Goal: Information Seeking & Learning: Check status

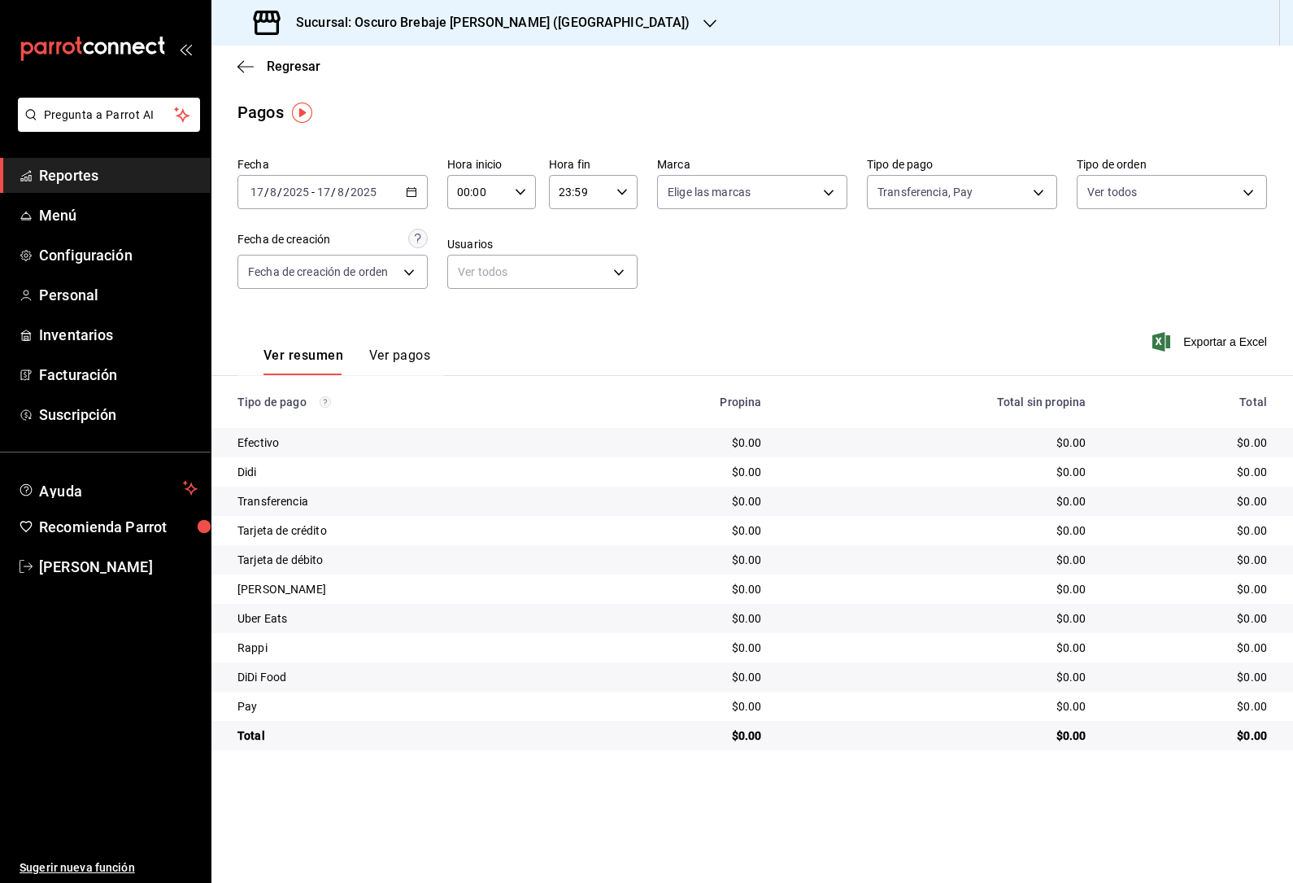
click at [727, 790] on main "Regresar Pagos Fecha [DATE] [DATE] - [DATE] [DATE] Hora inicio 00:00 Hora inici…" at bounding box center [752, 464] width 1082 height 837
click at [390, 199] on div "[DATE] [DATE] - [DATE] [DATE]" at bounding box center [333, 192] width 190 height 34
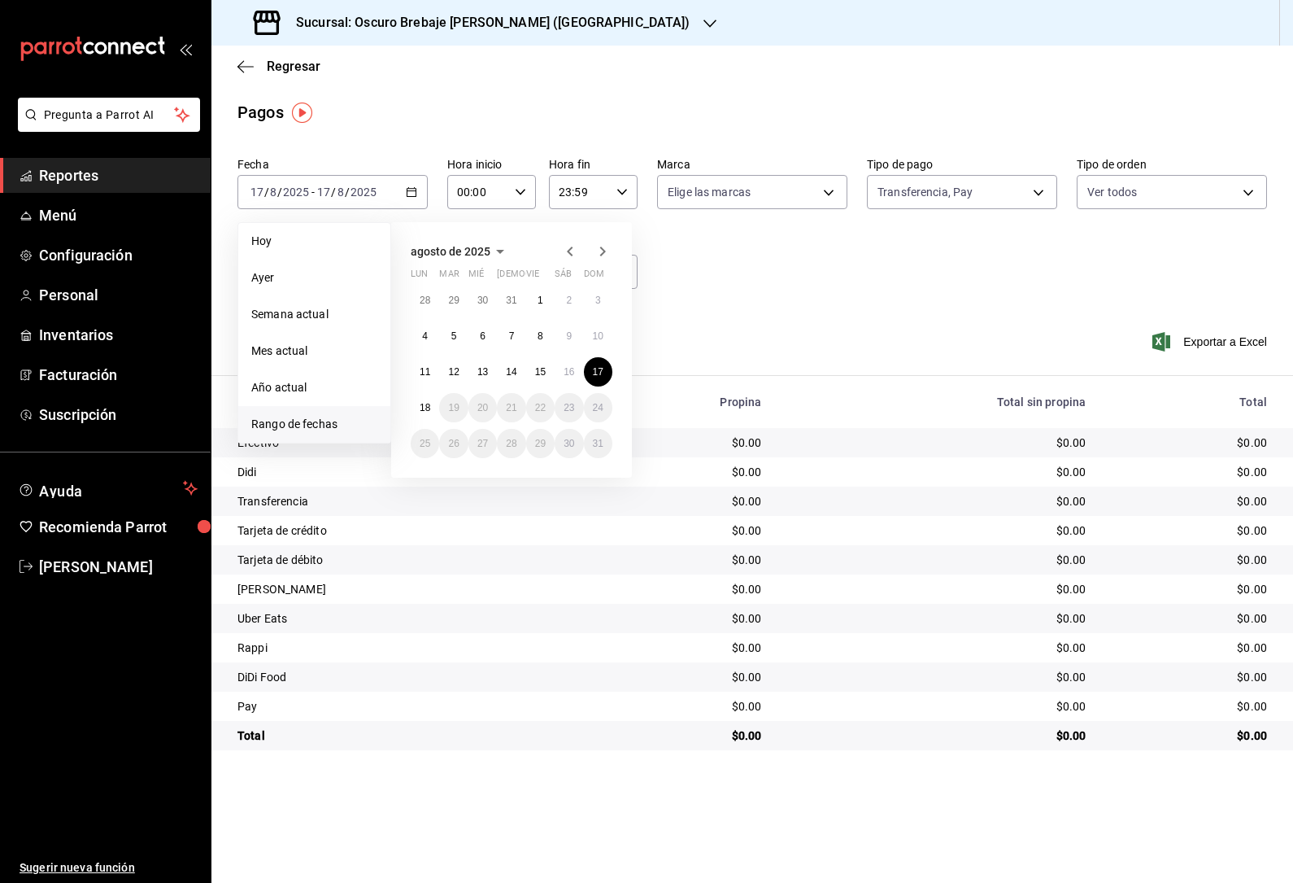
click at [463, 368] on button "12" at bounding box center [453, 371] width 28 height 29
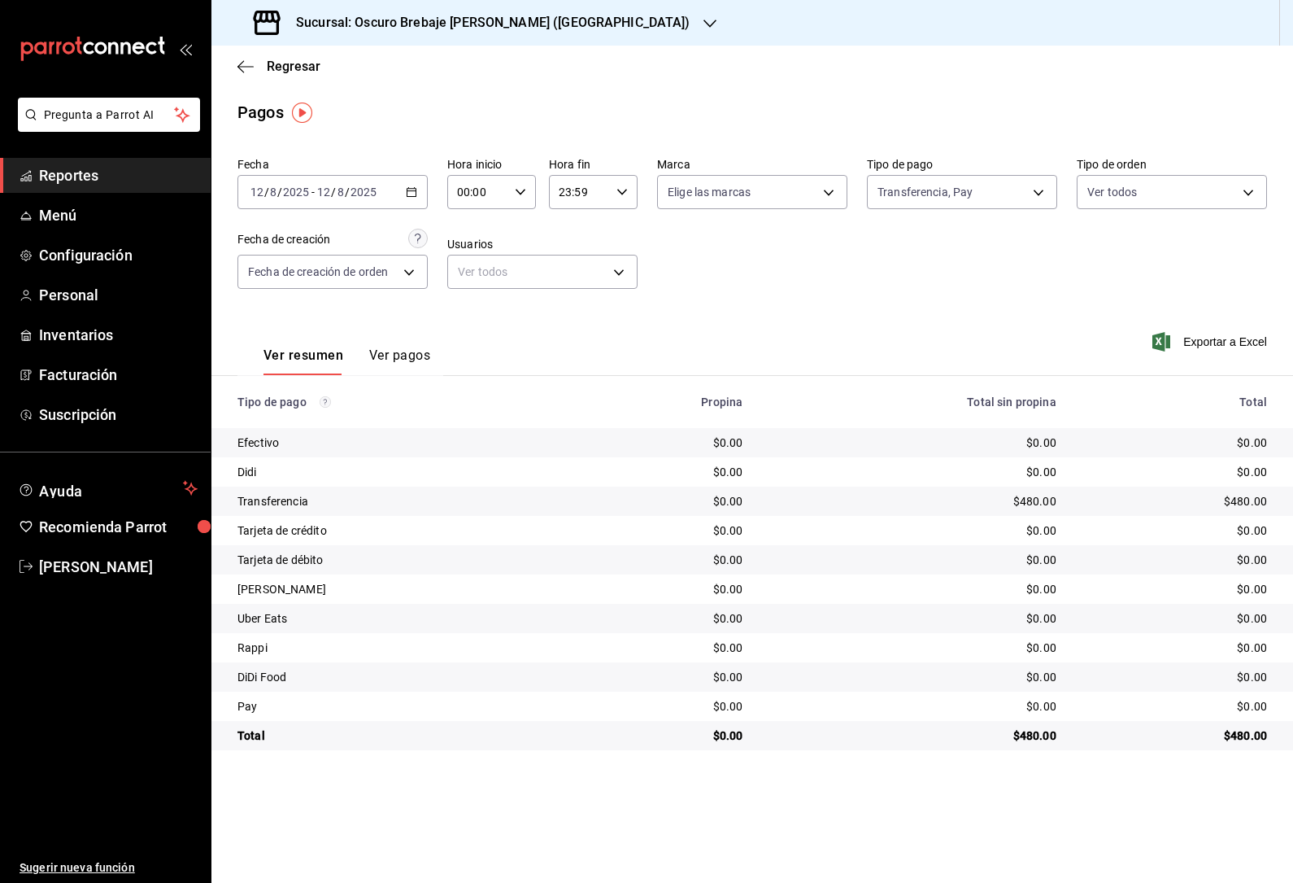
click at [409, 360] on button "Ver pagos" at bounding box center [399, 361] width 61 height 28
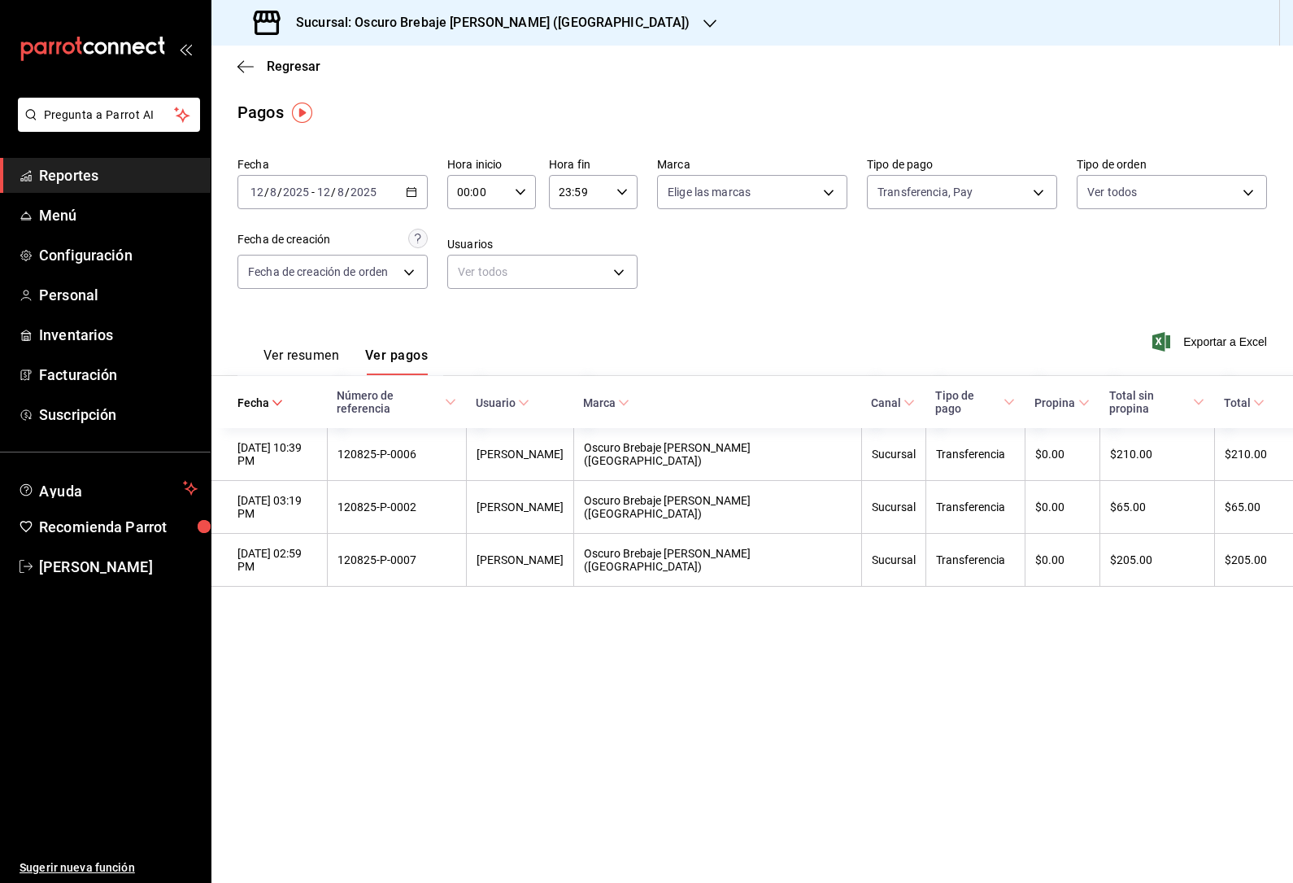
click at [1217, 534] on th "$205.00" at bounding box center [1253, 560] width 79 height 53
click at [541, 534] on th "[PERSON_NAME]" at bounding box center [519, 560] width 107 height 53
click at [926, 485] on th "Transferencia" at bounding box center [976, 507] width 100 height 53
click at [364, 190] on input "2025" at bounding box center [364, 191] width 28 height 13
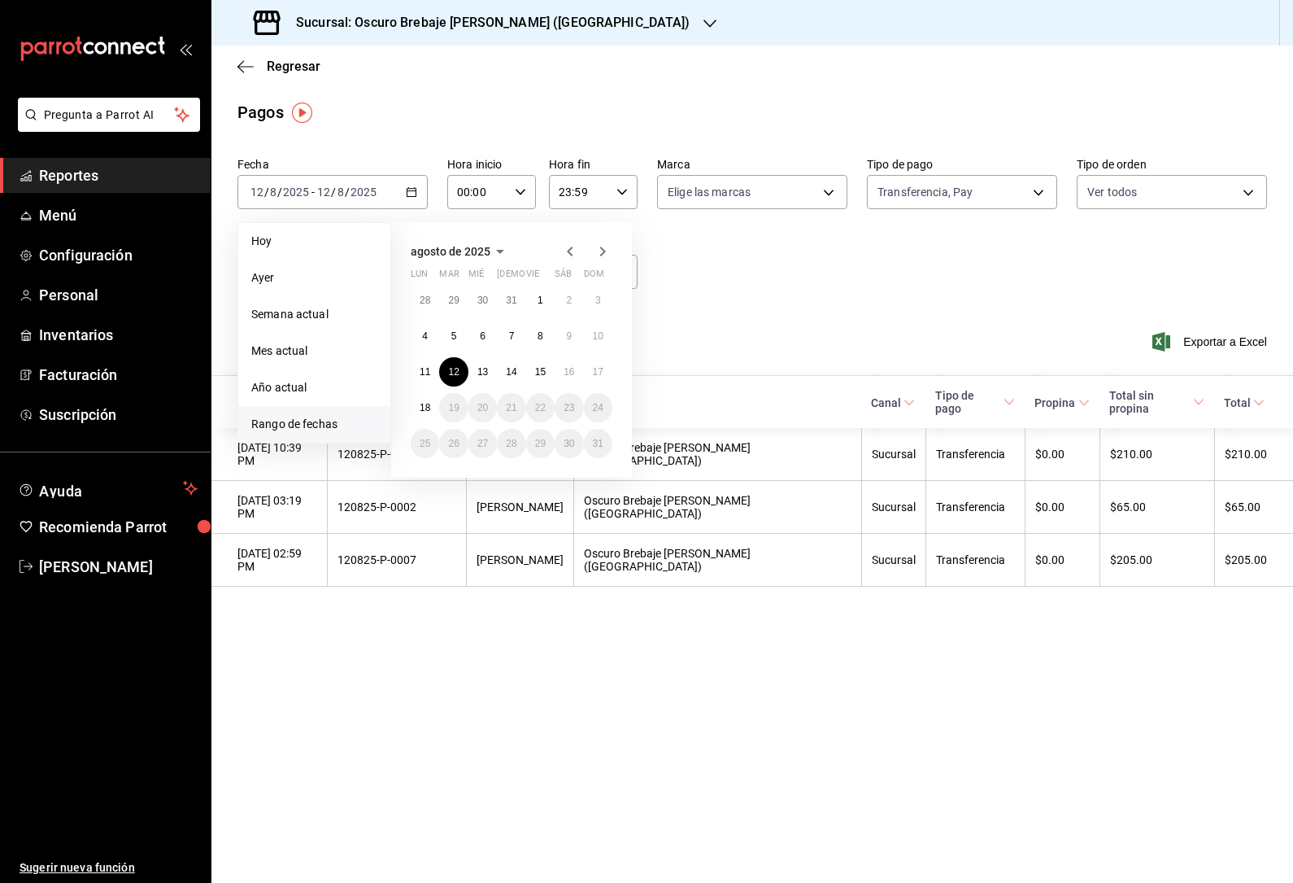
click at [516, 373] on abbr "14" at bounding box center [511, 371] width 11 height 11
click at [515, 373] on abbr "14" at bounding box center [511, 371] width 11 height 11
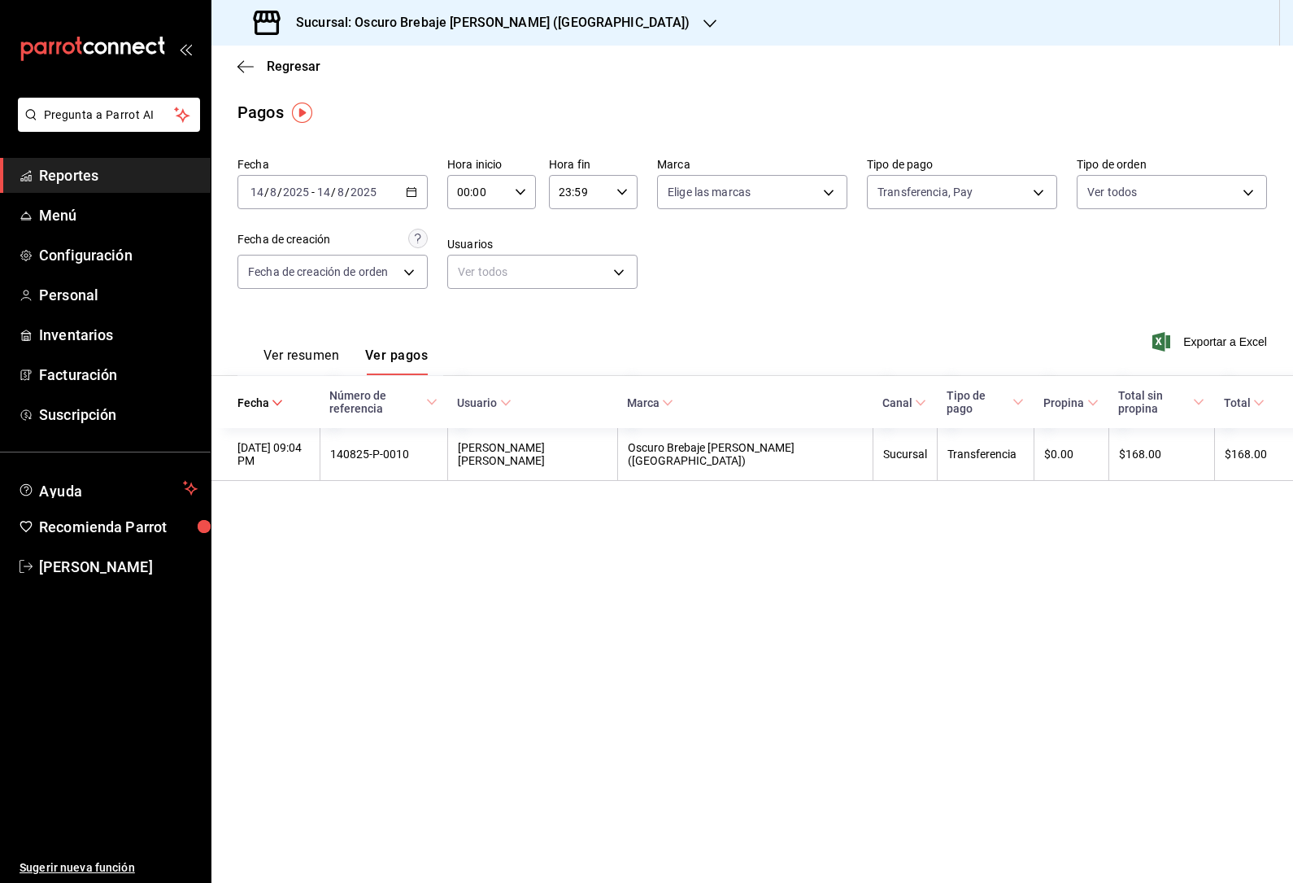
click at [899, 447] on div "Sucursal" at bounding box center [905, 453] width 44 height 13
click at [1235, 447] on div "$168.00" at bounding box center [1246, 453] width 42 height 13
copy tr "140825-P-0010"
click at [739, 622] on main "Regresar Pagos Fecha [DATE] [DATE] - [DATE] [DATE] Hora inicio 00:00 Hora inici…" at bounding box center [752, 464] width 1082 height 837
click at [270, 68] on span "Regresar" at bounding box center [294, 66] width 54 height 15
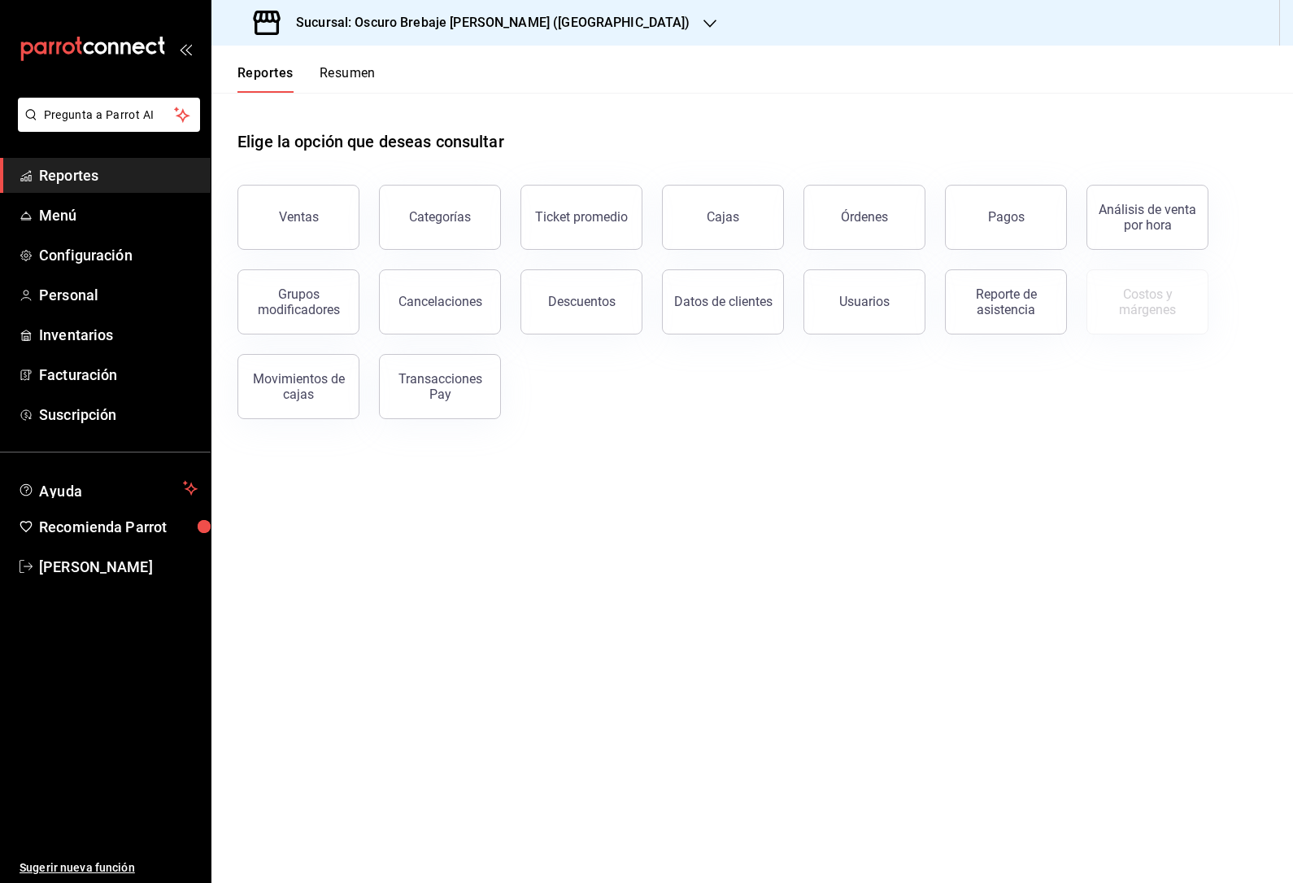
click at [523, 12] on div "Sucursal: Oscuro Brebaje [PERSON_NAME] ([GEOGRAPHIC_DATA])" at bounding box center [474, 23] width 499 height 46
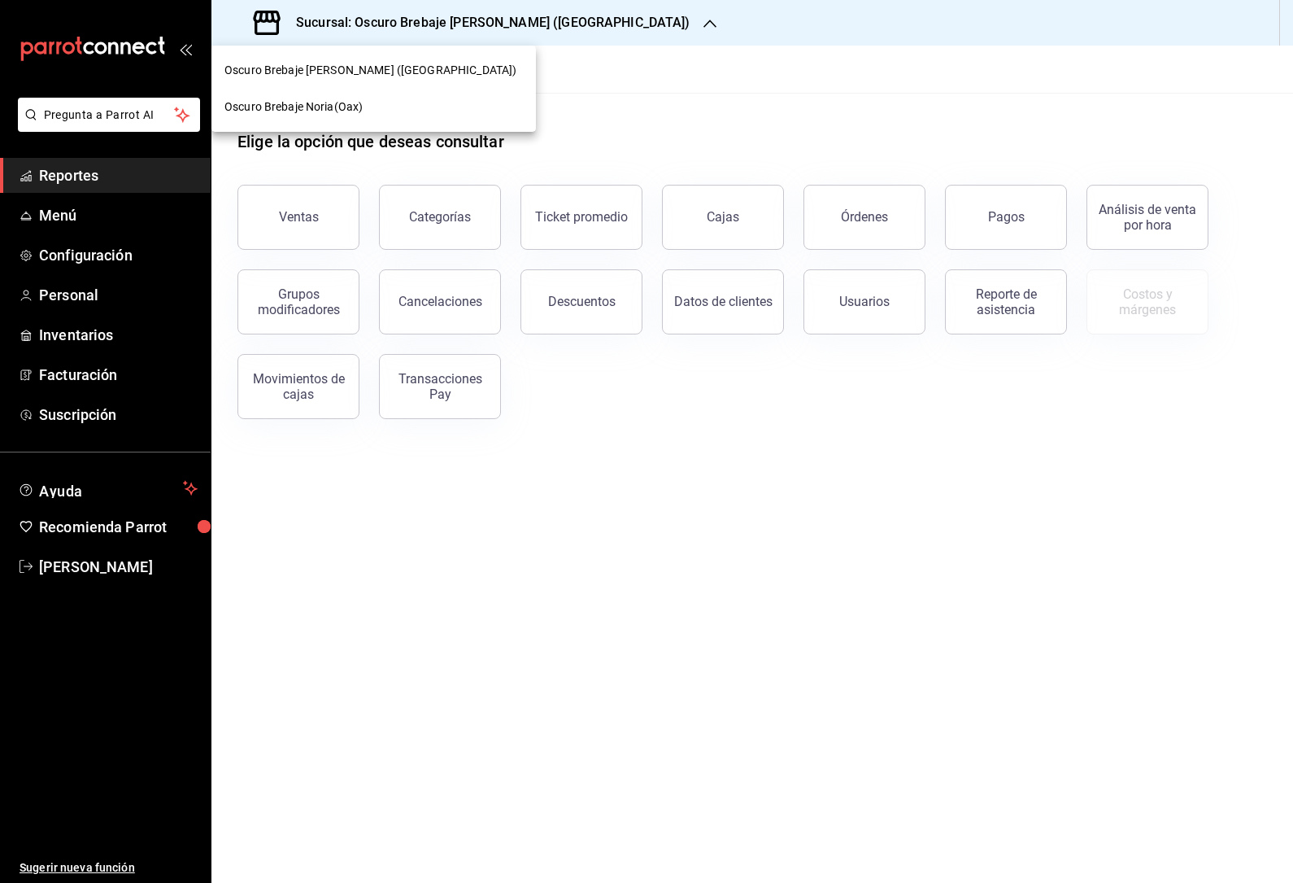
click at [370, 97] on div "Oscuro Brebaje Noria(Oax)" at bounding box center [373, 107] width 325 height 37
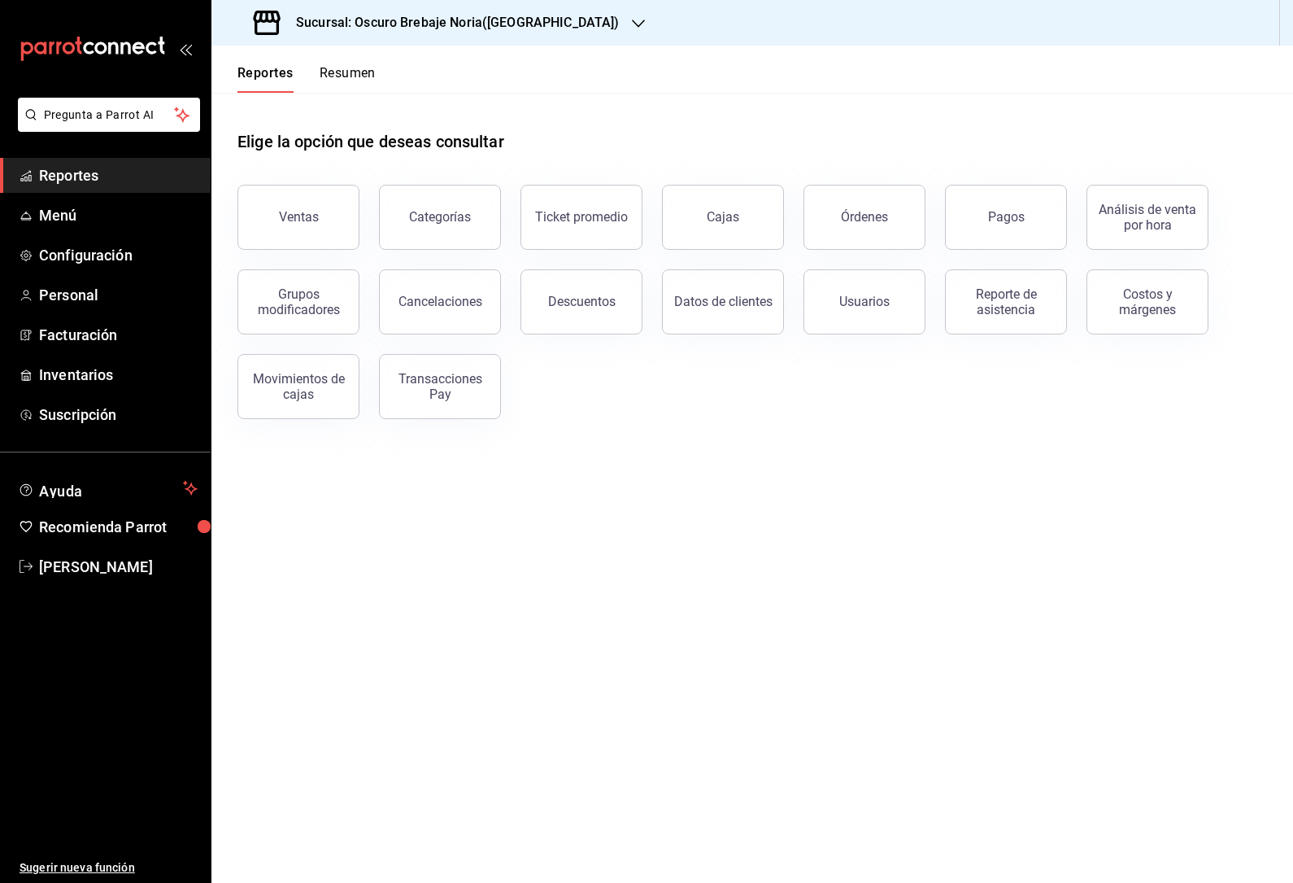
click at [734, 237] on button "Cajas" at bounding box center [723, 217] width 122 height 65
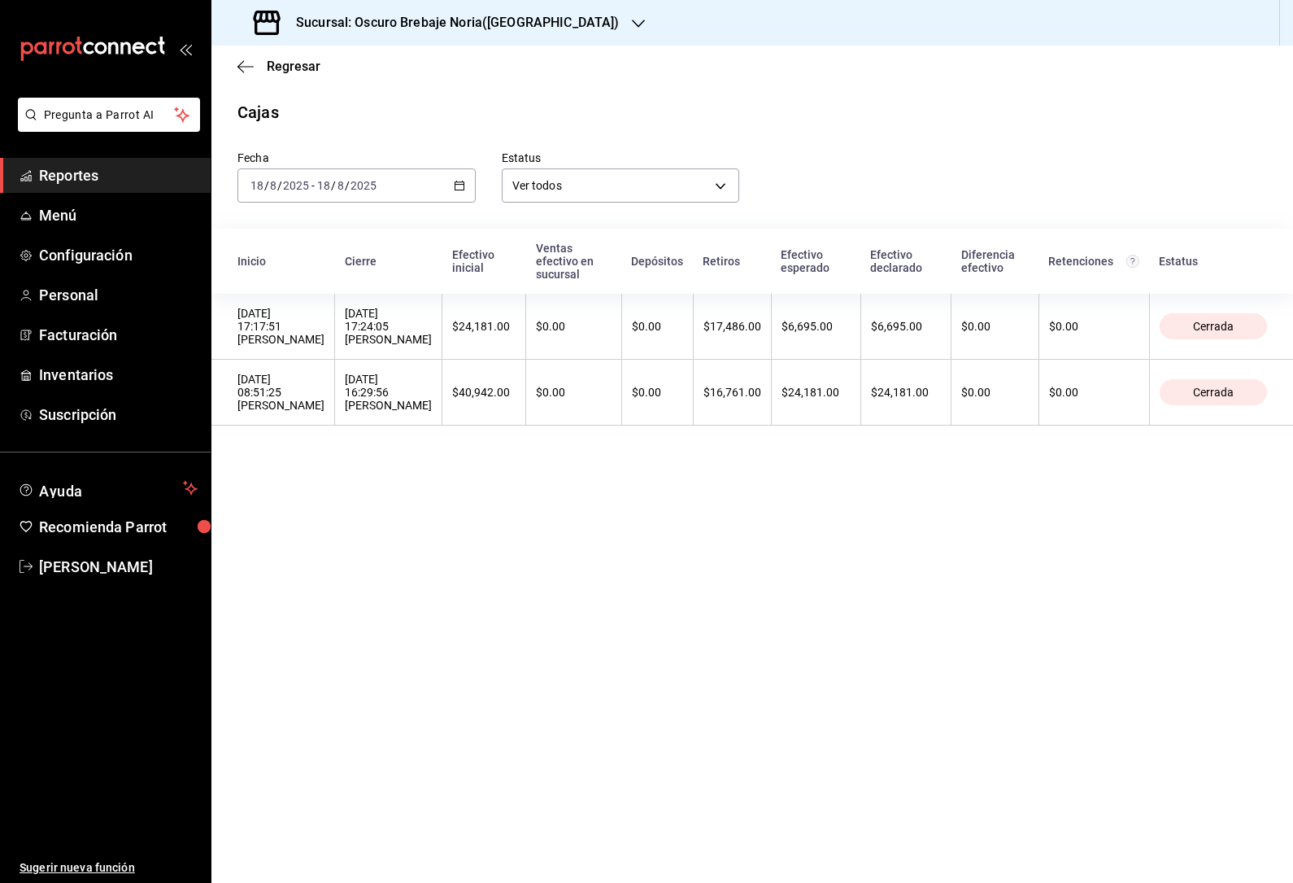
click at [469, 184] on div "[DATE] [DATE] - [DATE] [DATE]" at bounding box center [357, 185] width 238 height 34
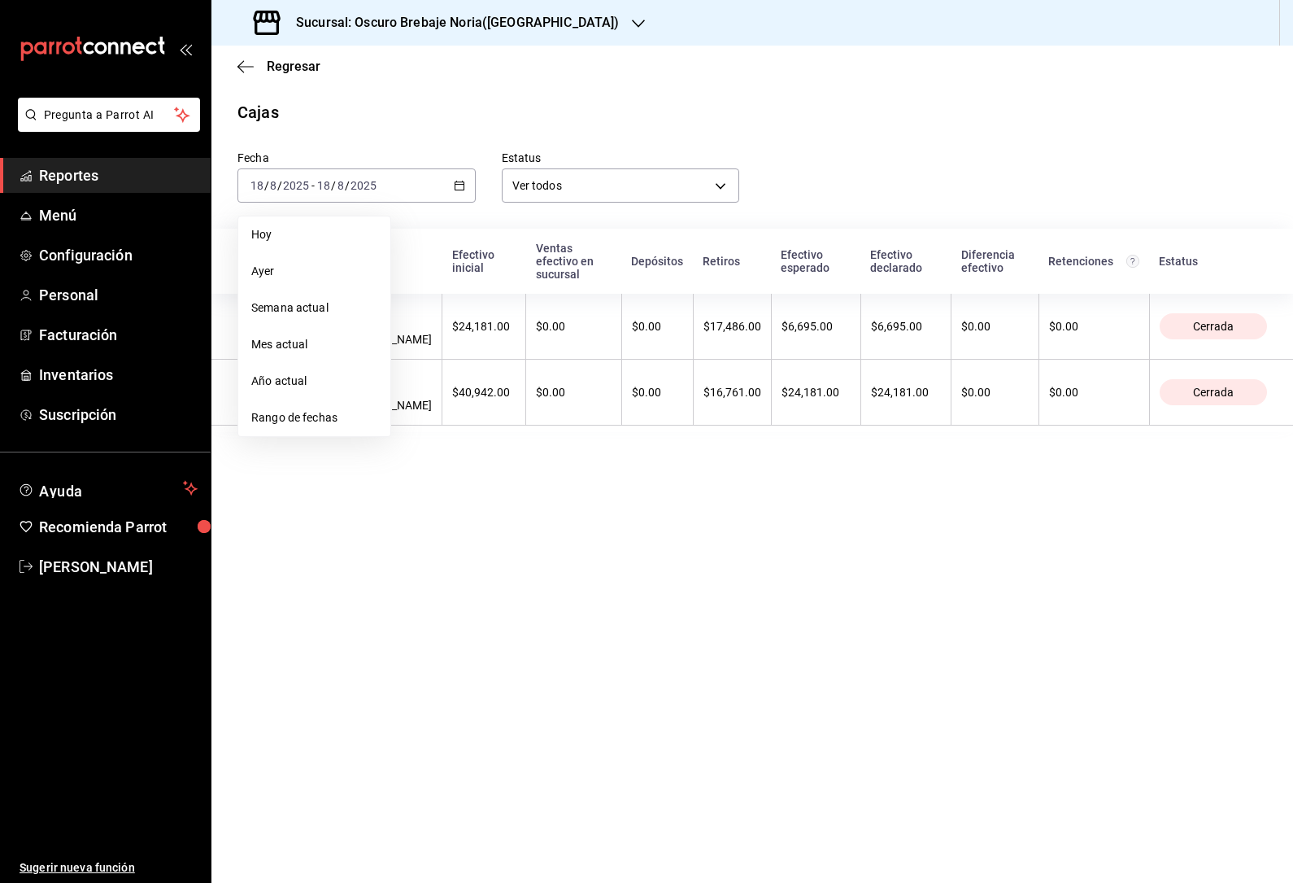
click at [342, 425] on span "Rango de fechas" at bounding box center [314, 417] width 126 height 17
click at [425, 367] on abbr "11" at bounding box center [425, 365] width 11 height 11
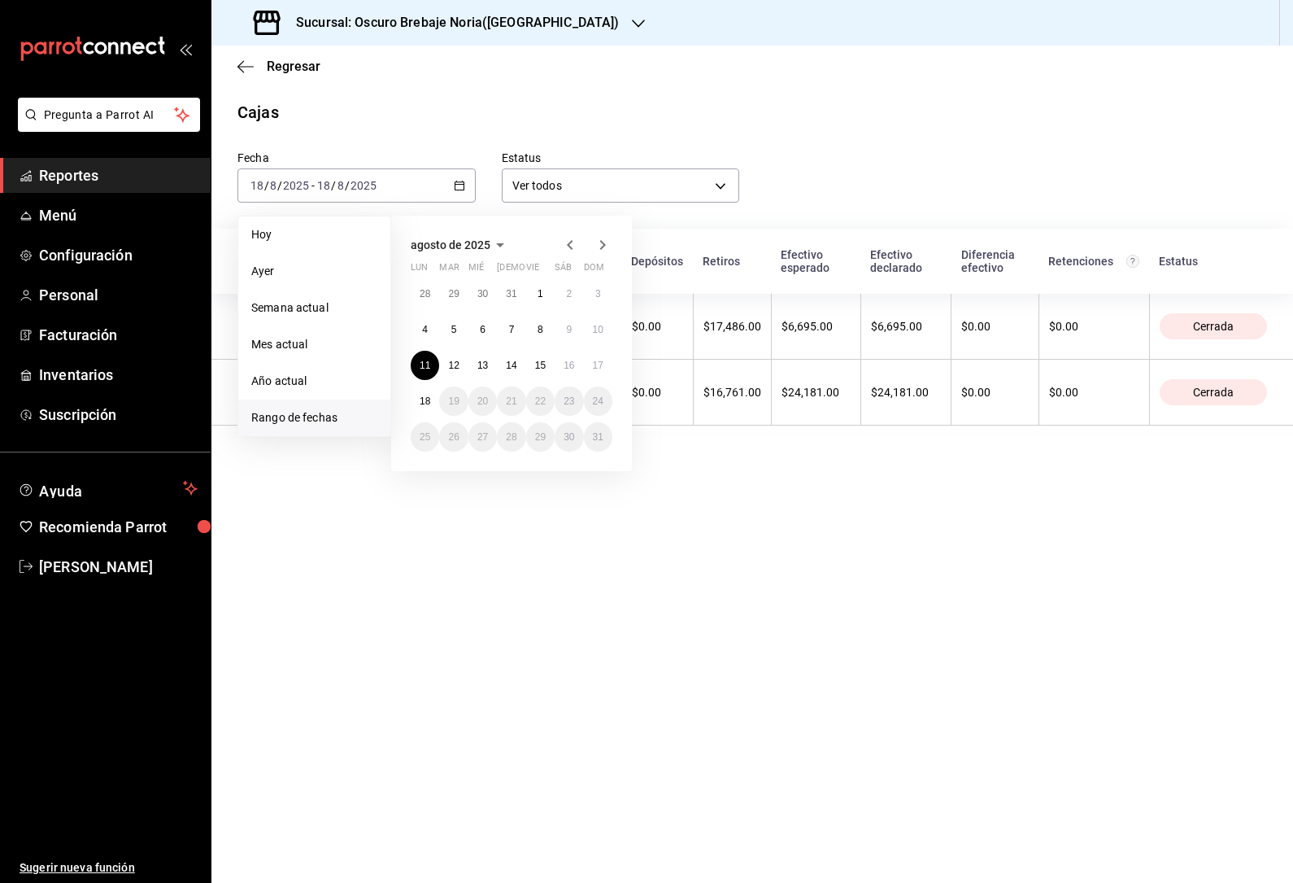
click at [425, 367] on abbr "11" at bounding box center [425, 365] width 11 height 11
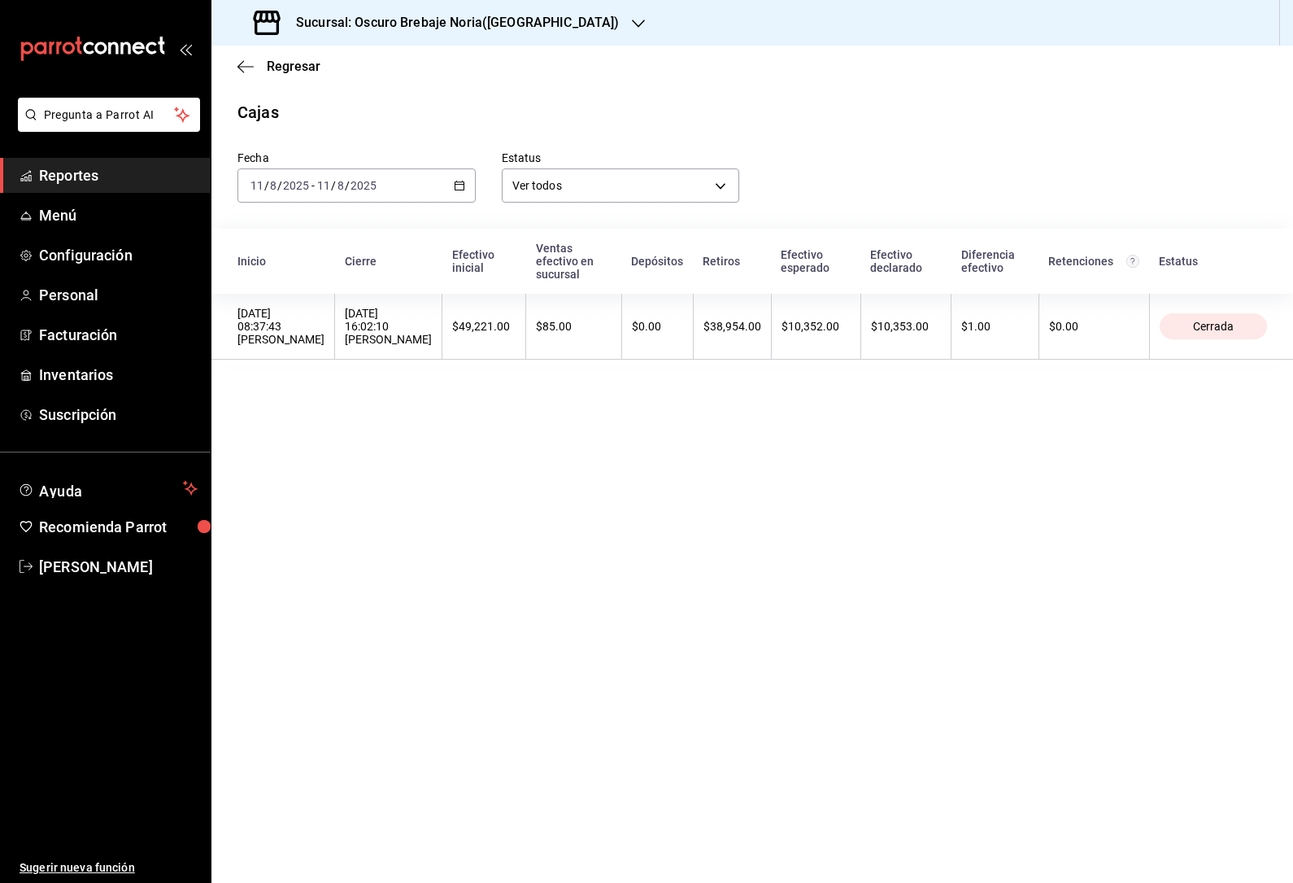
click at [452, 177] on div "[DATE] [DATE] - [DATE] [DATE]" at bounding box center [357, 185] width 238 height 34
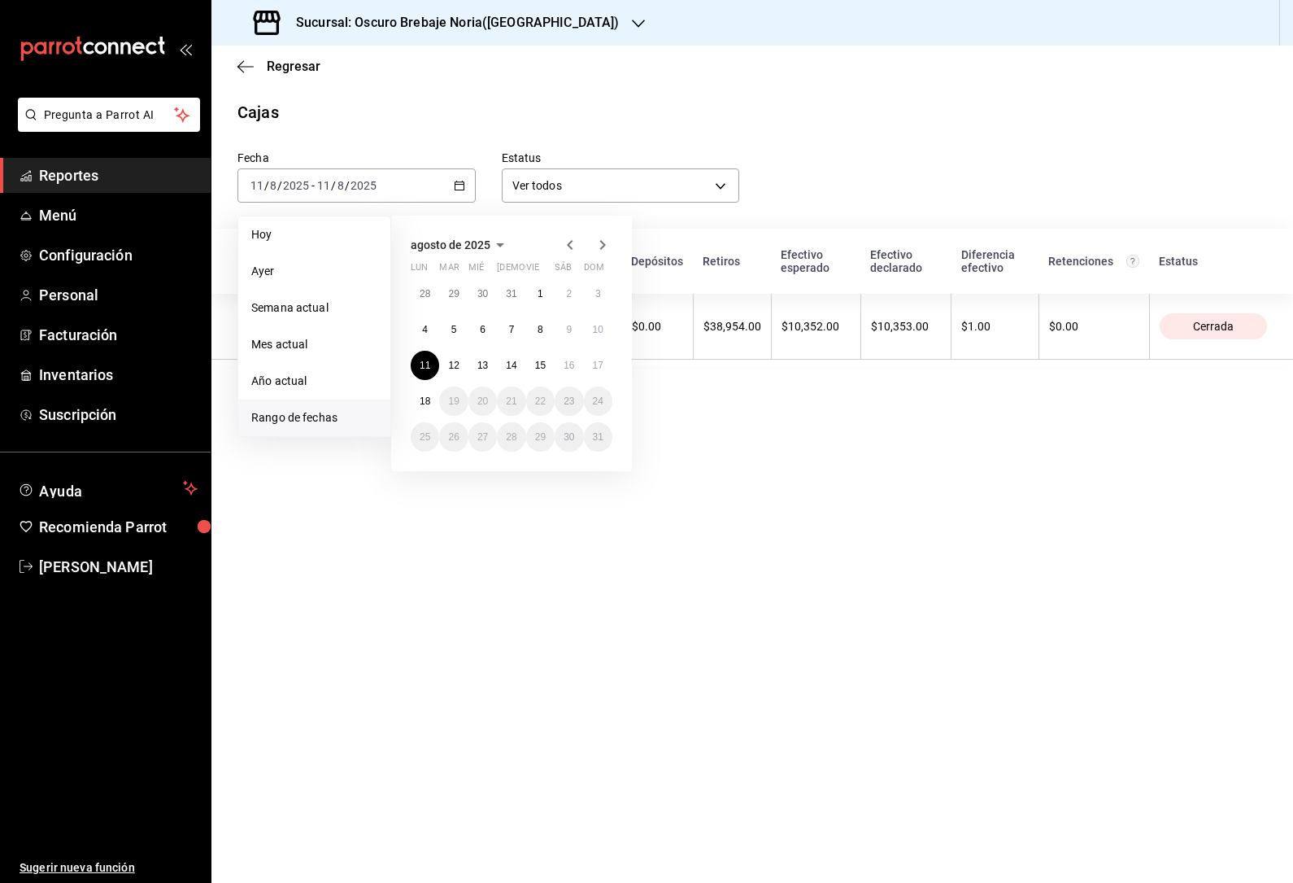
click at [432, 325] on button "4" at bounding box center [425, 329] width 28 height 29
click at [434, 323] on button "4" at bounding box center [425, 329] width 28 height 29
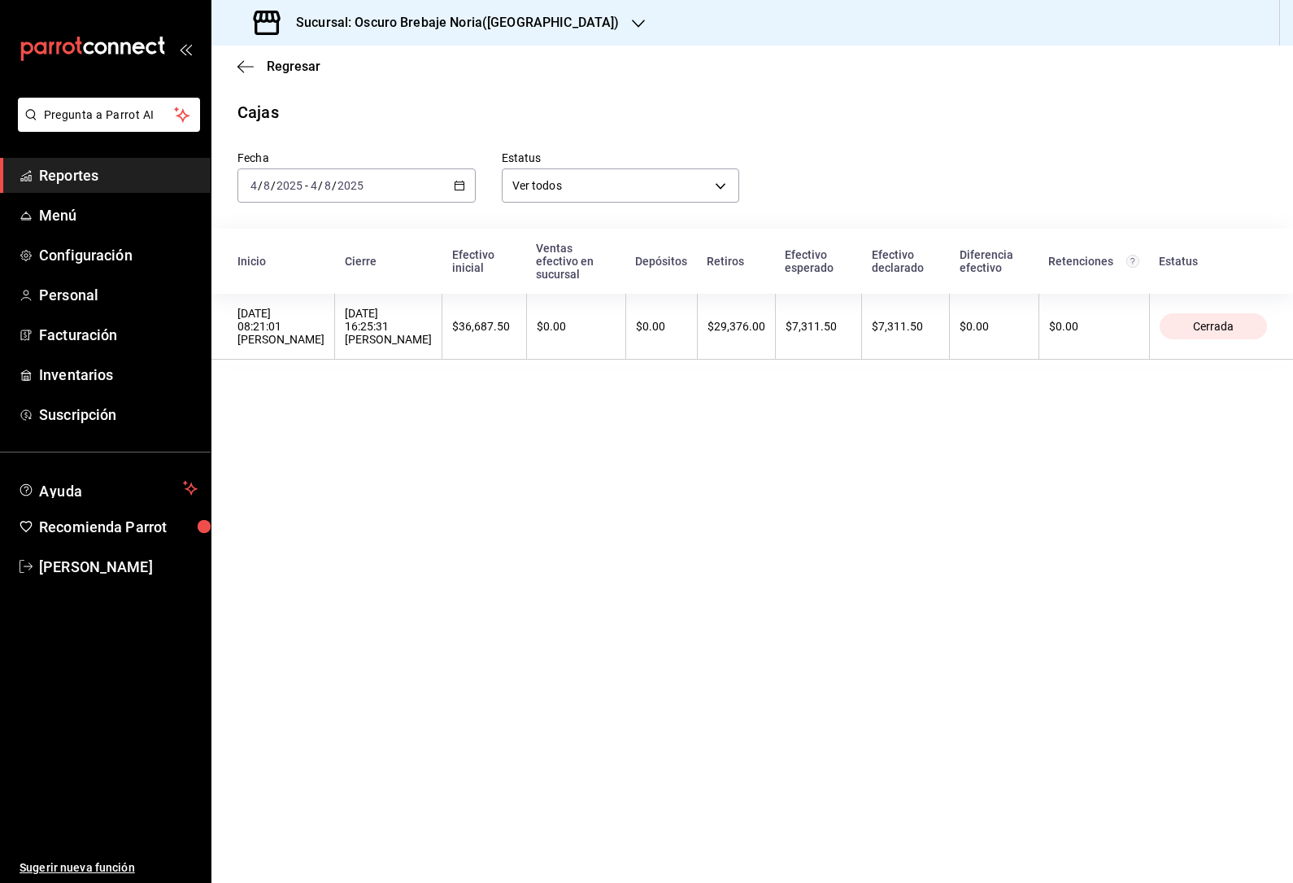
click at [461, 174] on div "[DATE] [DATE] - [DATE] [DATE]" at bounding box center [357, 185] width 238 height 34
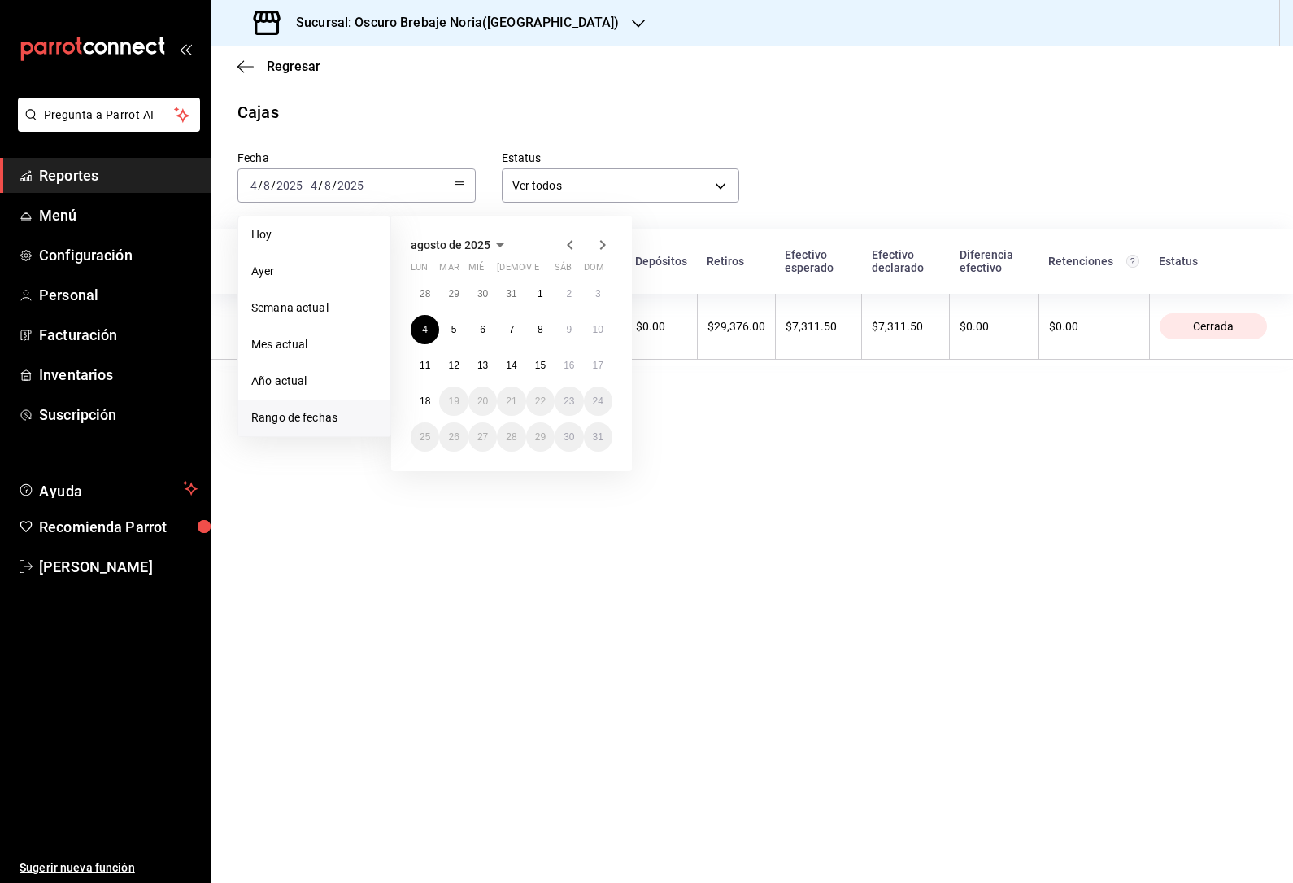
click at [430, 364] on abbr "11" at bounding box center [425, 365] width 11 height 11
click at [428, 399] on abbr "18" at bounding box center [425, 400] width 11 height 11
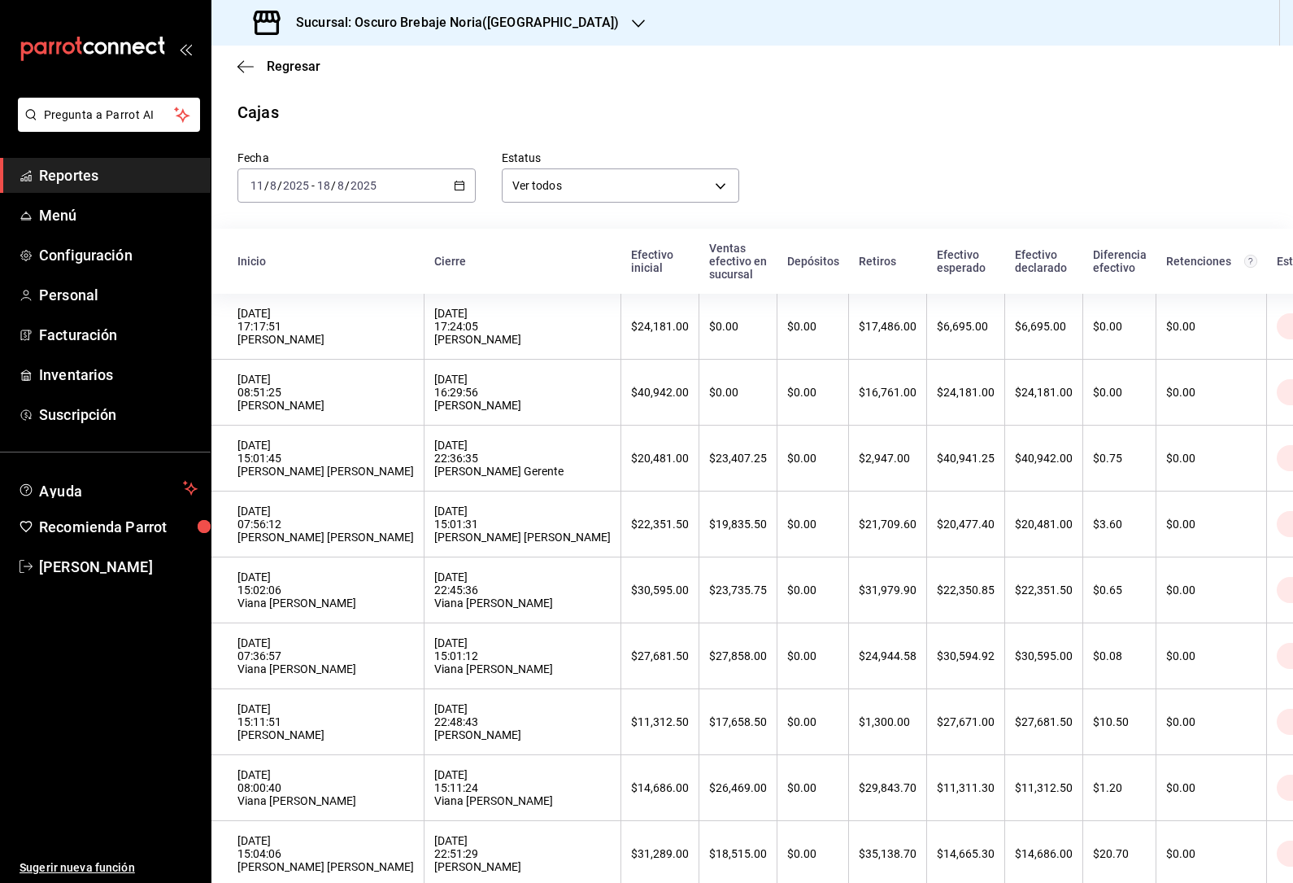
click at [234, 45] on div "Sucursal: Oscuro Brebaje Noria([GEOGRAPHIC_DATA])" at bounding box center [438, 23] width 427 height 46
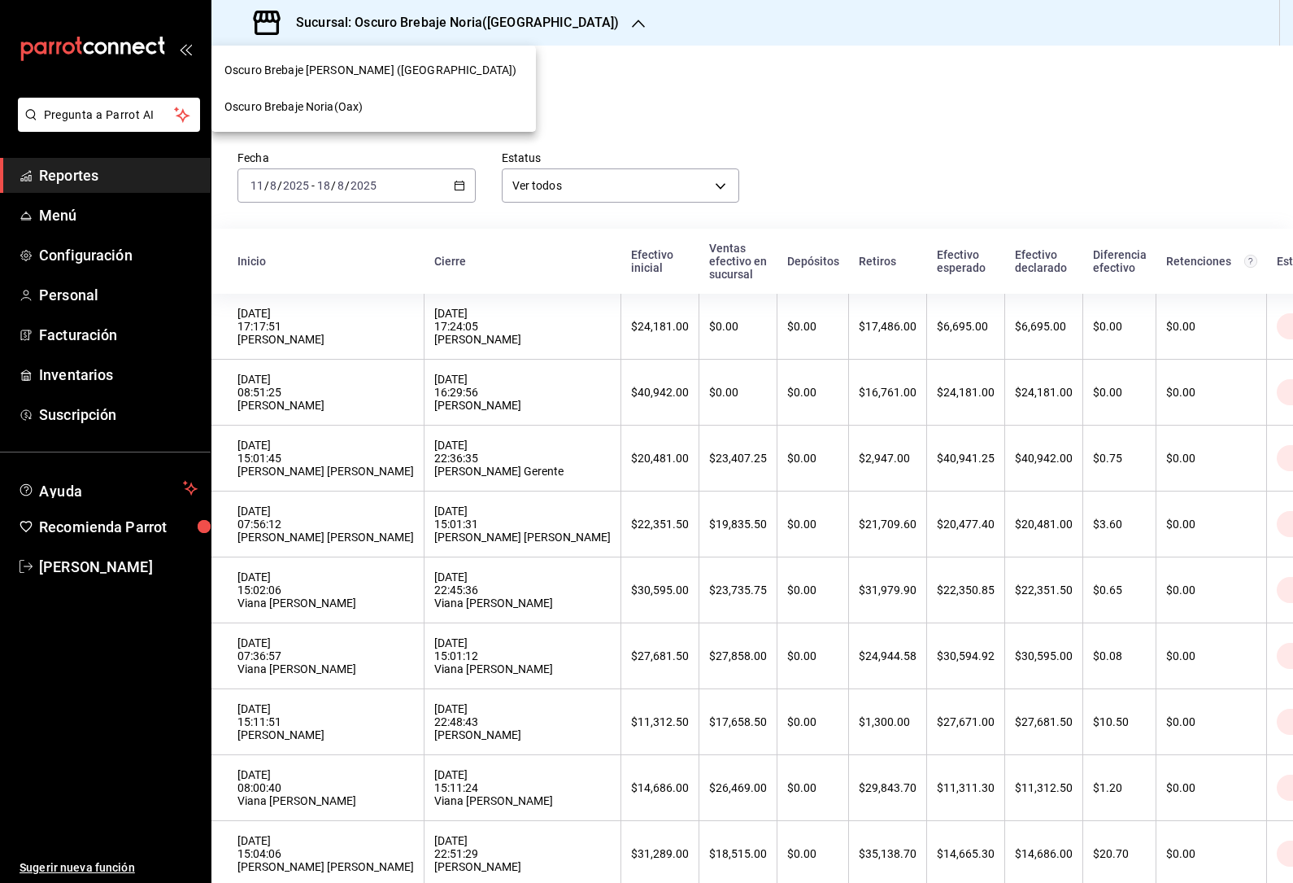
click at [584, 90] on div at bounding box center [646, 441] width 1293 height 883
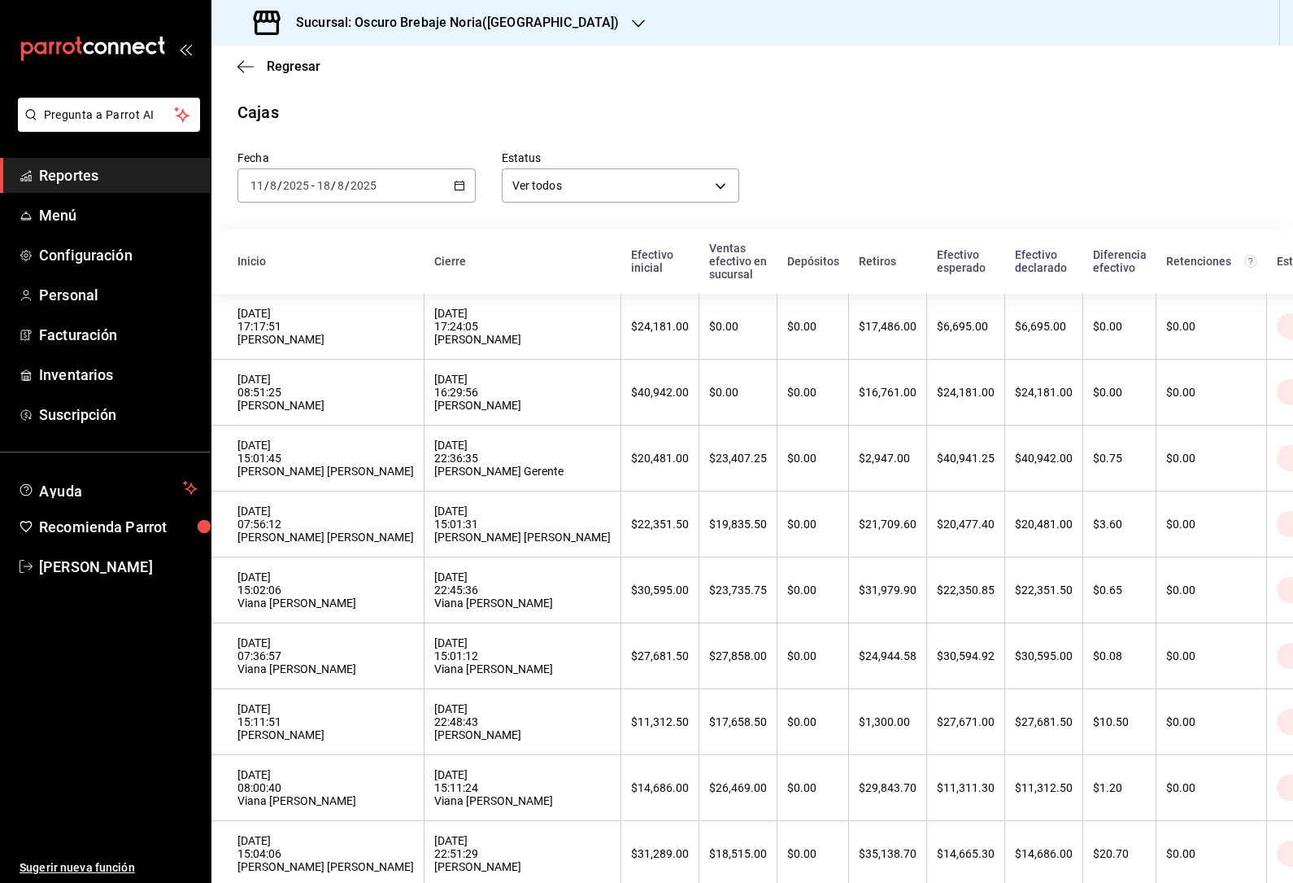
click at [246, 59] on icon "button" at bounding box center [246, 66] width 16 height 15
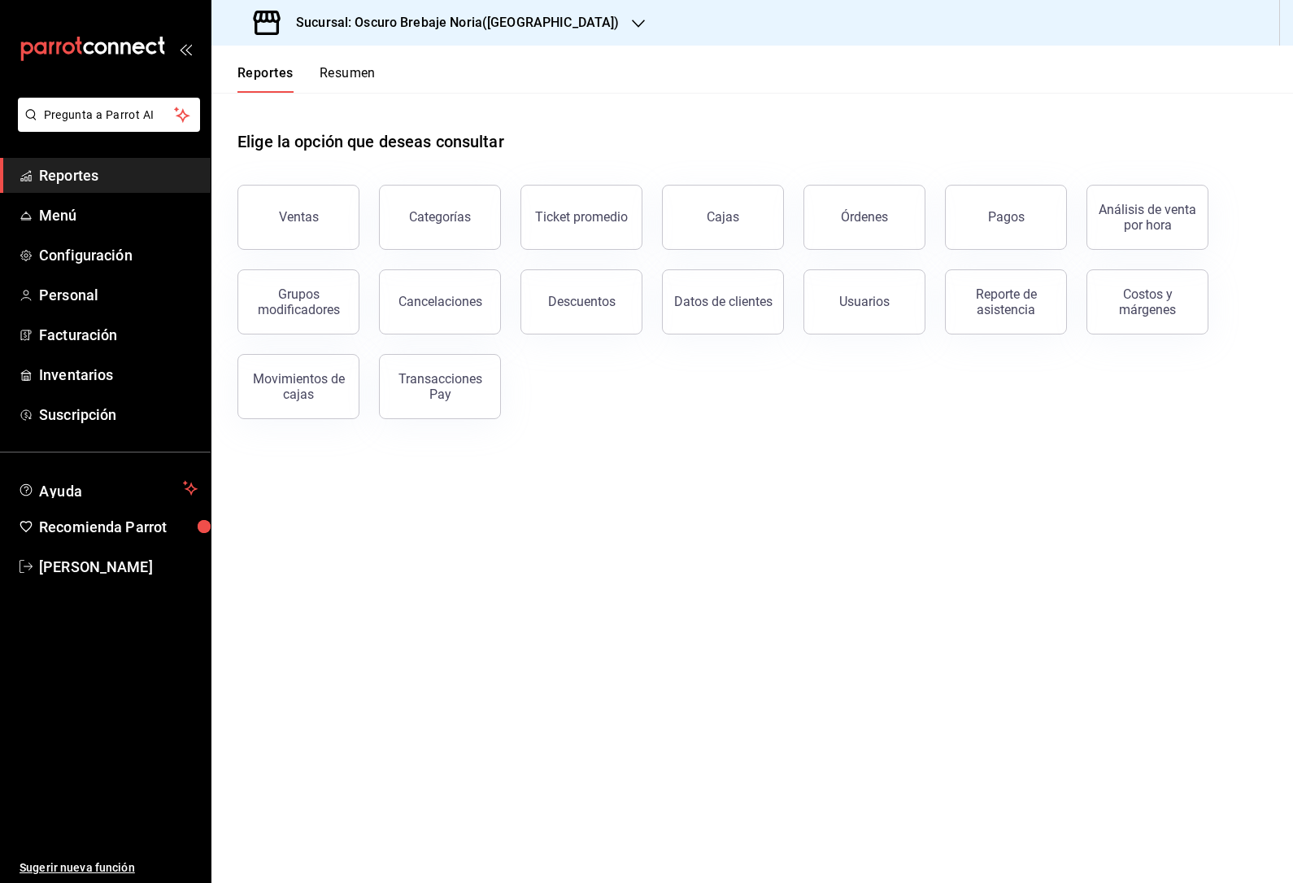
click at [996, 238] on button "Pagos" at bounding box center [1006, 217] width 122 height 65
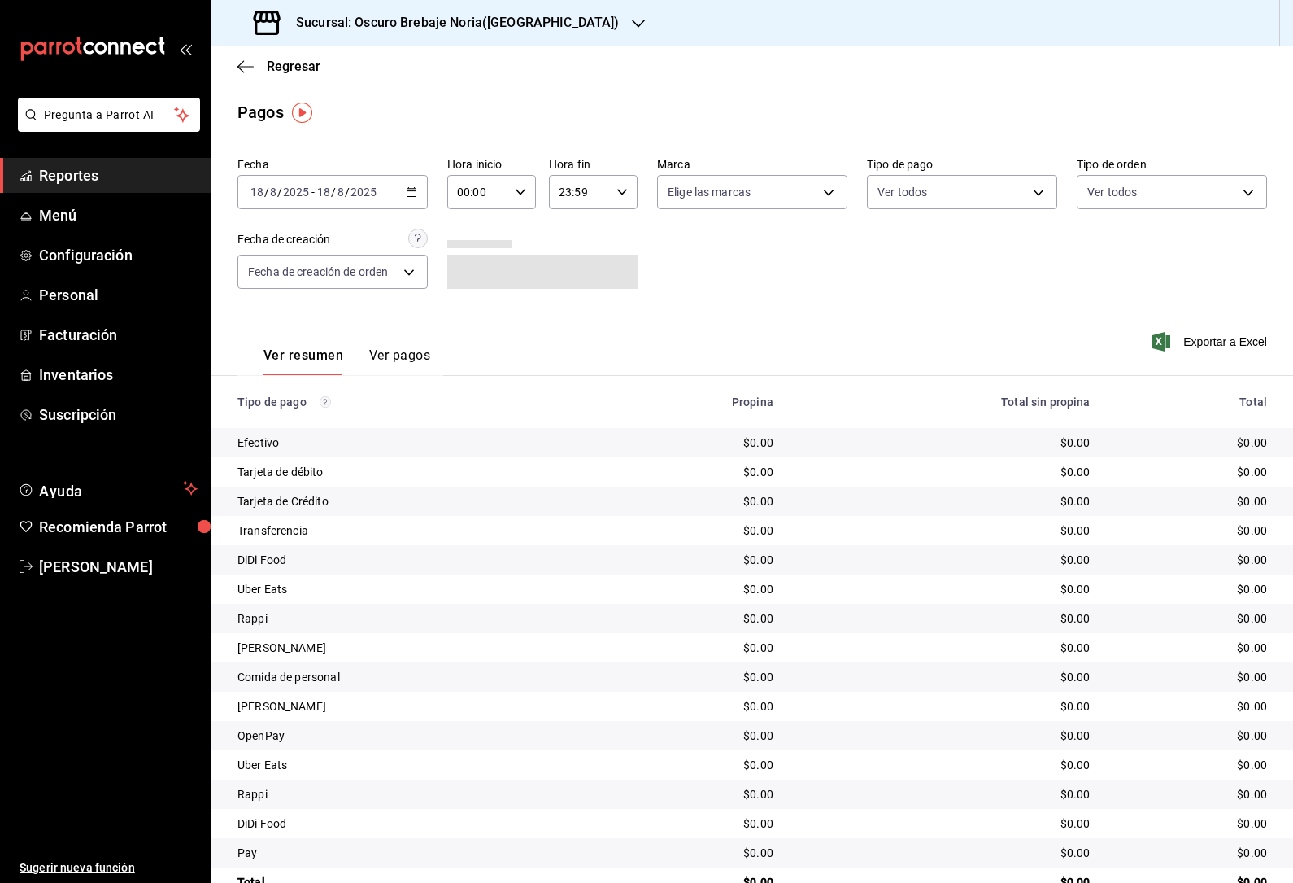
click at [416, 188] on icon "button" at bounding box center [411, 191] width 11 height 11
click at [368, 427] on span "Rango de fechas" at bounding box center [314, 424] width 126 height 17
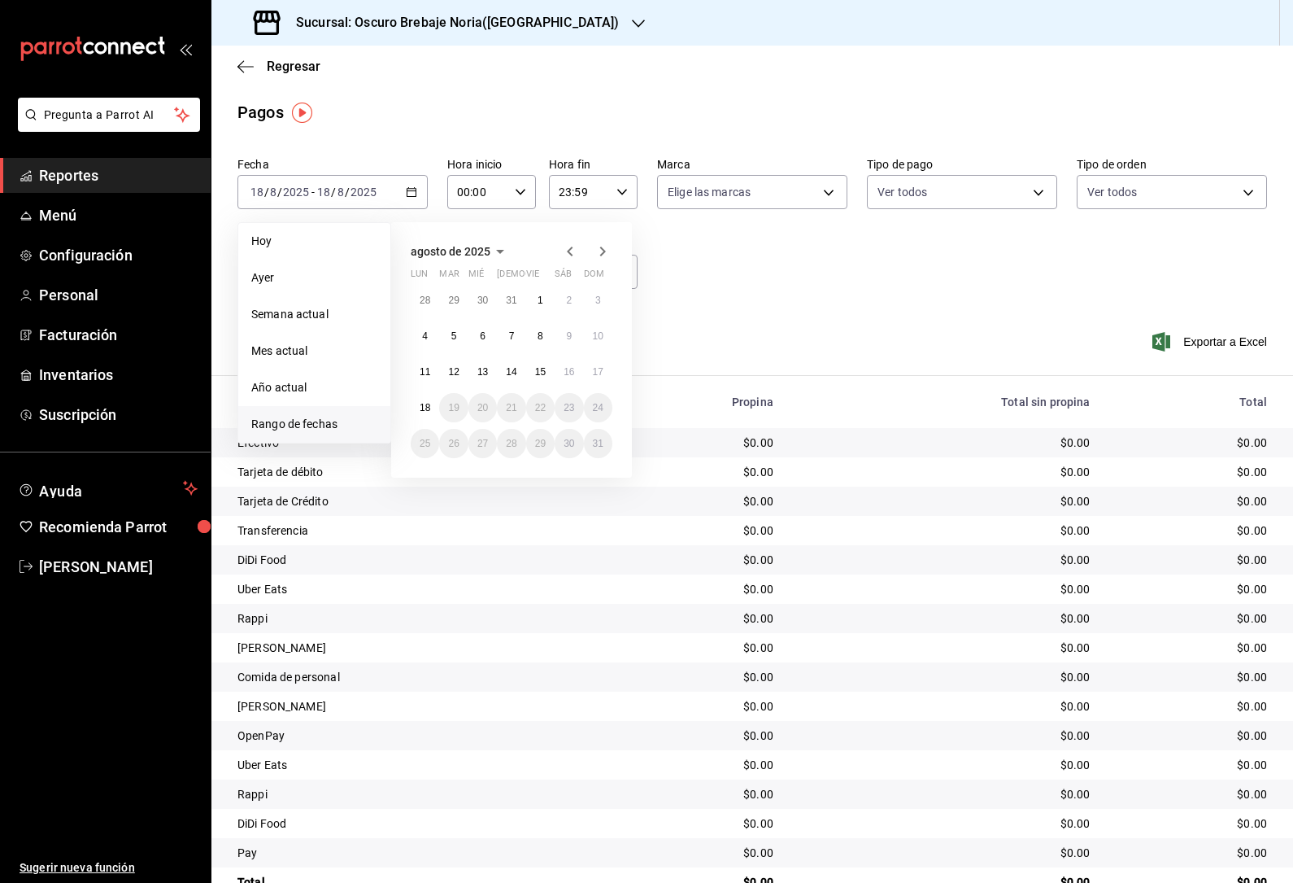
click at [434, 367] on button "11" at bounding box center [425, 371] width 28 height 29
click at [421, 417] on button "18" at bounding box center [425, 407] width 28 height 29
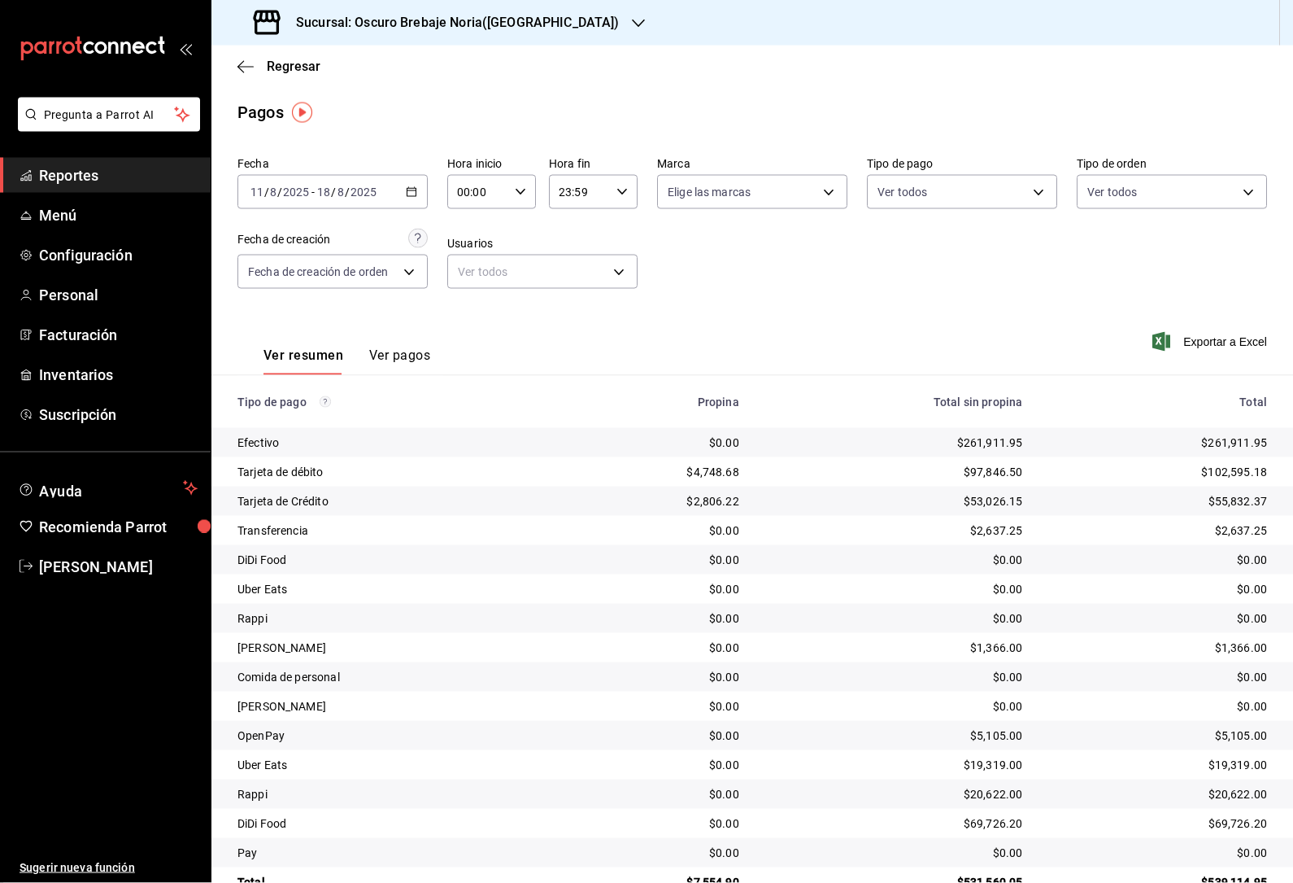
scroll to position [52, 0]
click at [1020, 141] on body "Pregunta a Parrot AI Reportes Menú Configuración Personal Facturación Inventari…" at bounding box center [646, 441] width 1293 height 883
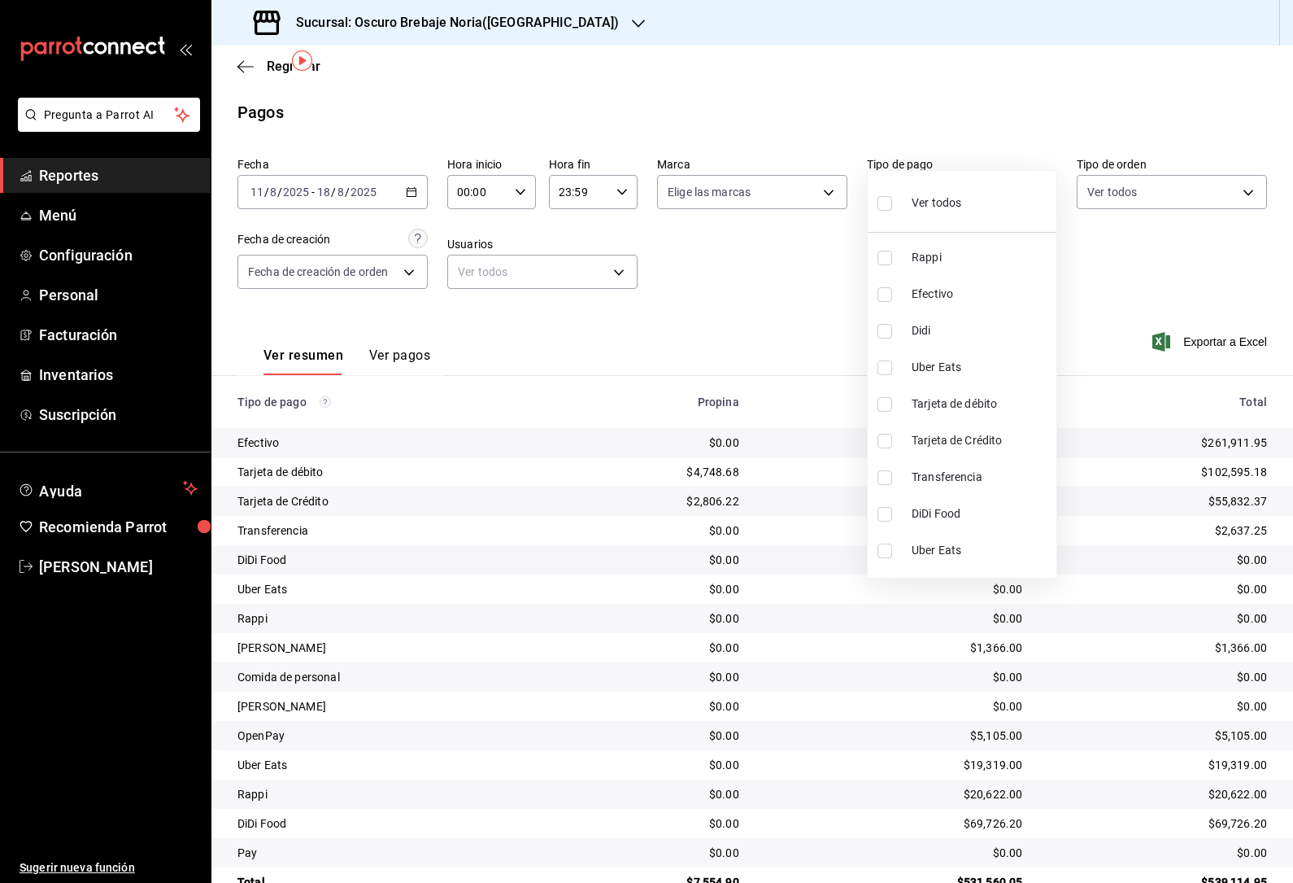
click at [884, 409] on input "checkbox" at bounding box center [885, 404] width 15 height 15
checkbox input "true"
type input "5b801cea-b985-49b5-aa89-f9c2f84b2513"
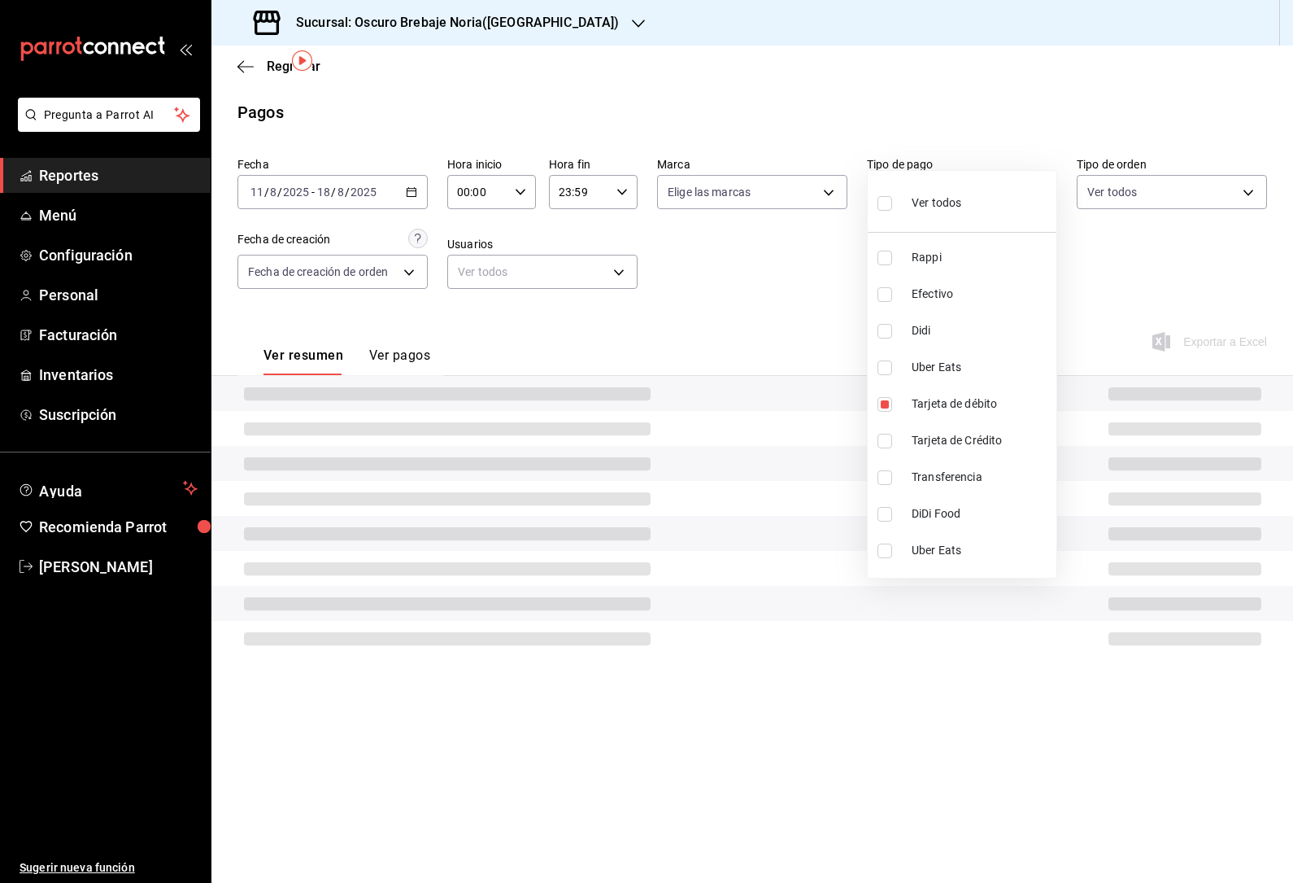
click at [886, 434] on input "checkbox" at bounding box center [885, 441] width 15 height 15
checkbox input "true"
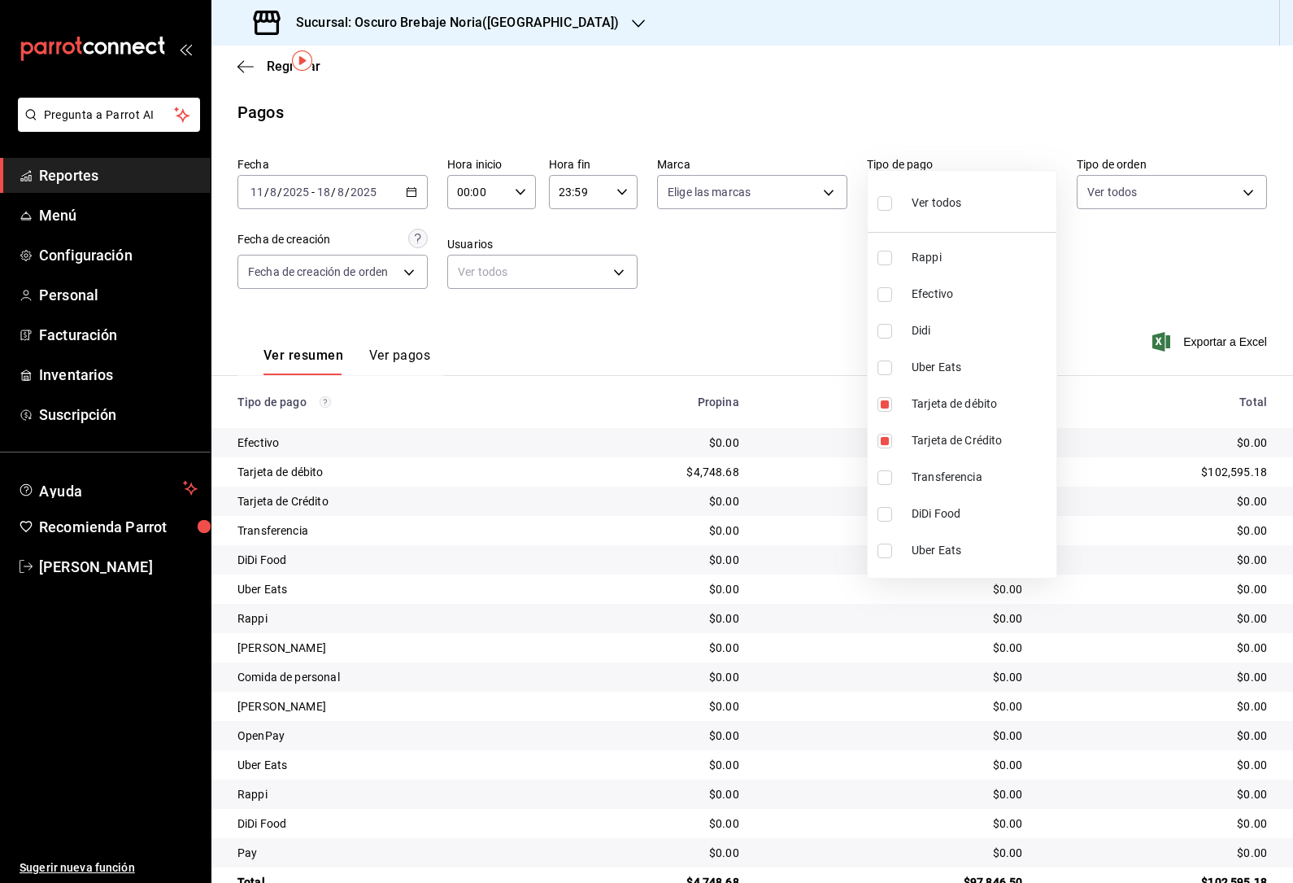
click at [1048, 128] on div at bounding box center [646, 441] width 1293 height 883
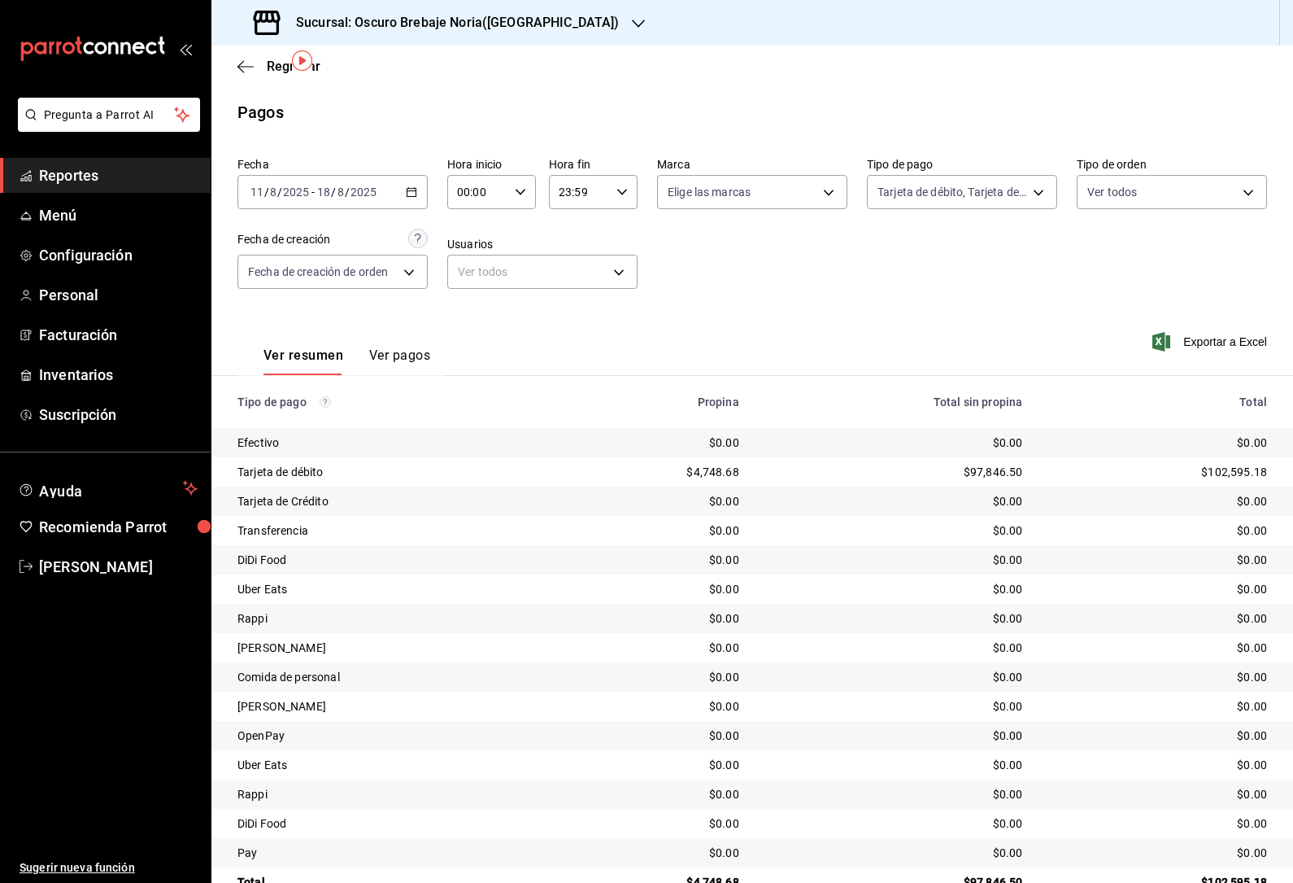
click at [403, 175] on div "[DATE] [DATE] - [DATE] [DATE]" at bounding box center [333, 192] width 190 height 34
click at [412, 186] on icon "button" at bounding box center [411, 191] width 11 height 11
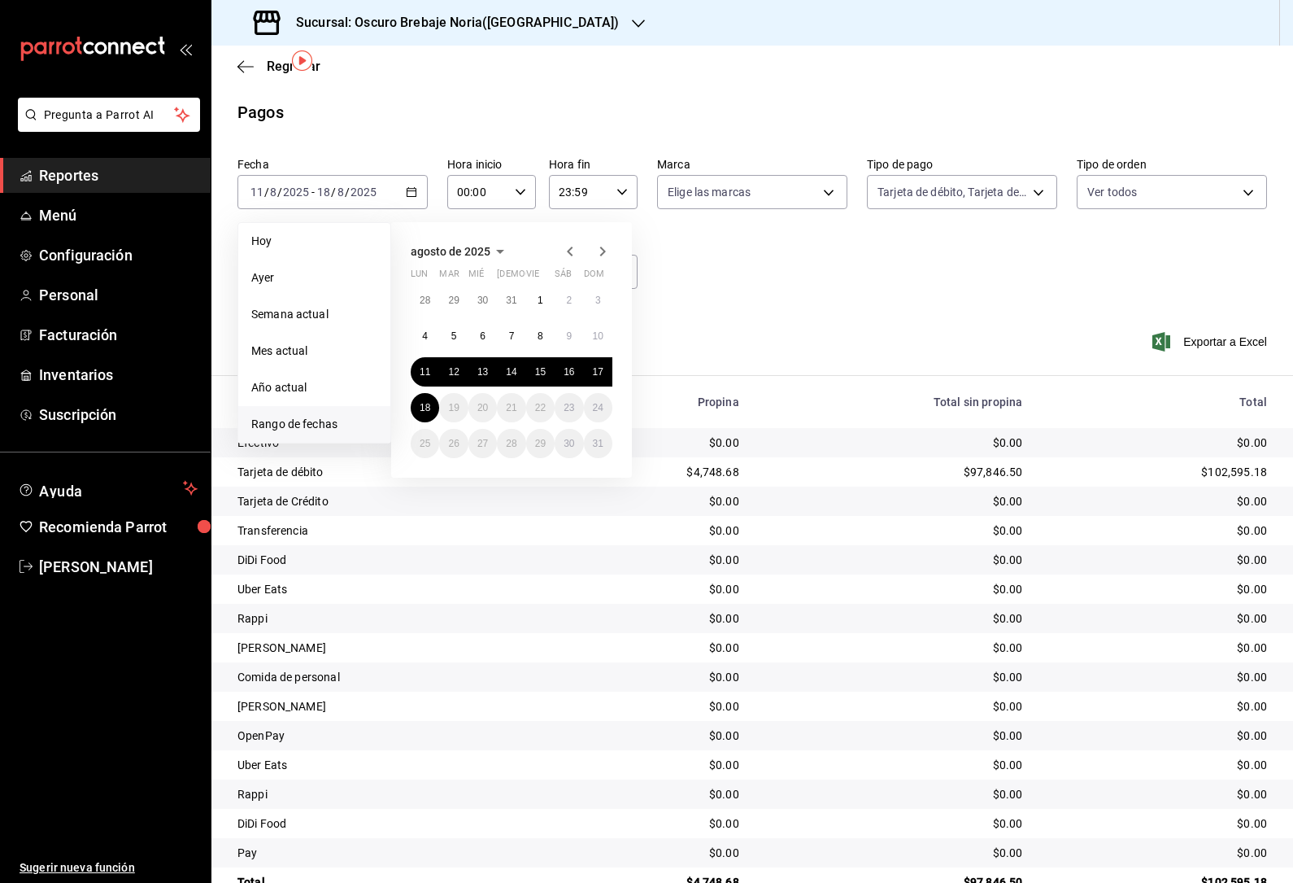
click at [464, 357] on button "12" at bounding box center [453, 371] width 28 height 29
click at [457, 366] on abbr "12" at bounding box center [453, 371] width 11 height 11
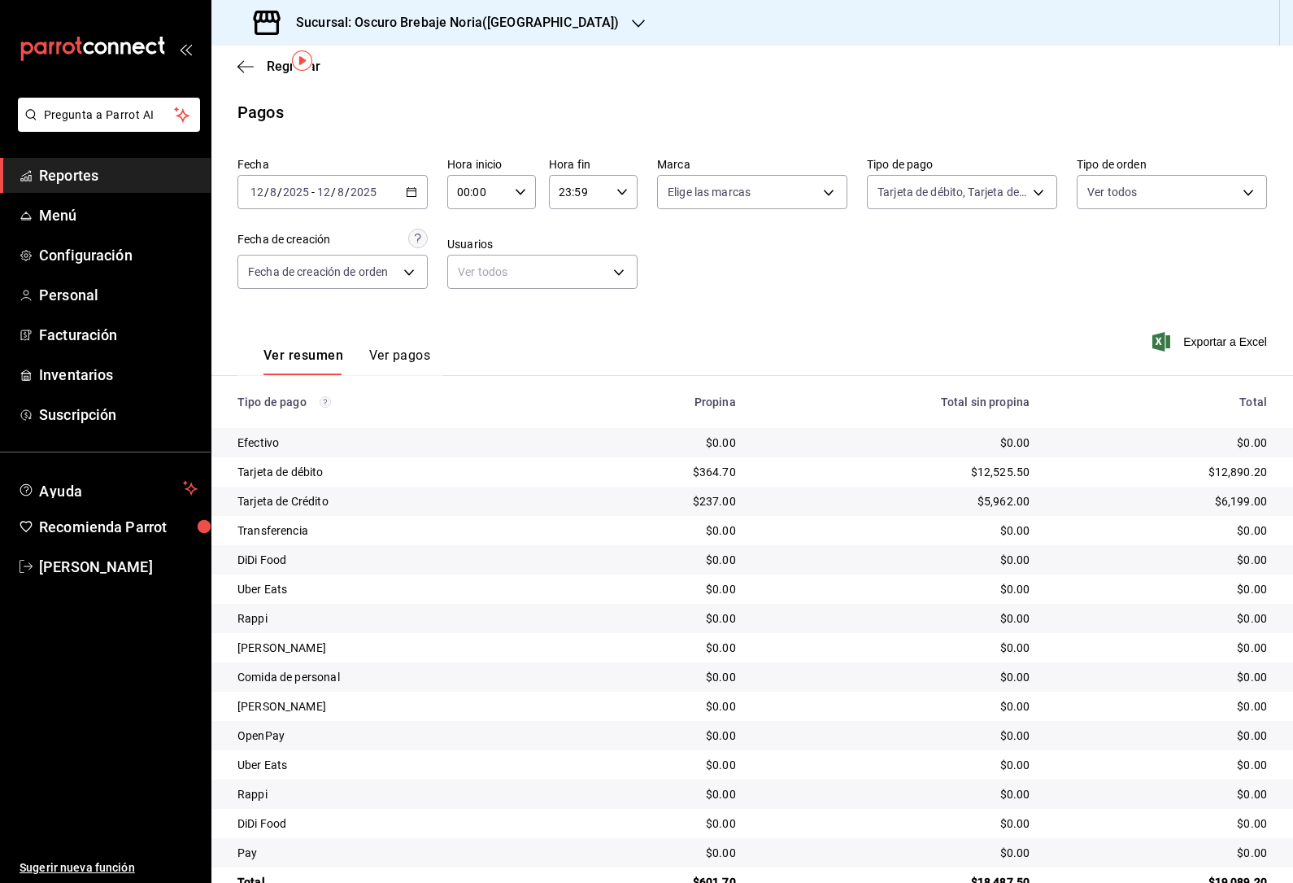
click at [415, 186] on icon "button" at bounding box center [411, 191] width 11 height 11
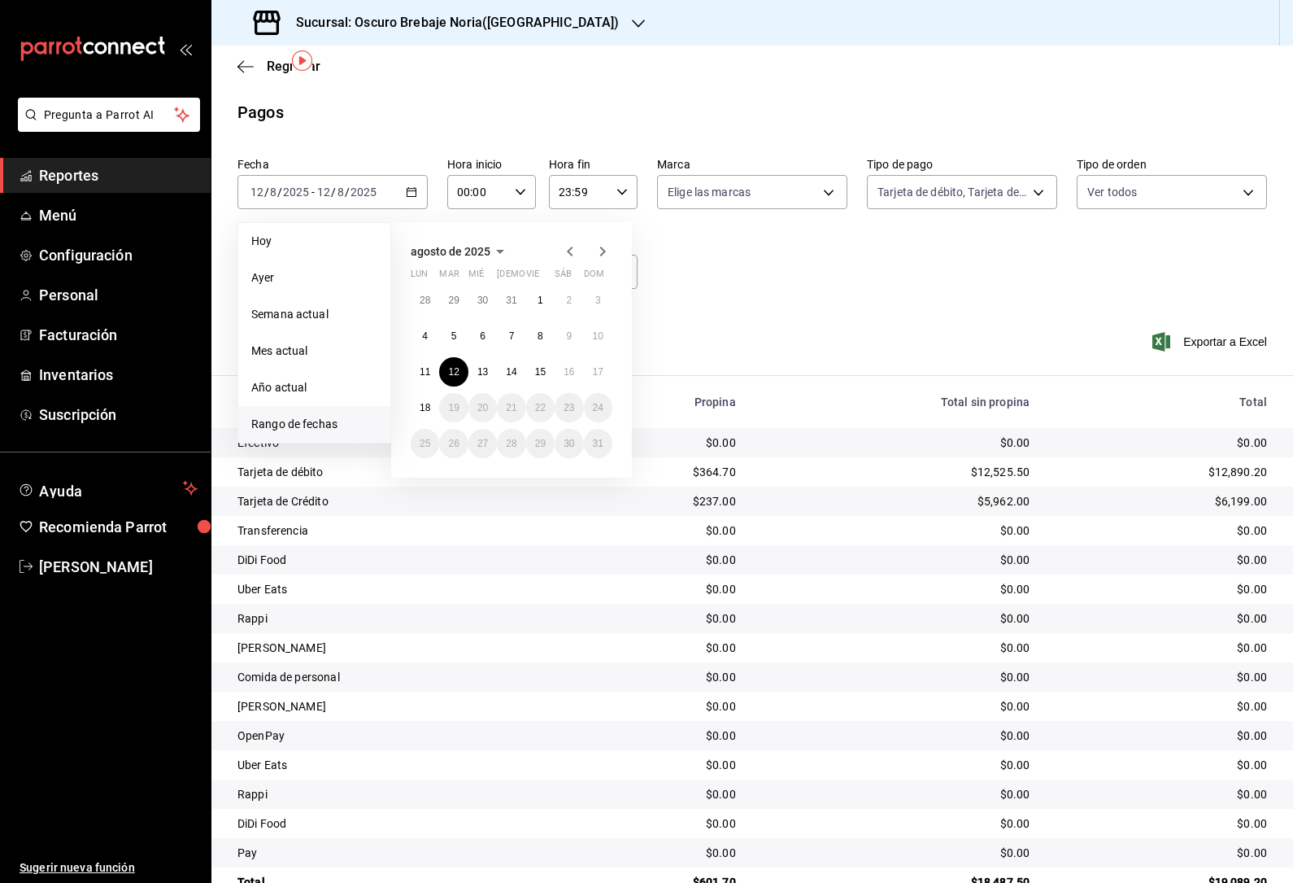
click at [482, 366] on abbr "13" at bounding box center [482, 371] width 11 height 11
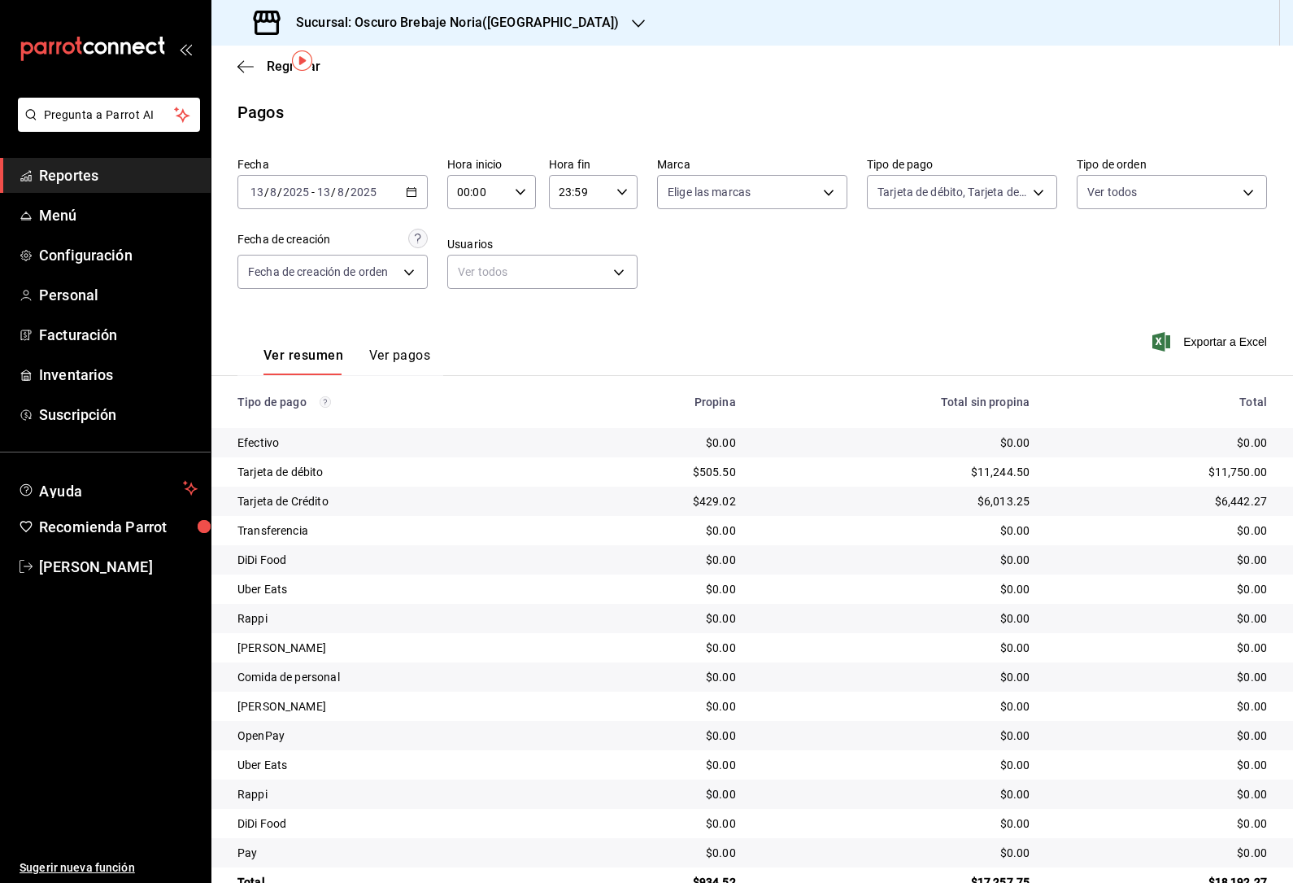
click at [374, 175] on div "[DATE] [DATE] - [DATE] [DATE]" at bounding box center [333, 192] width 190 height 34
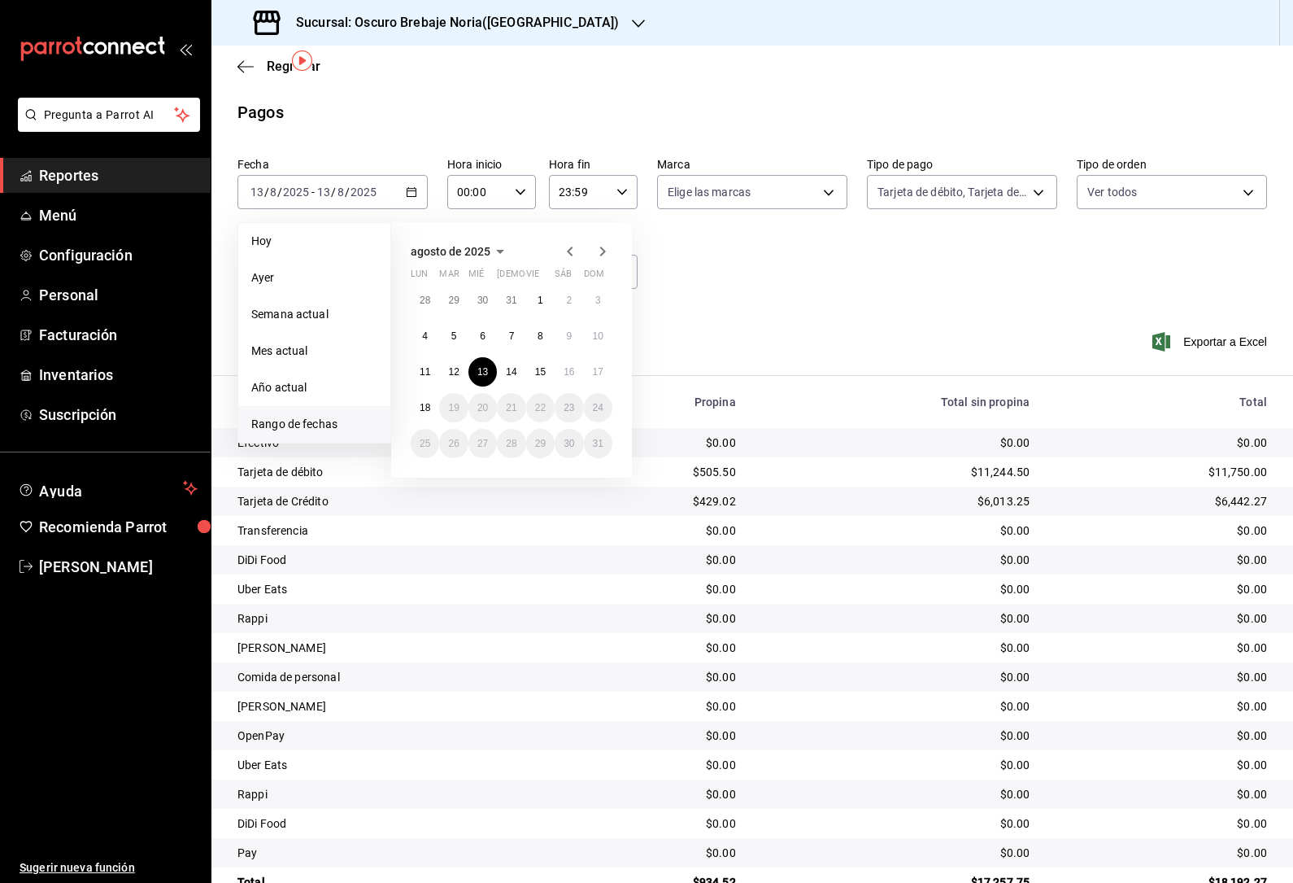
click at [508, 357] on button "14" at bounding box center [511, 371] width 28 height 29
click at [508, 366] on abbr "14" at bounding box center [511, 371] width 11 height 11
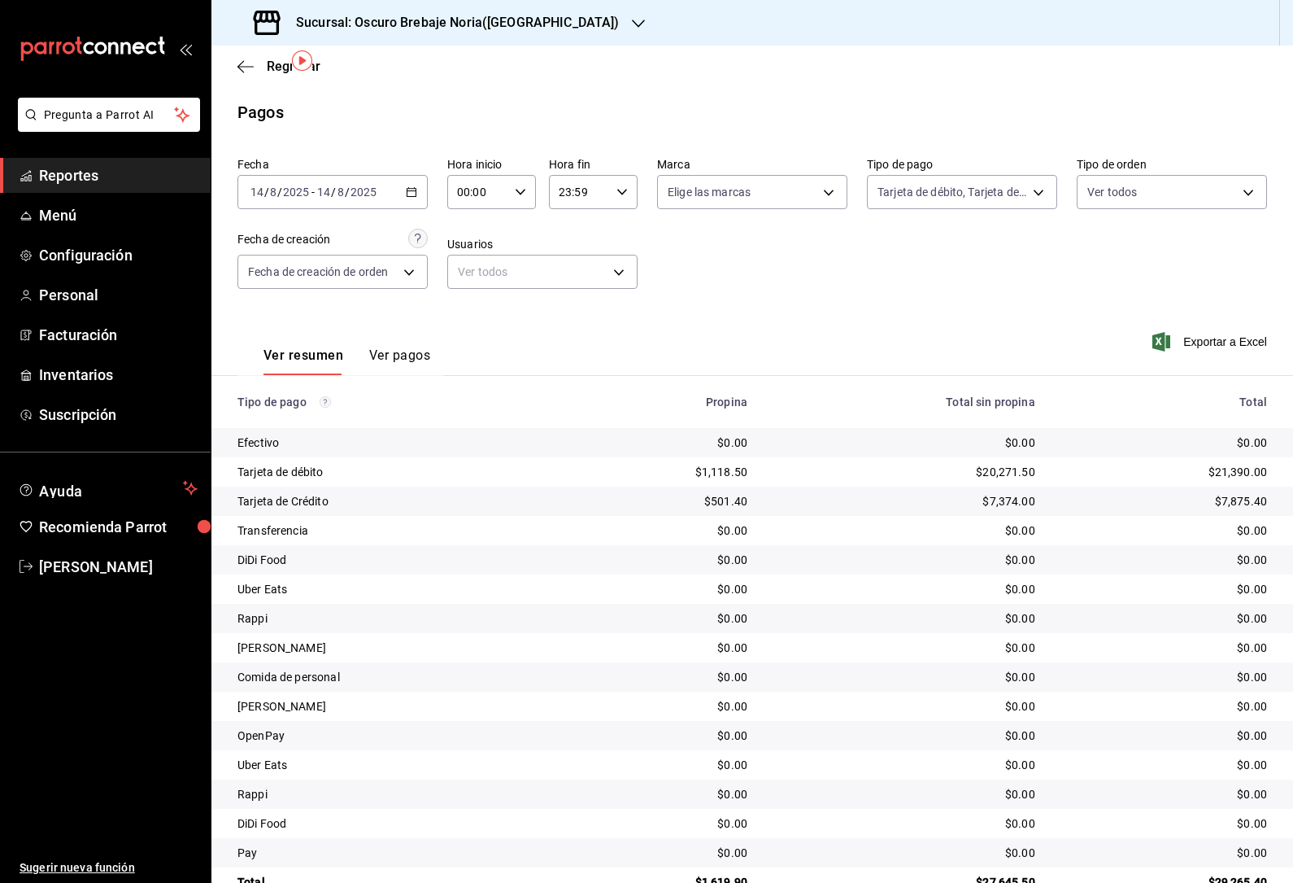
click at [366, 185] on input "2025" at bounding box center [364, 191] width 28 height 13
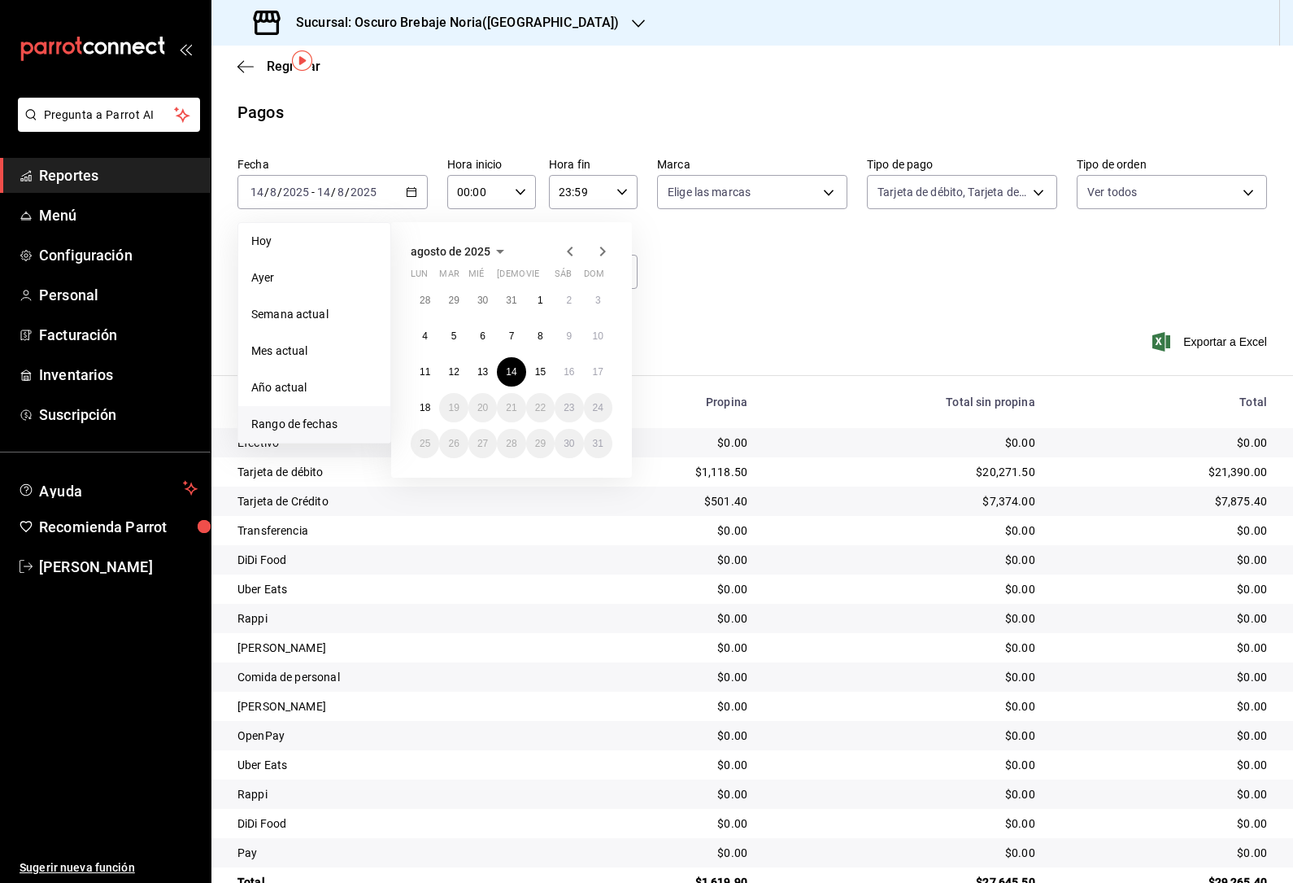
click at [552, 357] on button "15" at bounding box center [540, 371] width 28 height 29
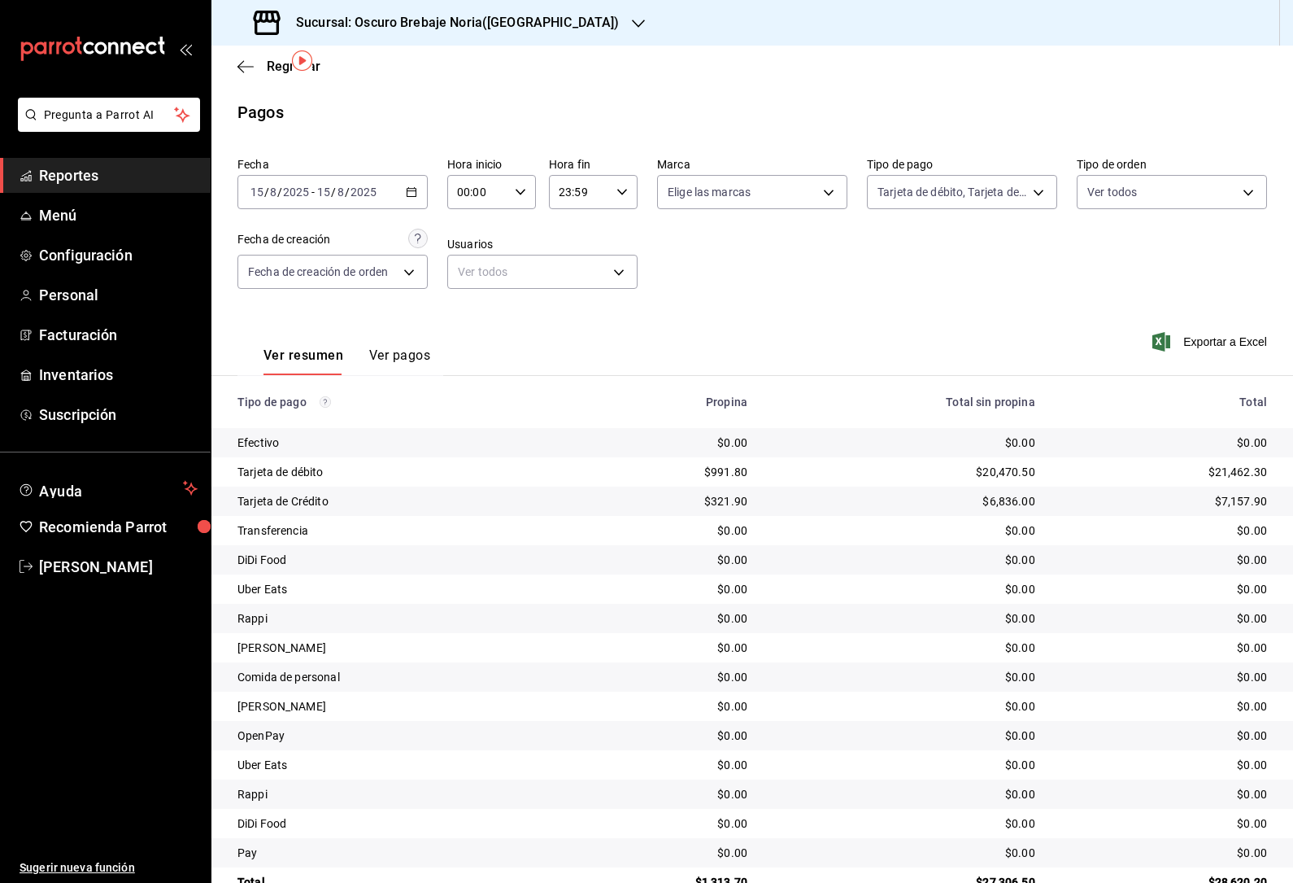
click at [354, 185] on input "2025" at bounding box center [364, 191] width 28 height 13
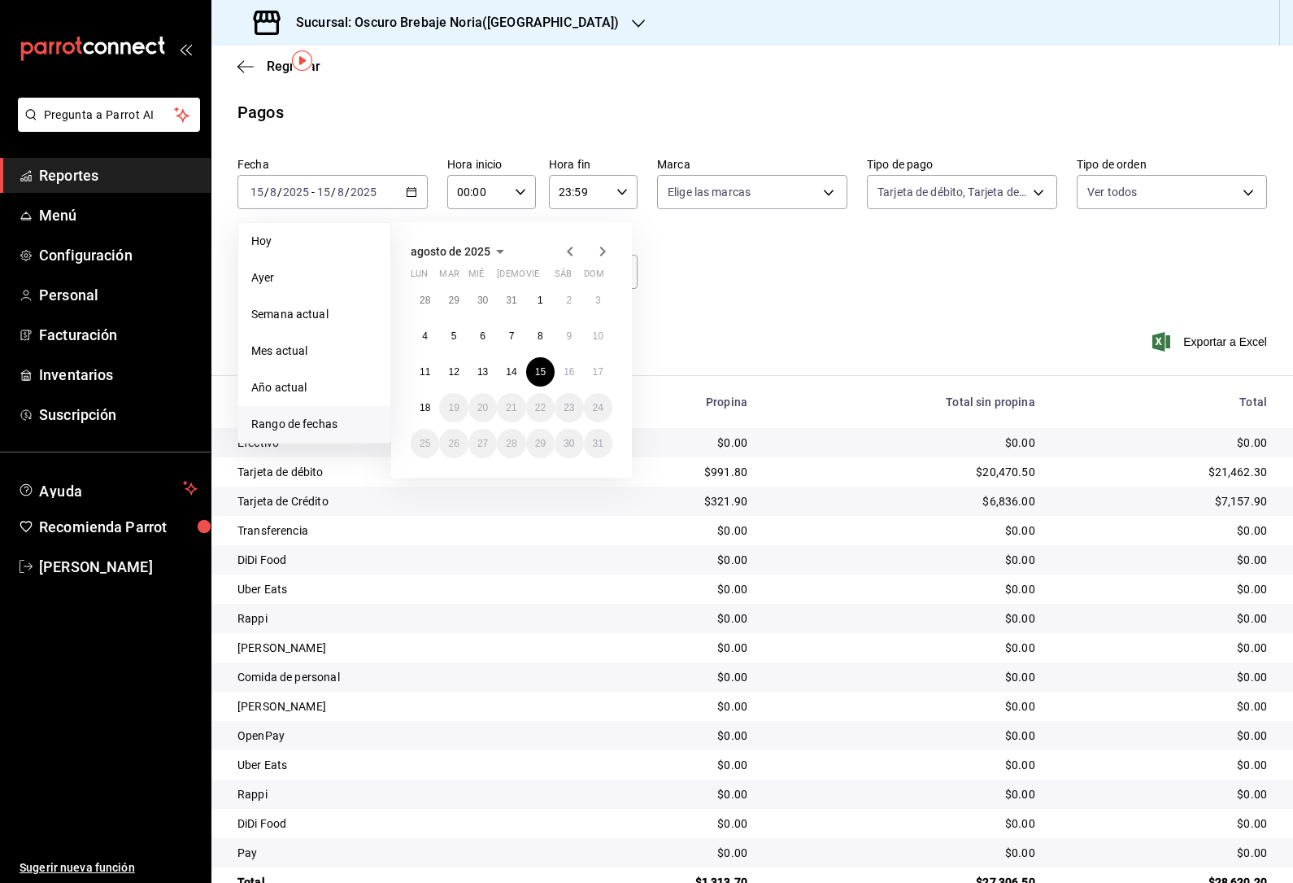
click at [573, 366] on abbr "16" at bounding box center [569, 371] width 11 height 11
click at [572, 366] on abbr "16" at bounding box center [569, 371] width 11 height 11
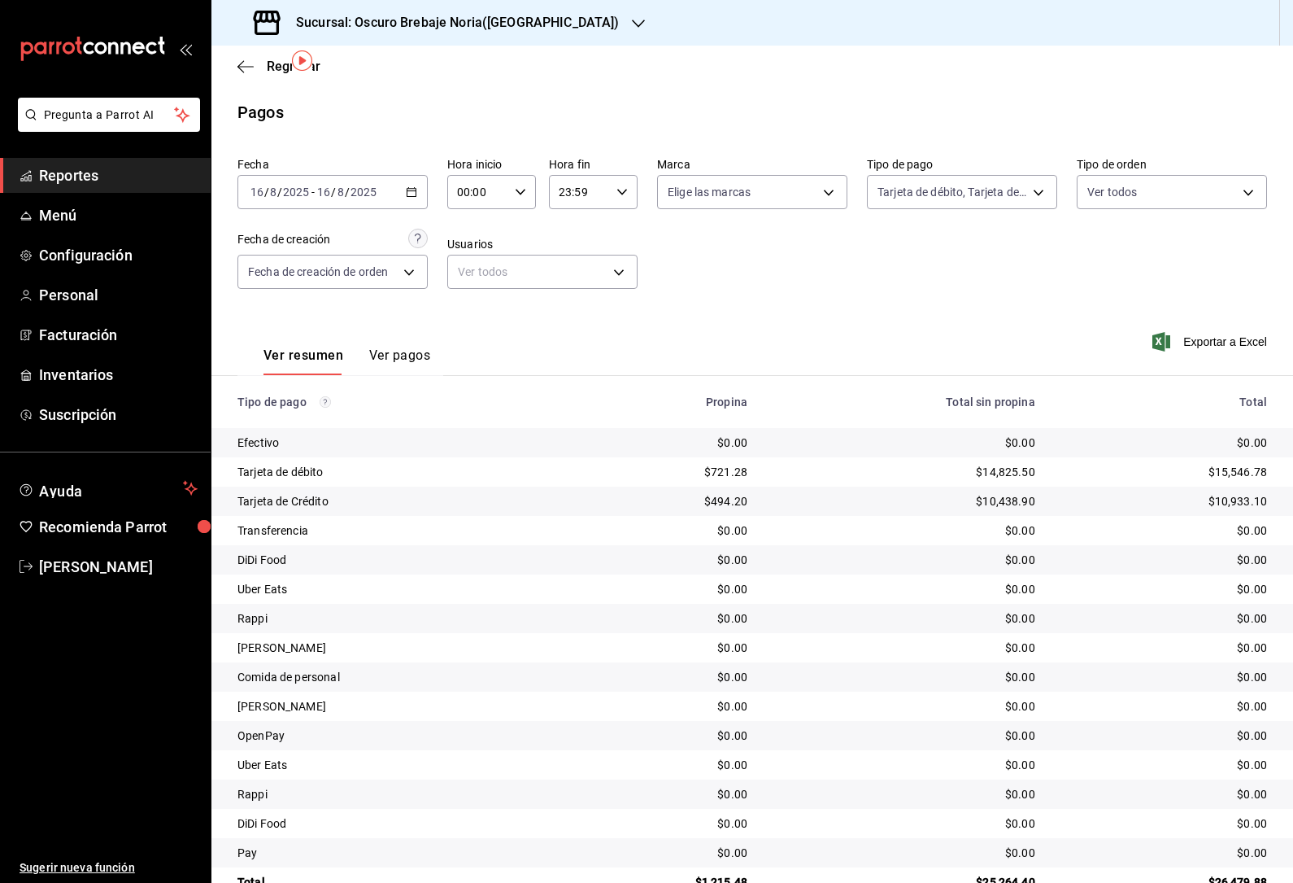
click at [344, 175] on div "[DATE] [DATE] - [DATE] [DATE]" at bounding box center [333, 192] width 190 height 34
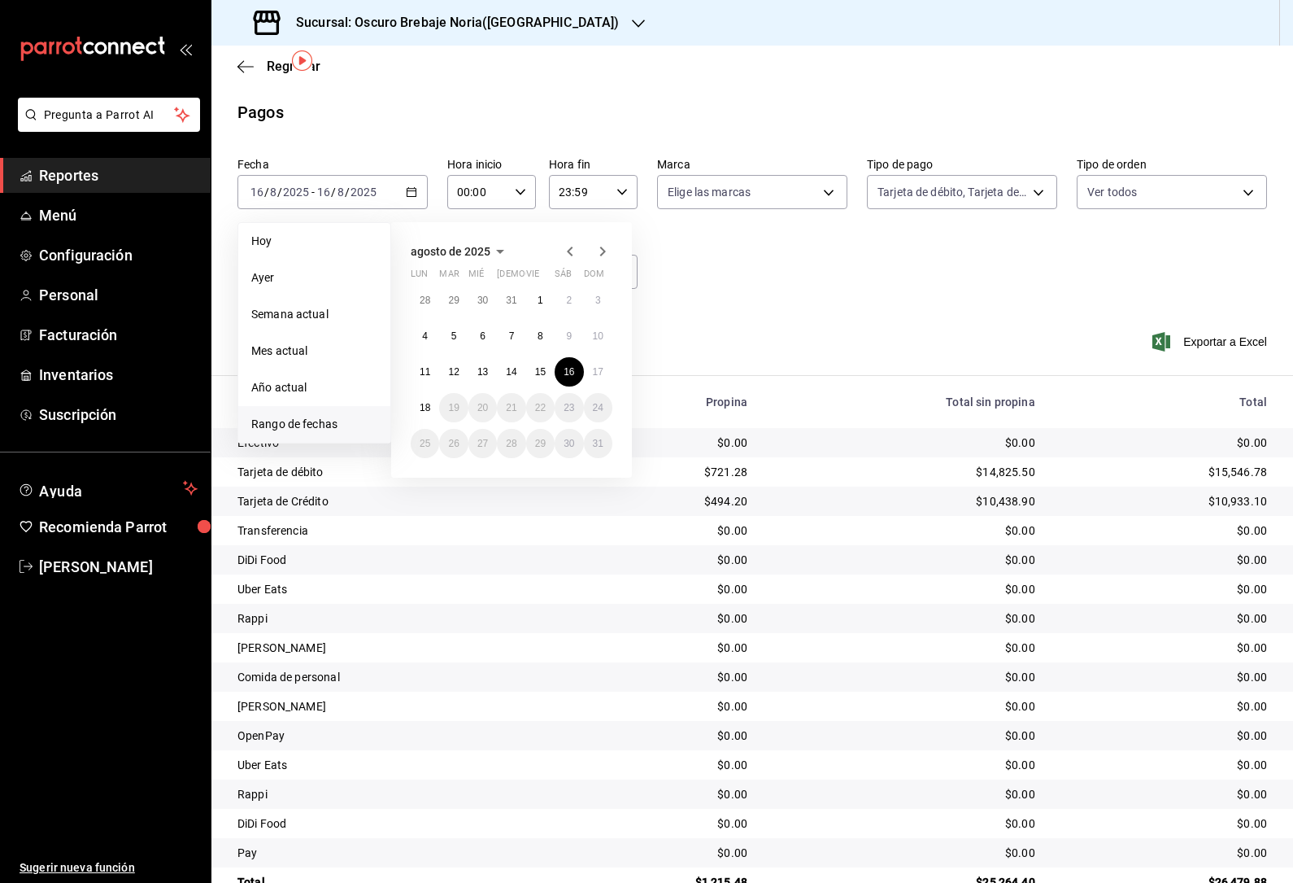
click at [605, 357] on button "17" at bounding box center [598, 371] width 28 height 29
click at [594, 366] on abbr "17" at bounding box center [598, 371] width 11 height 11
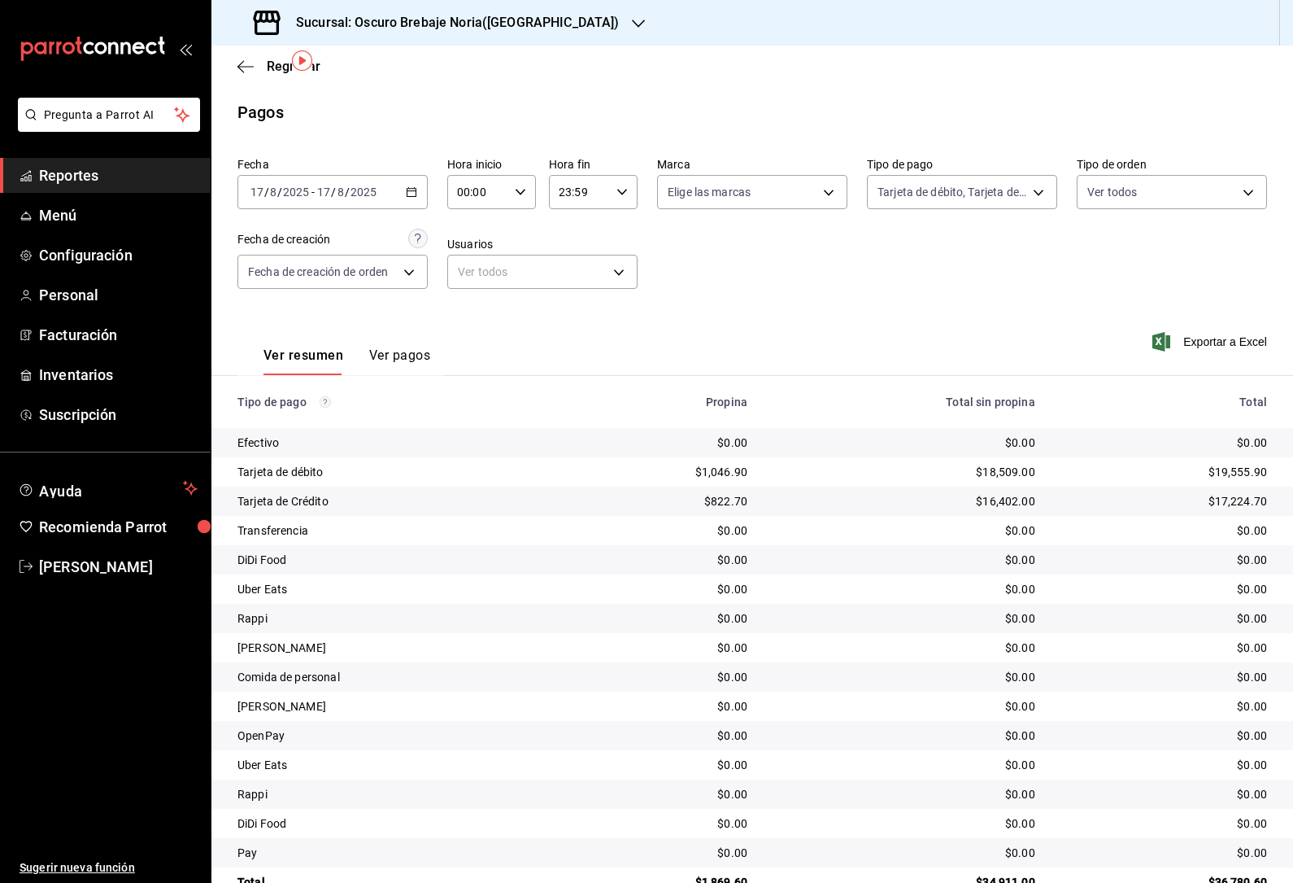
click at [1029, 168] on div "Tarjeta de débito, Tarjeta de Crédito 5b801cea-b985-49b5-aa89-f9c2f84b2513,329b…" at bounding box center [962, 188] width 190 height 41
click at [1033, 141] on body "Pregunta a Parrot AI Reportes Menú Configuración Personal Facturación Inventari…" at bounding box center [646, 441] width 1293 height 883
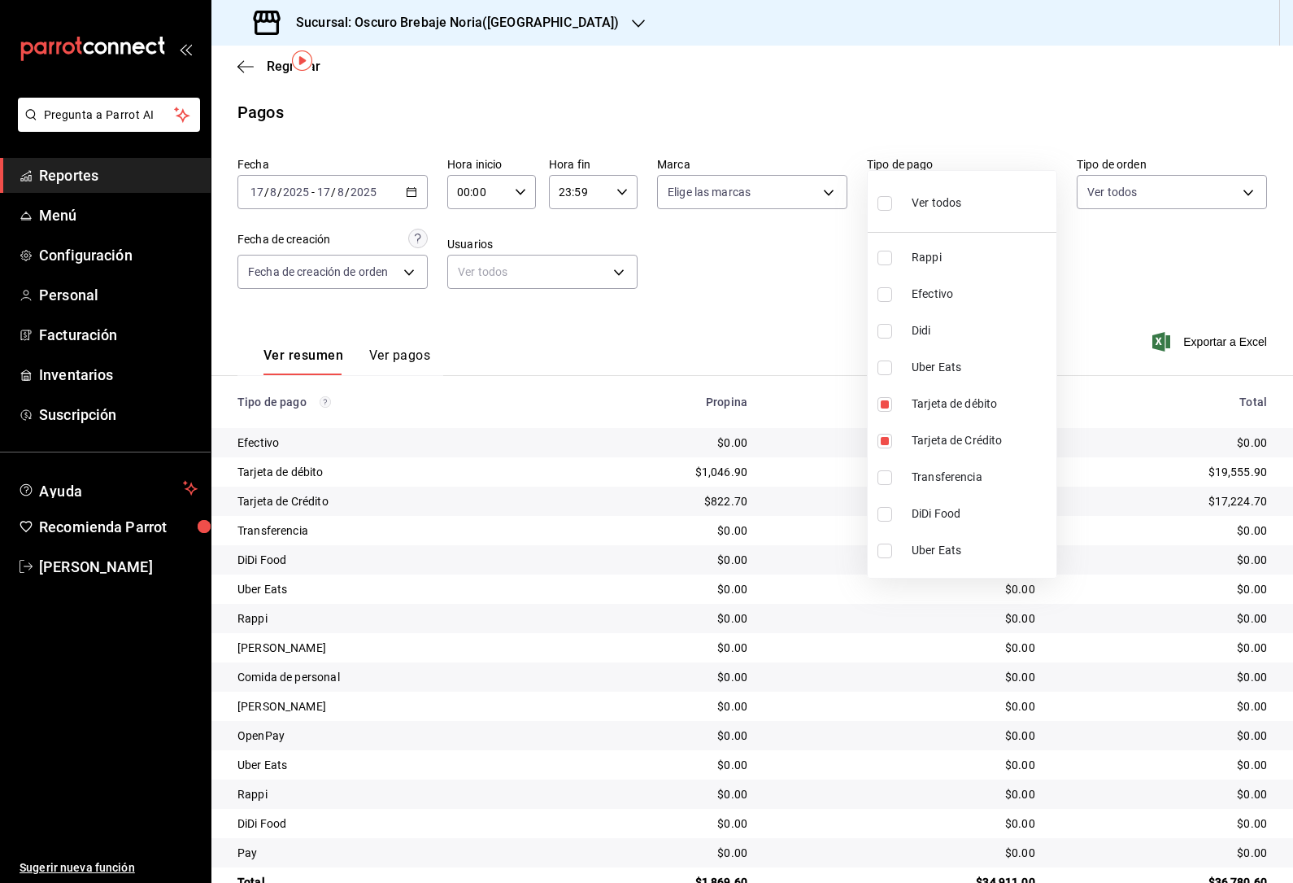
click at [984, 405] on span "Tarjeta de débito" at bounding box center [981, 403] width 138 height 17
type input "329b341a-7119-4ad0-ae81-c2819ddf2001"
checkbox input "false"
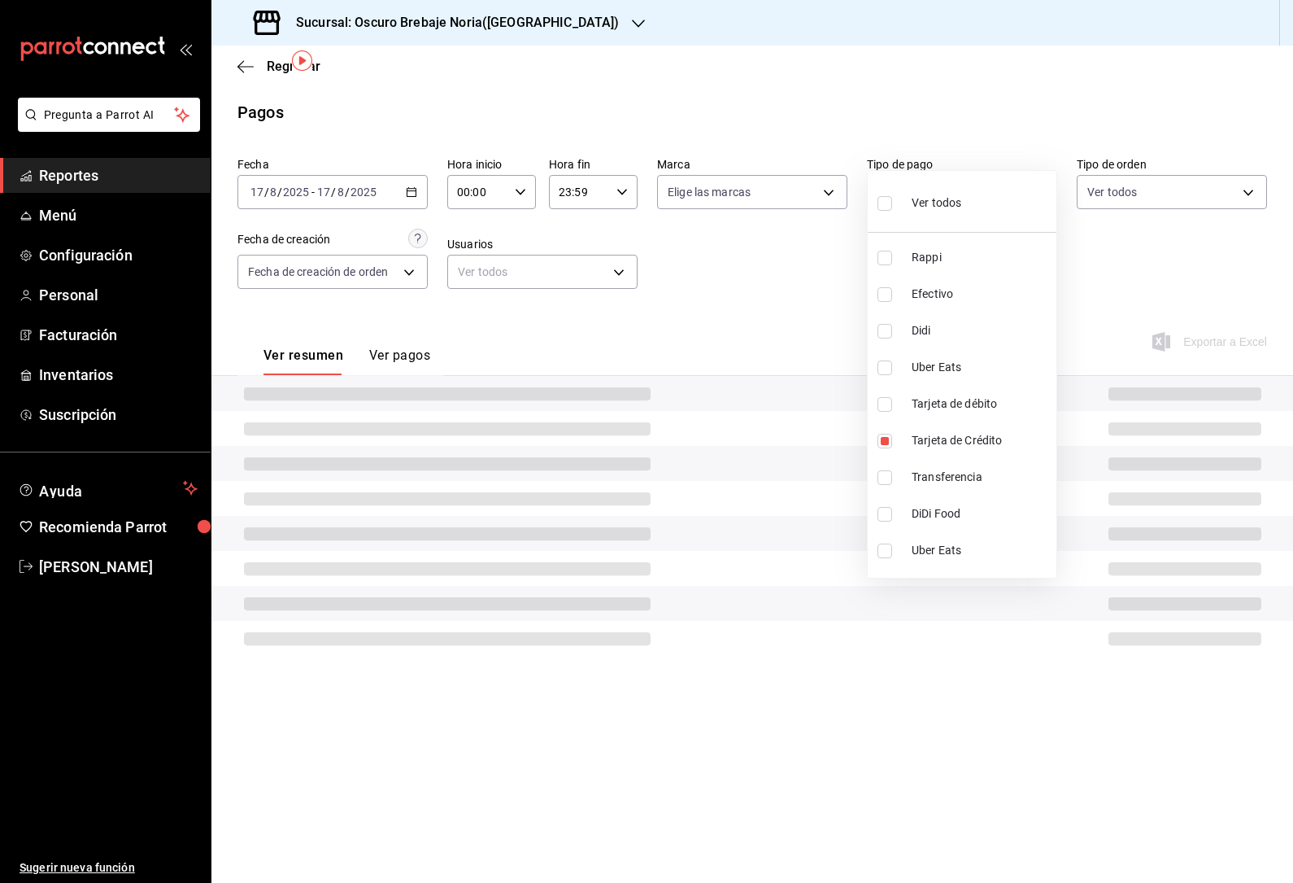
click at [975, 437] on span "Tarjeta de Crédito" at bounding box center [981, 440] width 138 height 17
checkbox input "false"
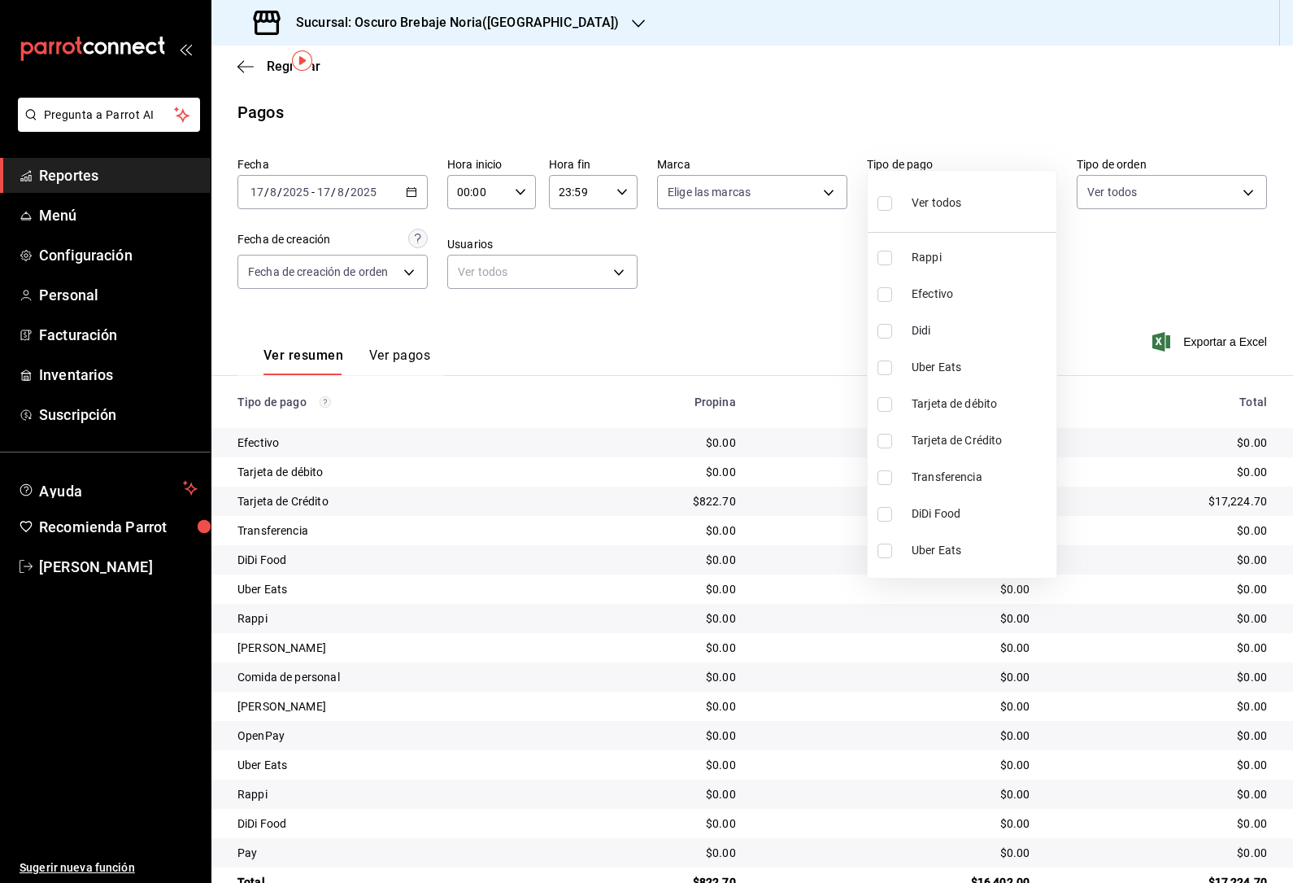
click at [969, 467] on li "Transferencia" at bounding box center [962, 477] width 189 height 37
type input "c4baf7d3-fe81-4aa0-85af-8799d2bcb49d"
checkbox input "true"
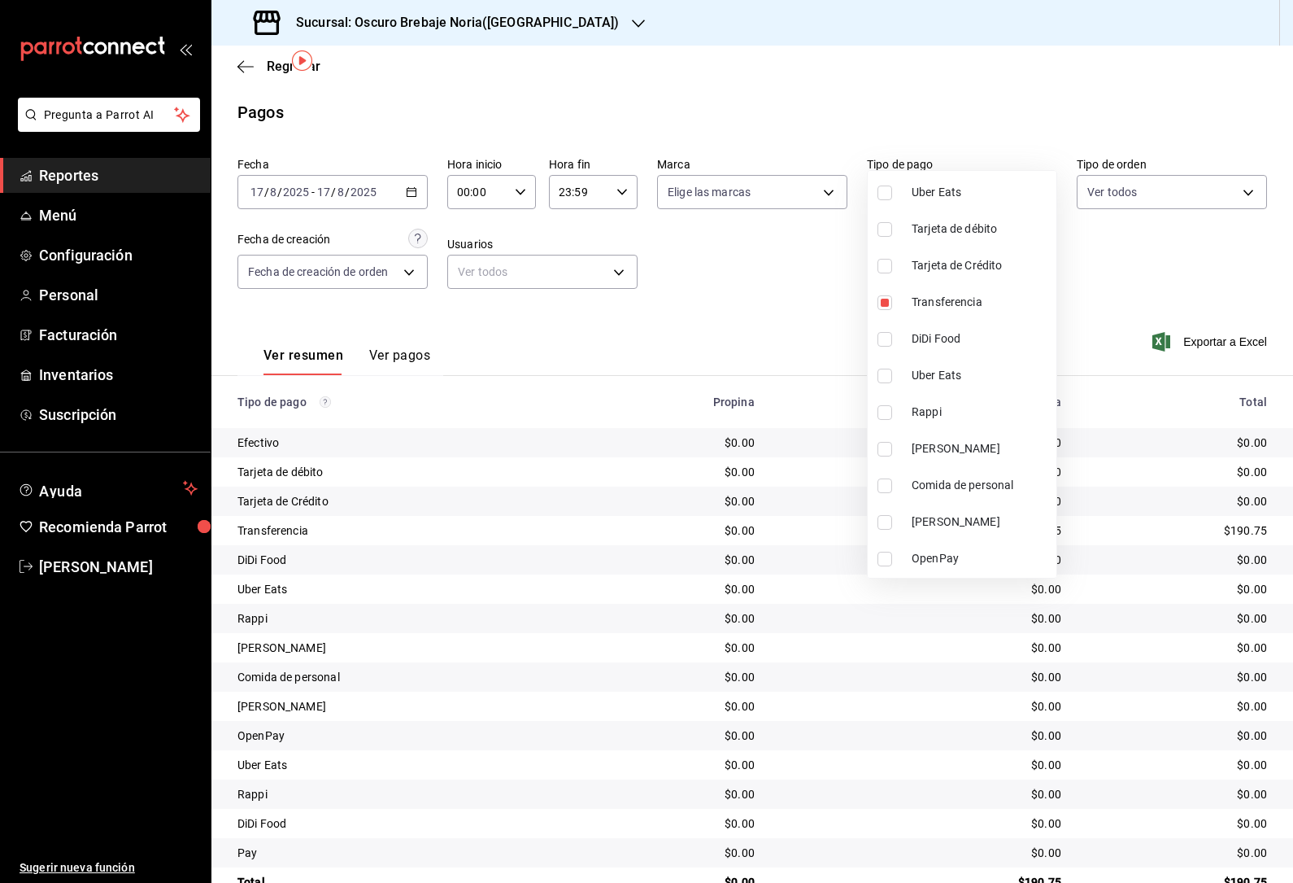
scroll to position [178, 0]
click at [892, 443] on input "checkbox" at bounding box center [885, 445] width 15 height 15
checkbox input "true"
type input "c4baf7d3-fe81-4aa0-85af-8799d2bcb49d,9036bff5-9e14-4a90-8edc-1c8189a9defc"
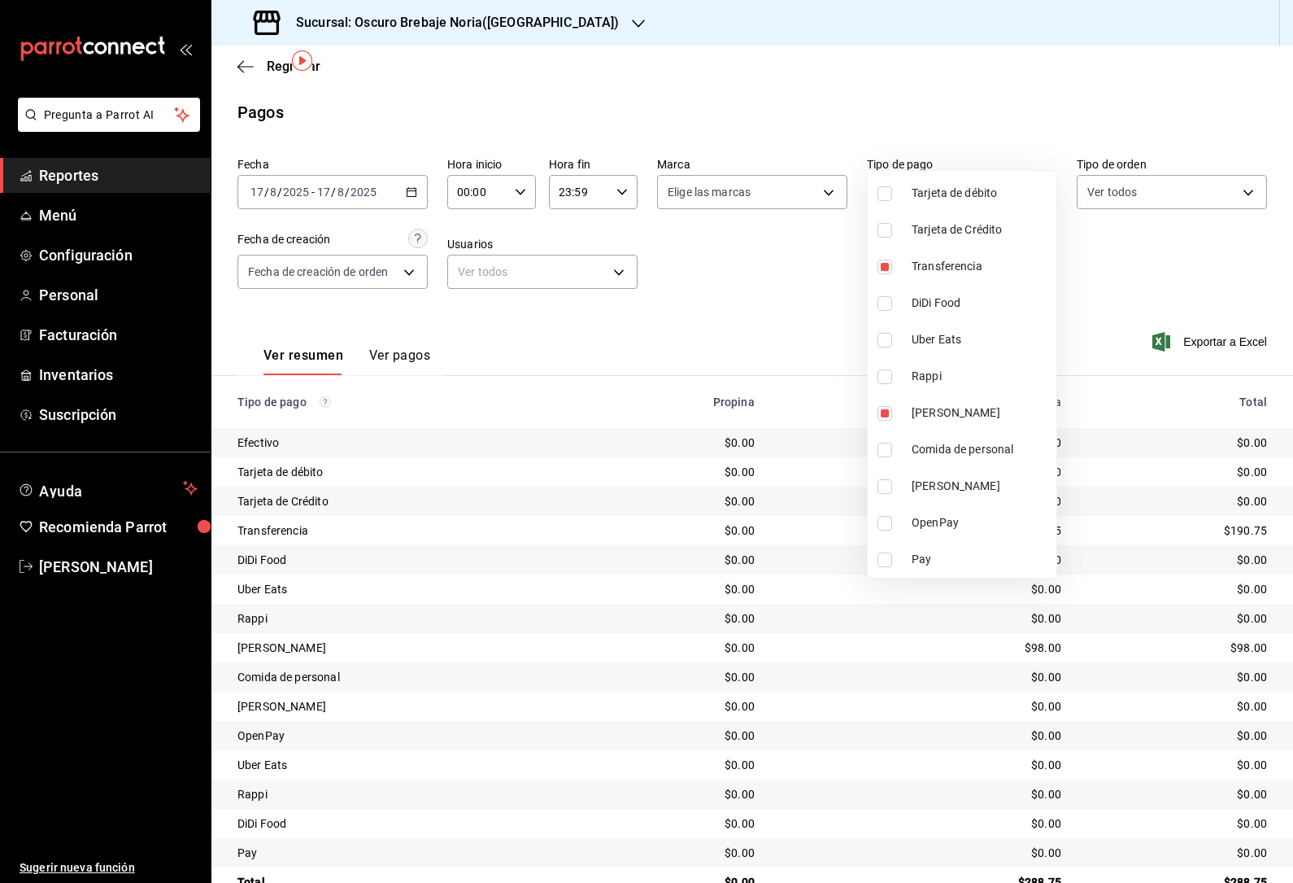
click at [897, 521] on label at bounding box center [888, 523] width 21 height 15
click at [892, 521] on input "checkbox" at bounding box center [885, 523] width 15 height 15
checkbox input "false"
click at [891, 512] on li "OpenPay" at bounding box center [962, 522] width 189 height 37
type input "c4baf7d3-fe81-4aa0-85af-8799d2bcb49d,9036bff5-9e14-4a90-8edc-1c8189a9defc,71d7e…"
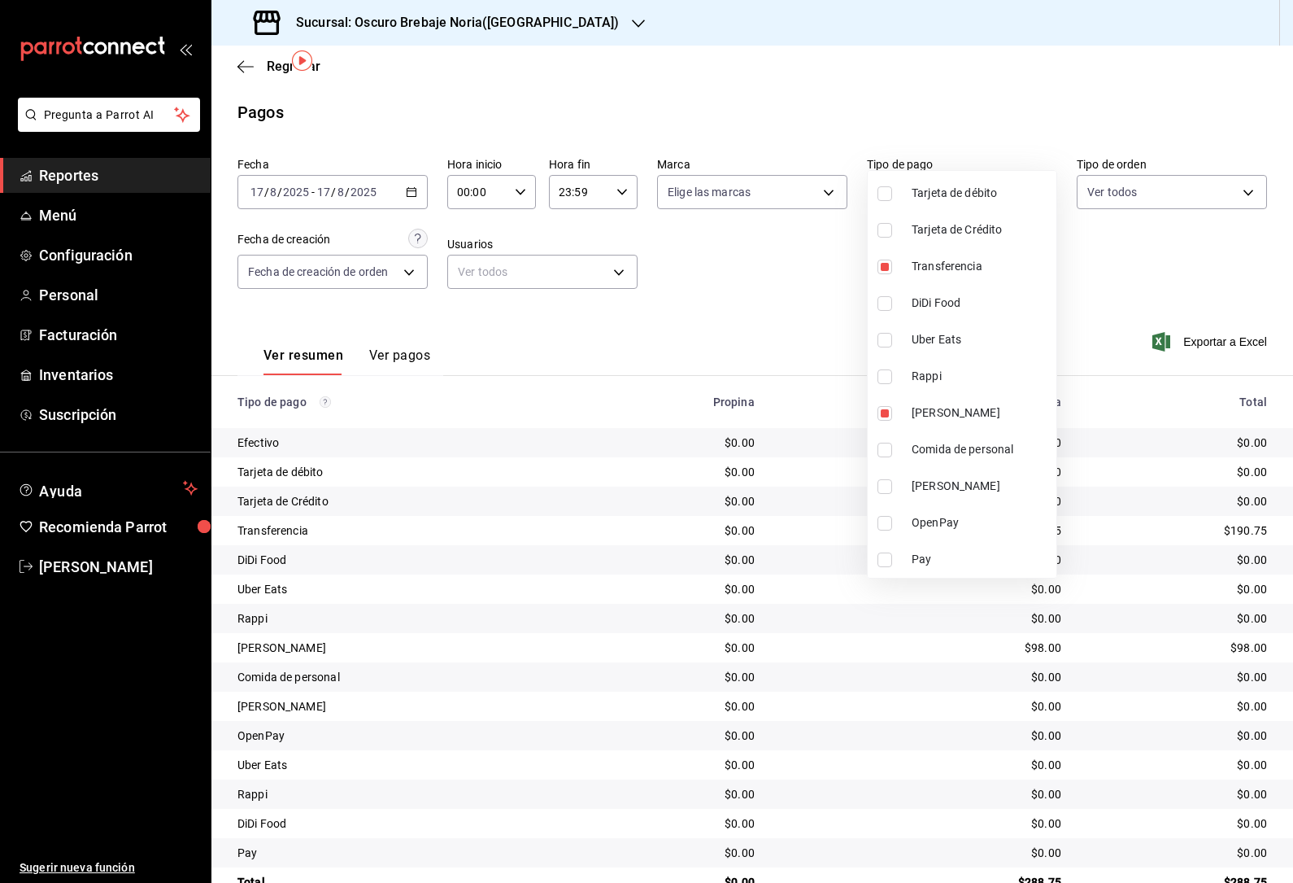
checkbox input "true"
click at [896, 557] on label at bounding box center [888, 559] width 21 height 15
click at [892, 557] on input "checkbox" at bounding box center [885, 559] width 15 height 15
checkbox input "false"
type input "c4baf7d3-fe81-4aa0-85af-8799d2bcb49d,9036bff5-9e14-4a90-8edc-1c8189a9defc,71d7e…"
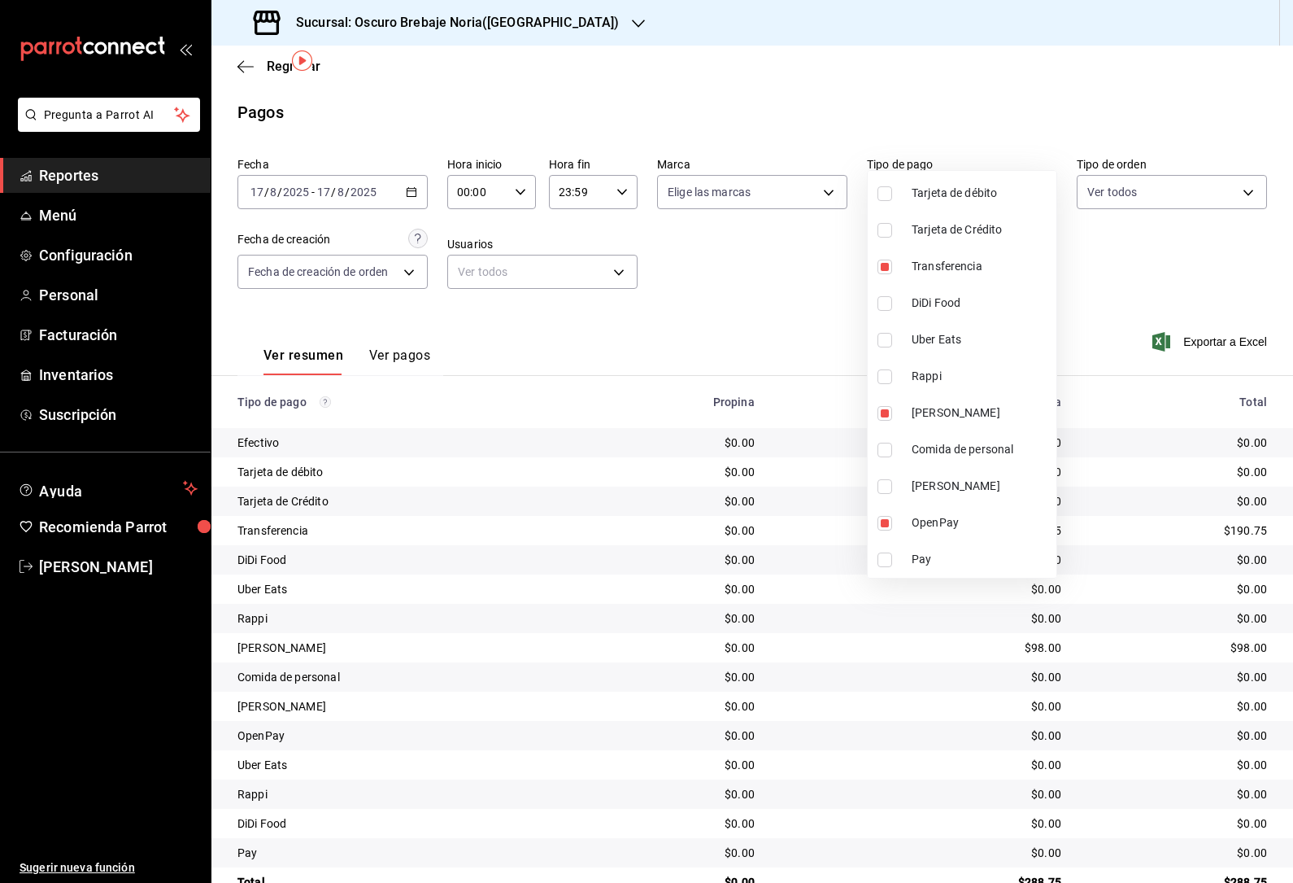
click at [886, 553] on input "checkbox" at bounding box center [885, 559] width 15 height 15
checkbox input "true"
type input "c4baf7d3-fe81-4aa0-85af-8799d2bcb49d,9036bff5-9e14-4a90-8edc-1c8189a9defc,71d7e…"
click at [898, 480] on label at bounding box center [888, 486] width 21 height 15
click at [892, 480] on input "checkbox" at bounding box center [885, 486] width 15 height 15
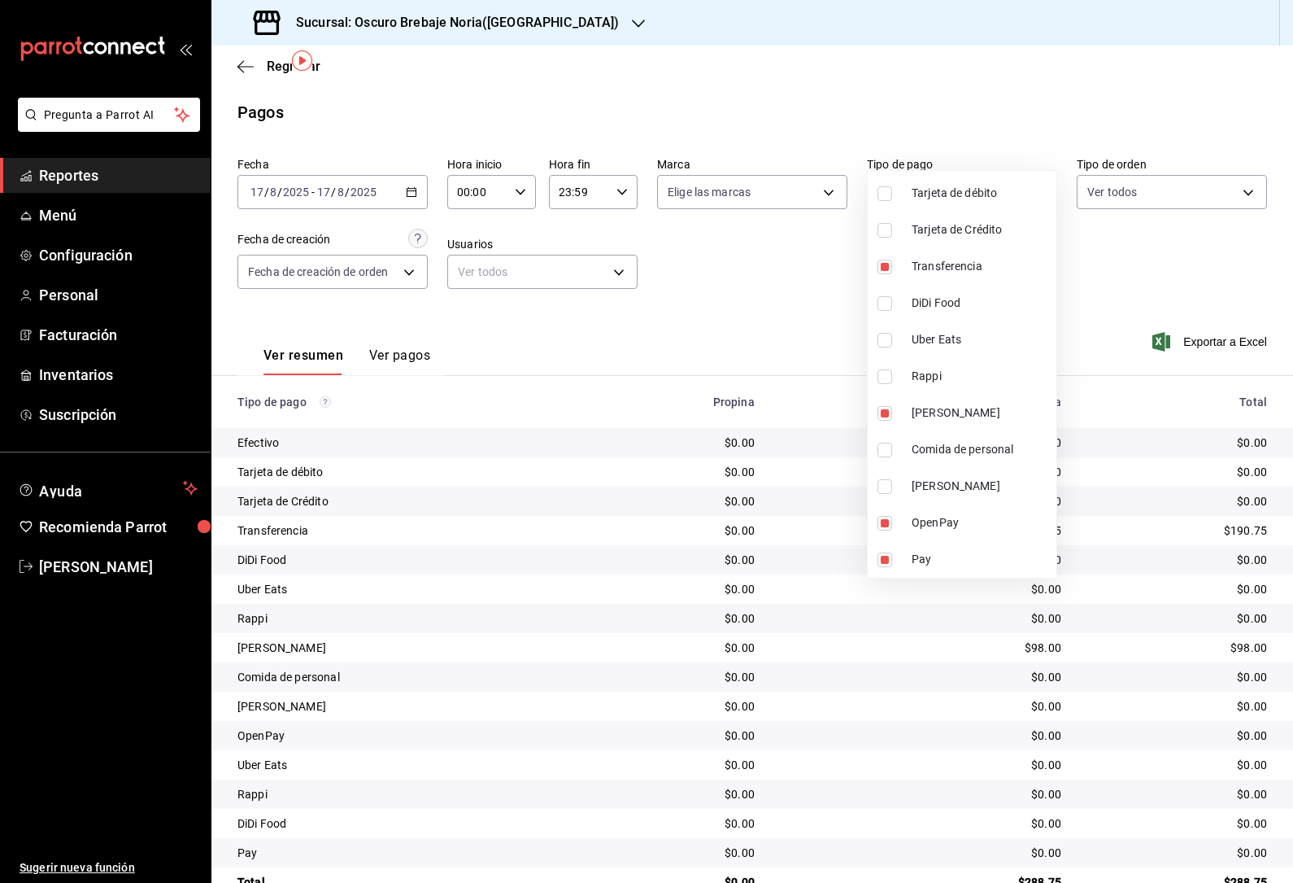
checkbox input "false"
type input "c4baf7d3-fe81-4aa0-85af-8799d2bcb49d,9036bff5-9e14-4a90-8edc-1c8189a9defc,71d7e…"
click at [890, 493] on input "checkbox" at bounding box center [885, 486] width 15 height 15
checkbox input "true"
type input "c4baf7d3-fe81-4aa0-85af-8799d2bcb49d,9036bff5-9e14-4a90-8edc-1c8189a9defc,71d7e…"
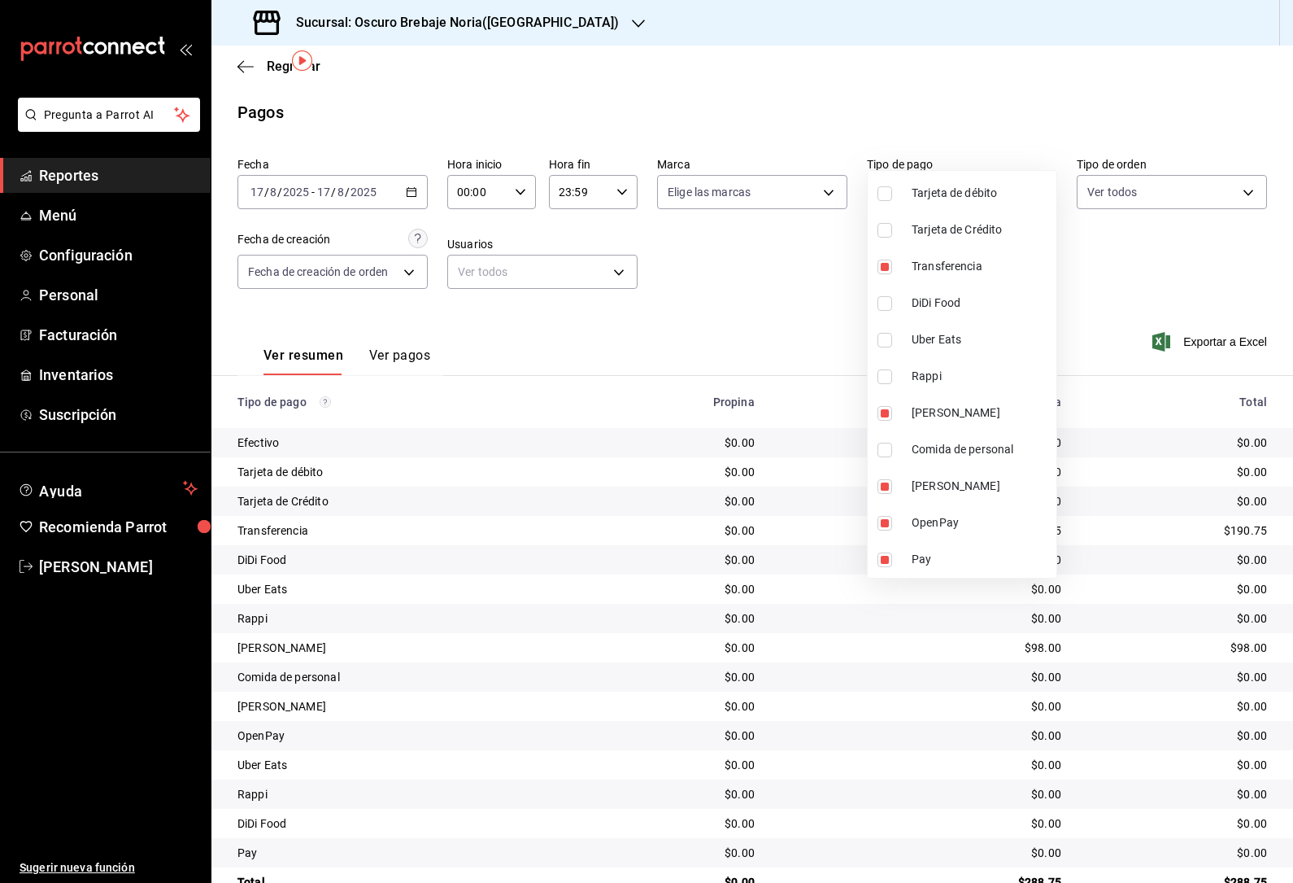
click at [1036, 141] on div at bounding box center [646, 441] width 1293 height 883
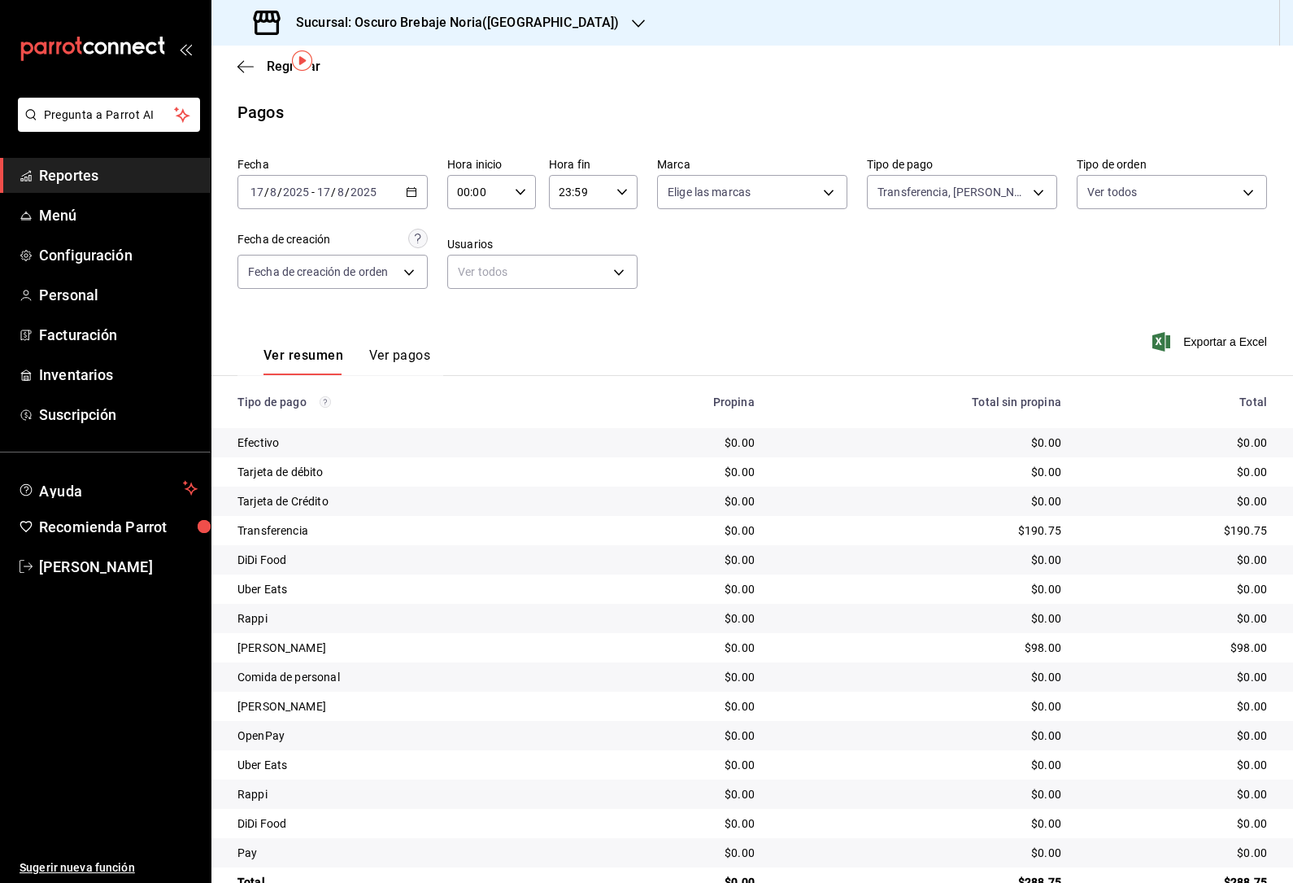
click at [408, 188] on \(Stroke\) "button" at bounding box center [412, 192] width 10 height 9
click at [406, 186] on icon "button" at bounding box center [411, 191] width 11 height 11
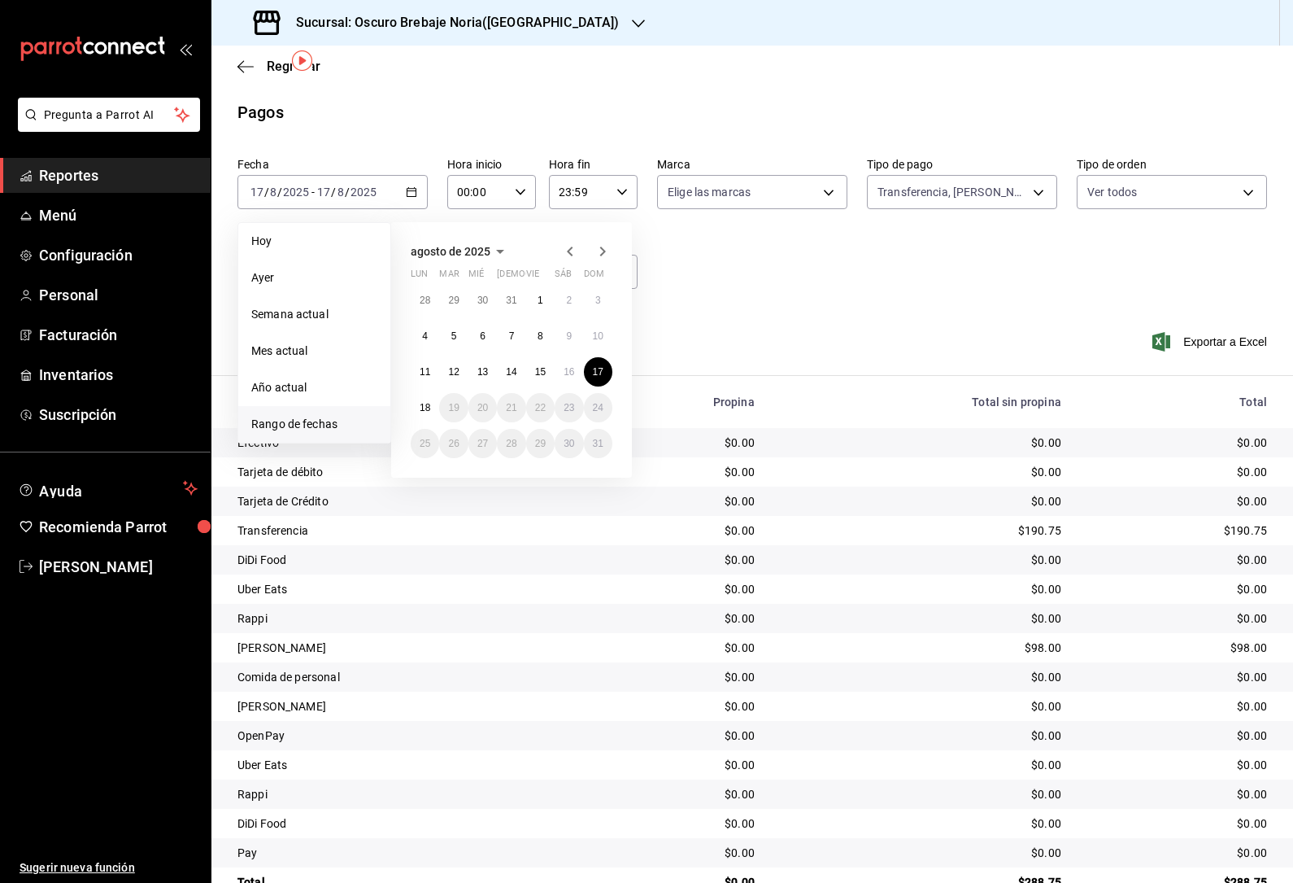
click at [451, 357] on button "12" at bounding box center [453, 371] width 28 height 29
click at [448, 357] on button "12" at bounding box center [453, 371] width 28 height 29
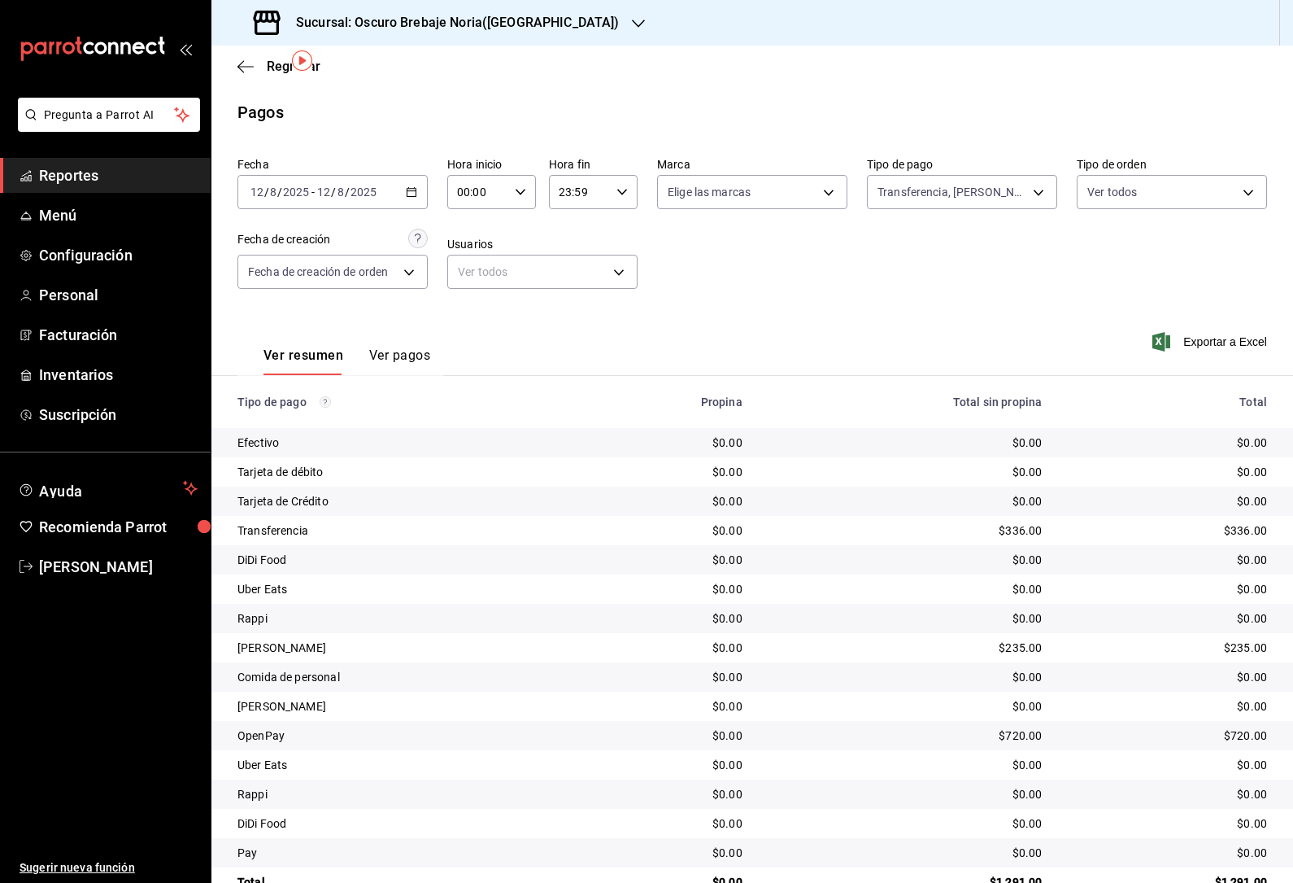
click at [418, 175] on div "[DATE] [DATE] - [DATE] [DATE]" at bounding box center [333, 192] width 190 height 34
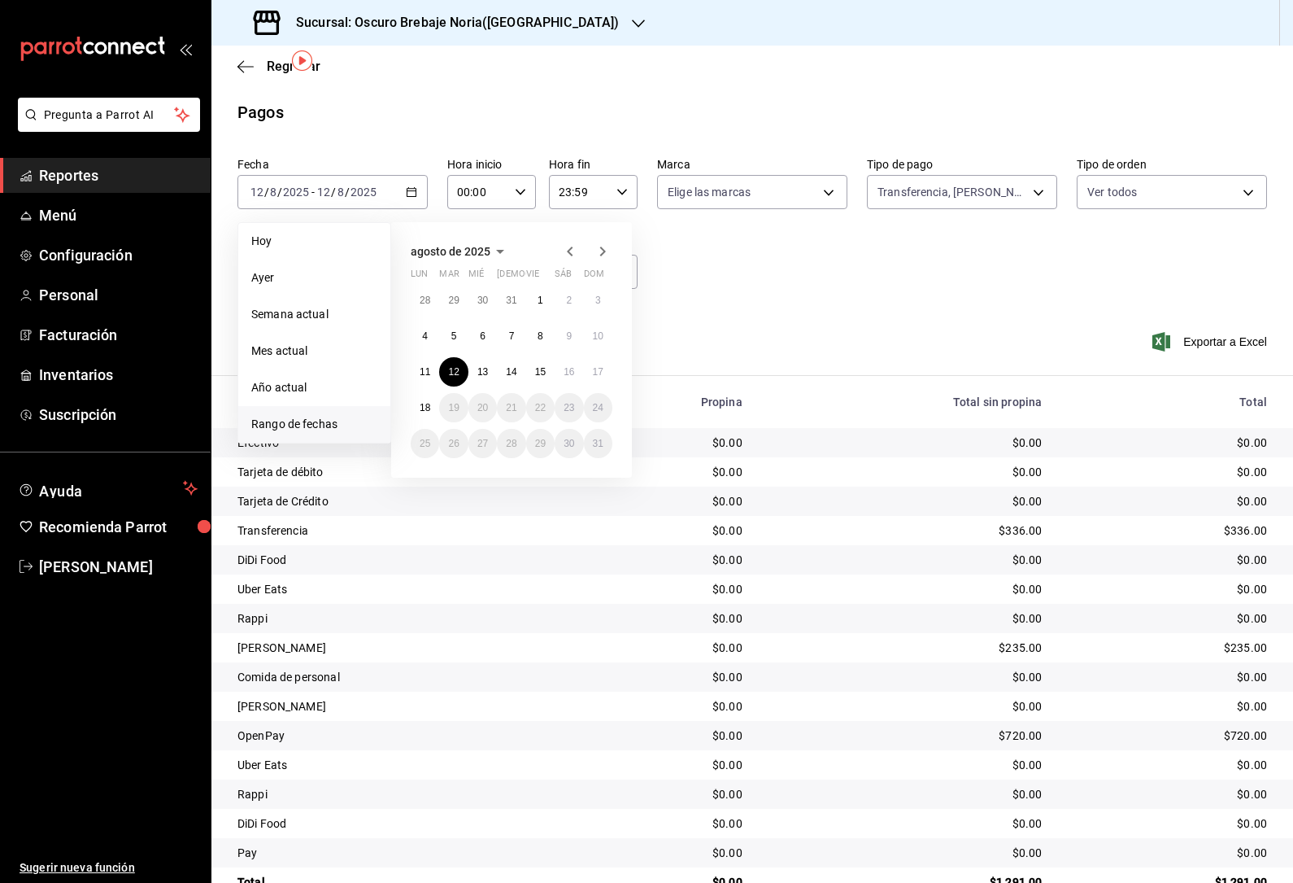
click at [485, 366] on abbr "13" at bounding box center [482, 371] width 11 height 11
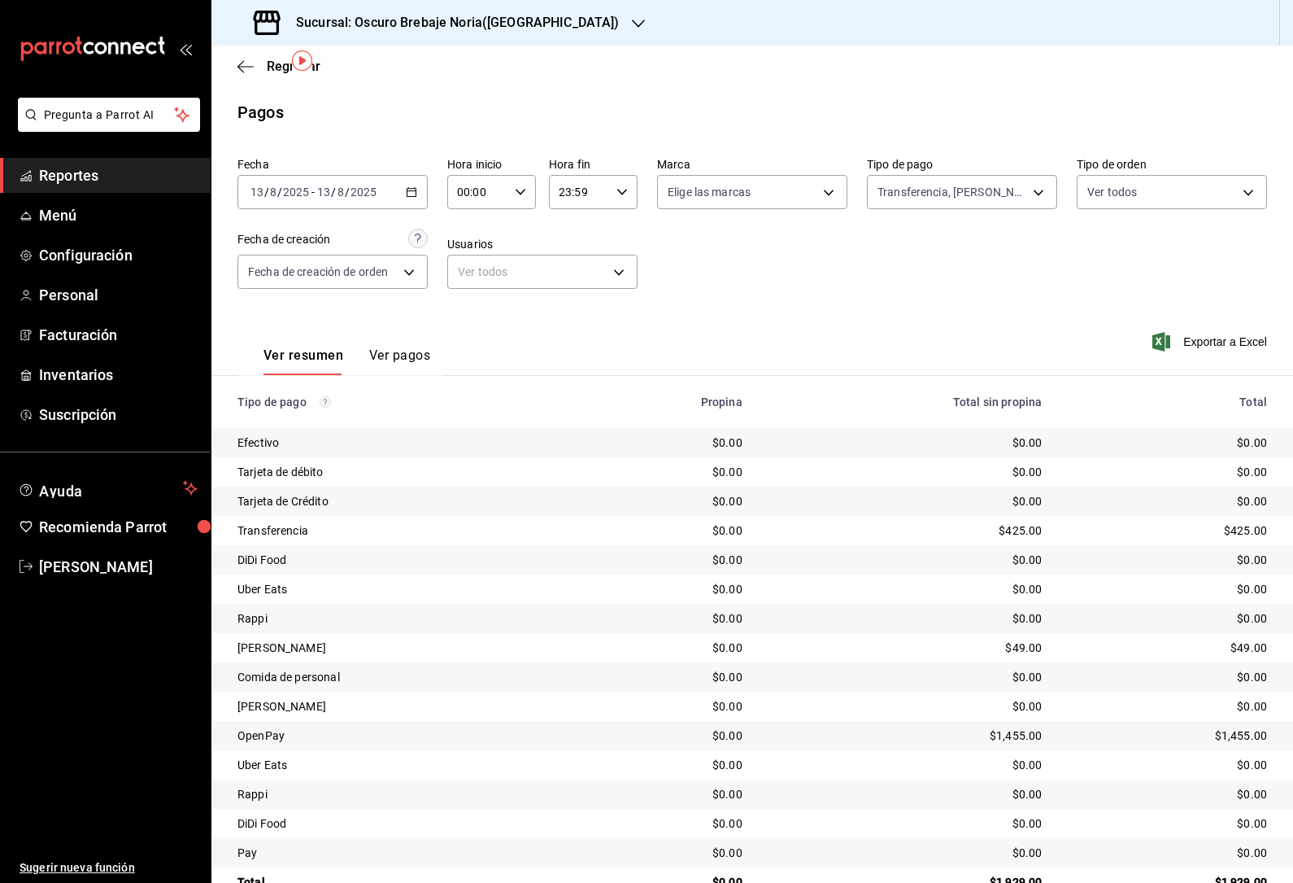
click at [367, 185] on input "2025" at bounding box center [364, 191] width 28 height 13
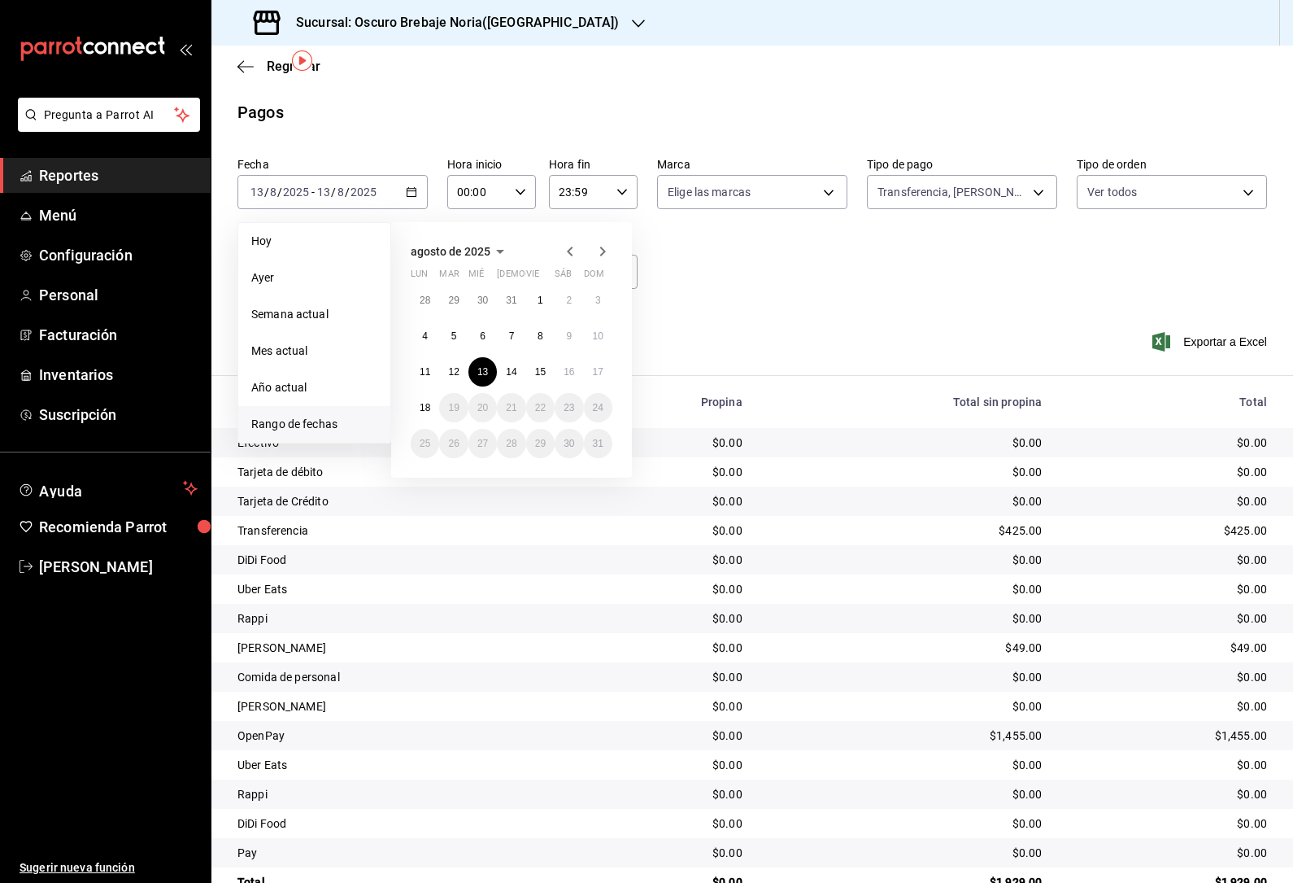
click at [511, 366] on abbr "14" at bounding box center [511, 371] width 11 height 11
click at [510, 366] on abbr "14" at bounding box center [511, 371] width 11 height 11
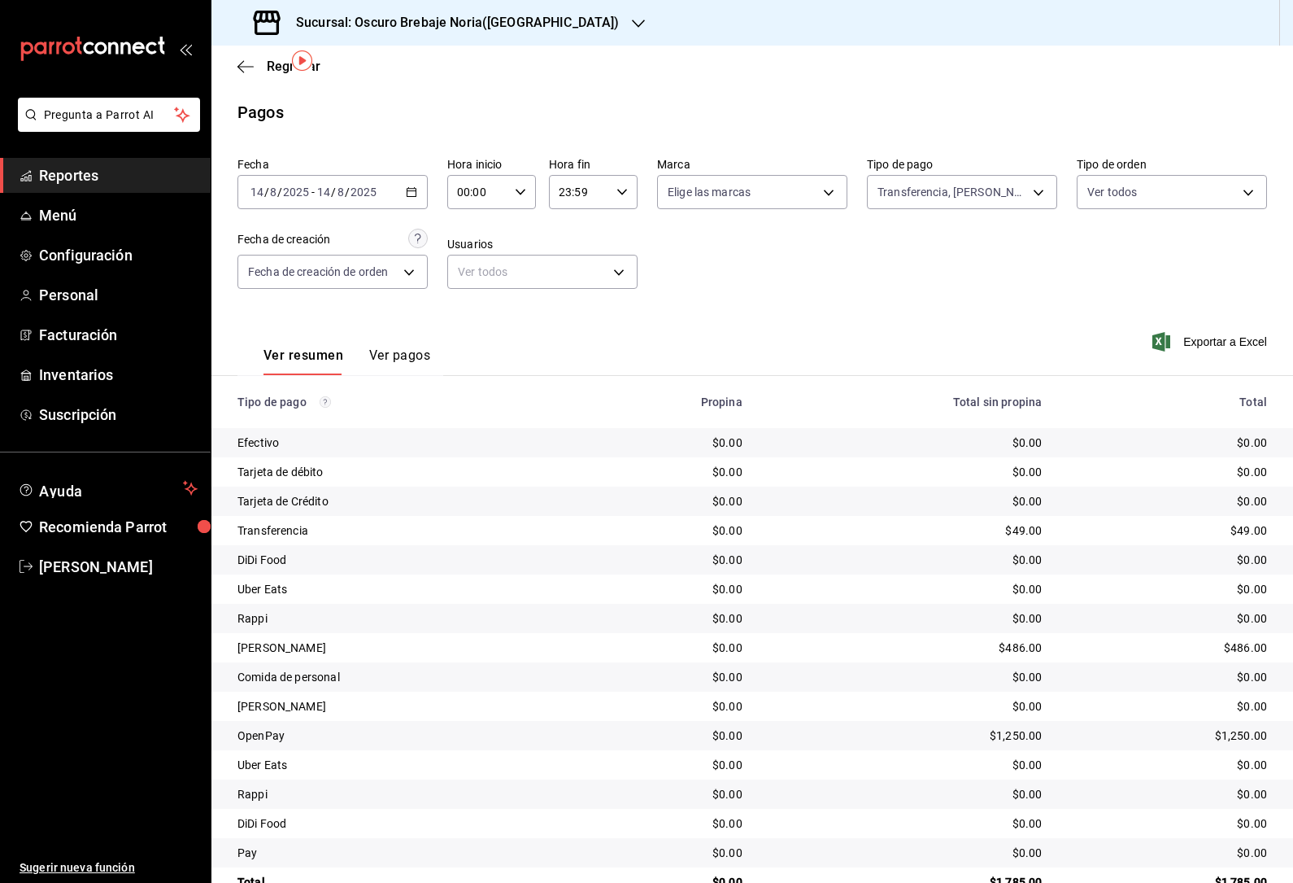
click at [414, 186] on icon "button" at bounding box center [411, 191] width 11 height 11
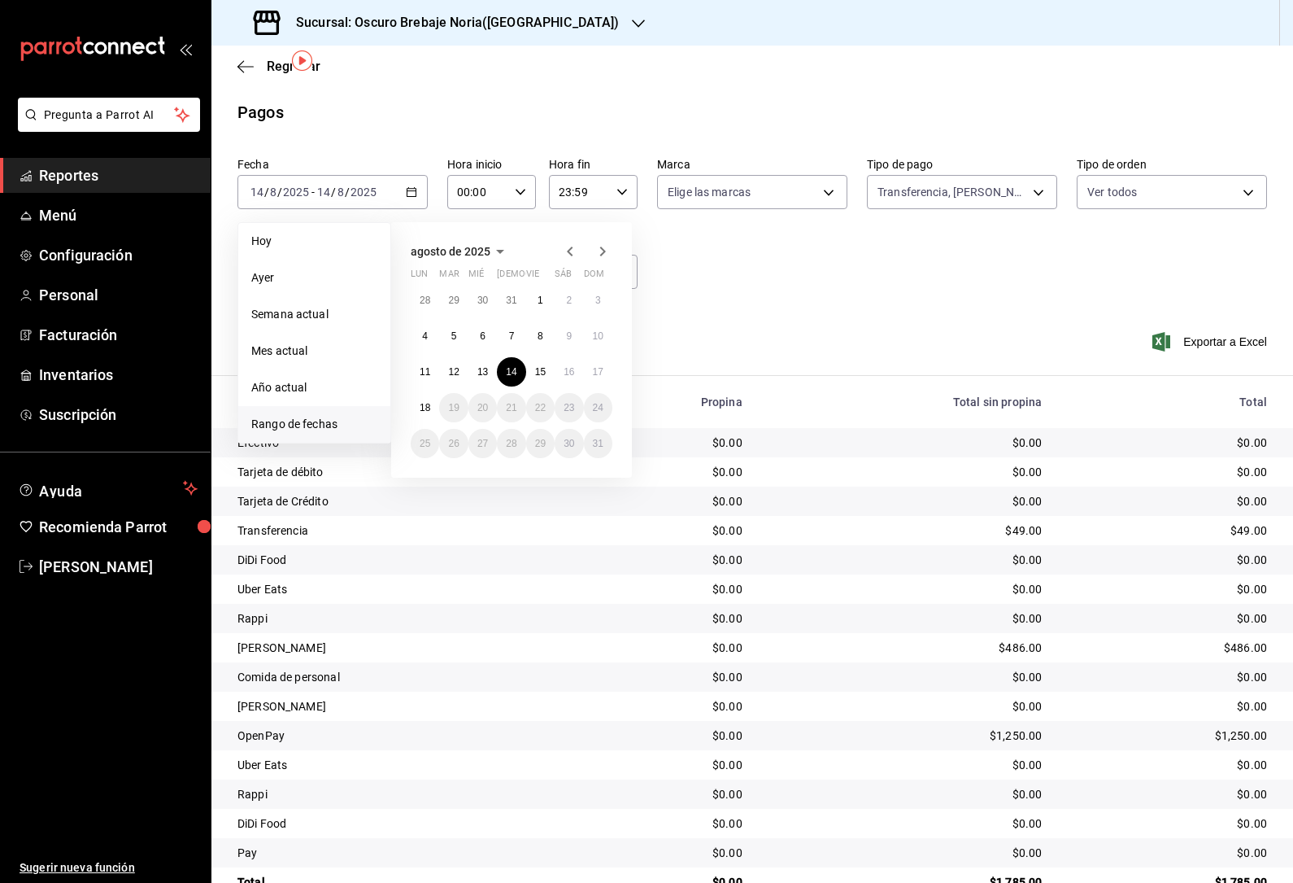
click at [560, 357] on button "16" at bounding box center [569, 371] width 28 height 29
click at [565, 366] on abbr "16" at bounding box center [569, 371] width 11 height 11
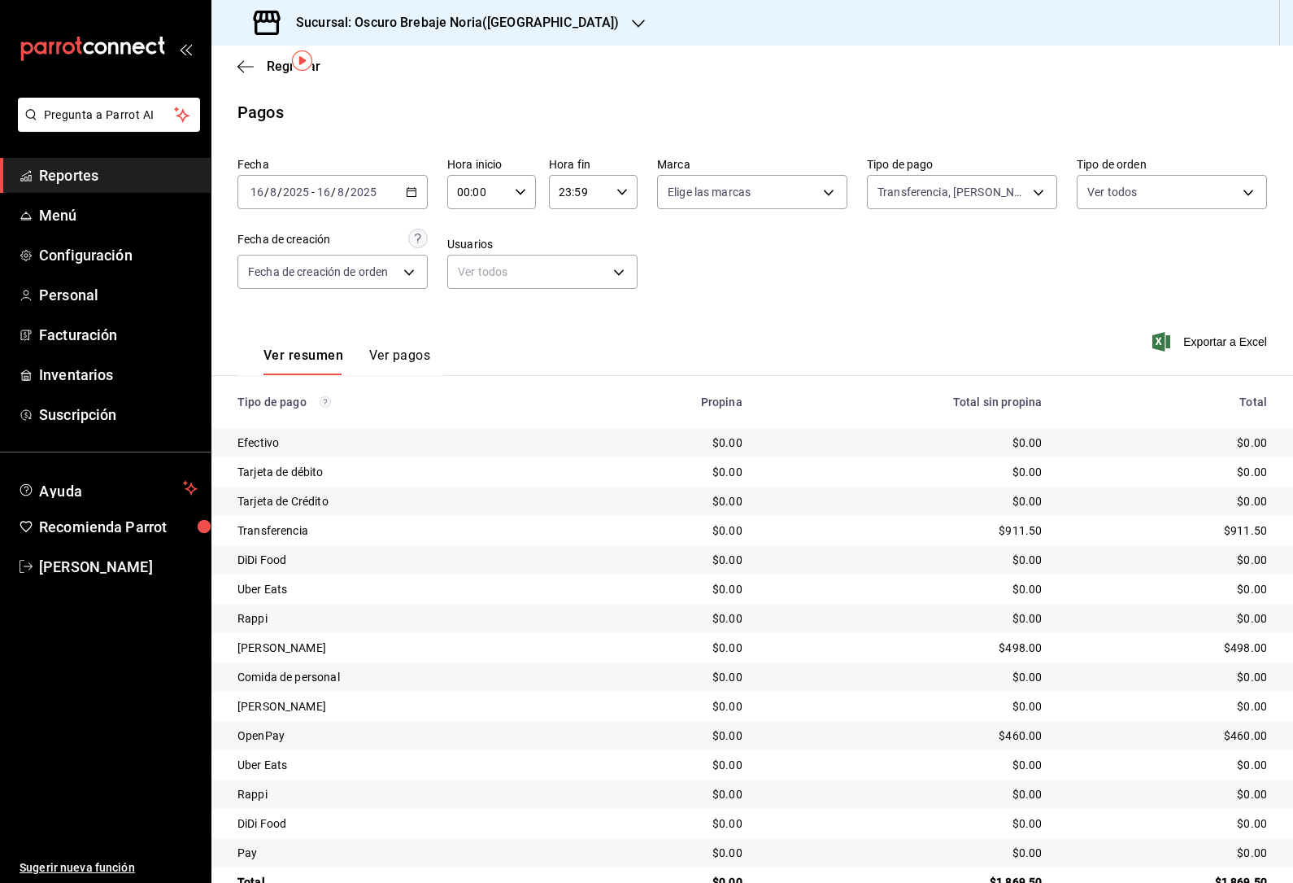
click at [402, 175] on div "[DATE] [DATE] - [DATE] [DATE]" at bounding box center [333, 192] width 190 height 34
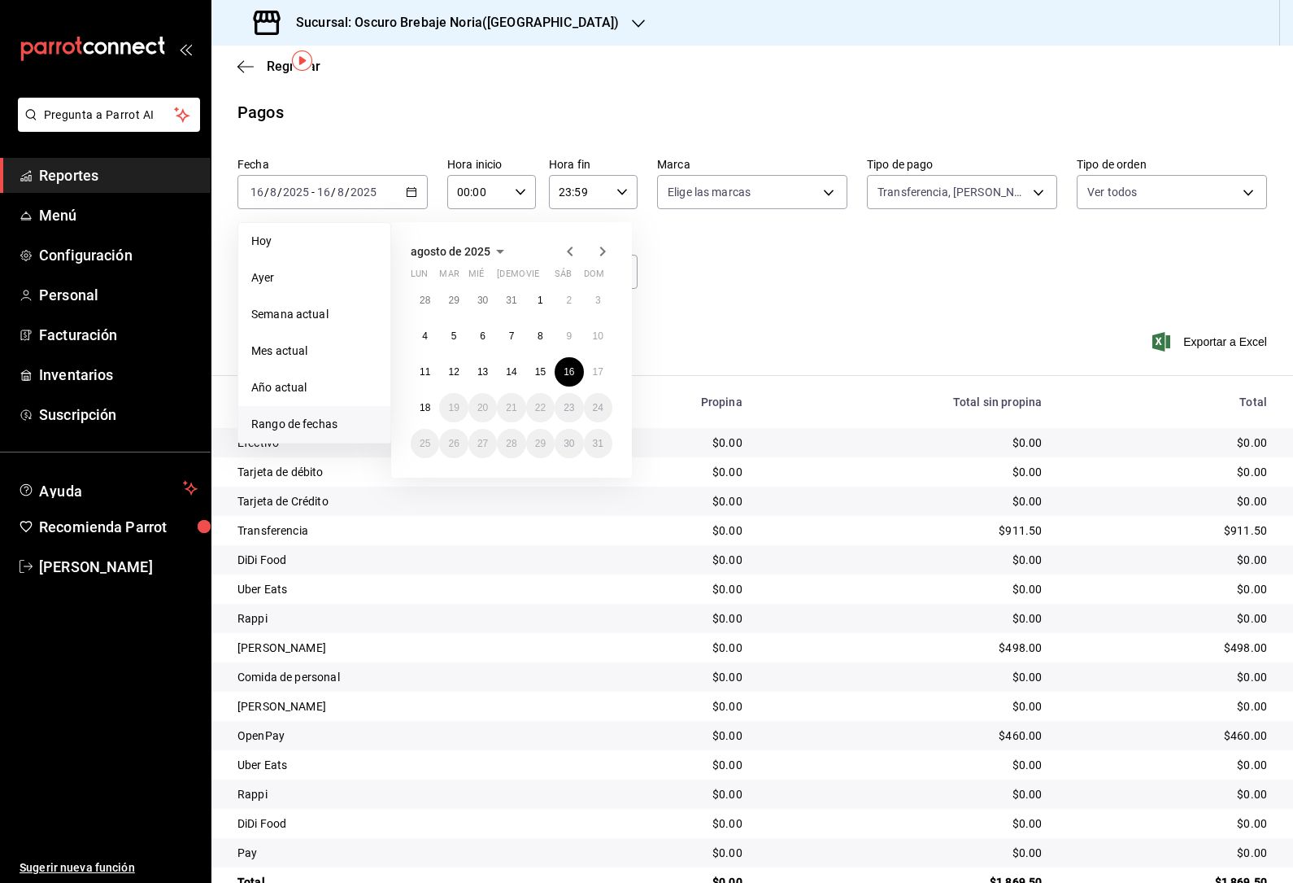
click at [544, 357] on button "15" at bounding box center [540, 371] width 28 height 29
click at [543, 357] on button "15" at bounding box center [540, 371] width 28 height 29
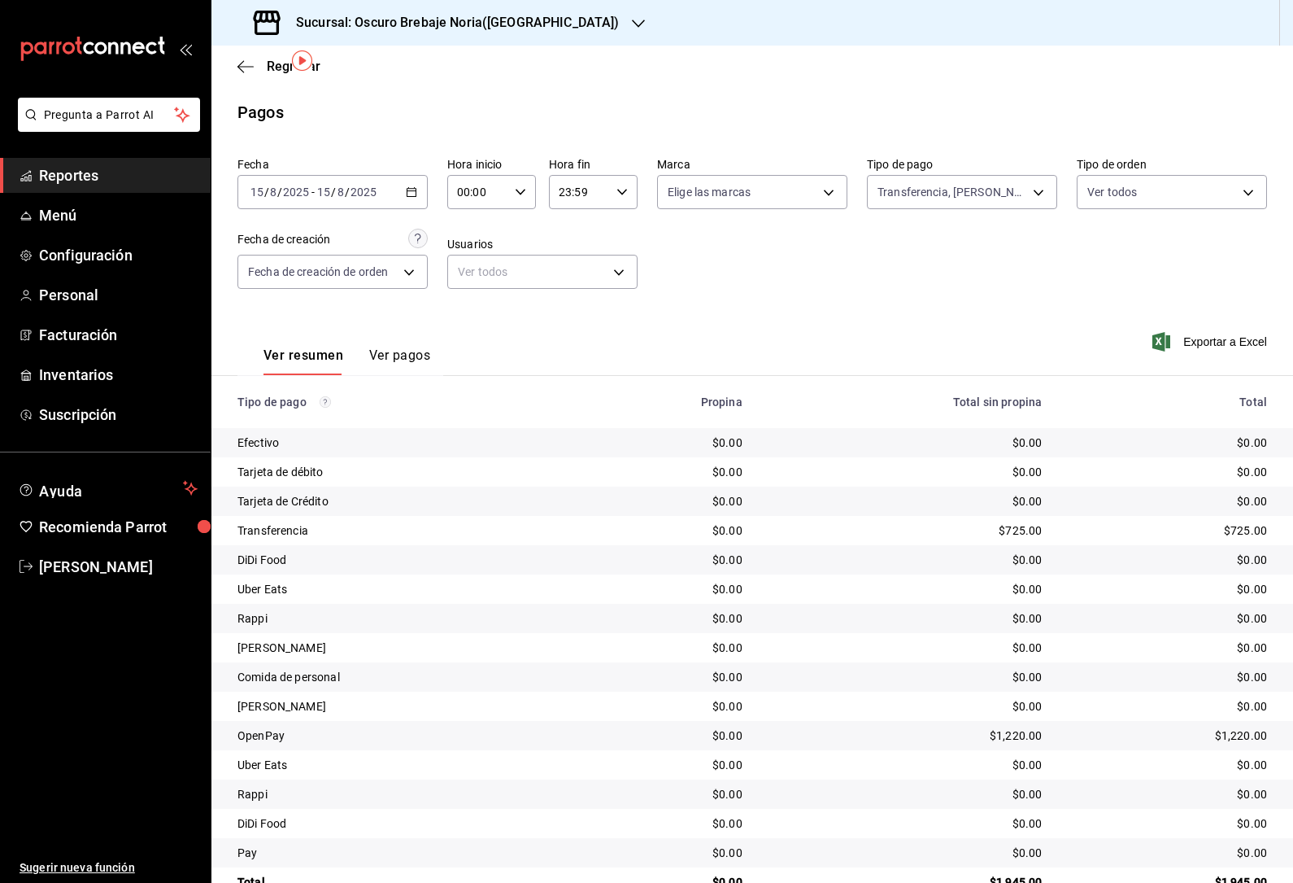
click at [401, 175] on div "[DATE] [DATE] - [DATE] [DATE]" at bounding box center [333, 192] width 190 height 34
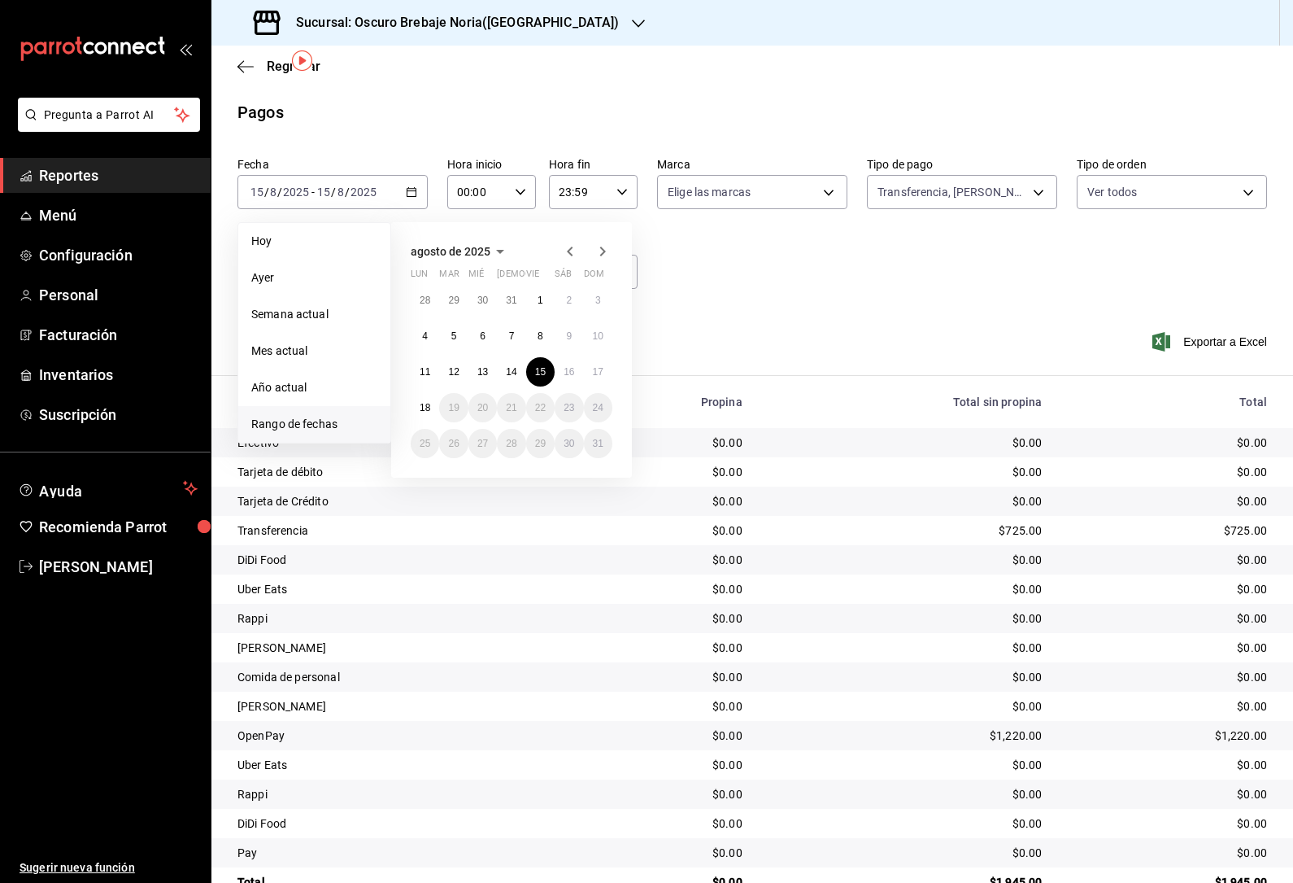
click at [601, 357] on button "17" at bounding box center [598, 371] width 28 height 29
click at [600, 357] on button "17" at bounding box center [598, 371] width 28 height 29
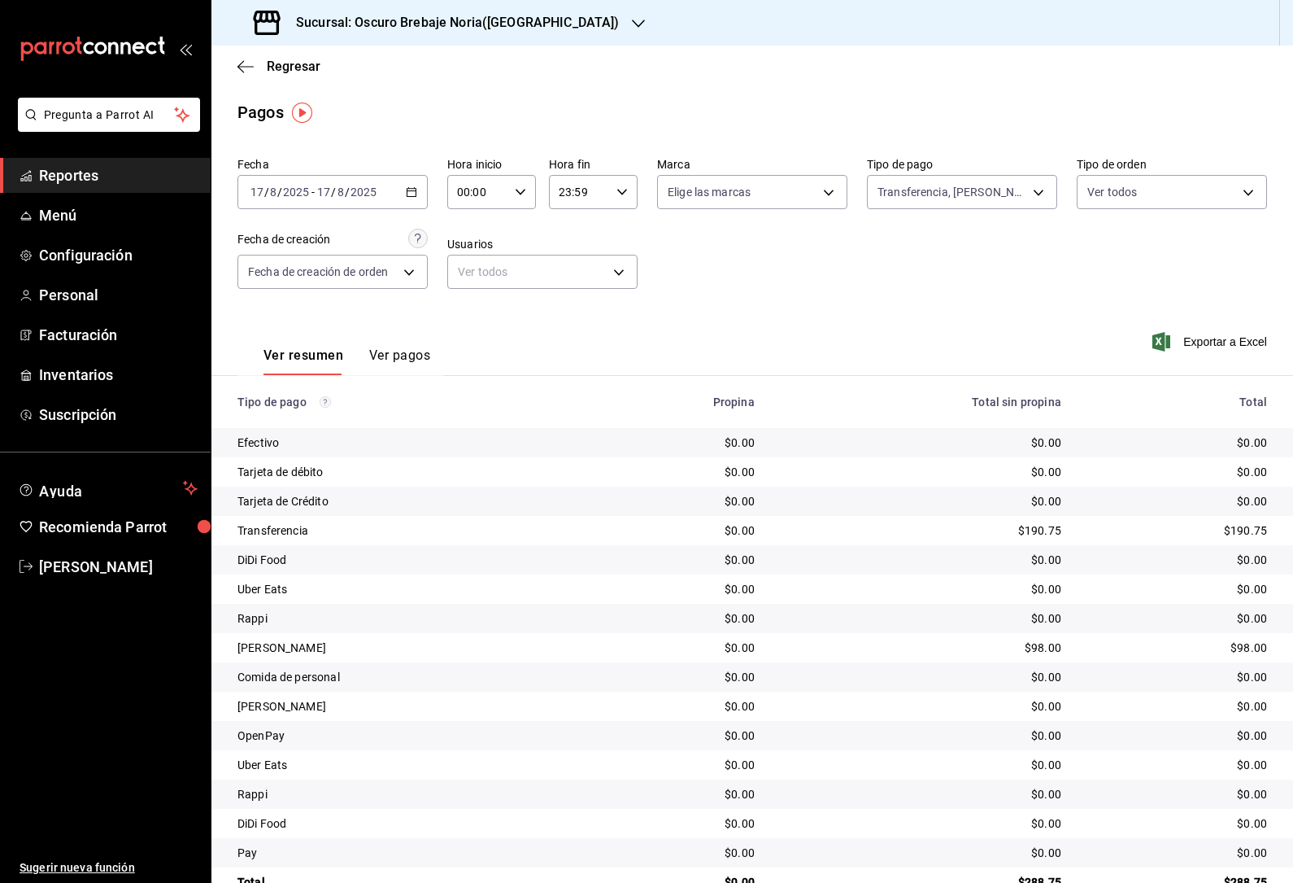
click at [306, 54] on div "Regresar" at bounding box center [752, 66] width 1082 height 41
click at [312, 70] on span "Regresar" at bounding box center [294, 66] width 54 height 15
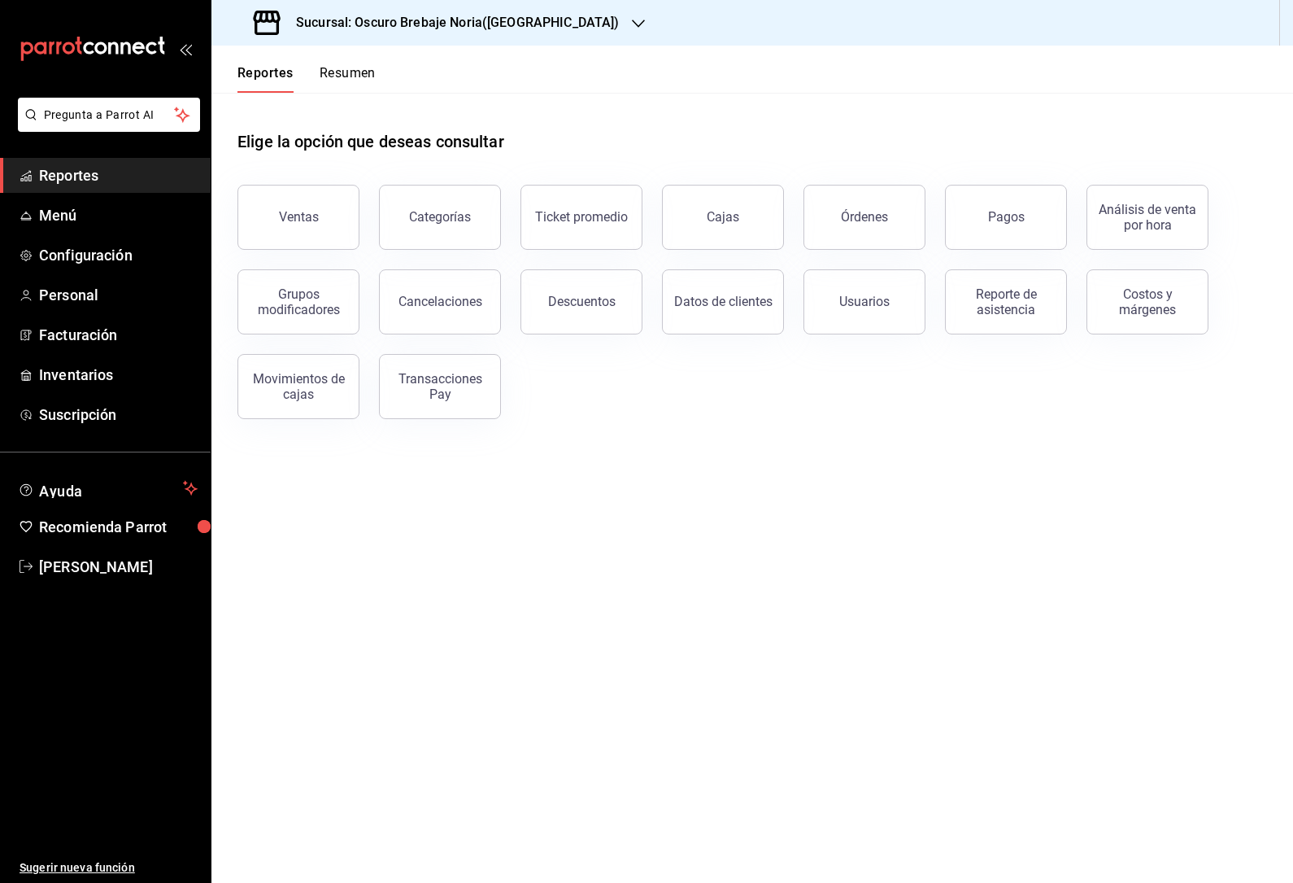
click at [752, 220] on button "Cajas" at bounding box center [723, 217] width 122 height 65
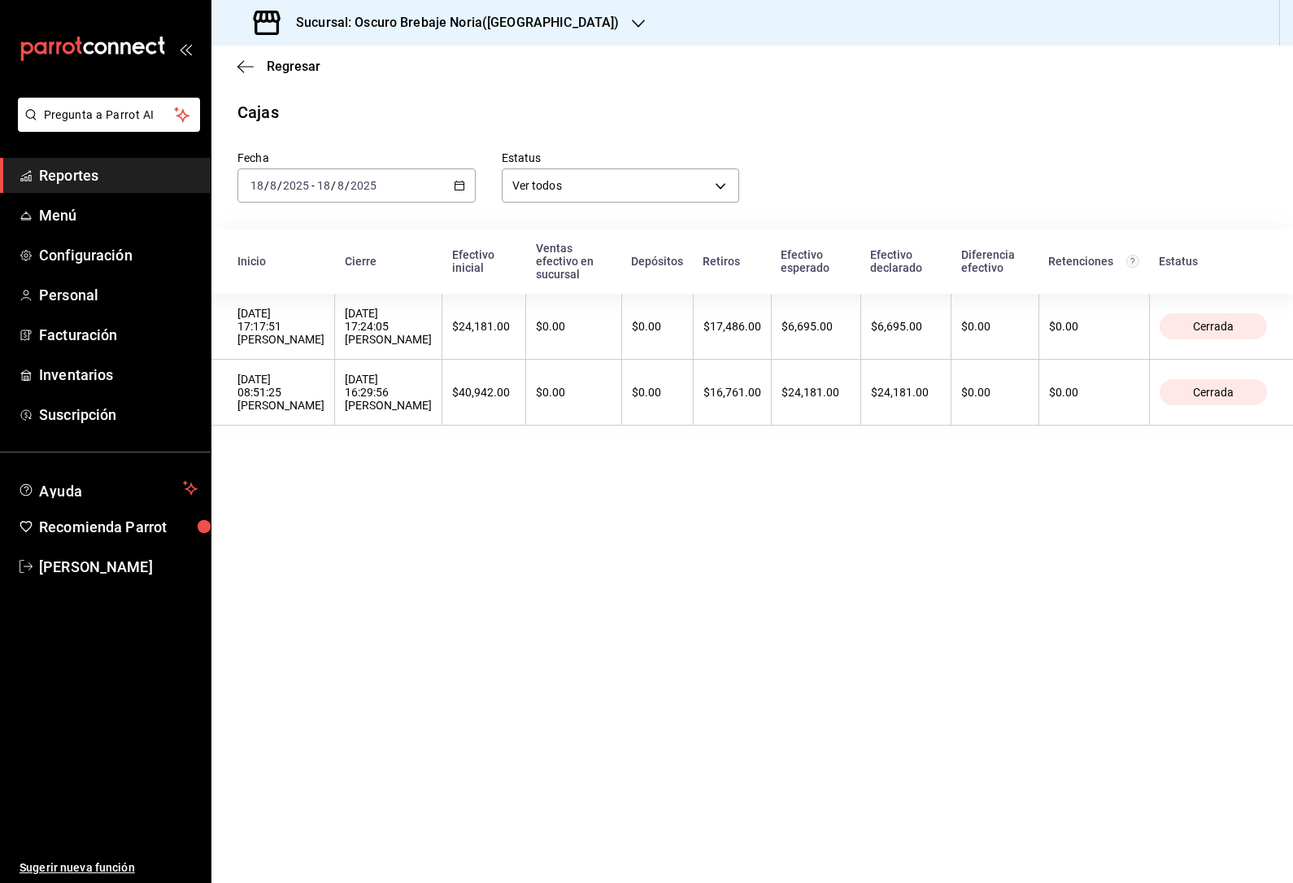
click at [455, 164] on div "Fecha [DATE] [DATE] - [DATE] [DATE]" at bounding box center [343, 163] width 264 height 78
click at [449, 195] on div "[DATE] [DATE] - [DATE] [DATE]" at bounding box center [357, 185] width 238 height 34
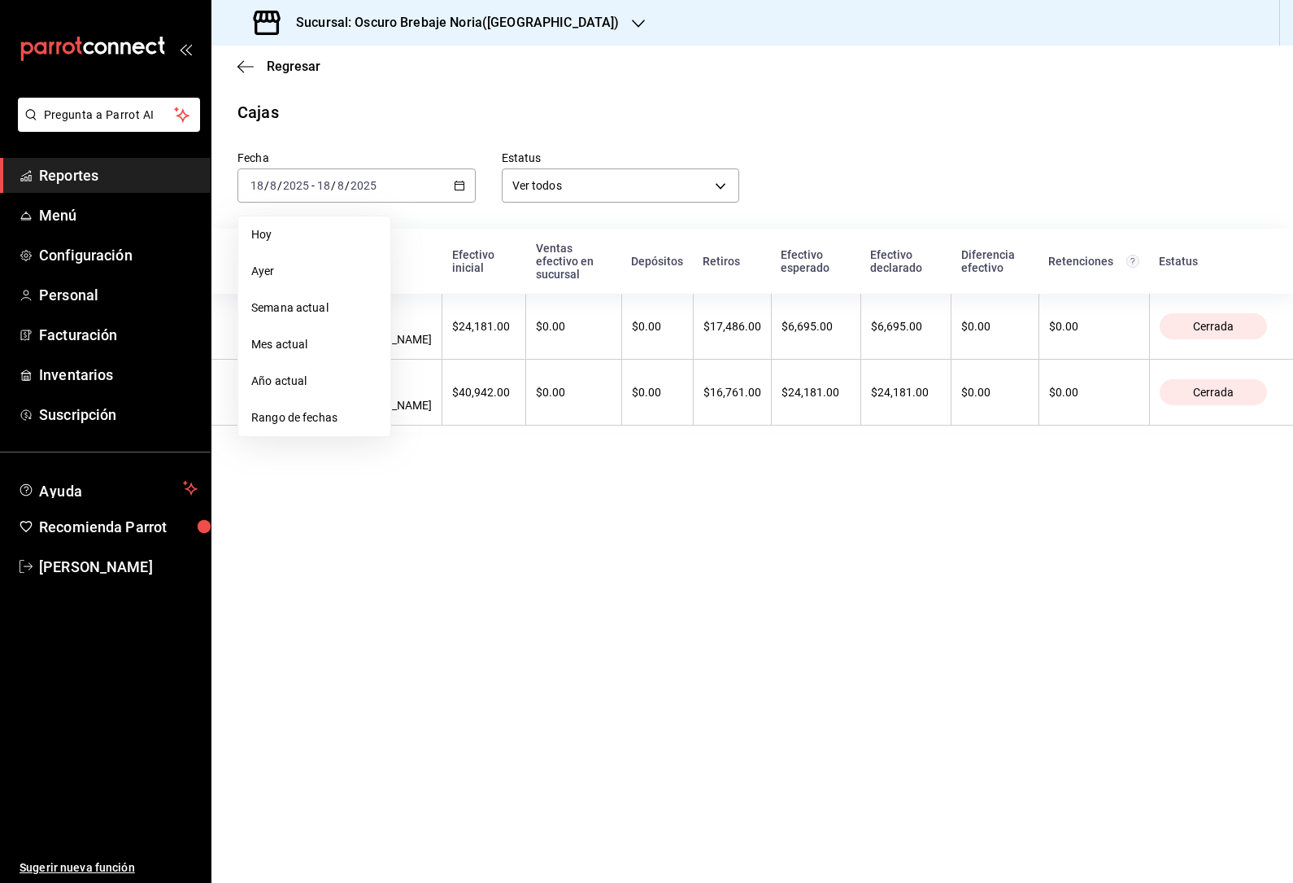
click at [336, 408] on li "Rango de fechas" at bounding box center [314, 417] width 152 height 37
click at [430, 362] on abbr "11" at bounding box center [425, 365] width 11 height 11
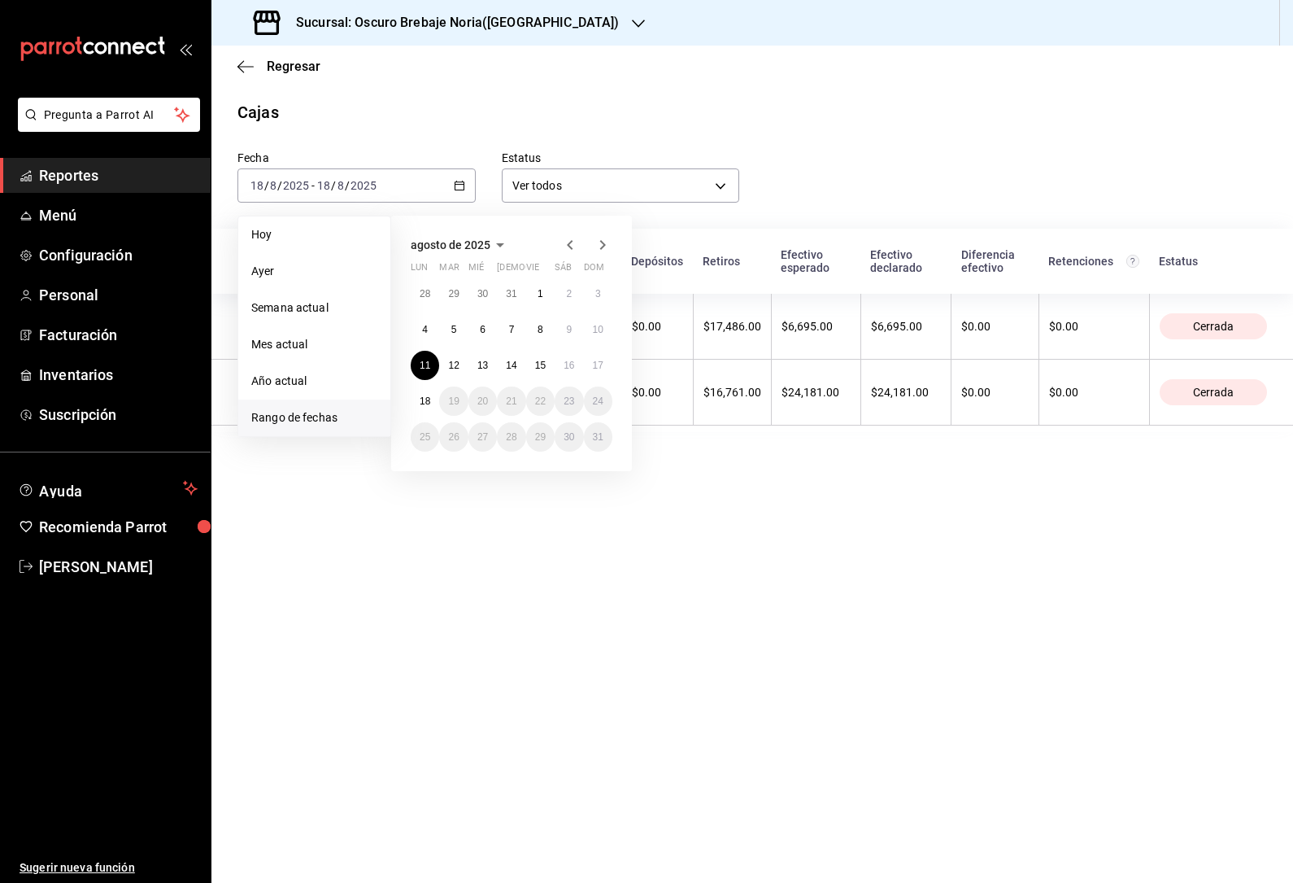
click at [429, 361] on abbr "11" at bounding box center [425, 365] width 11 height 11
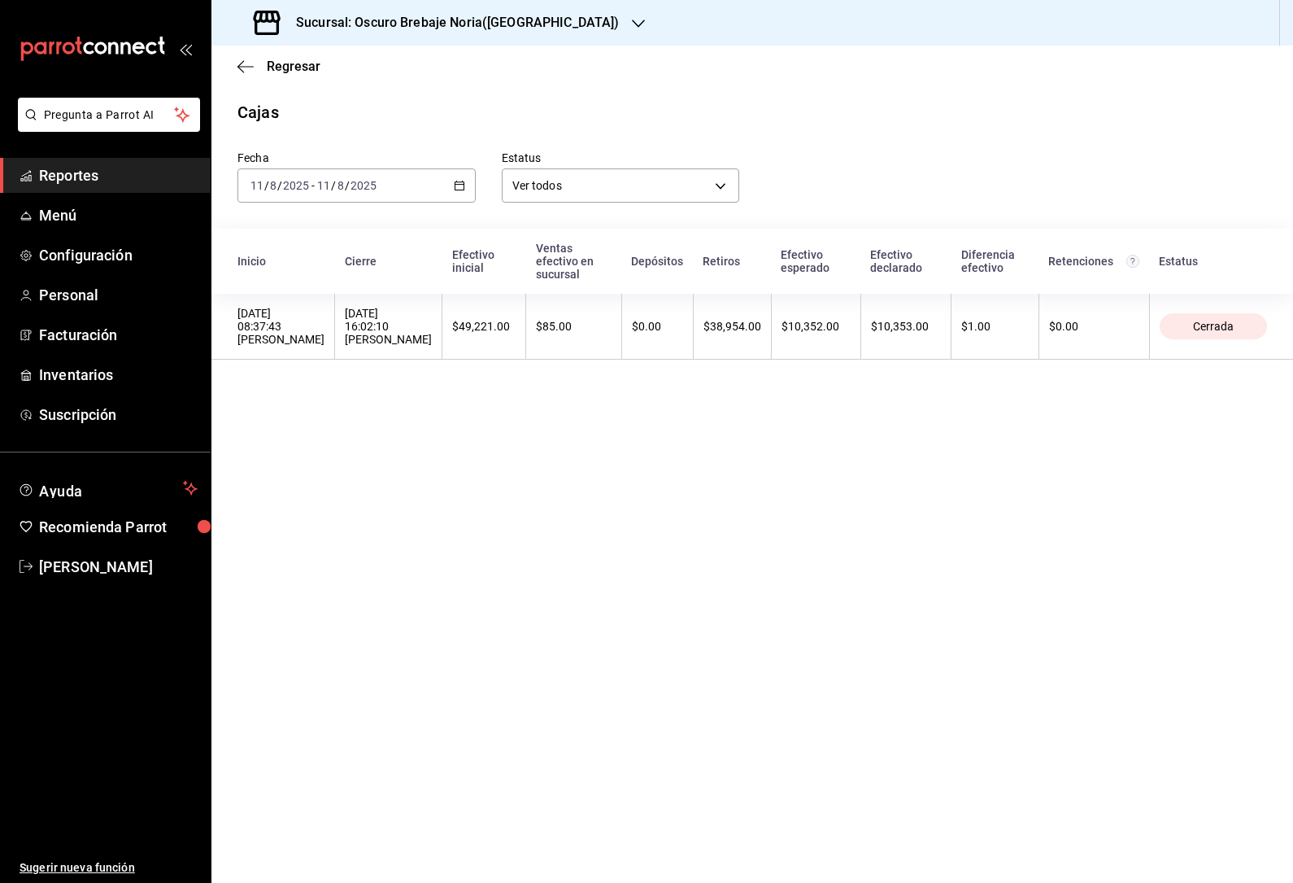
click at [308, 187] on input "2025" at bounding box center [296, 185] width 28 height 13
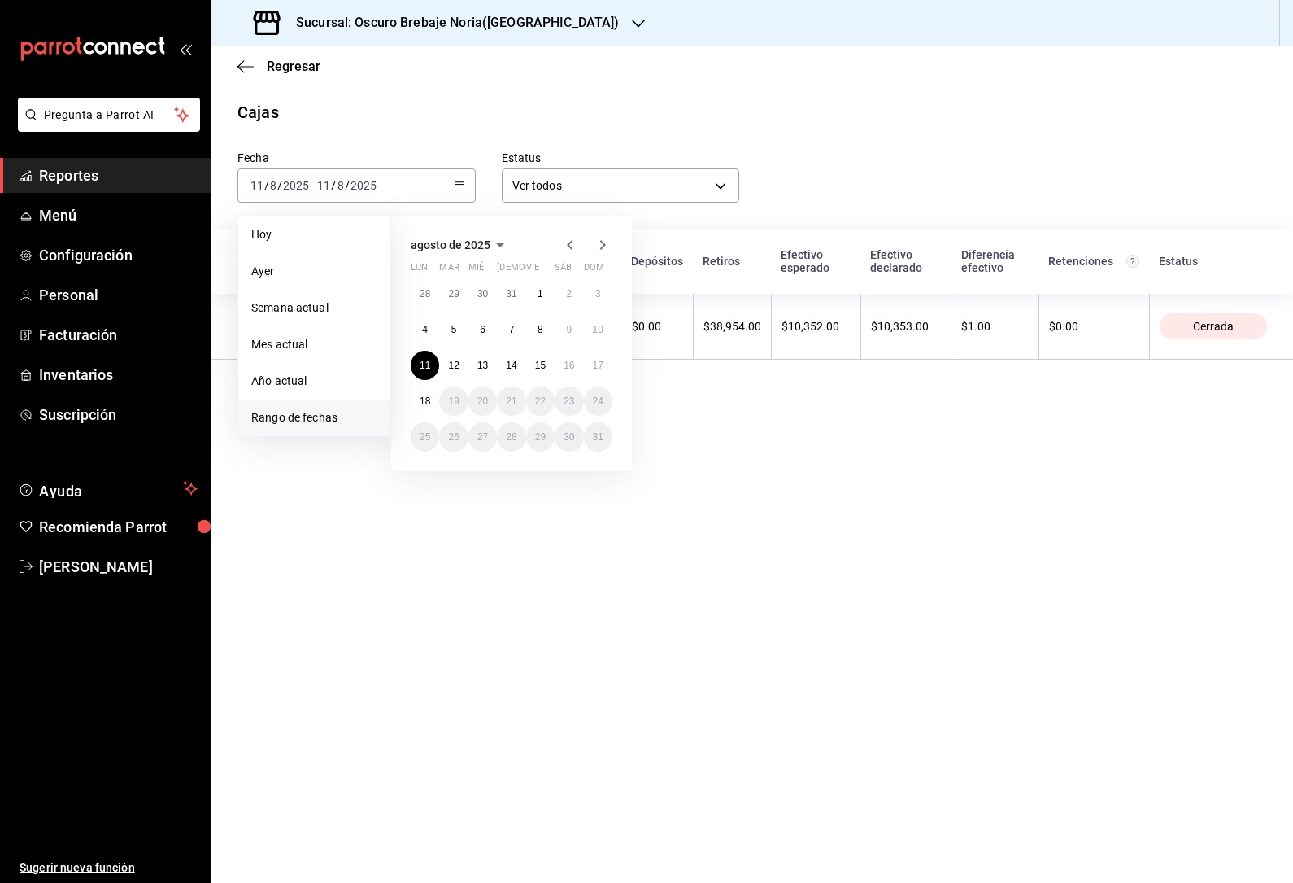
click at [424, 405] on abbr "18" at bounding box center [425, 400] width 11 height 11
click at [423, 371] on abbr "11" at bounding box center [425, 365] width 11 height 11
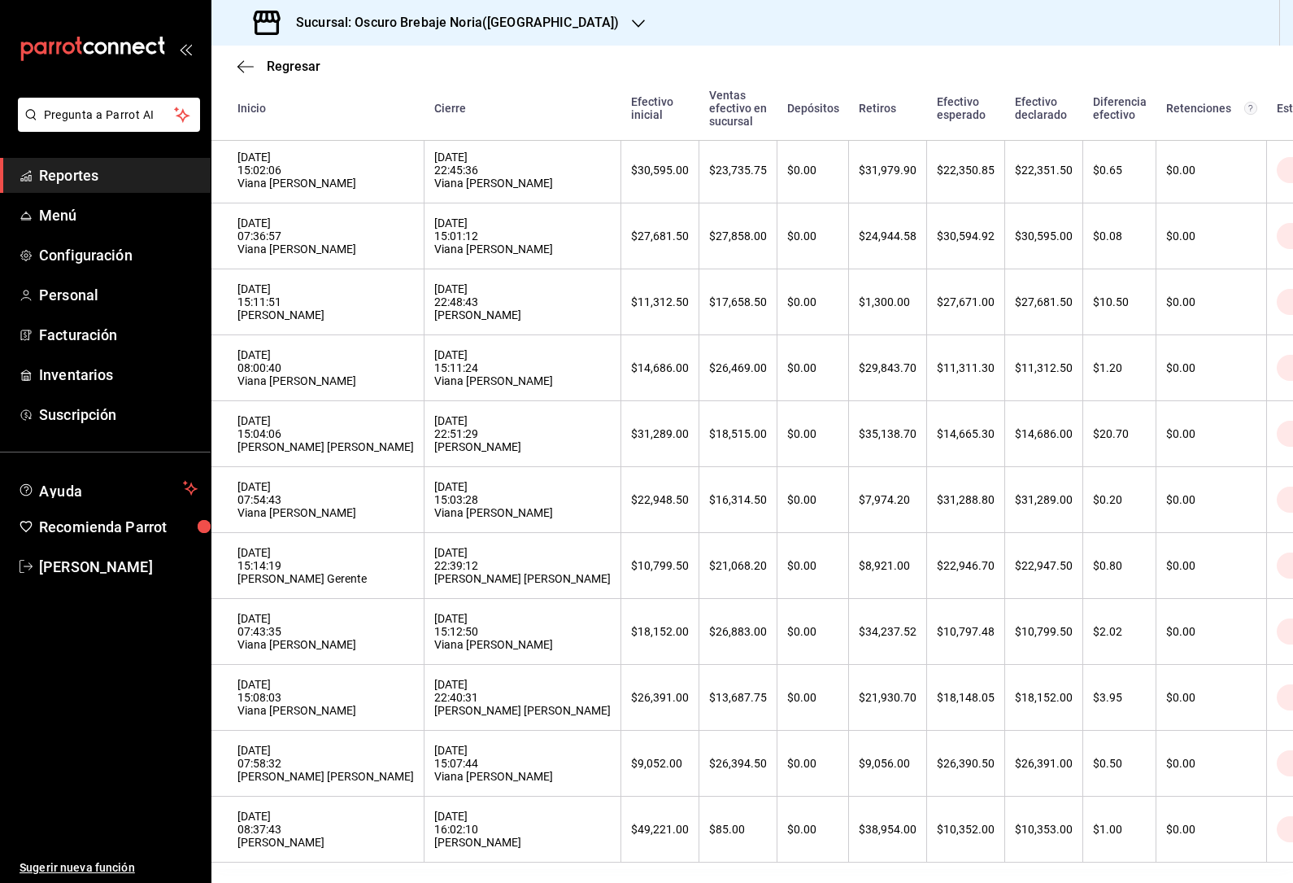
scroll to position [449, 0]
click at [700, 735] on th "$26,394.50" at bounding box center [739, 764] width 78 height 66
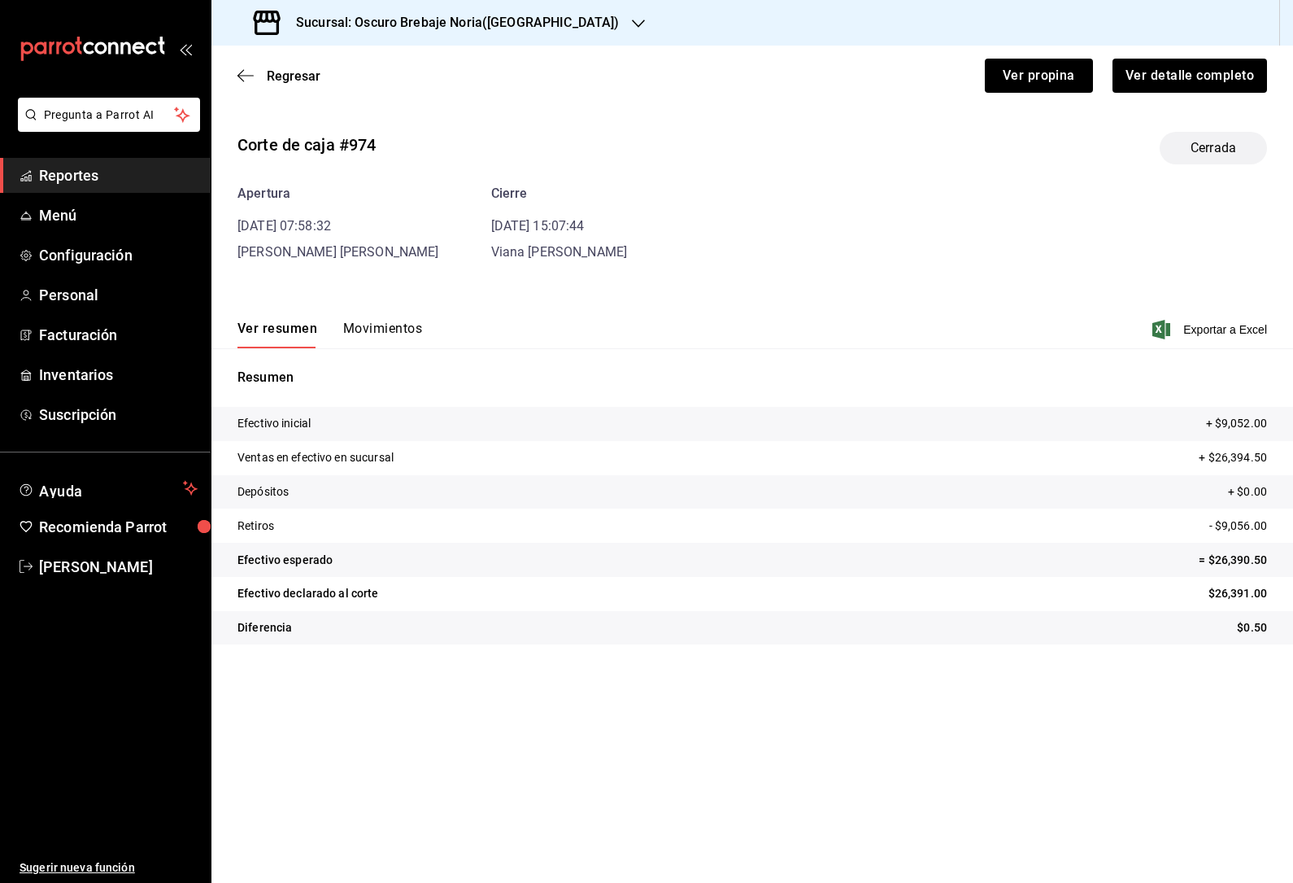
click at [382, 242] on div "[PERSON_NAME] [PERSON_NAME]" at bounding box center [339, 252] width 202 height 20
click at [373, 320] on button "Movimientos" at bounding box center [382, 334] width 79 height 28
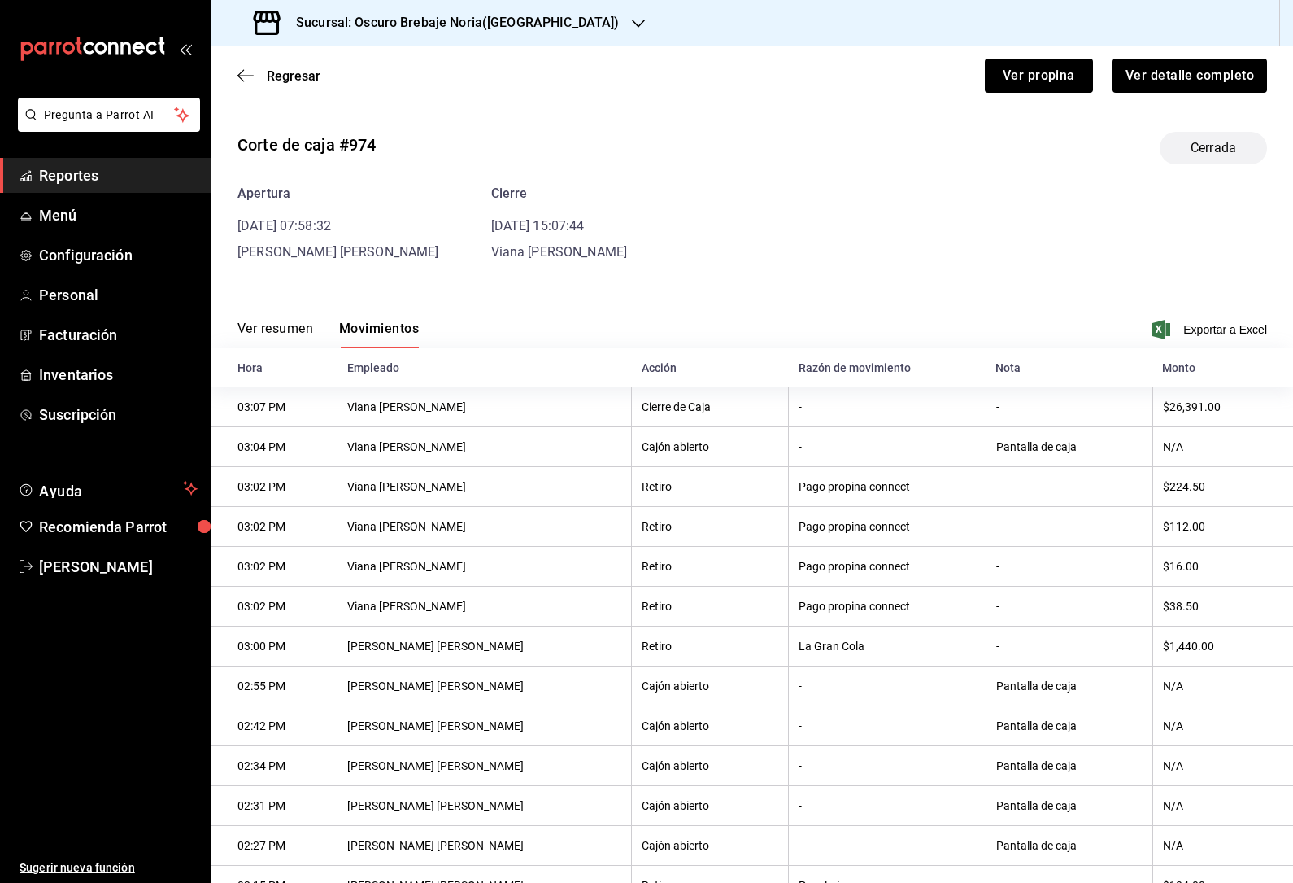
click at [259, 73] on span "Regresar" at bounding box center [279, 75] width 83 height 15
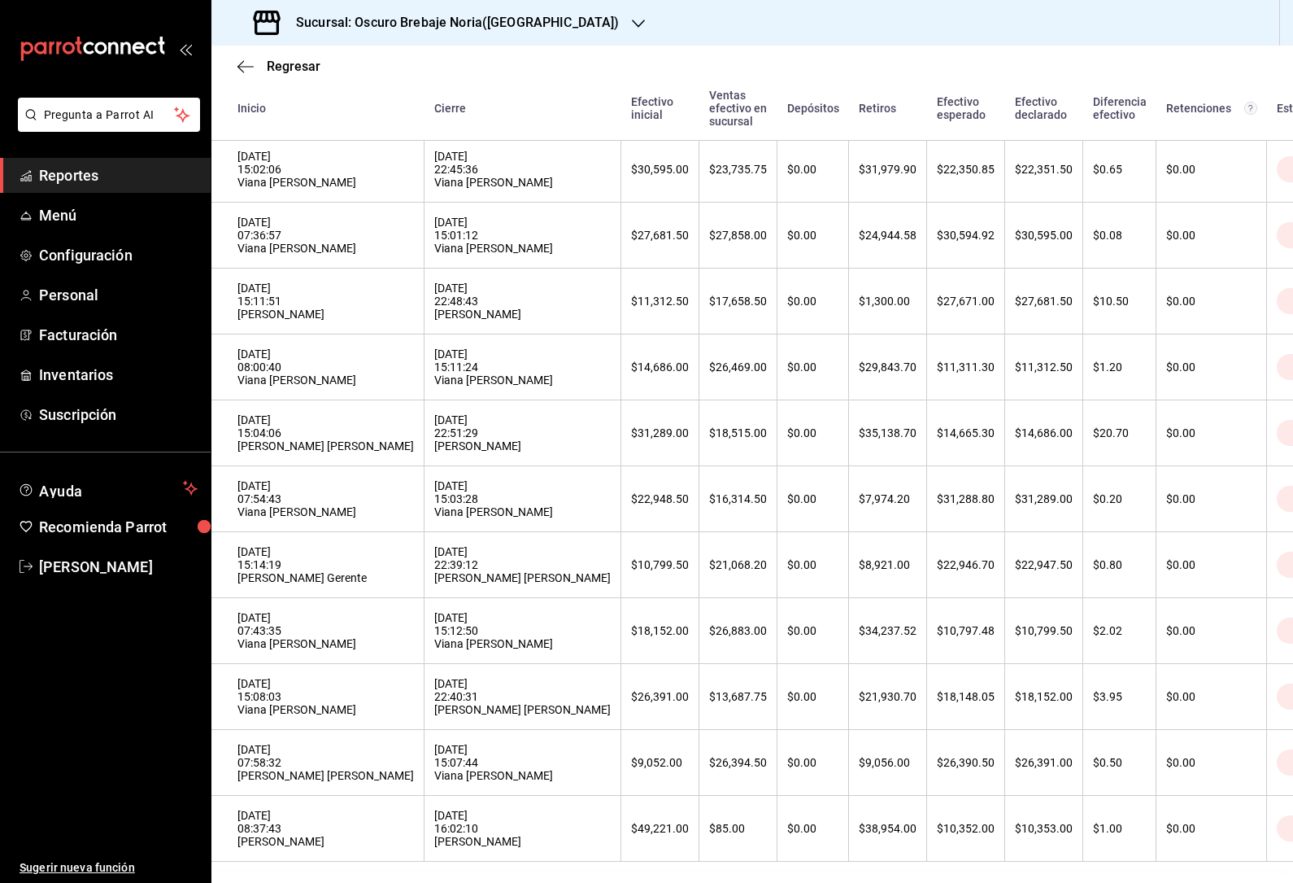
scroll to position [449, 0]
click at [1157, 709] on th "$0.00" at bounding box center [1212, 698] width 111 height 66
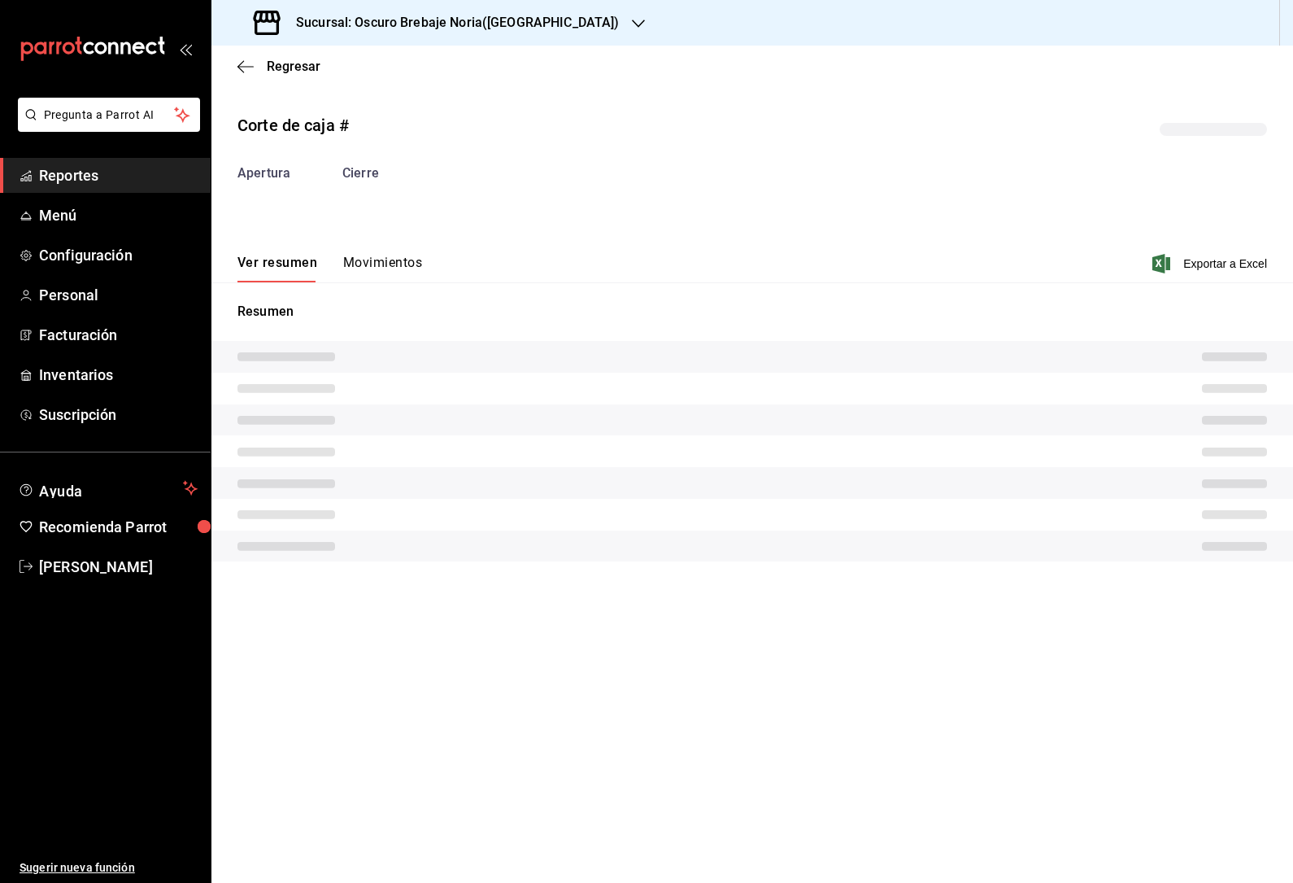
click at [399, 257] on button "Movimientos" at bounding box center [382, 269] width 79 height 28
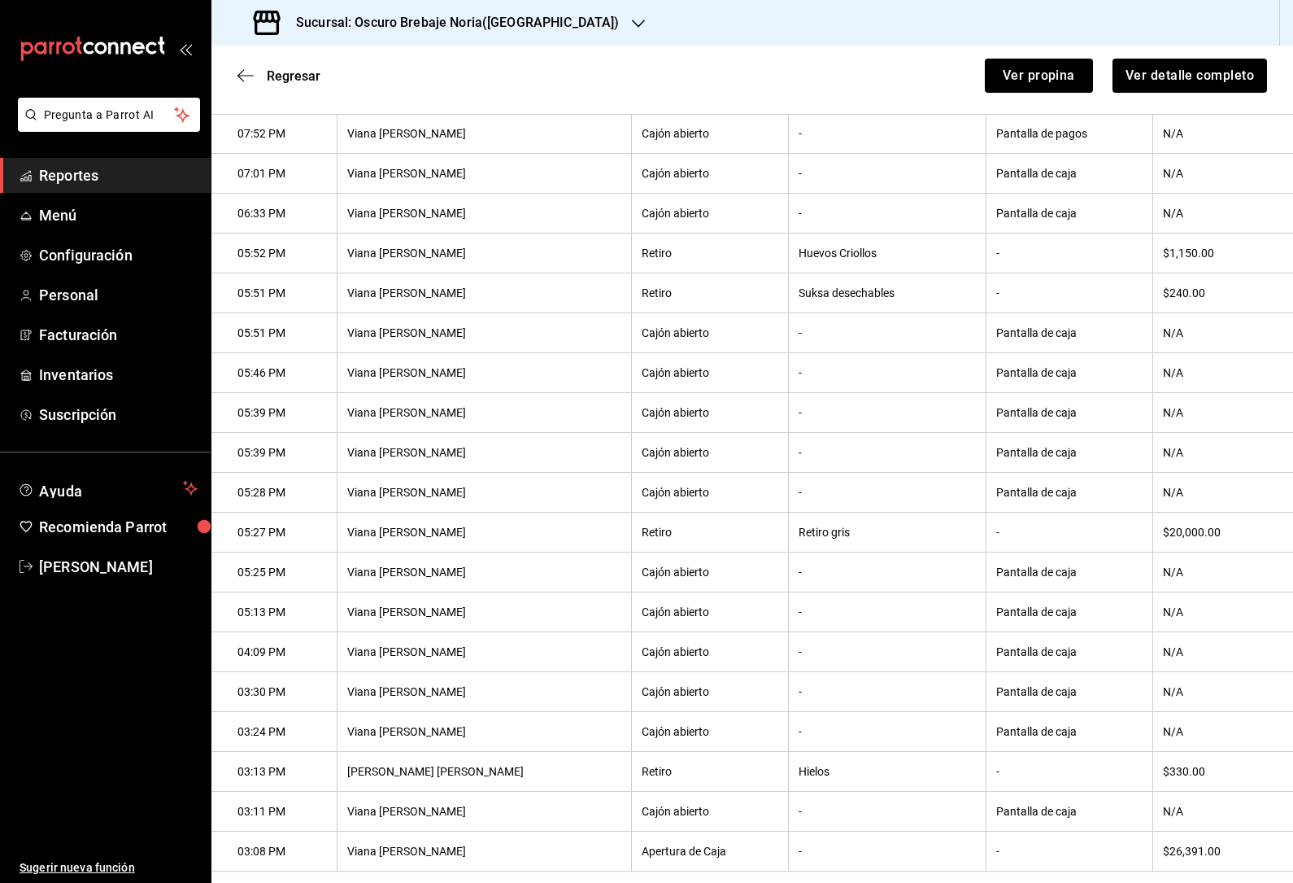
click at [246, 70] on icon "button" at bounding box center [246, 75] width 16 height 15
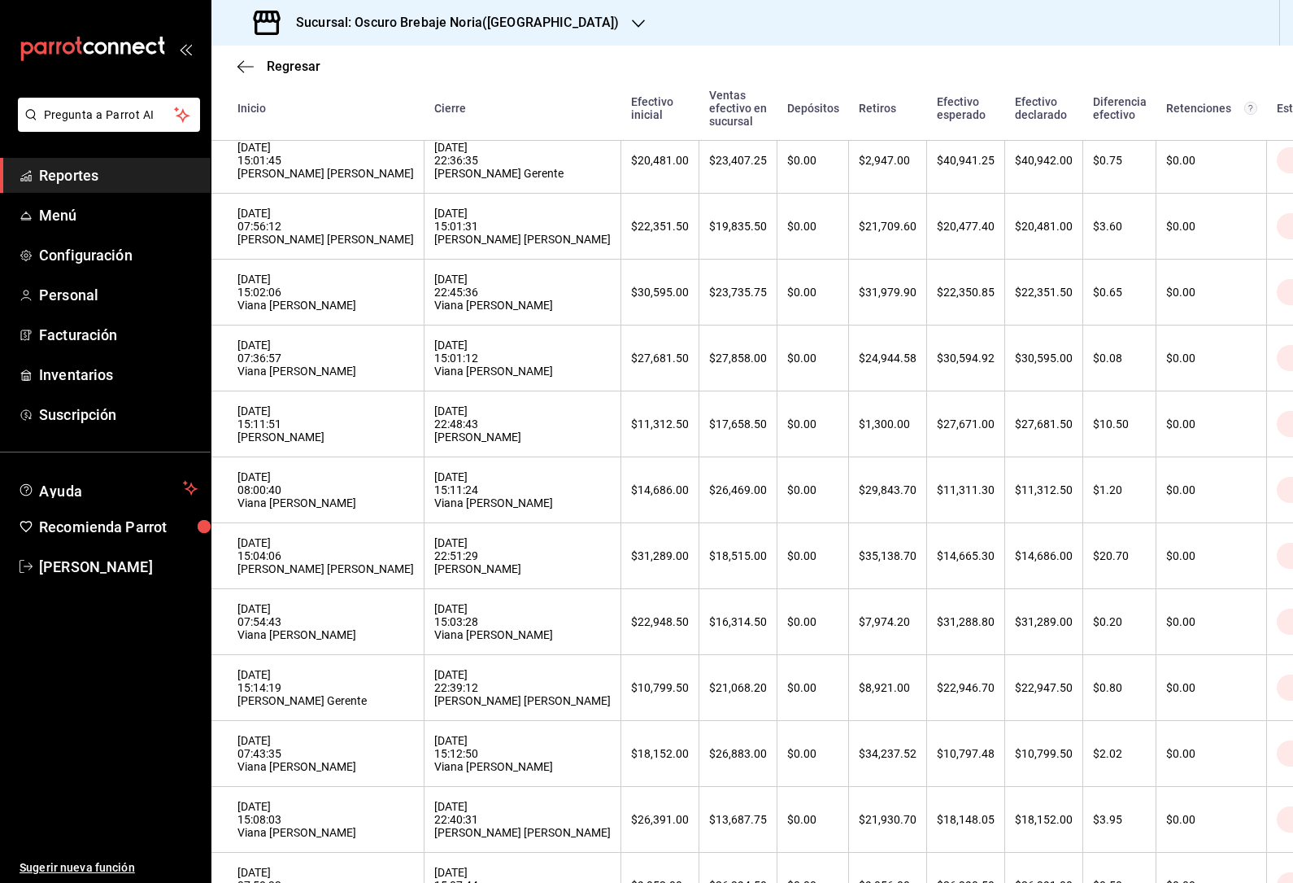
scroll to position [335, 0]
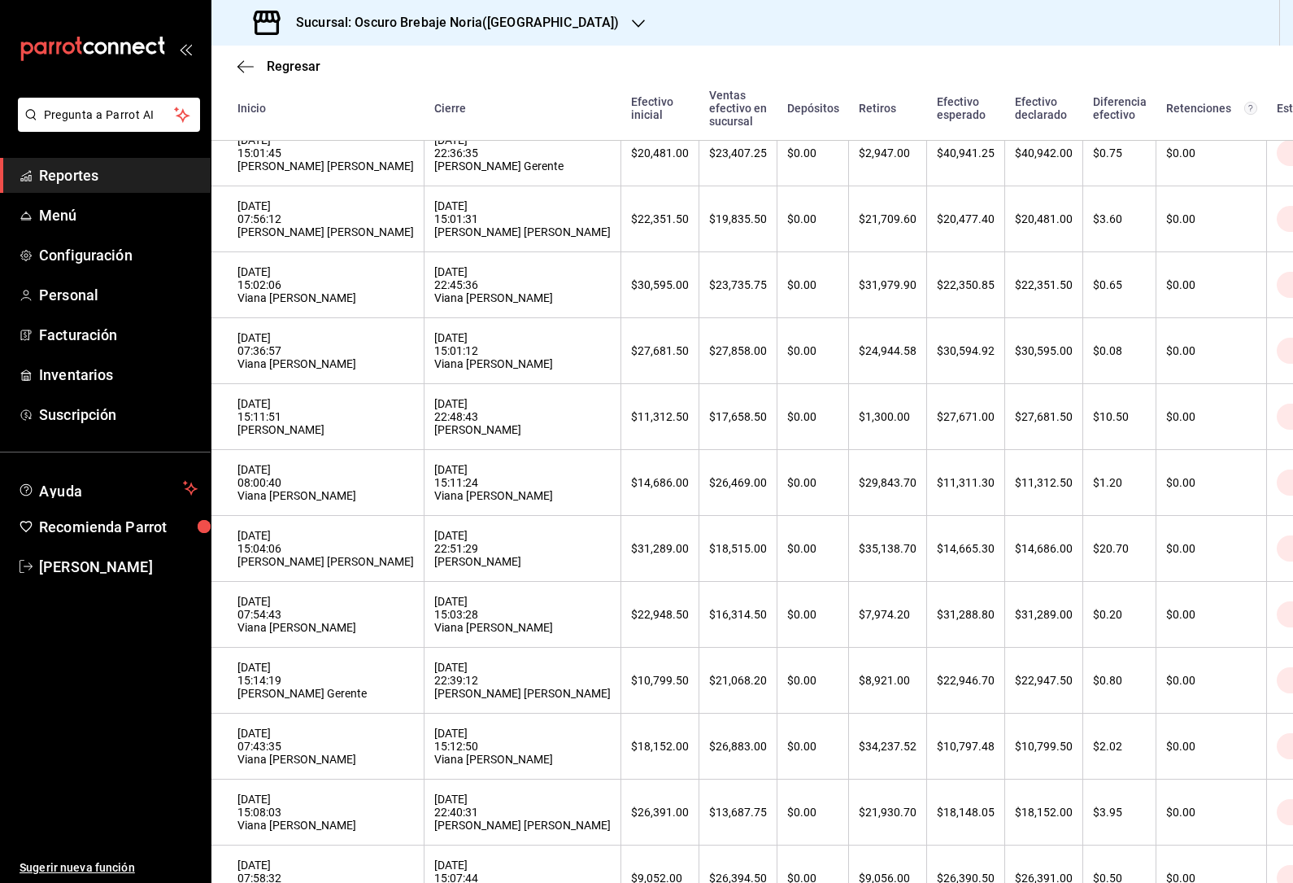
click at [1166, 752] on div "$0.00" at bounding box center [1211, 745] width 90 height 13
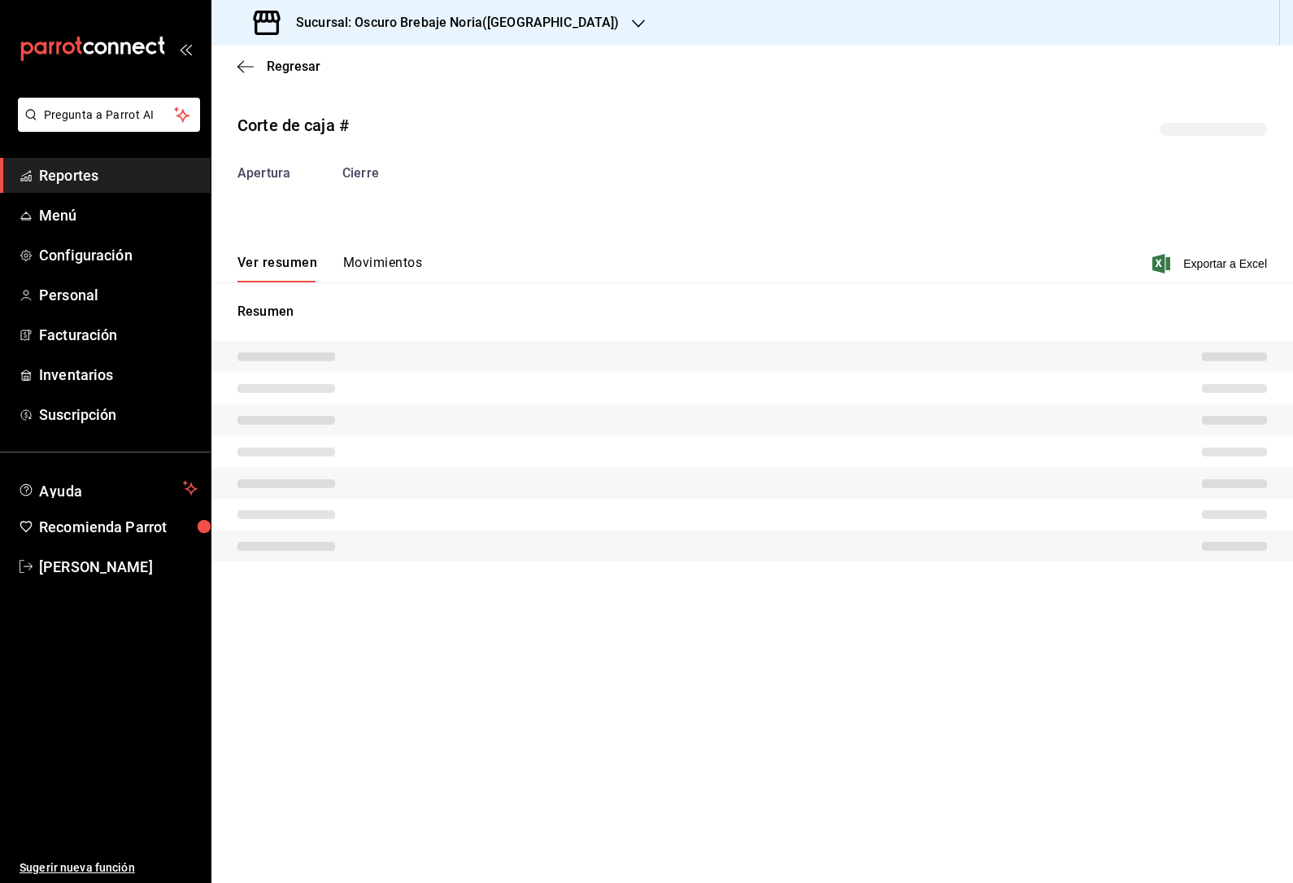
click at [400, 265] on button "Movimientos" at bounding box center [382, 269] width 79 height 28
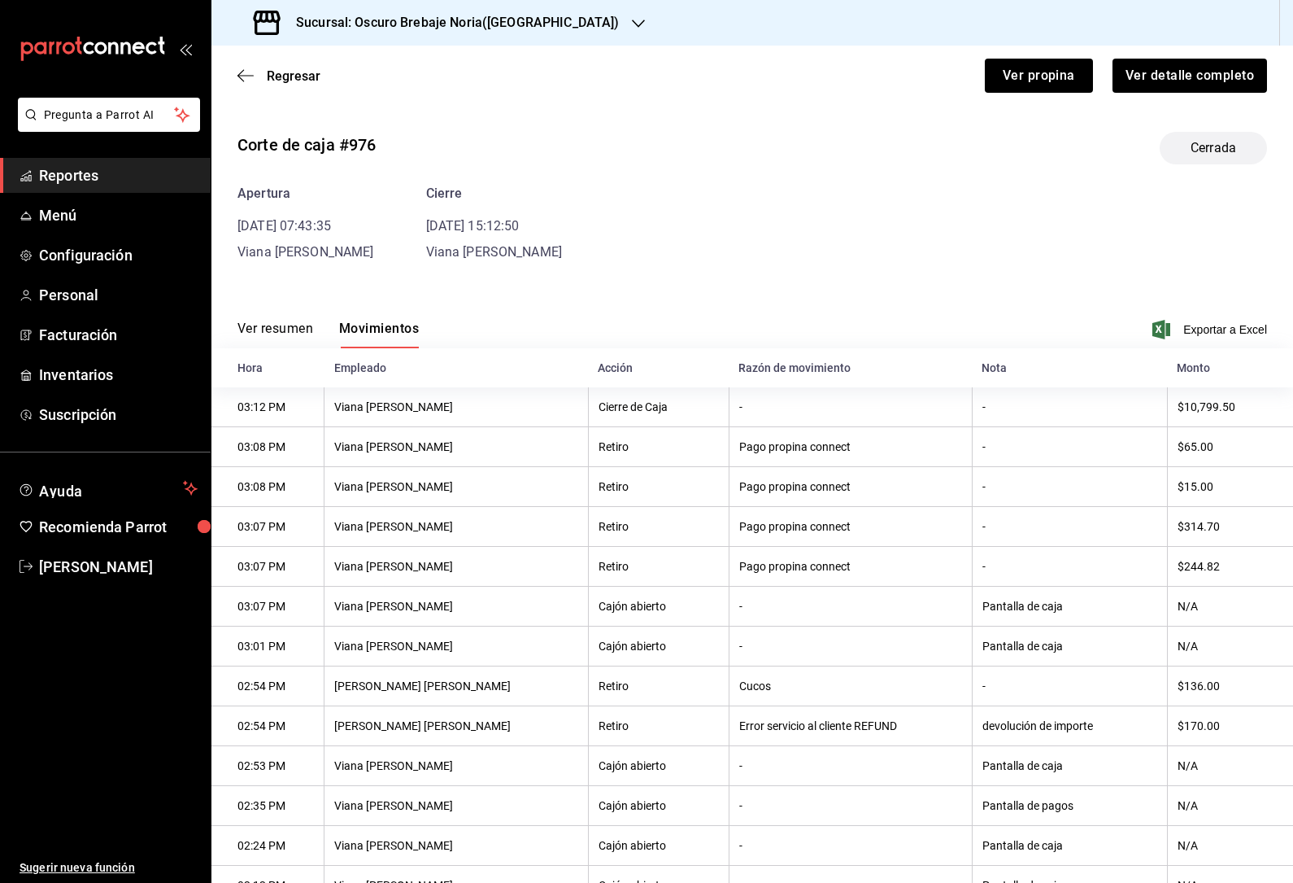
click at [245, 75] on icon "button" at bounding box center [246, 75] width 16 height 15
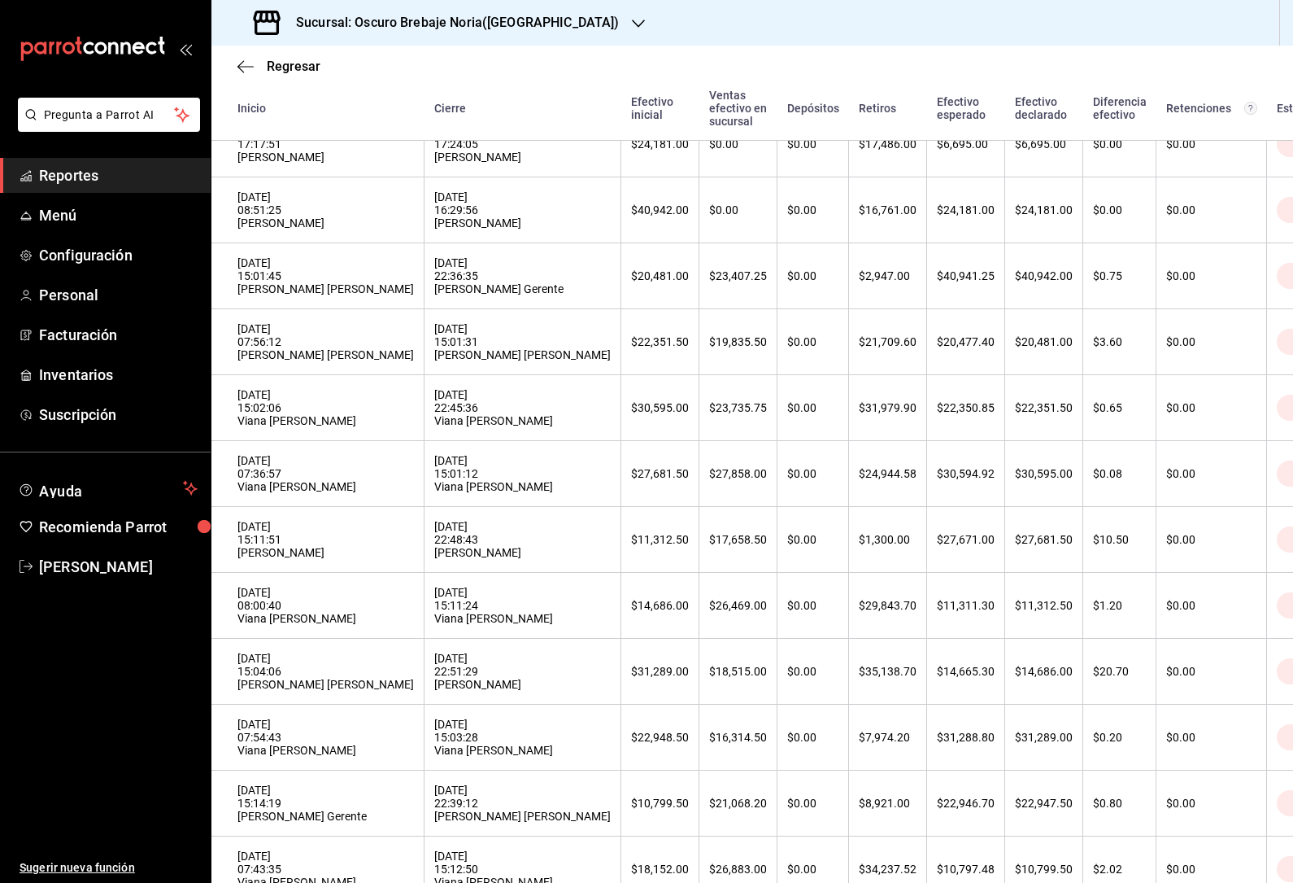
scroll to position [213, 0]
click at [266, 818] on div "[DATE] 15:14:19 [PERSON_NAME] Gerente" at bounding box center [326, 802] width 177 height 39
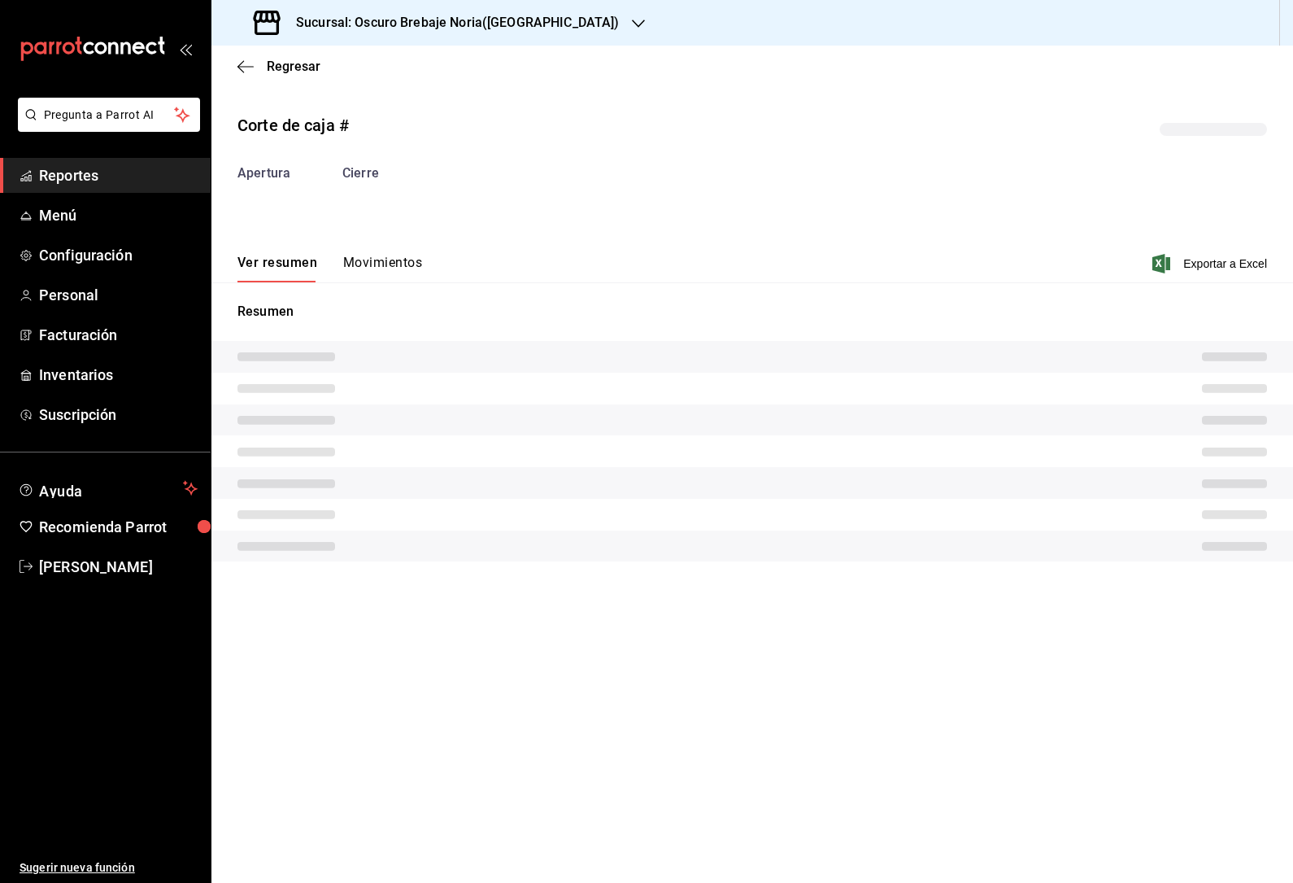
click at [338, 252] on div "Ver resumen Movimientos Exportar a Excel" at bounding box center [752, 258] width 1082 height 47
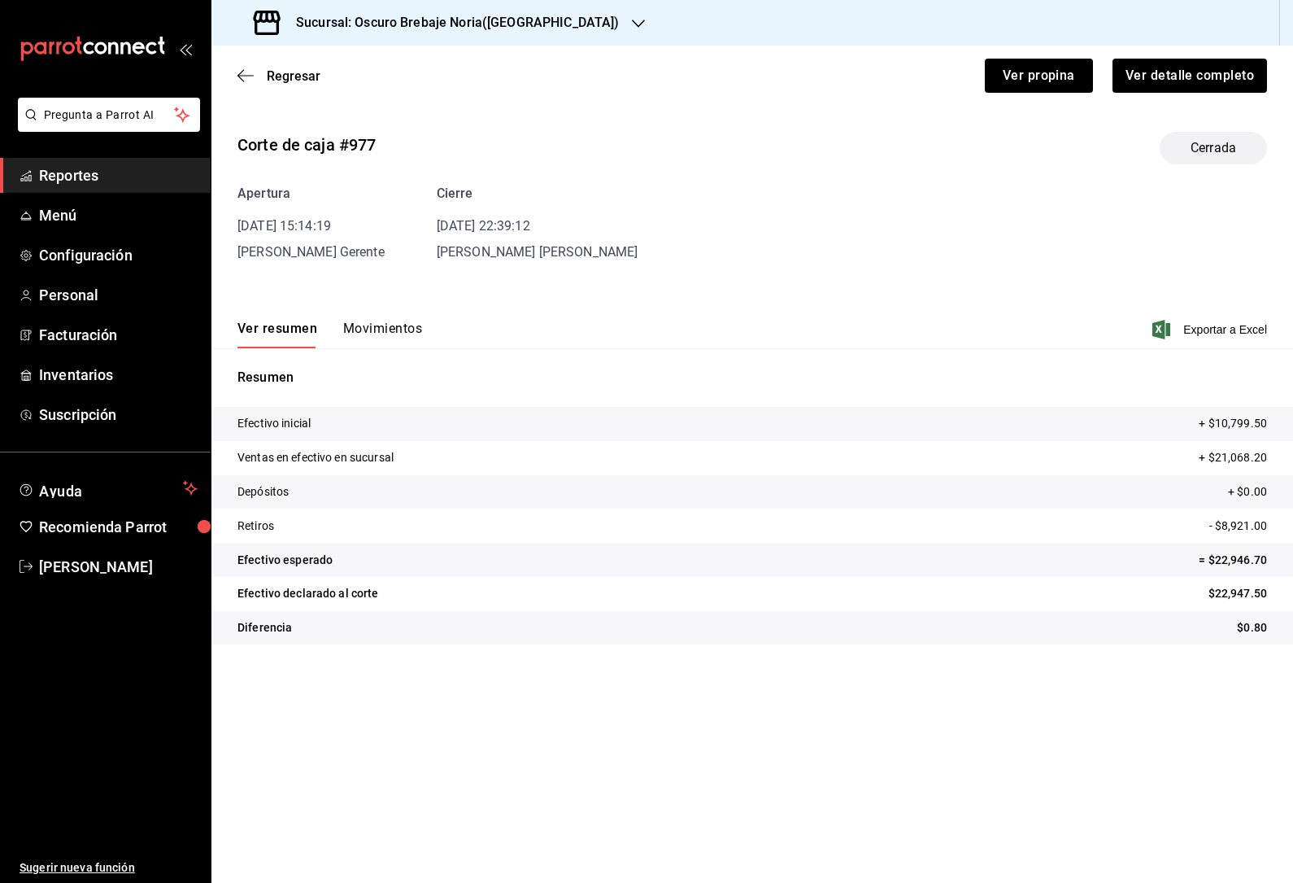
click at [367, 309] on div "Ver resumen Movimientos Exportar a Excel" at bounding box center [752, 324] width 1082 height 47
click at [373, 328] on button "Movimientos" at bounding box center [382, 334] width 79 height 28
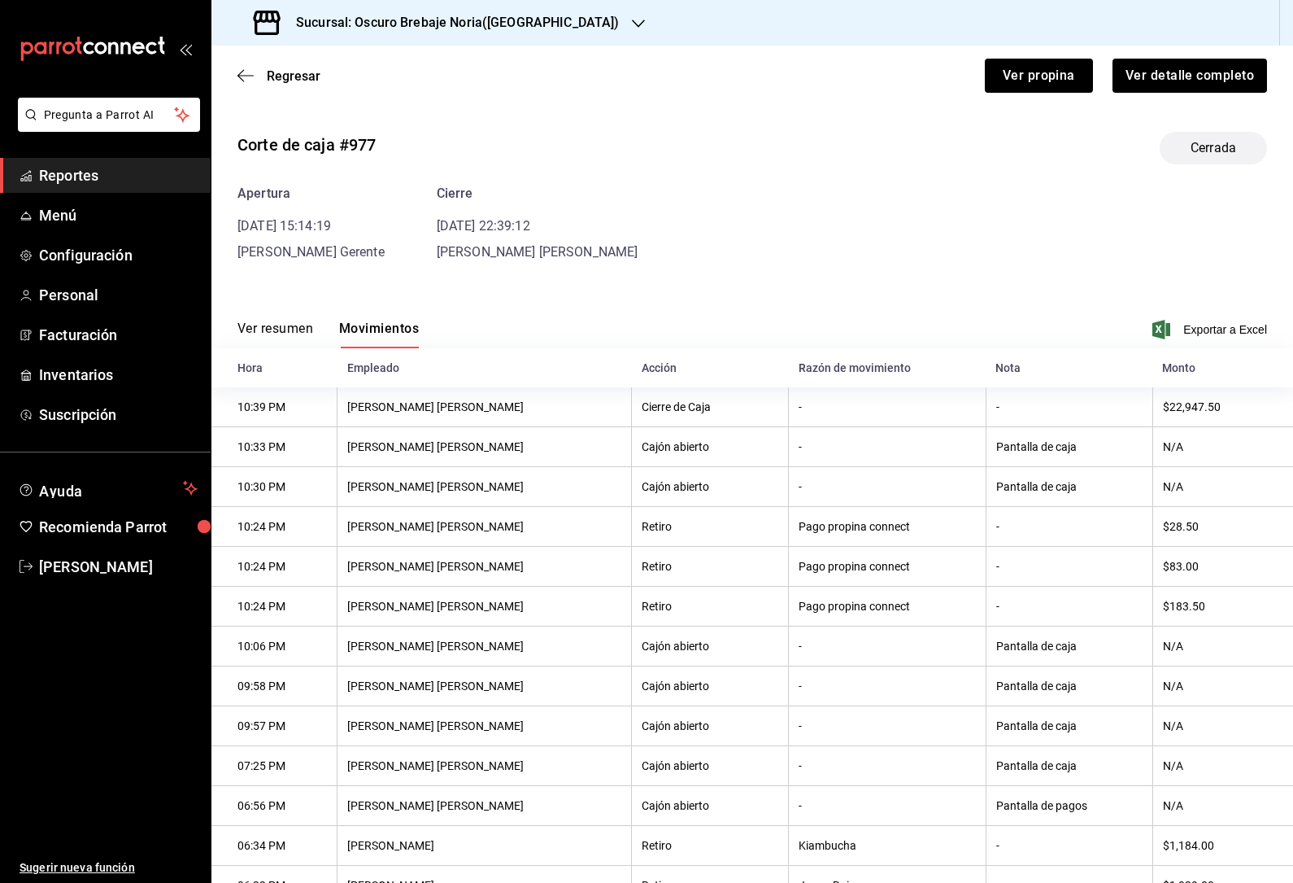
click at [251, 69] on icon "button" at bounding box center [246, 75] width 16 height 15
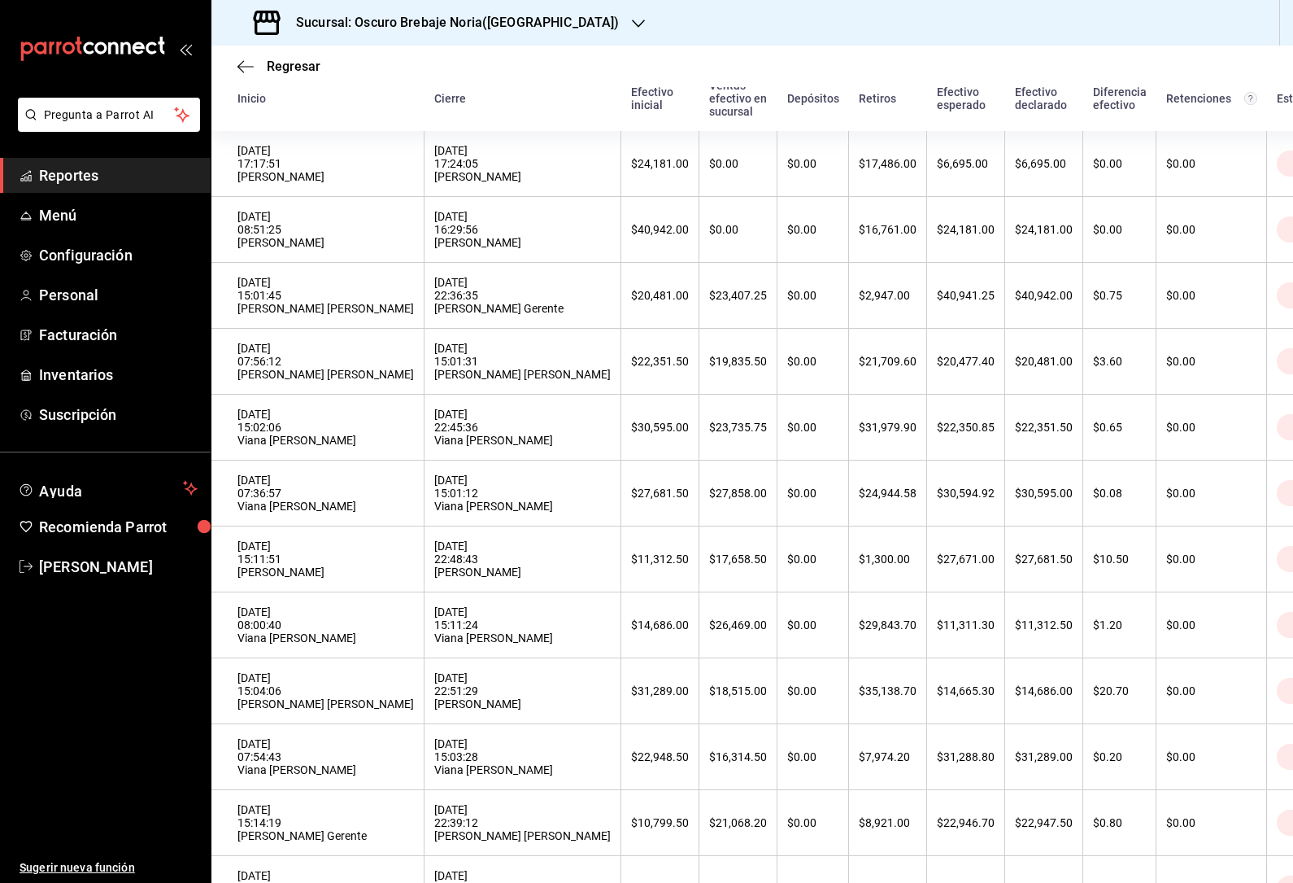
scroll to position [164, 0]
click at [1084, 722] on th "$20.70" at bounding box center [1120, 689] width 73 height 66
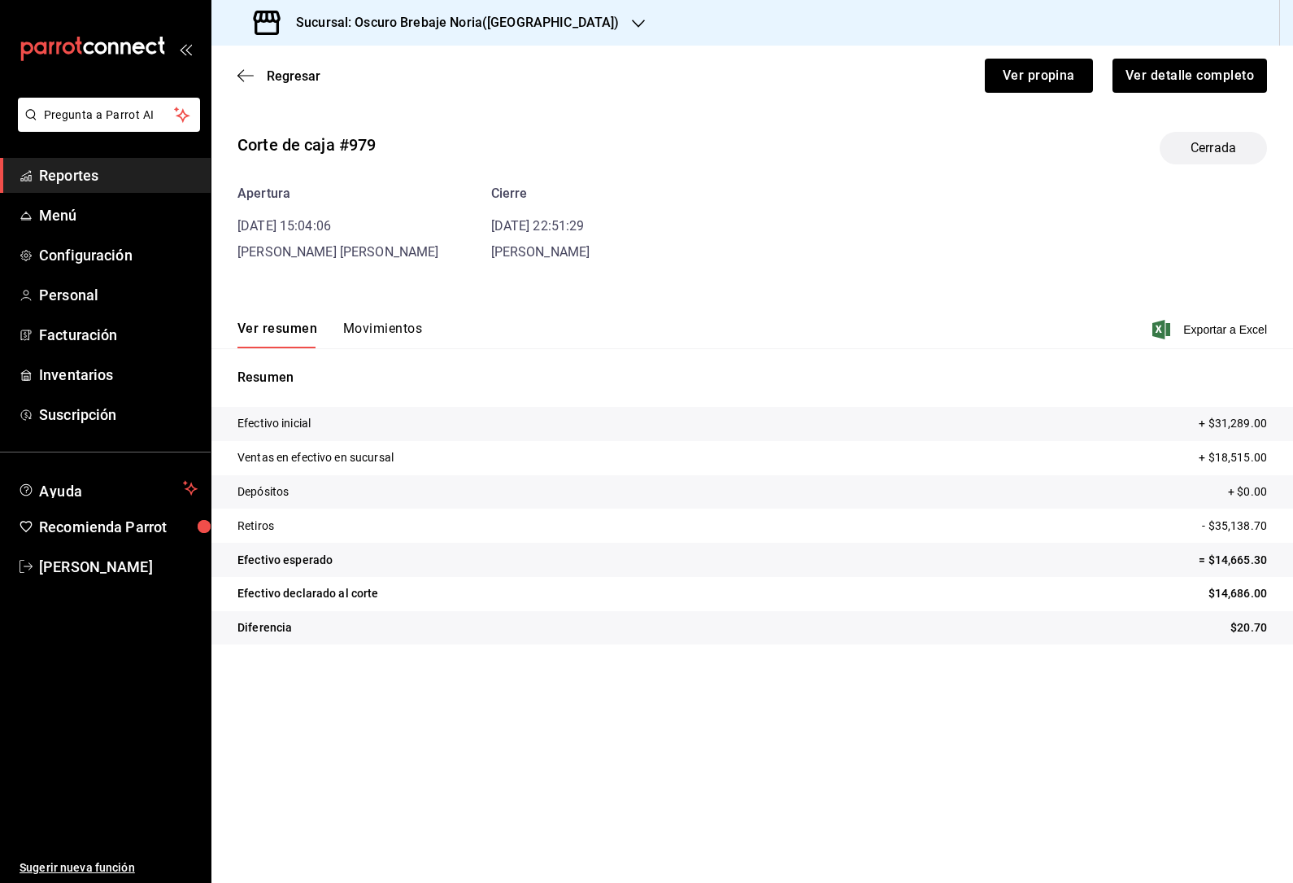
click at [375, 320] on button "Movimientos" at bounding box center [382, 334] width 79 height 28
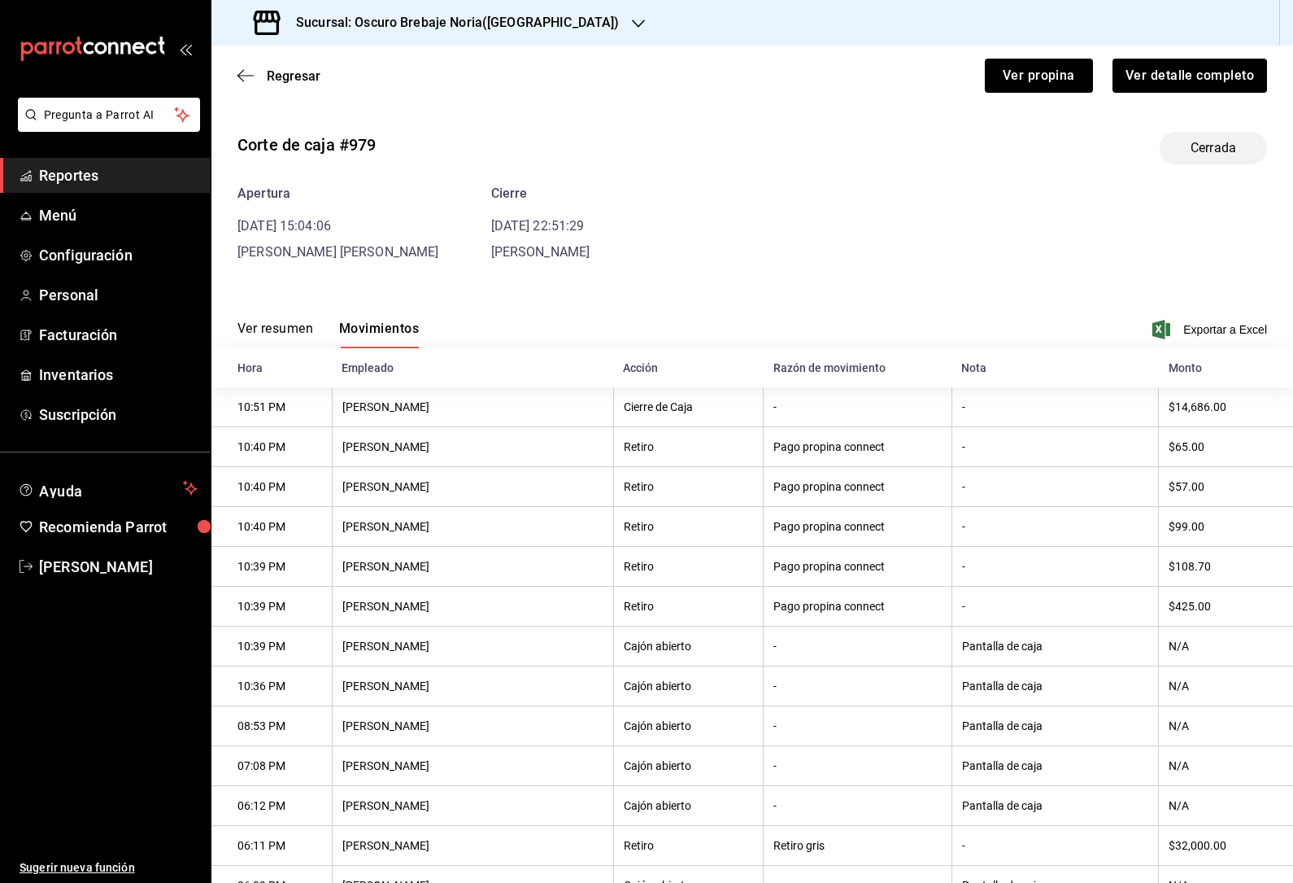
click at [244, 76] on icon "button" at bounding box center [246, 75] width 16 height 1
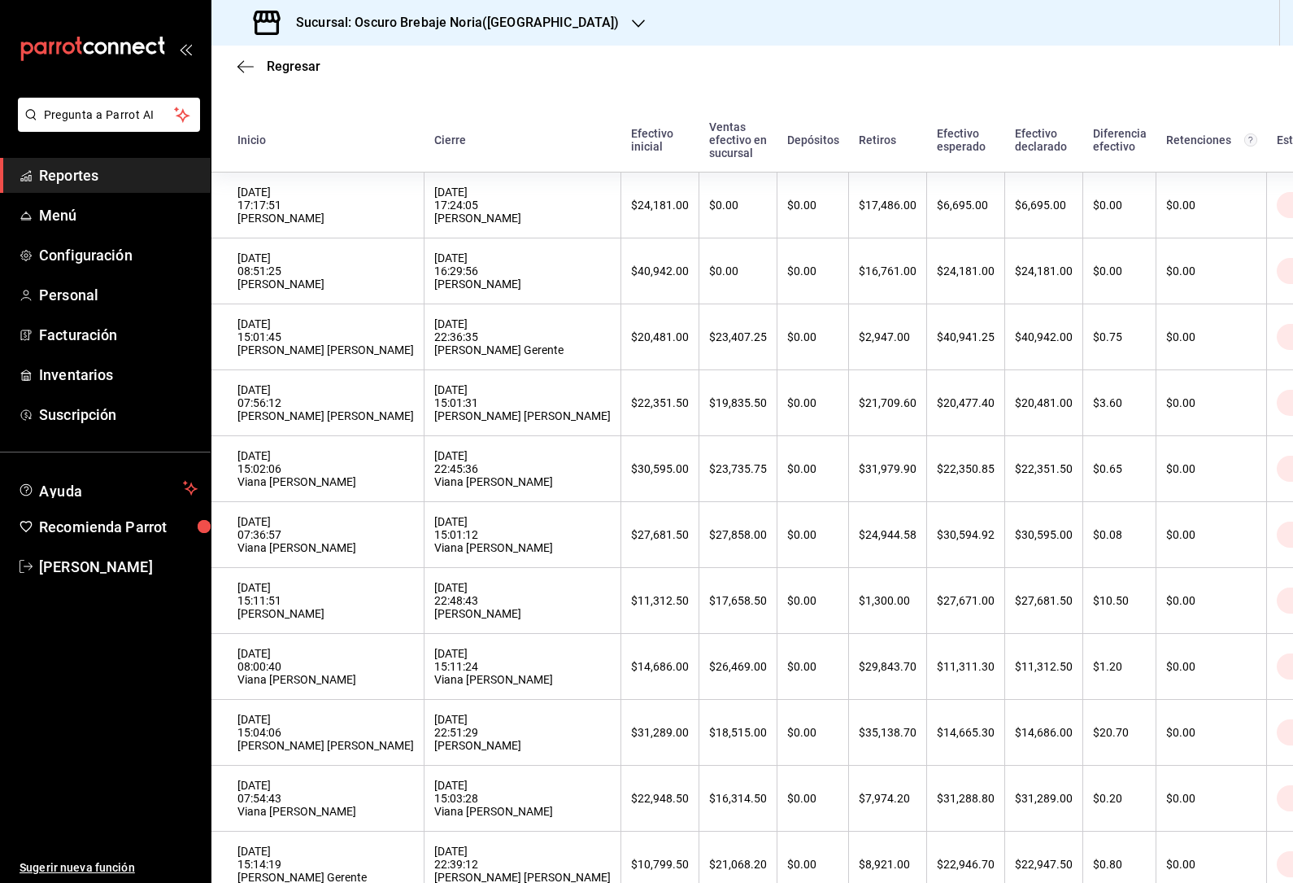
scroll to position [452, 0]
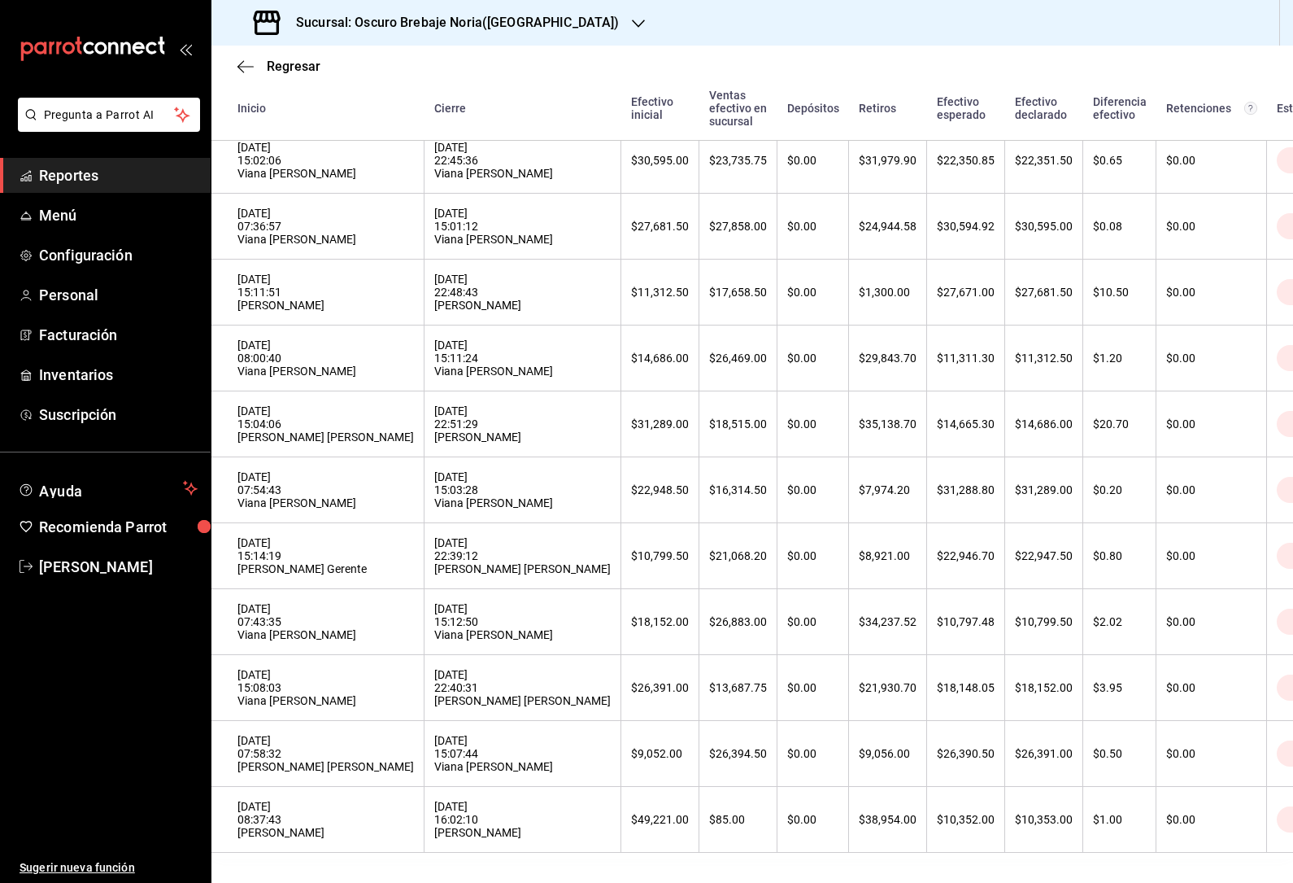
click at [1182, 691] on th "$0.00" at bounding box center [1212, 688] width 111 height 66
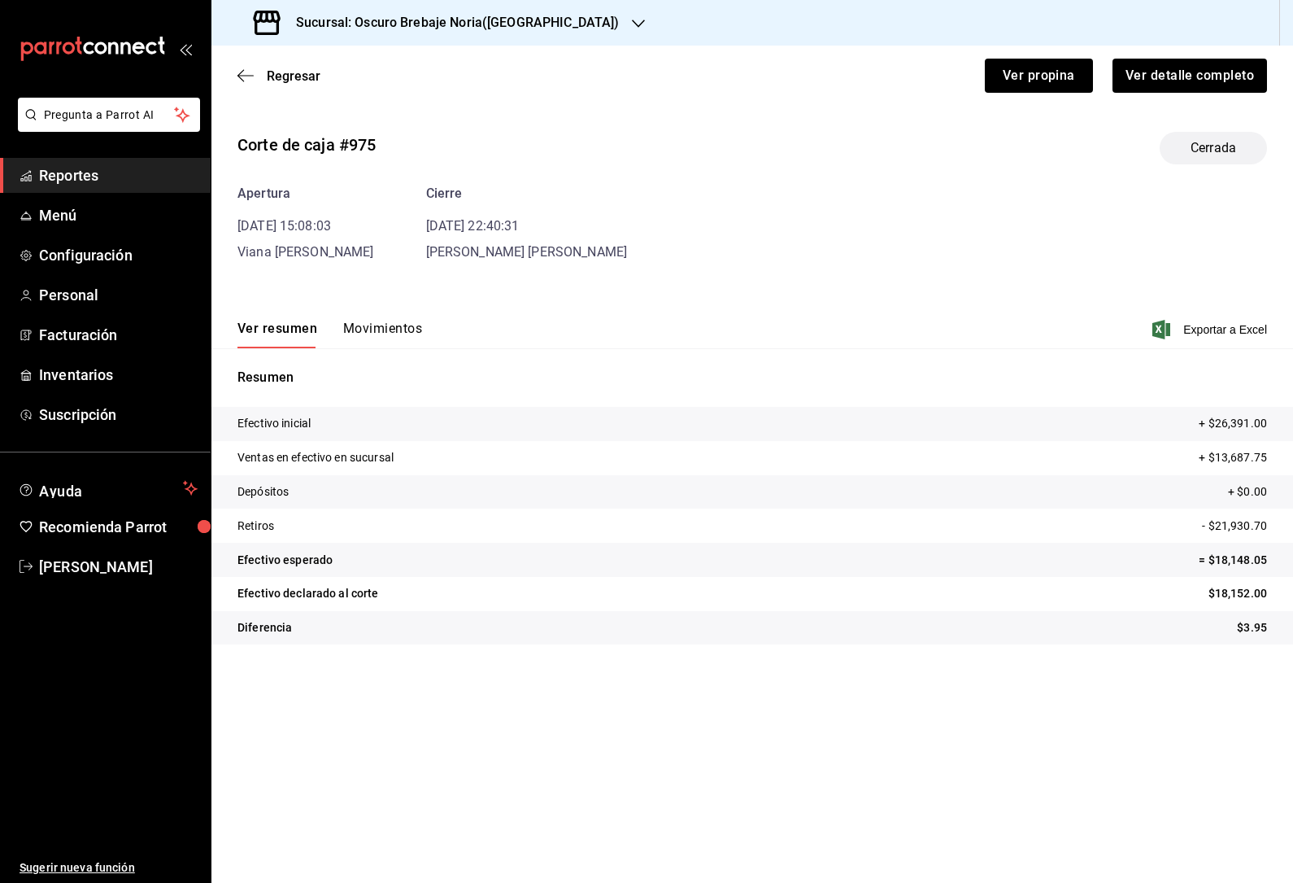
click at [265, 81] on span "Regresar" at bounding box center [279, 75] width 83 height 15
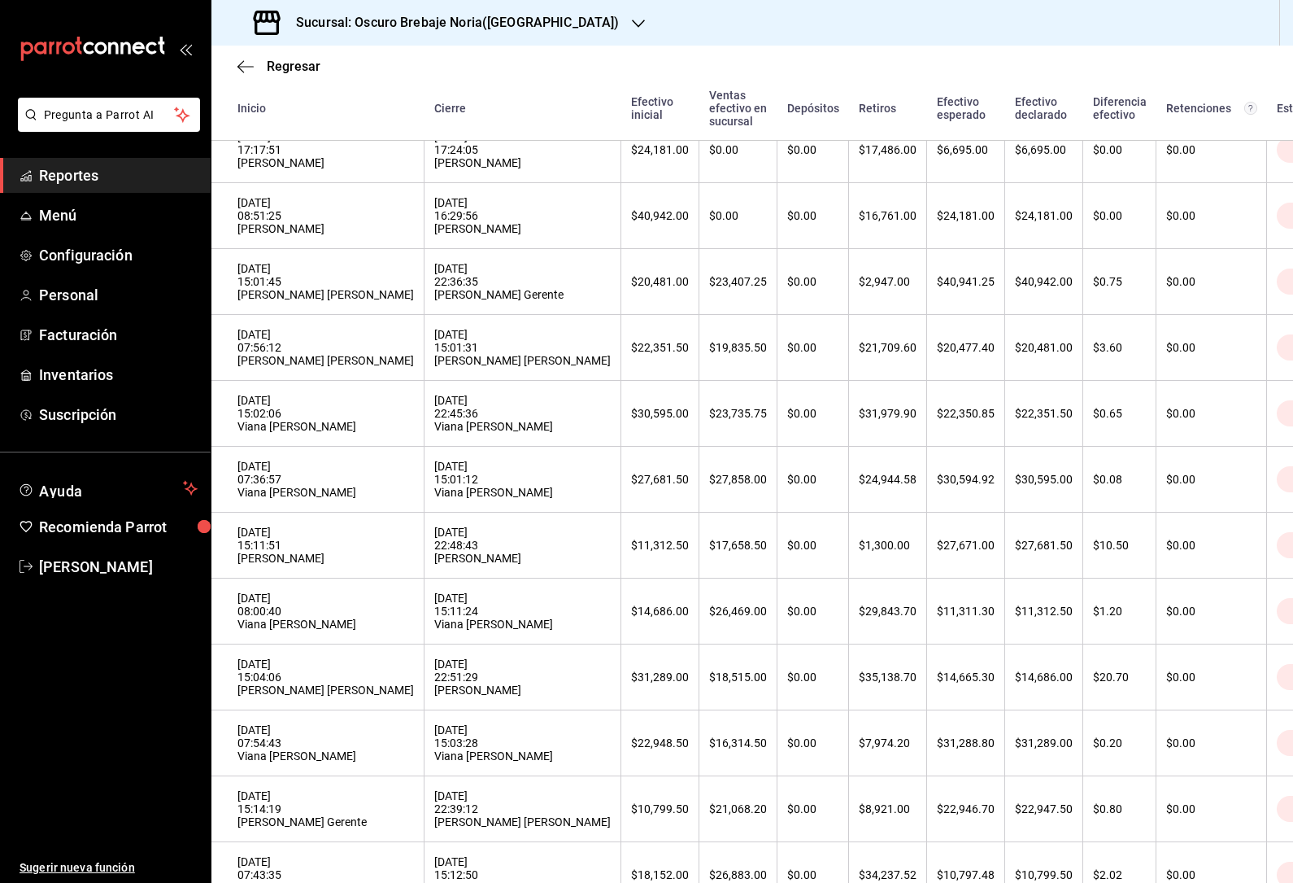
scroll to position [205, 0]
click at [1084, 826] on th "$0.80" at bounding box center [1120, 811] width 73 height 66
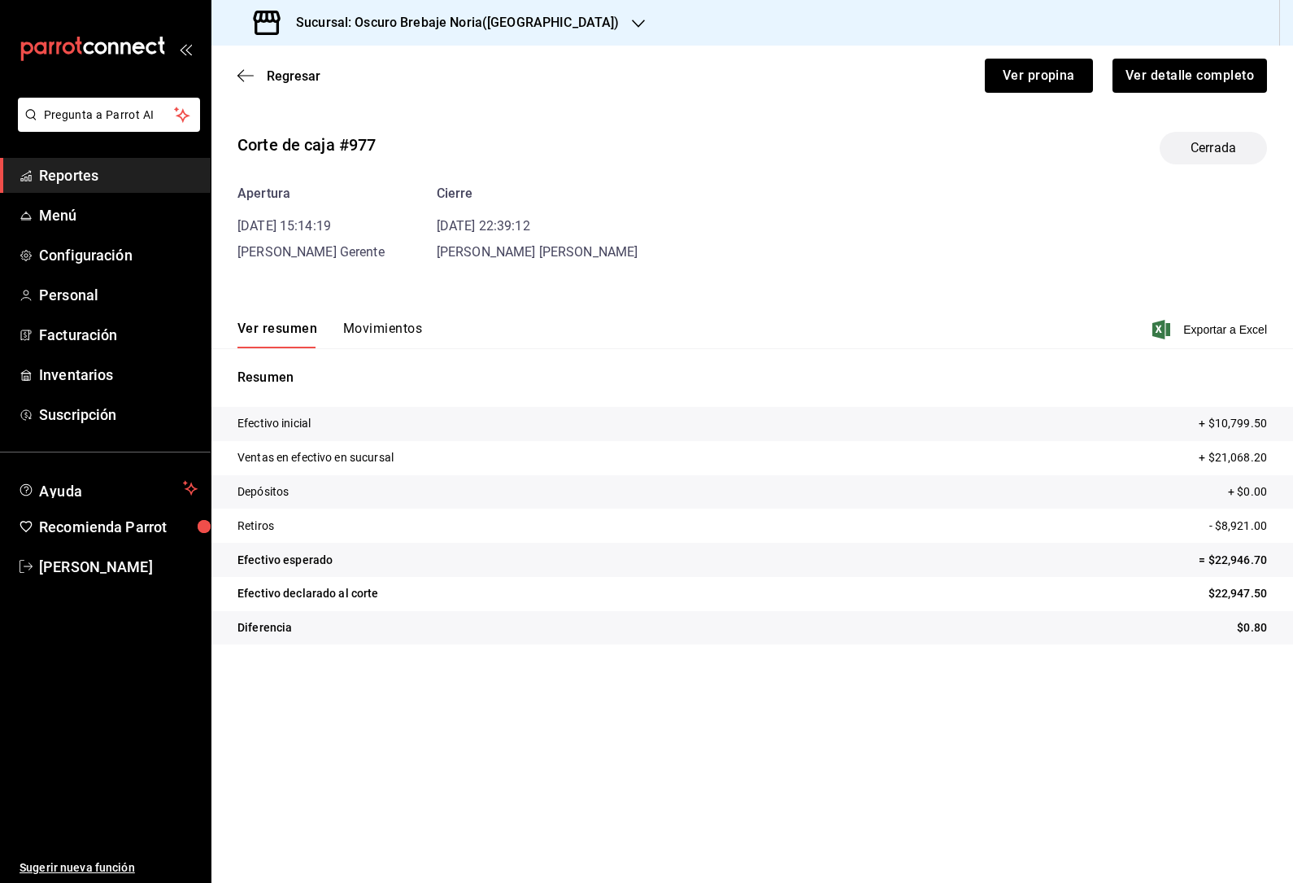
click at [379, 330] on button "Movimientos" at bounding box center [382, 334] width 79 height 28
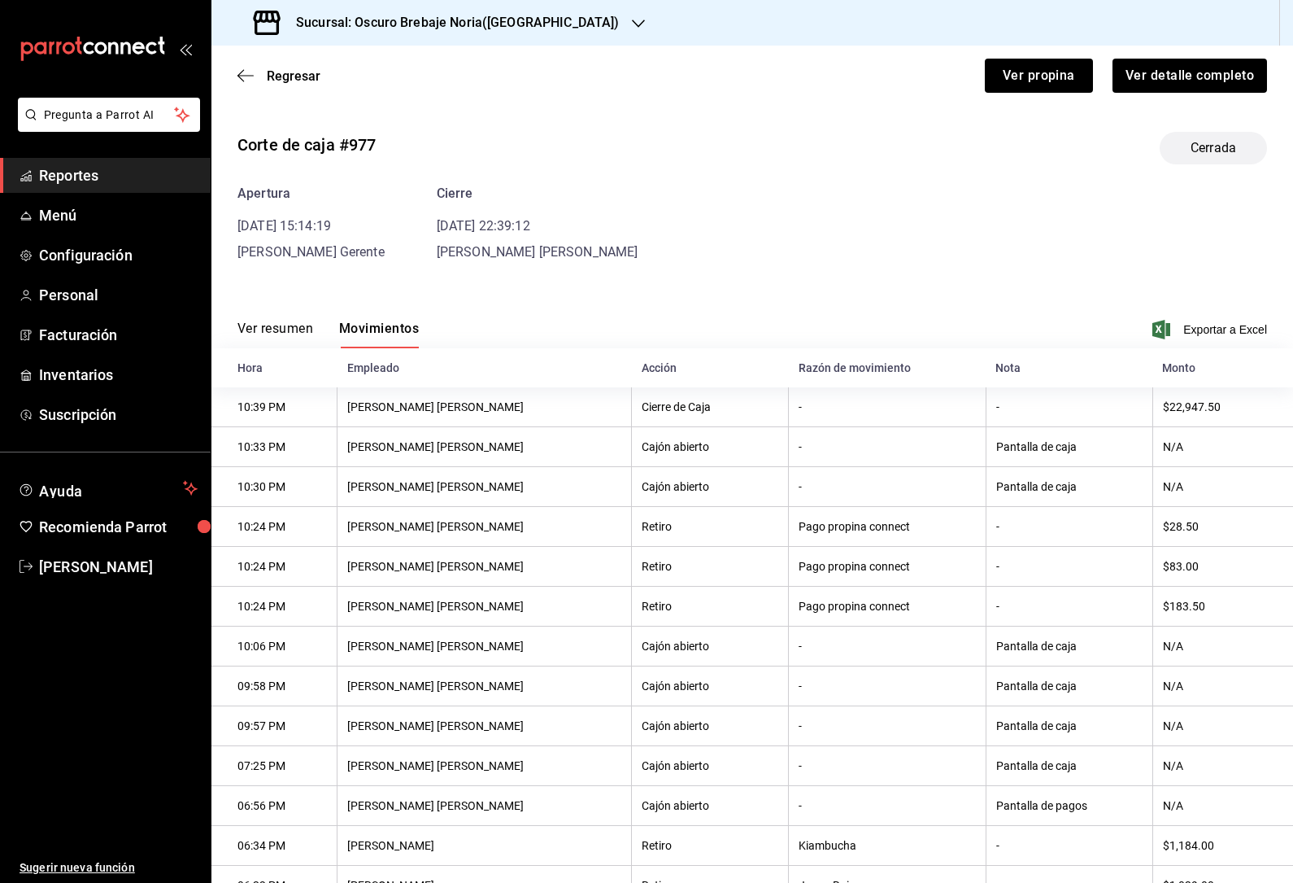
click at [242, 81] on icon "button" at bounding box center [246, 75] width 16 height 15
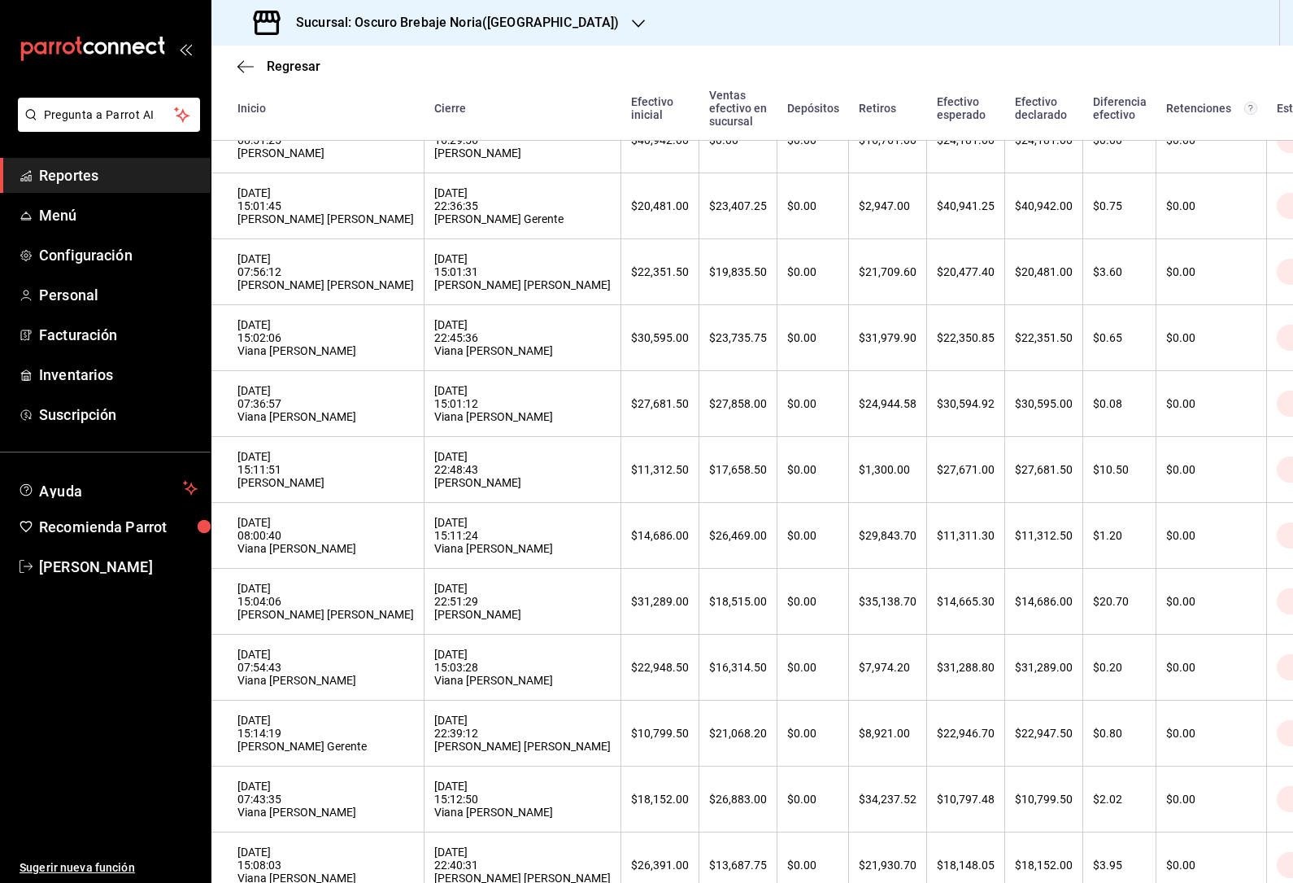
scroll to position [283, 0]
click at [1084, 754] on th "$0.80" at bounding box center [1120, 733] width 73 height 66
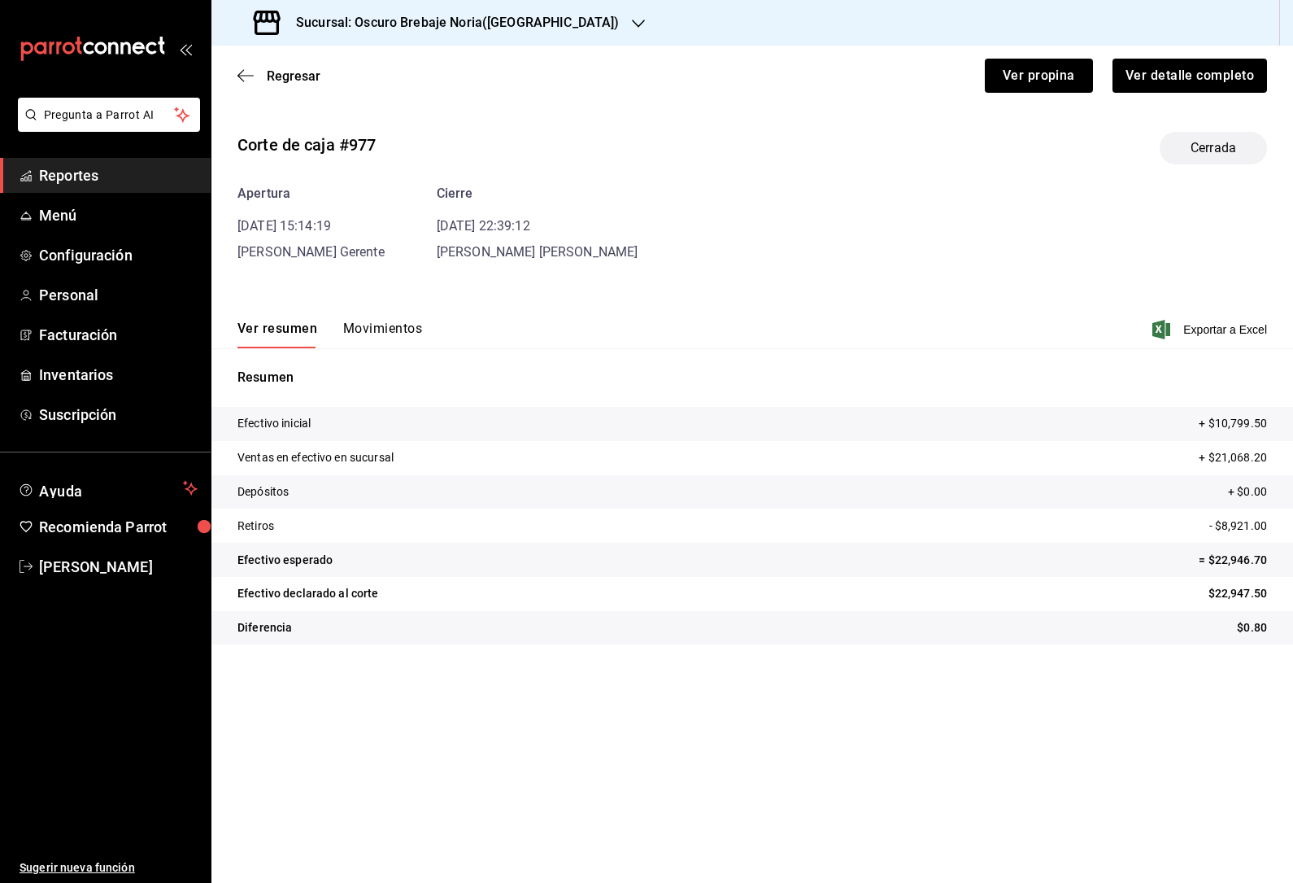
click at [369, 343] on button "Movimientos" at bounding box center [382, 334] width 79 height 28
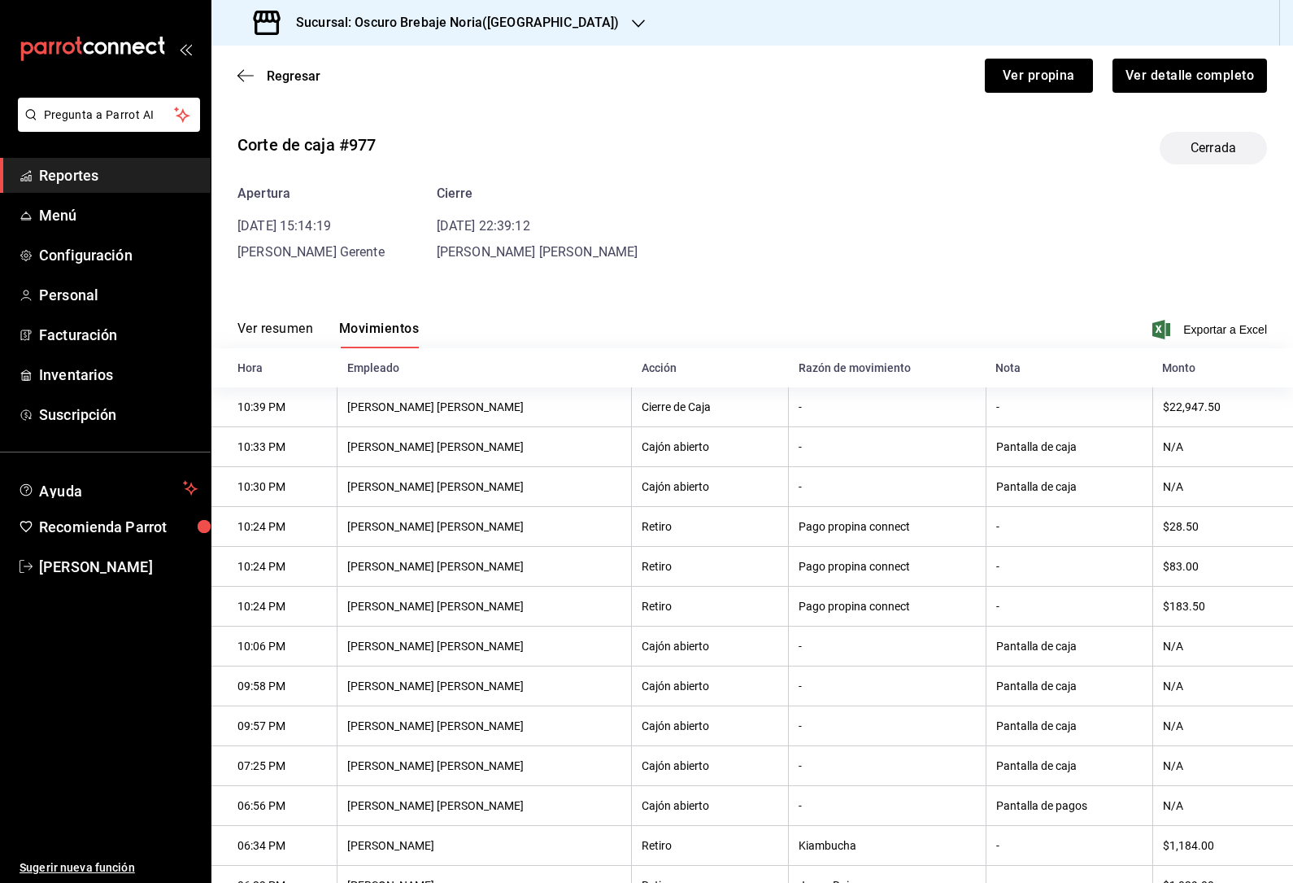
click at [244, 68] on span "Regresar" at bounding box center [279, 75] width 83 height 15
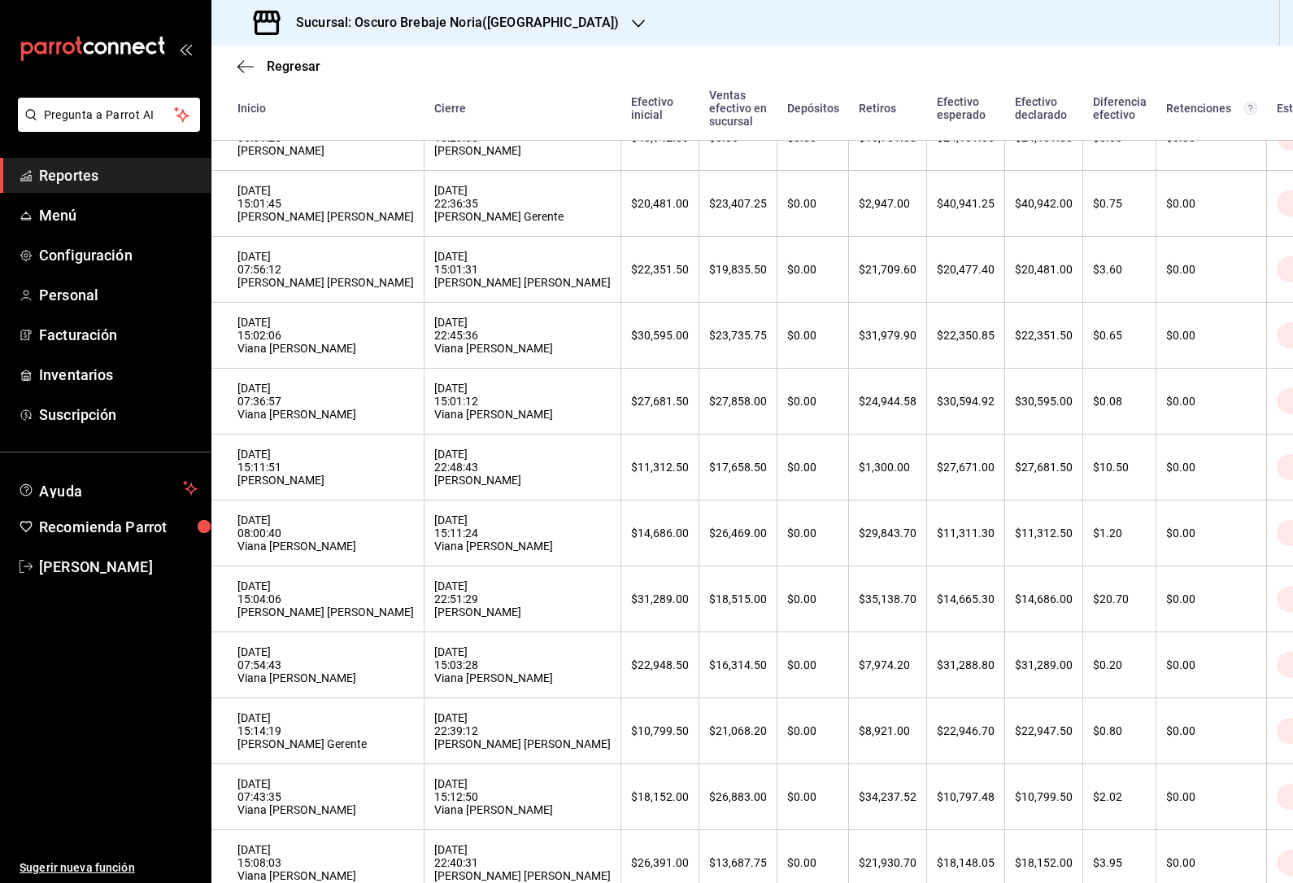
scroll to position [285, 0]
click at [549, 816] on div "[DATE] 15:12:50 Viana [PERSON_NAME]" at bounding box center [522, 796] width 177 height 39
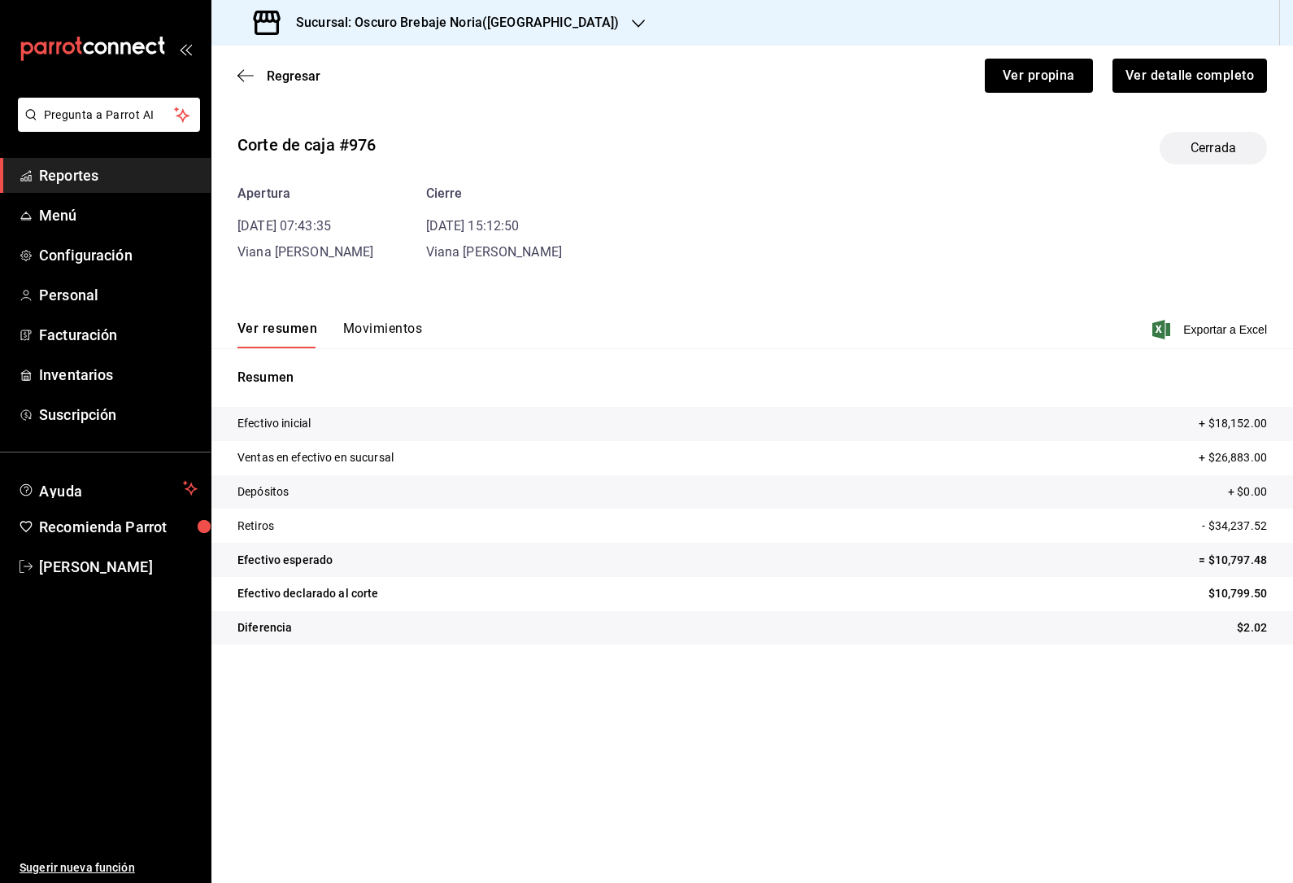
click at [368, 332] on button "Movimientos" at bounding box center [382, 334] width 79 height 28
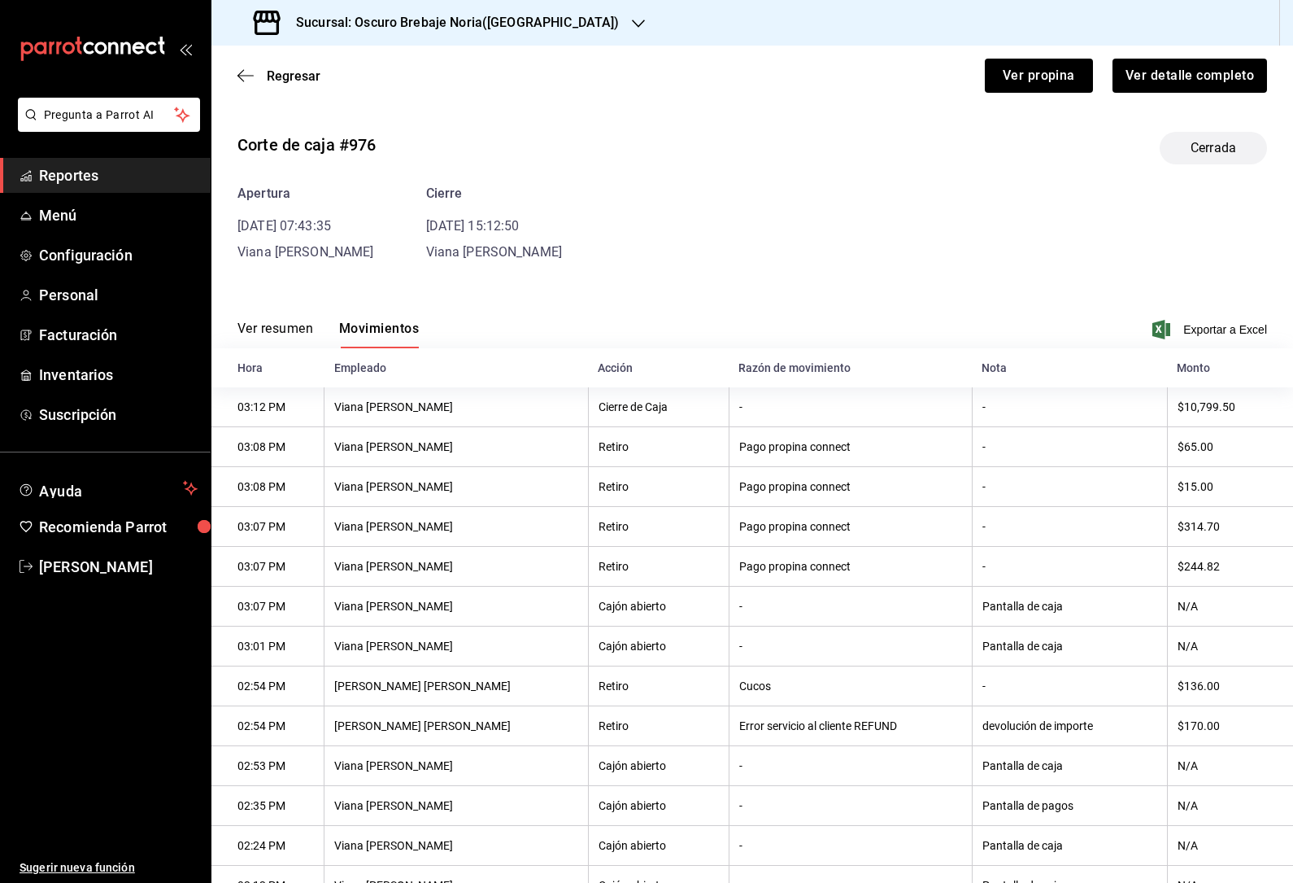
click at [244, 78] on icon "button" at bounding box center [246, 75] width 16 height 15
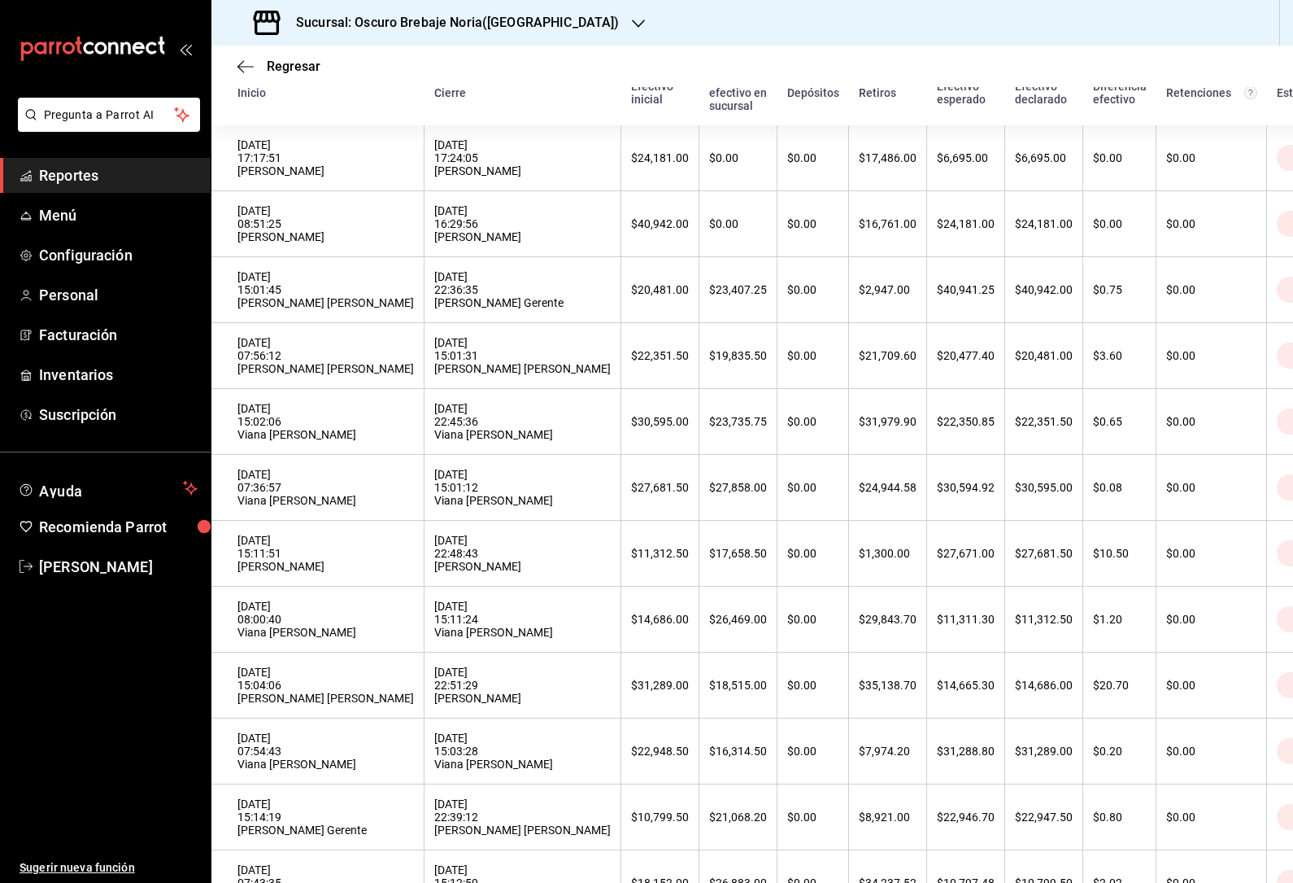
scroll to position [171, 0]
click at [1023, 774] on th "$31,289.00" at bounding box center [1044, 749] width 78 height 66
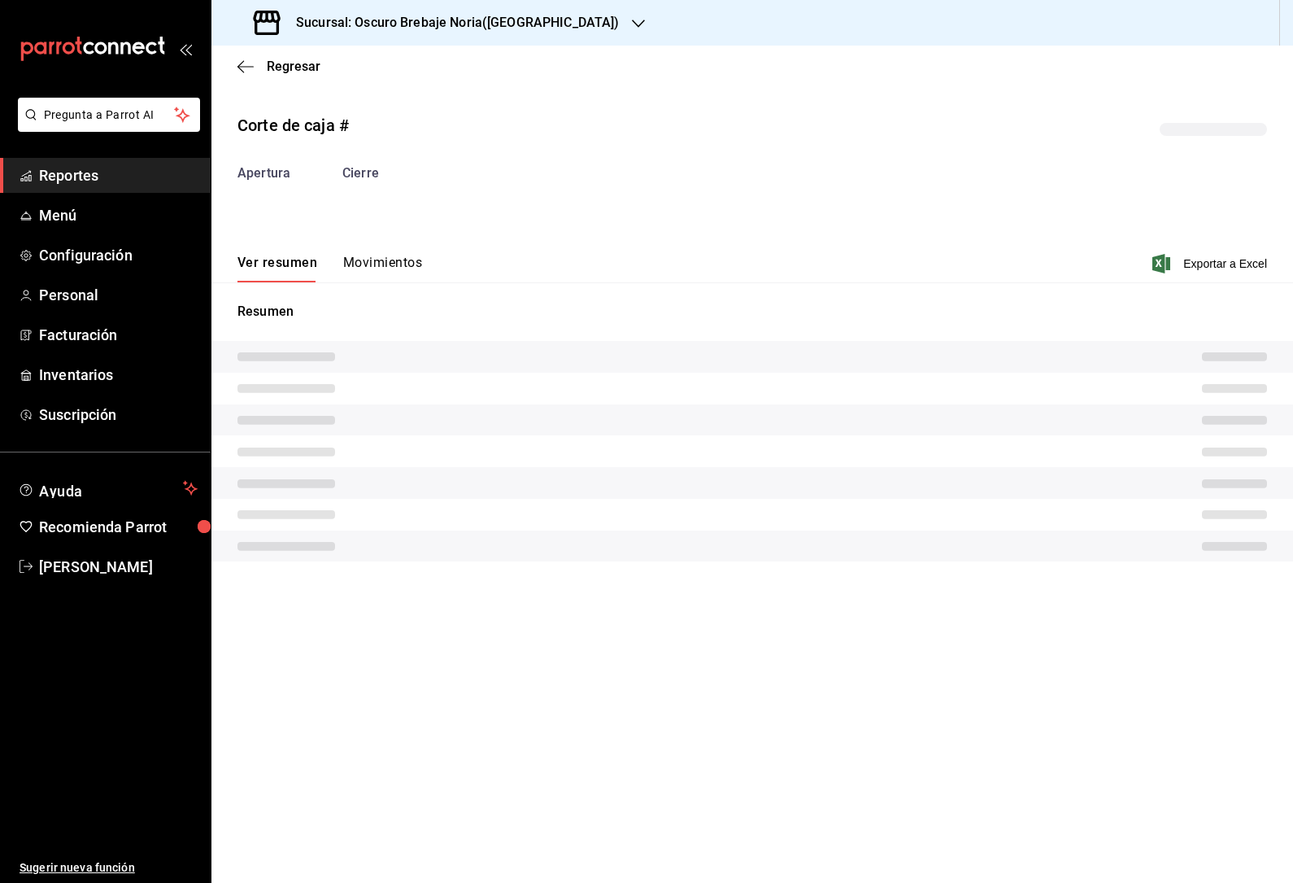
click at [359, 257] on button "Movimientos" at bounding box center [382, 269] width 79 height 28
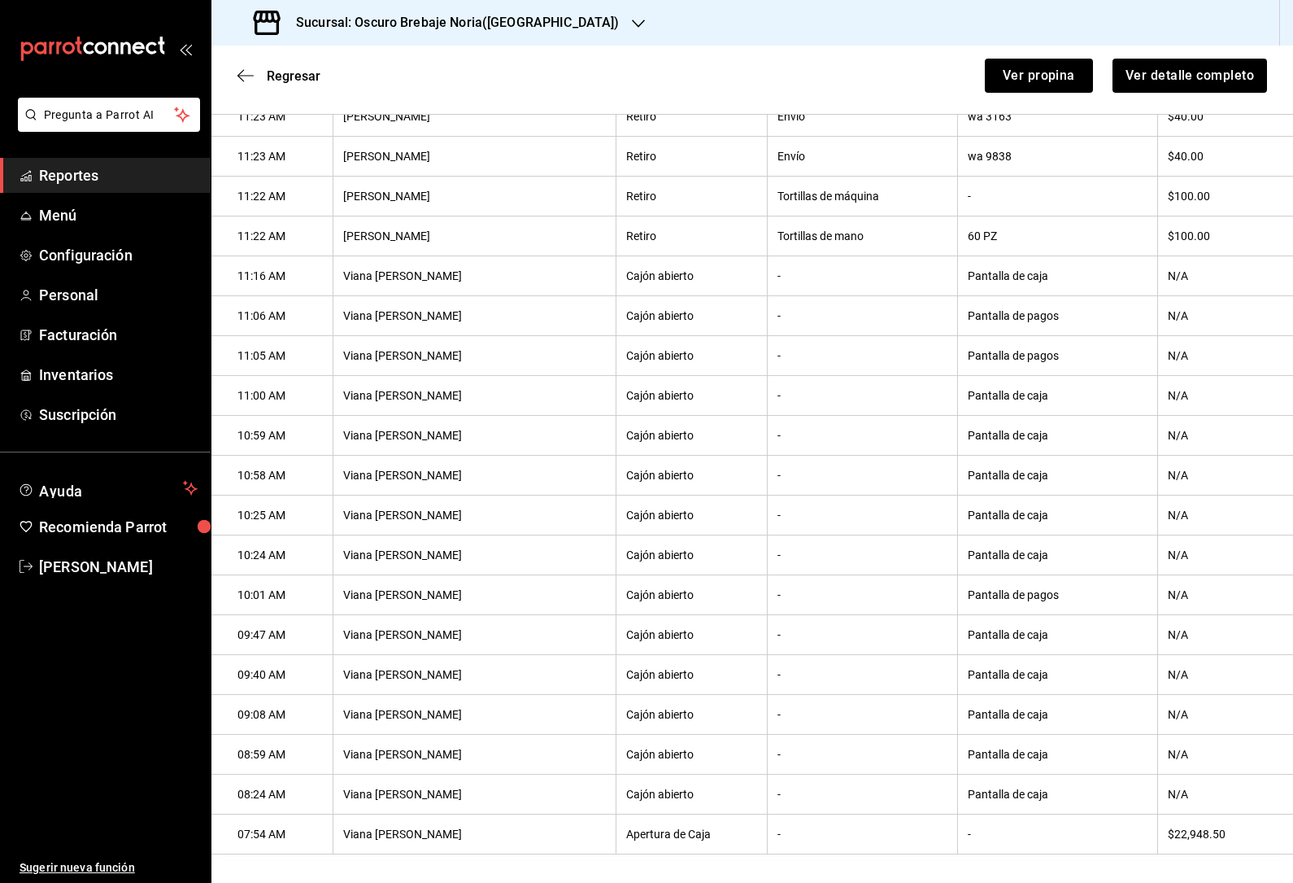
click at [246, 73] on icon "button" at bounding box center [246, 75] width 16 height 15
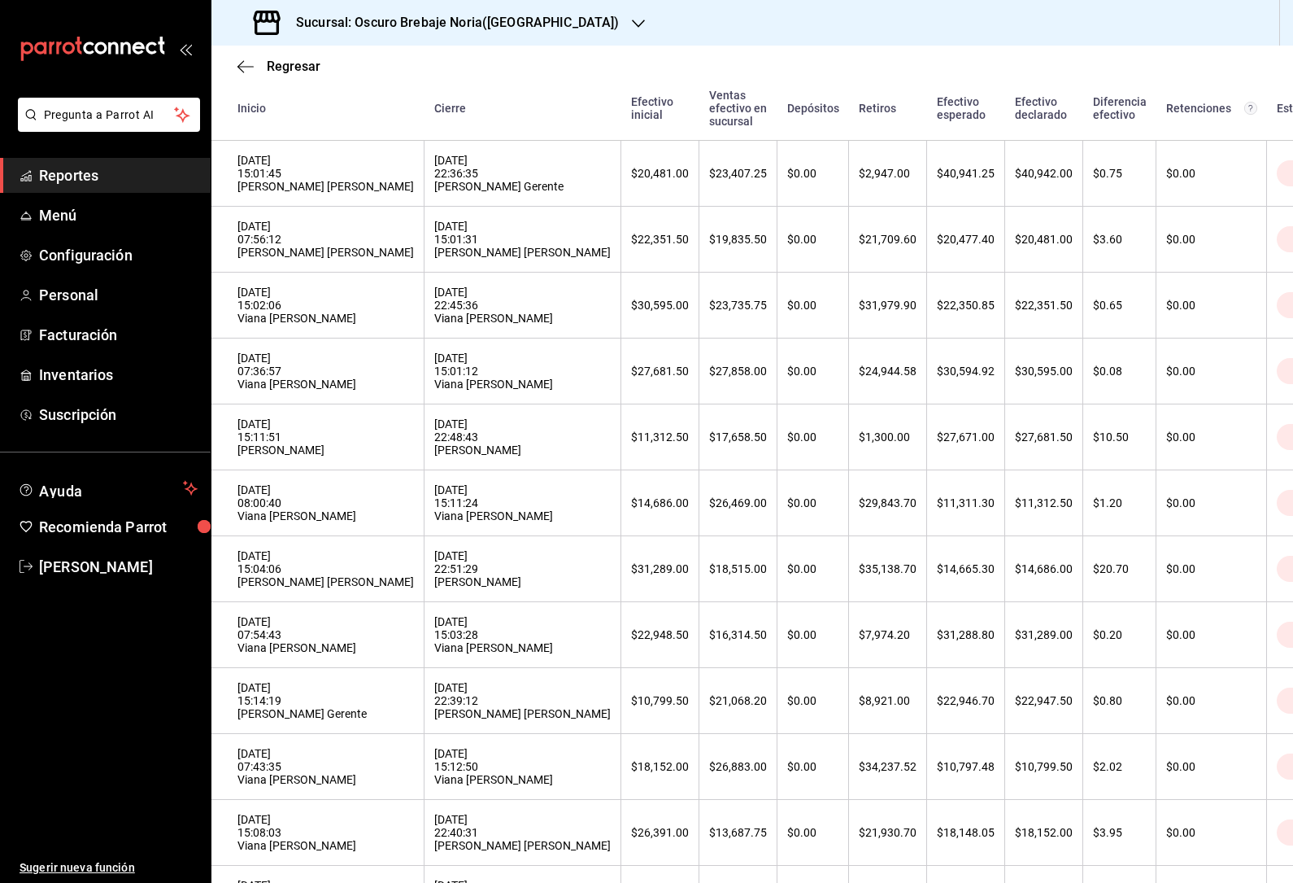
scroll to position [315, 0]
click at [1166, 575] on div "$0.00" at bounding box center [1211, 568] width 90 height 13
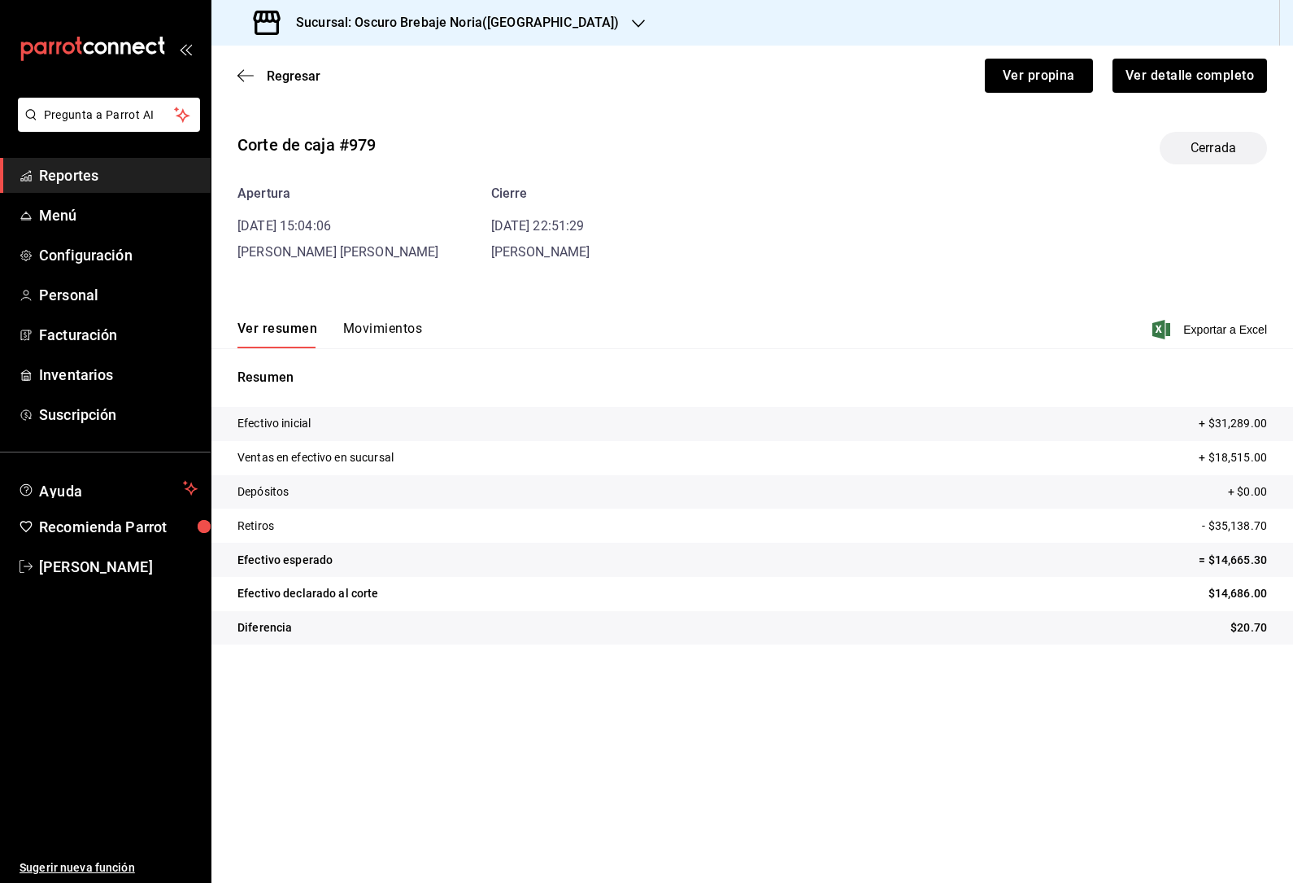
click at [379, 325] on button "Movimientos" at bounding box center [382, 334] width 79 height 28
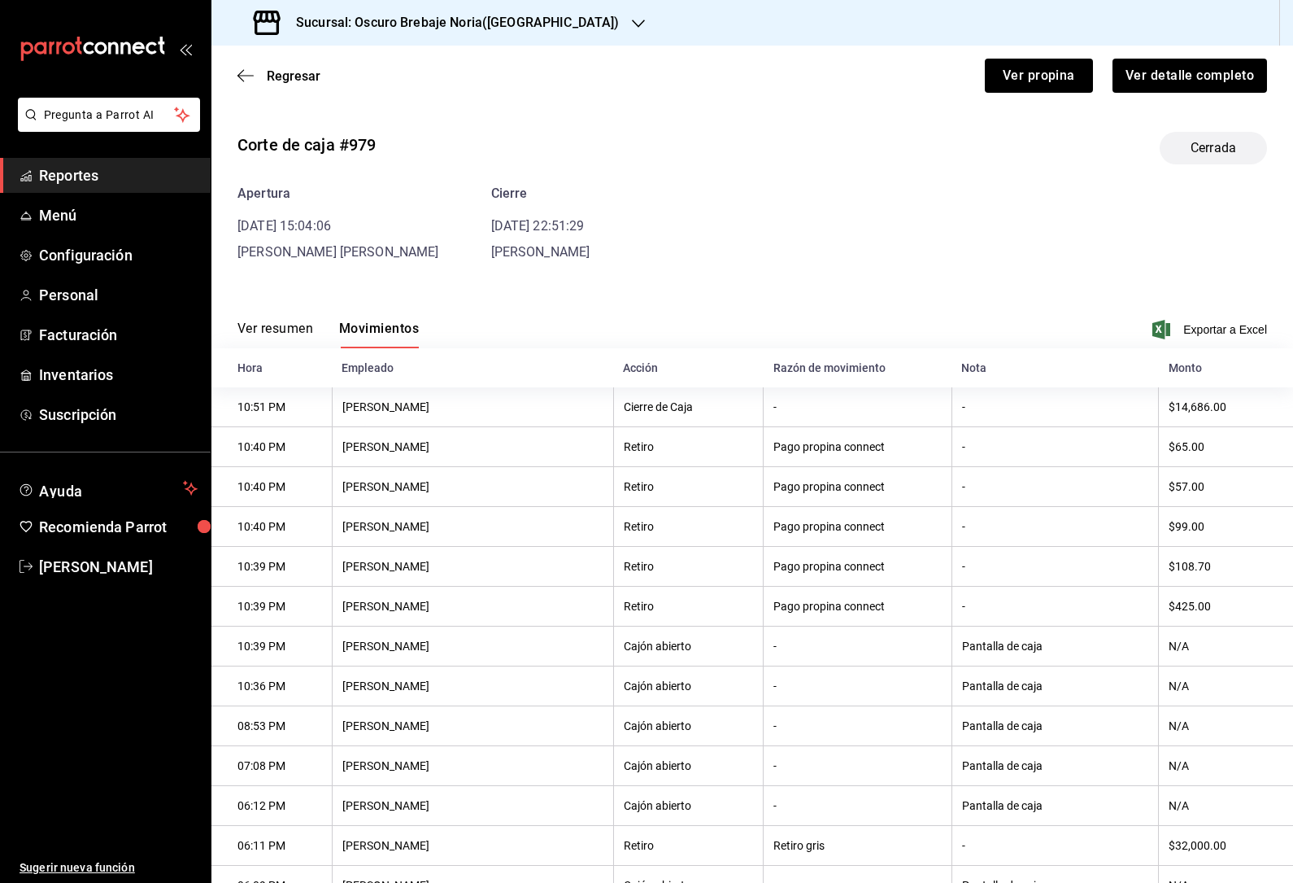
click at [242, 81] on icon "button" at bounding box center [246, 75] width 16 height 15
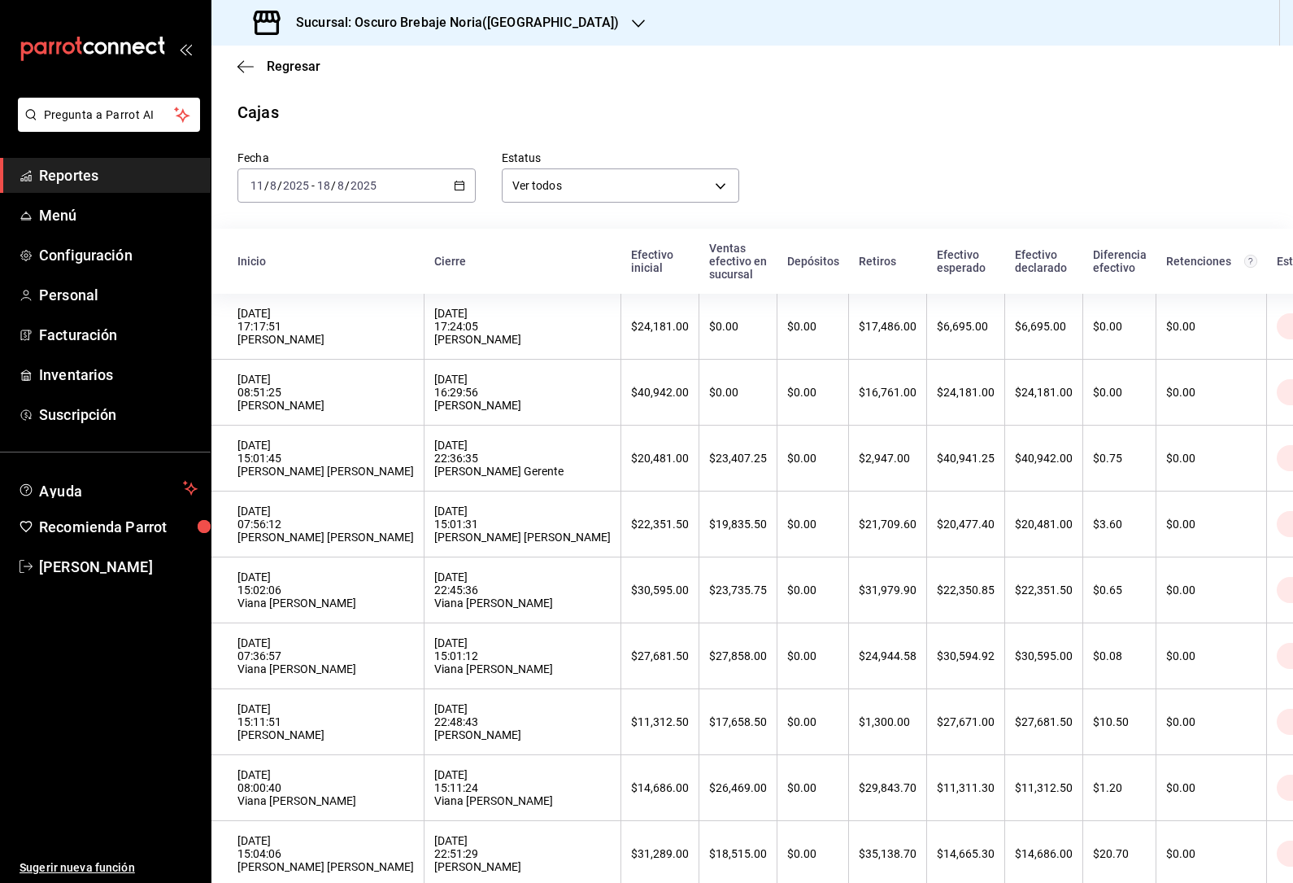
click at [328, 821] on th "[DATE] 08:00:40 Viana [PERSON_NAME]" at bounding box center [317, 788] width 213 height 66
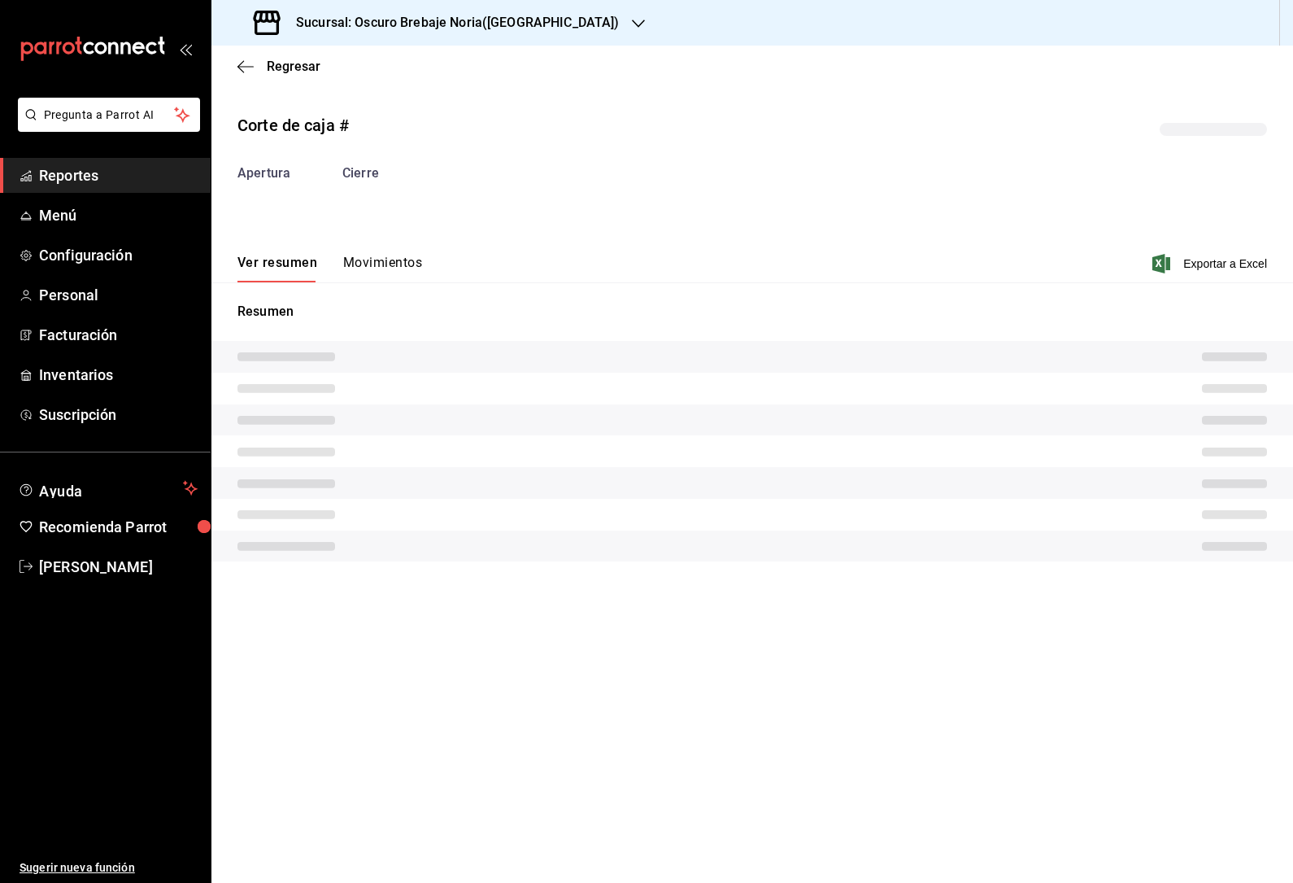
click at [381, 276] on button "Movimientos" at bounding box center [382, 269] width 79 height 28
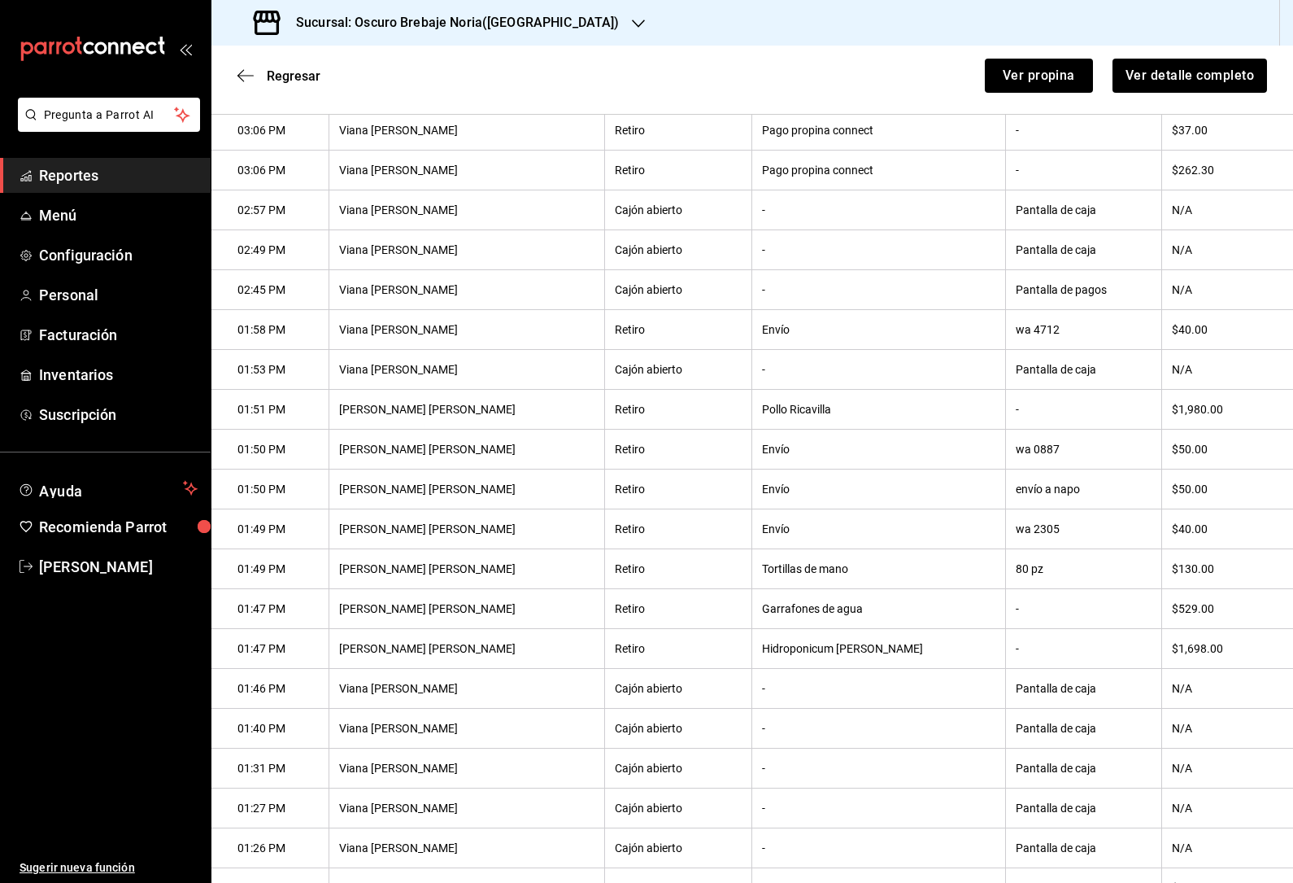
scroll to position [477, 0]
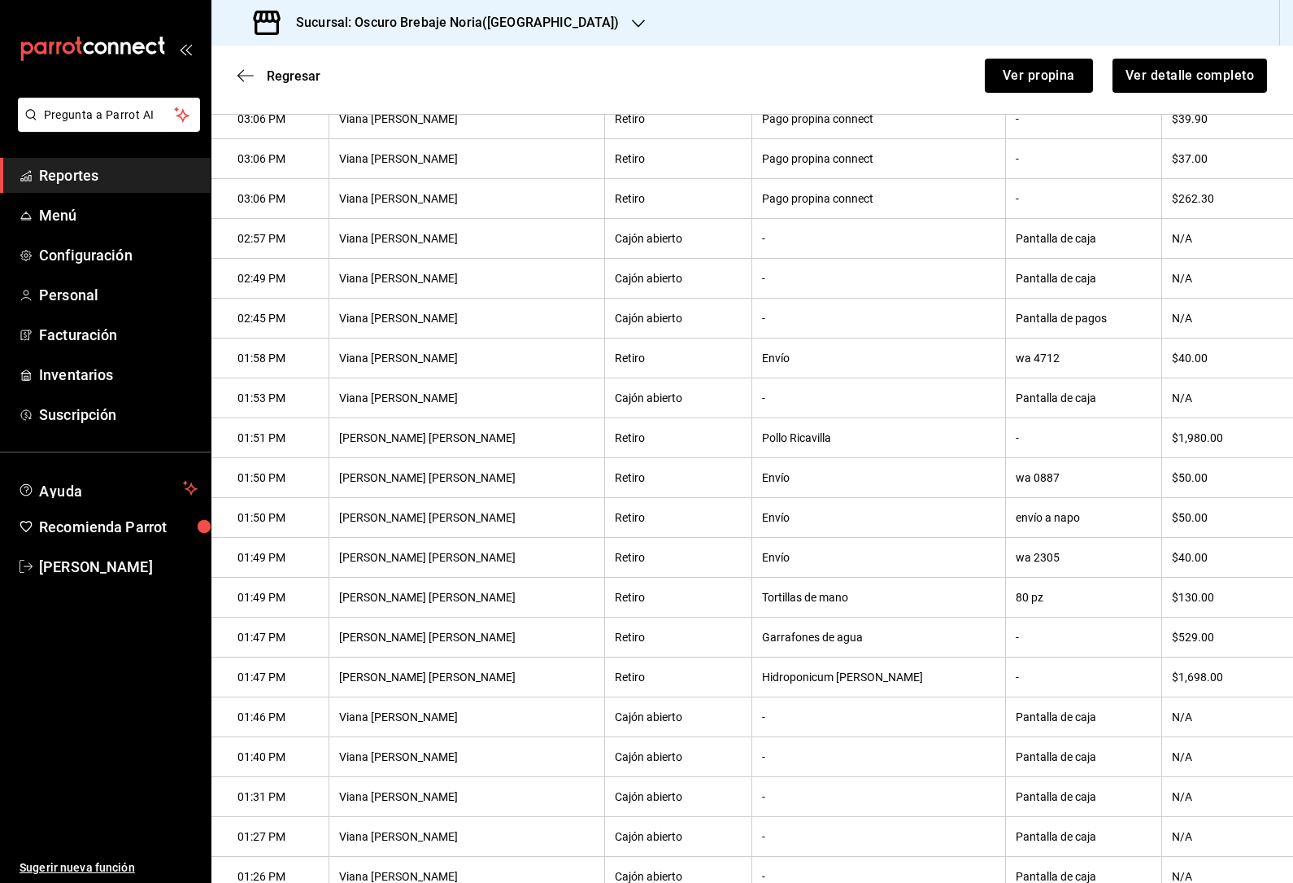
click at [239, 69] on icon "button" at bounding box center [246, 75] width 16 height 15
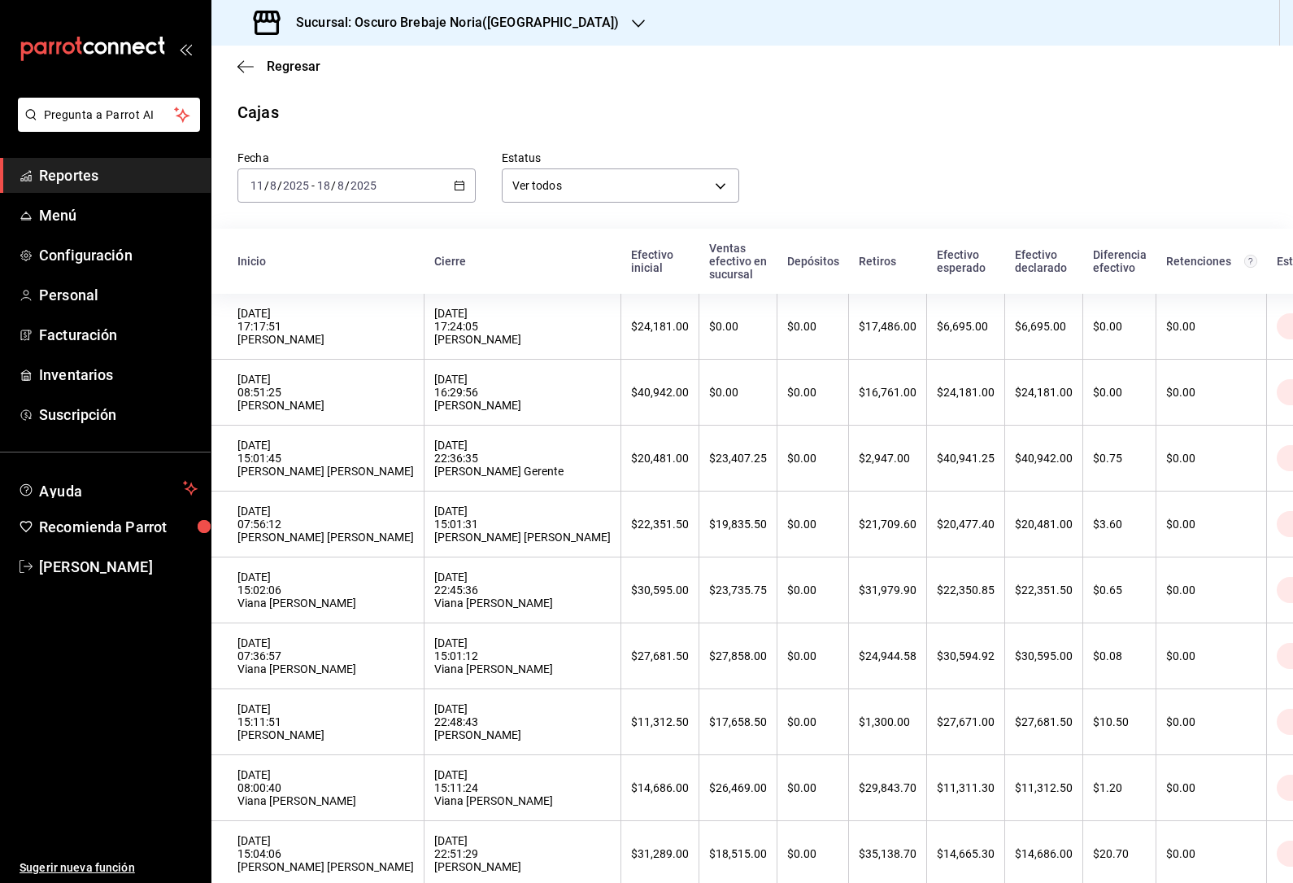
click at [849, 731] on th "$1,300.00" at bounding box center [888, 722] width 78 height 66
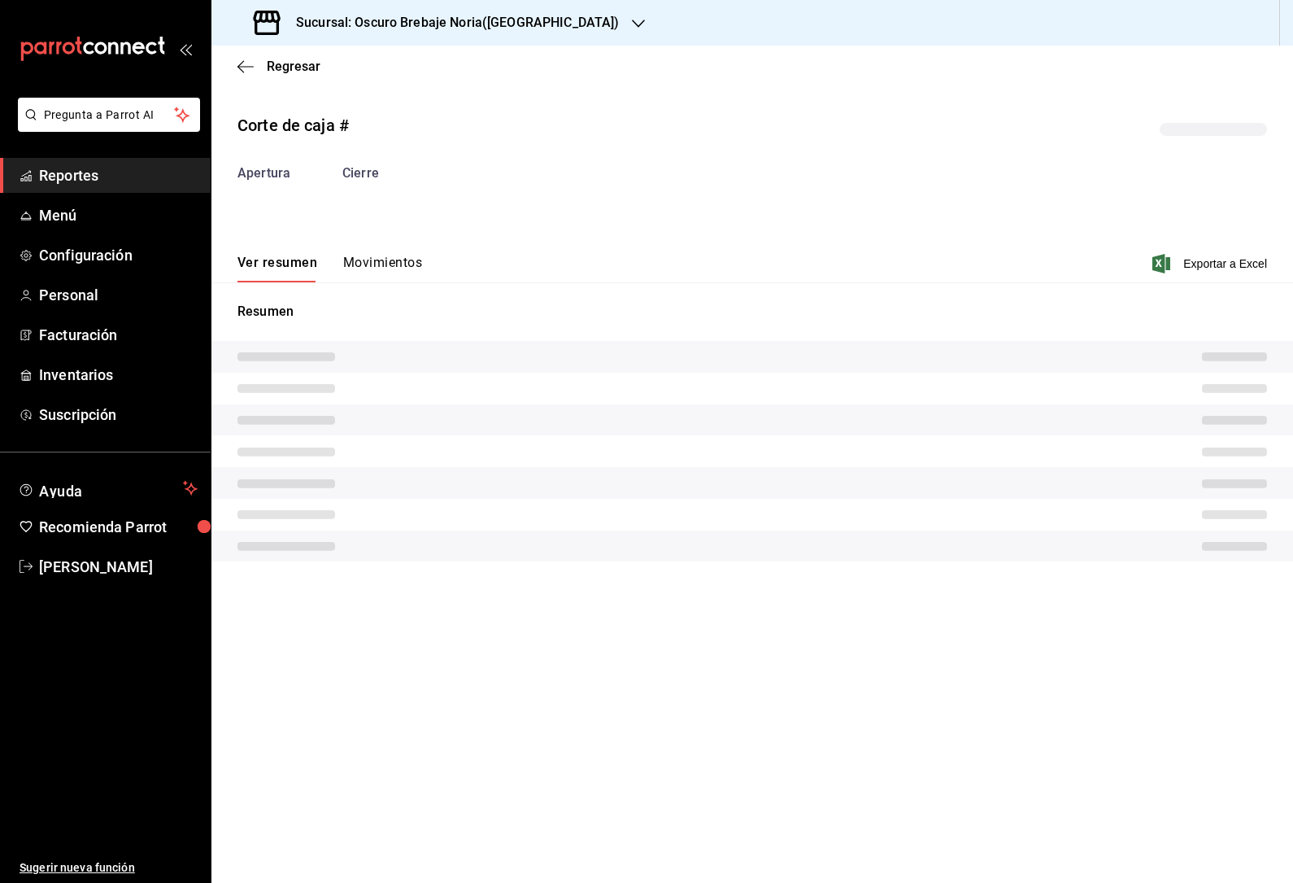
click at [398, 262] on button "Movimientos" at bounding box center [382, 269] width 79 height 28
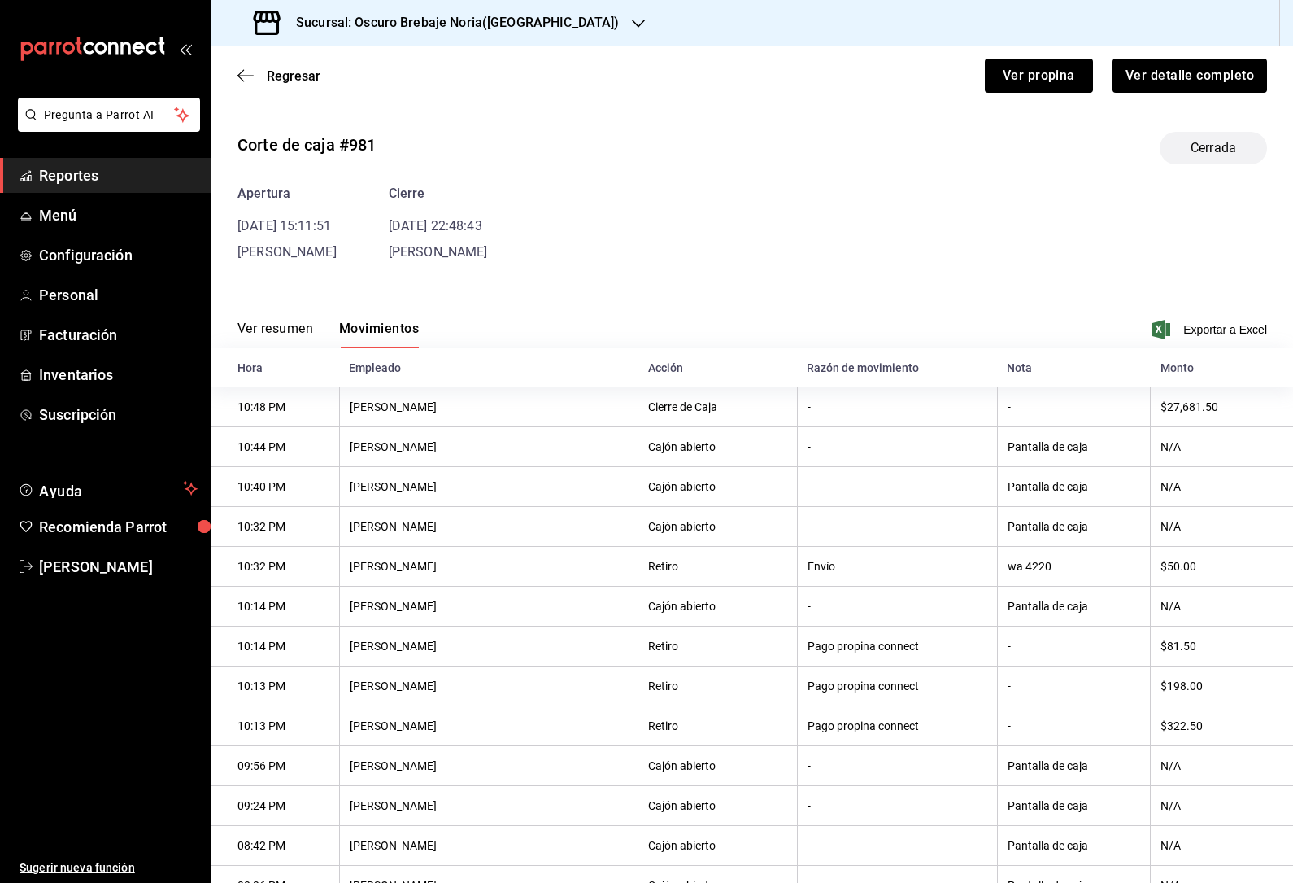
click at [245, 72] on icon "button" at bounding box center [246, 75] width 16 height 15
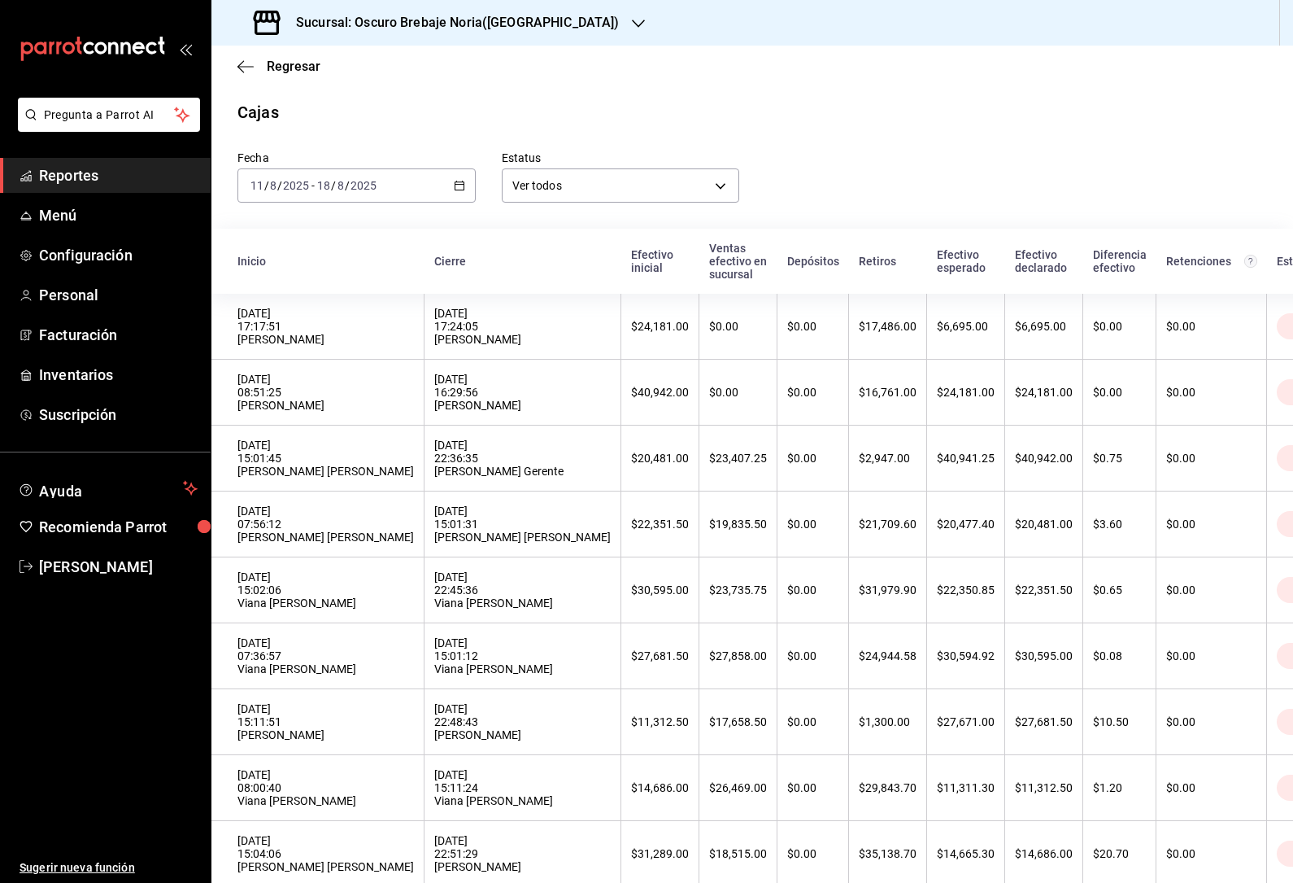
click at [1166, 662] on div "$0.00" at bounding box center [1211, 655] width 90 height 13
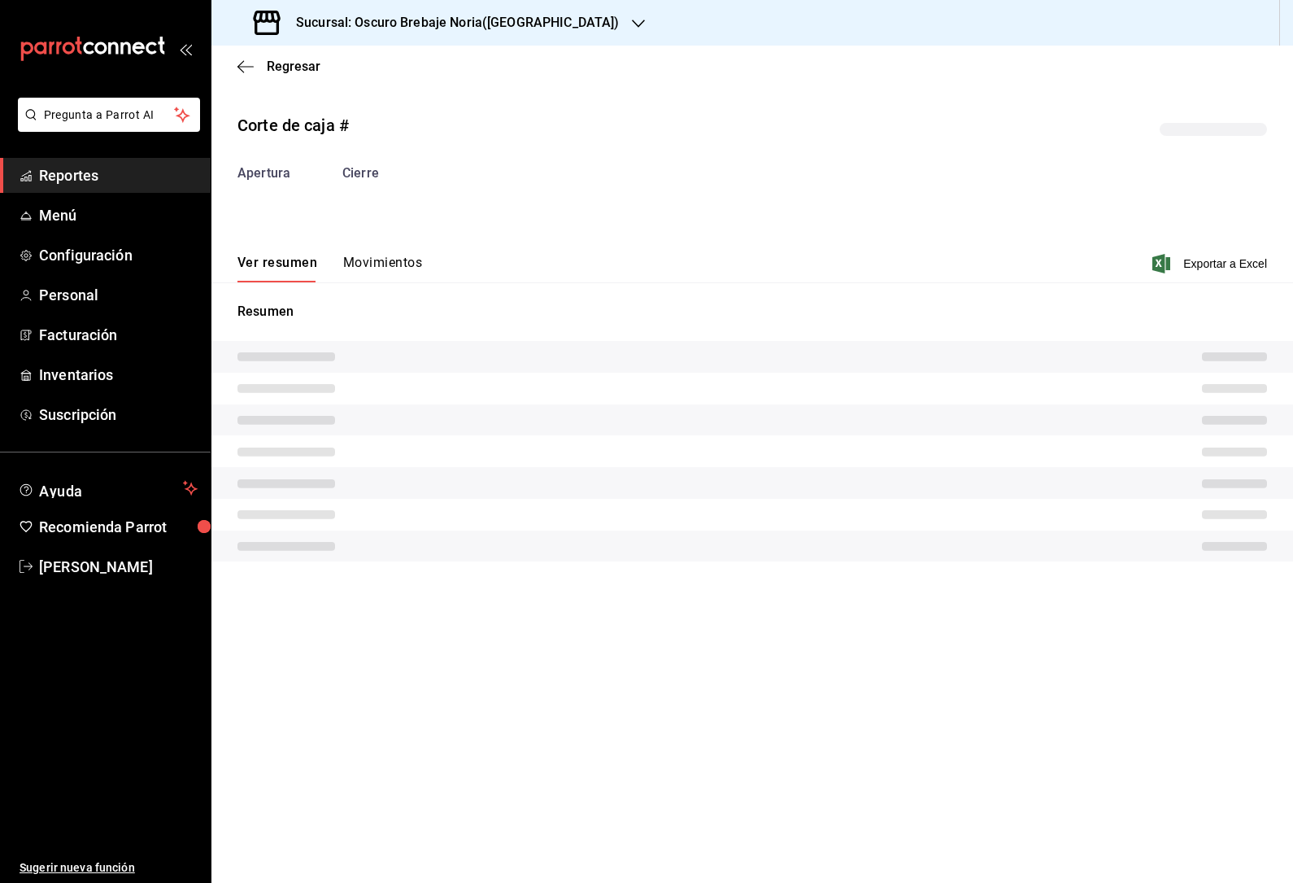
click at [369, 249] on div "Ver resumen Movimientos Exportar a Excel" at bounding box center [752, 258] width 1082 height 47
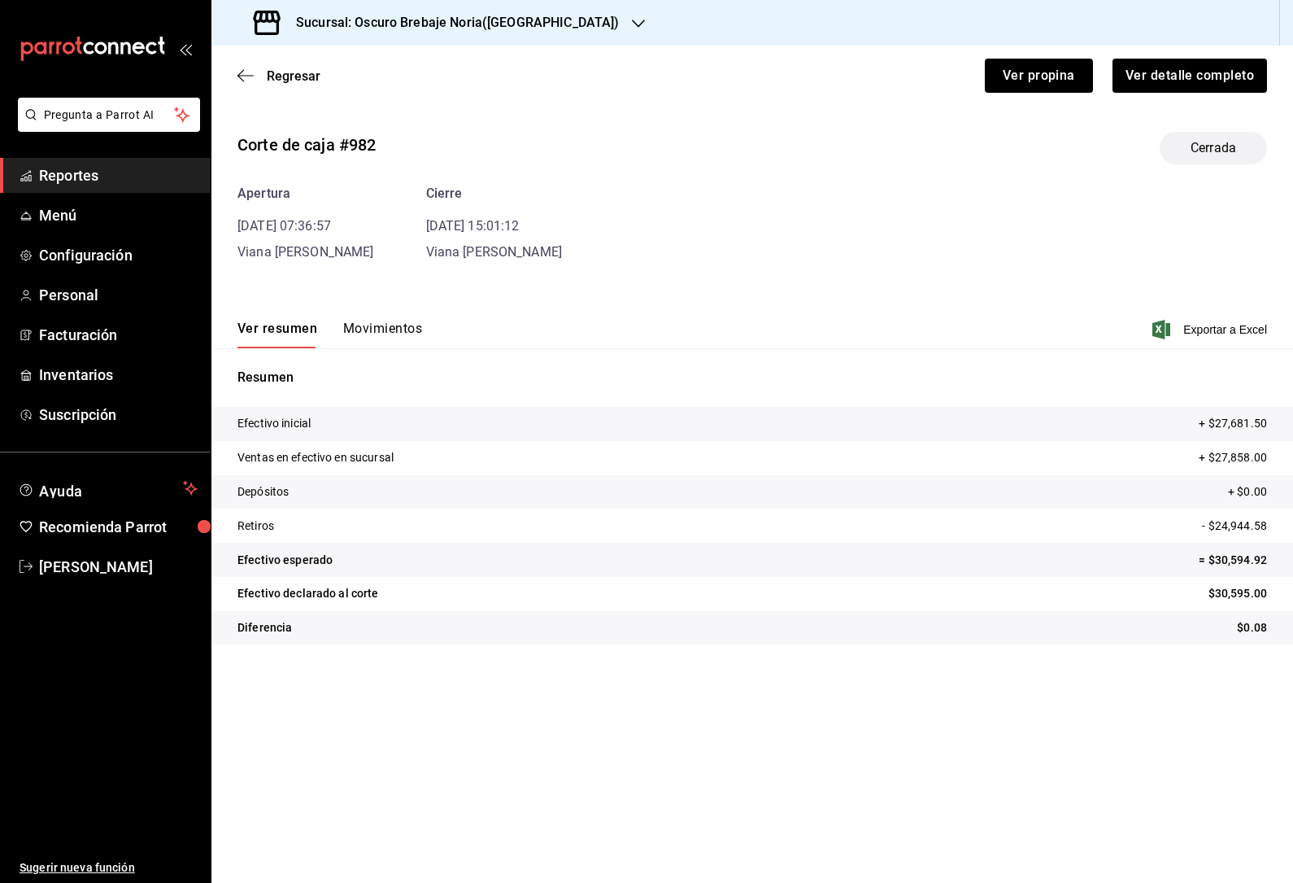
click at [377, 330] on button "Movimientos" at bounding box center [382, 334] width 79 height 28
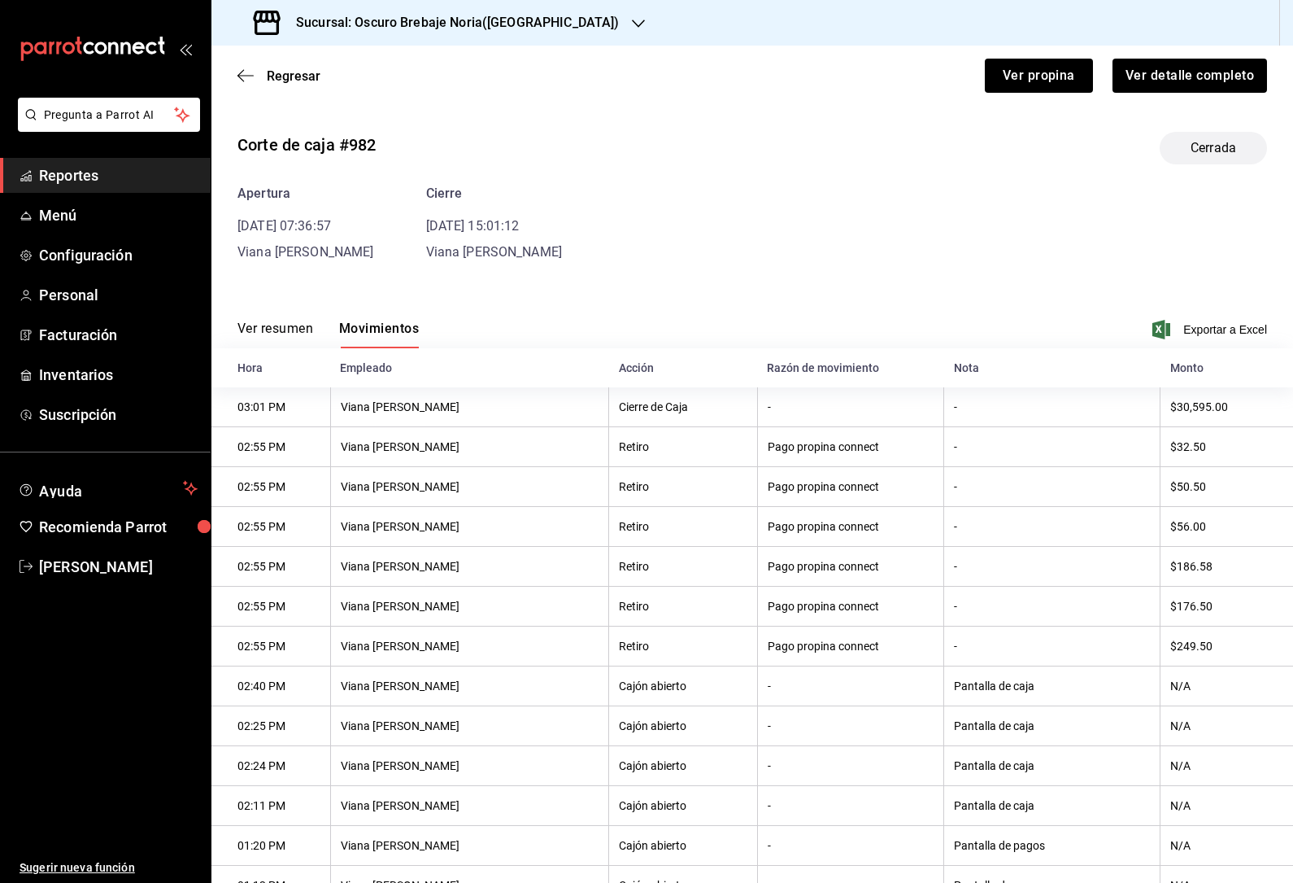
click at [242, 81] on icon "button" at bounding box center [246, 75] width 16 height 15
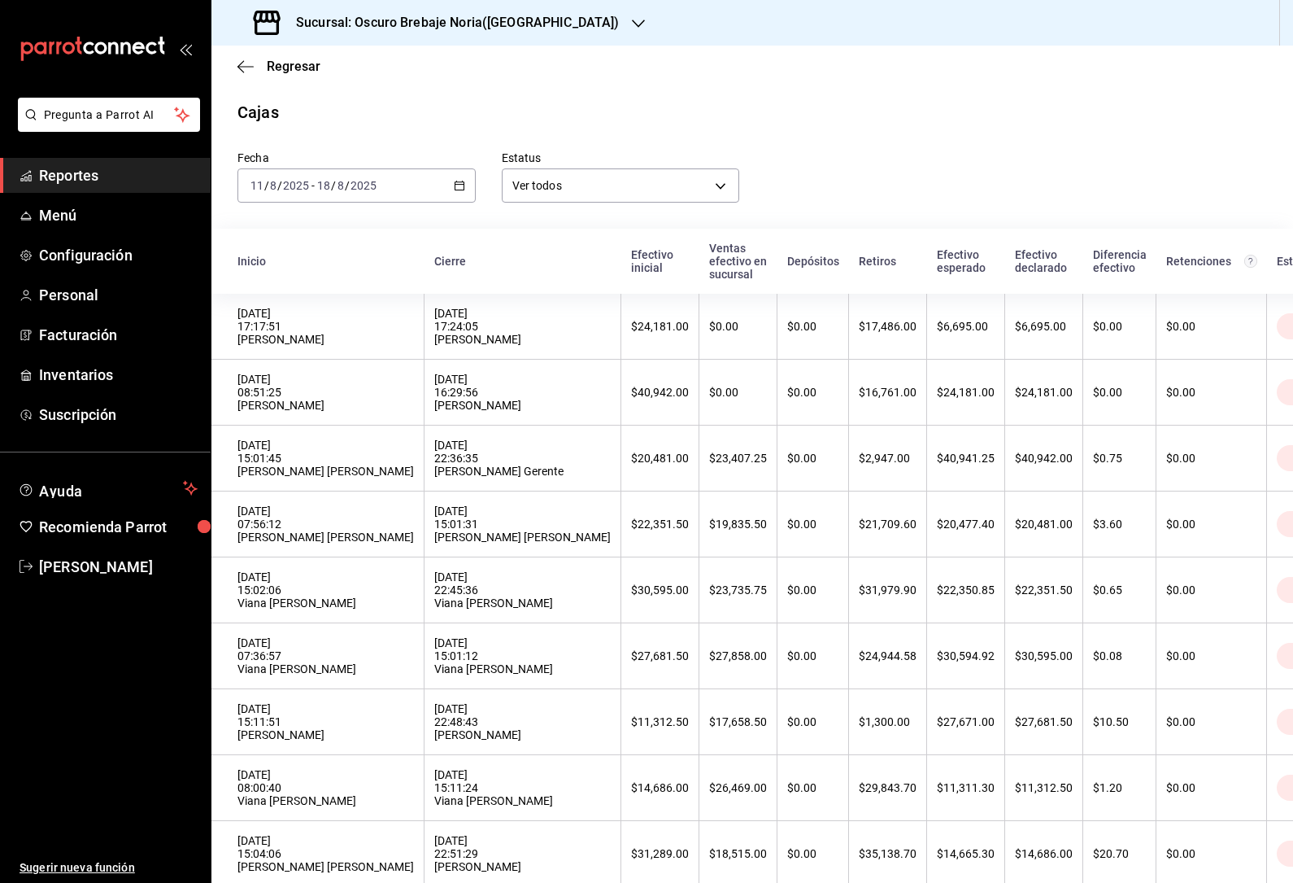
click at [1184, 596] on div "$0.00" at bounding box center [1211, 589] width 90 height 13
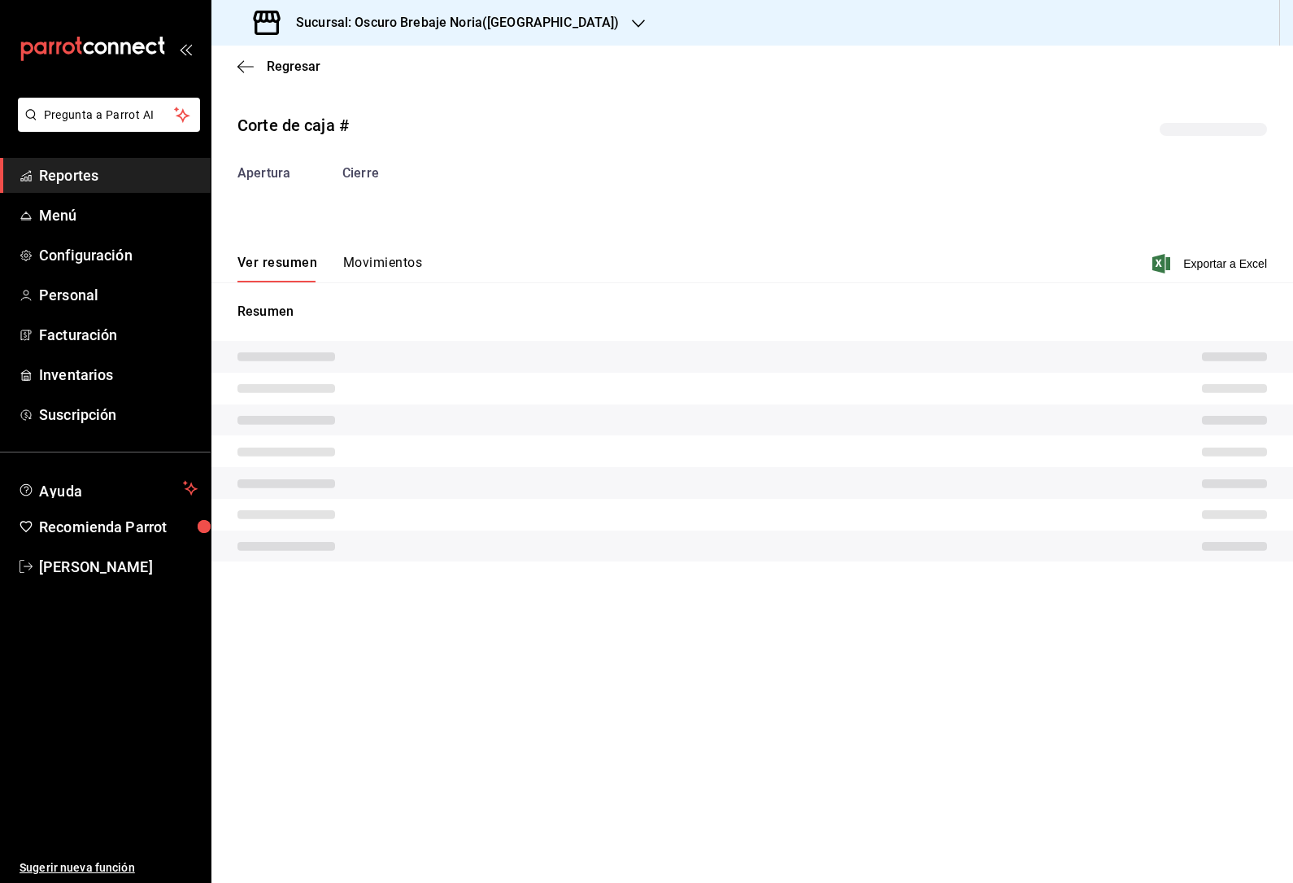
click at [373, 262] on button "Movimientos" at bounding box center [382, 269] width 79 height 28
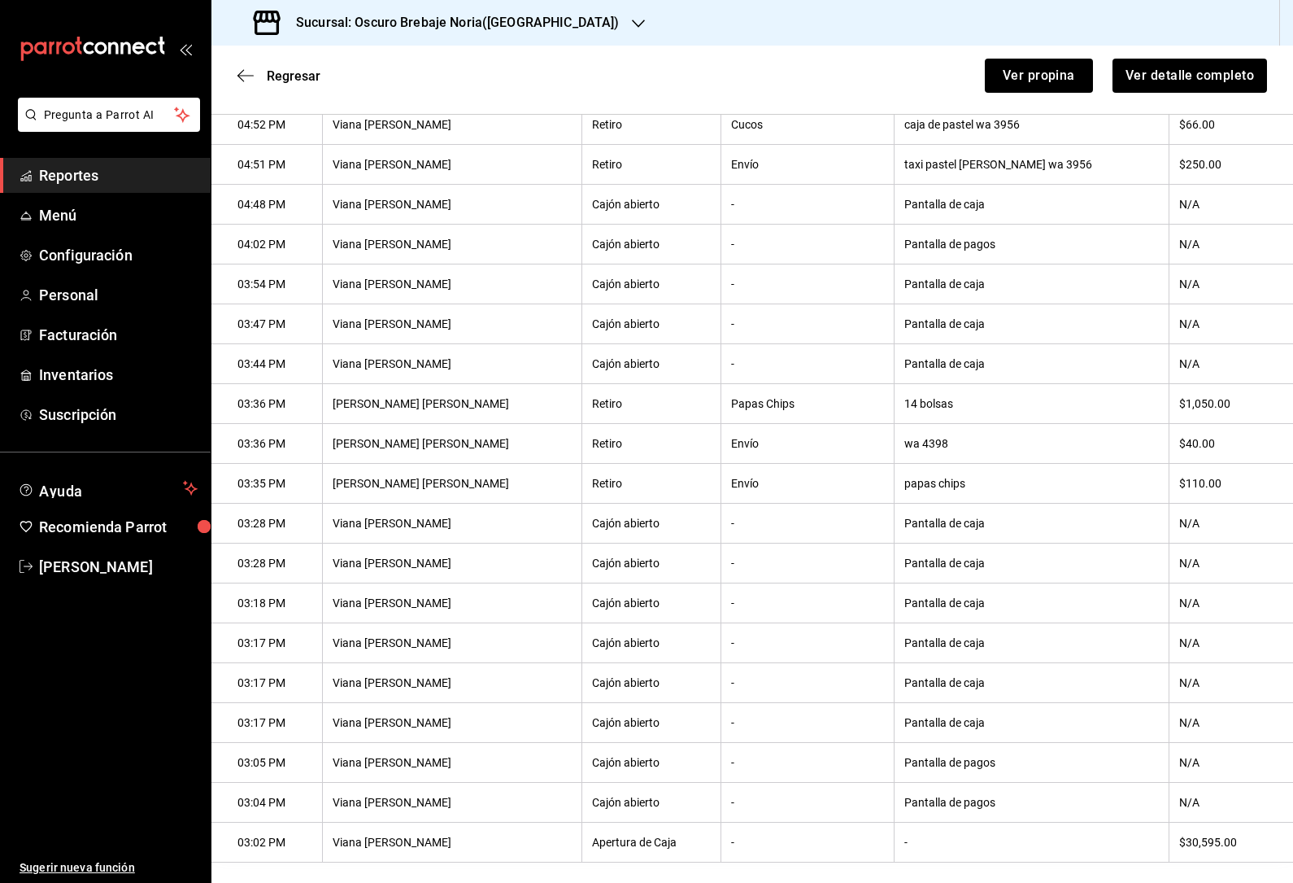
click at [241, 70] on icon "button" at bounding box center [246, 75] width 16 height 15
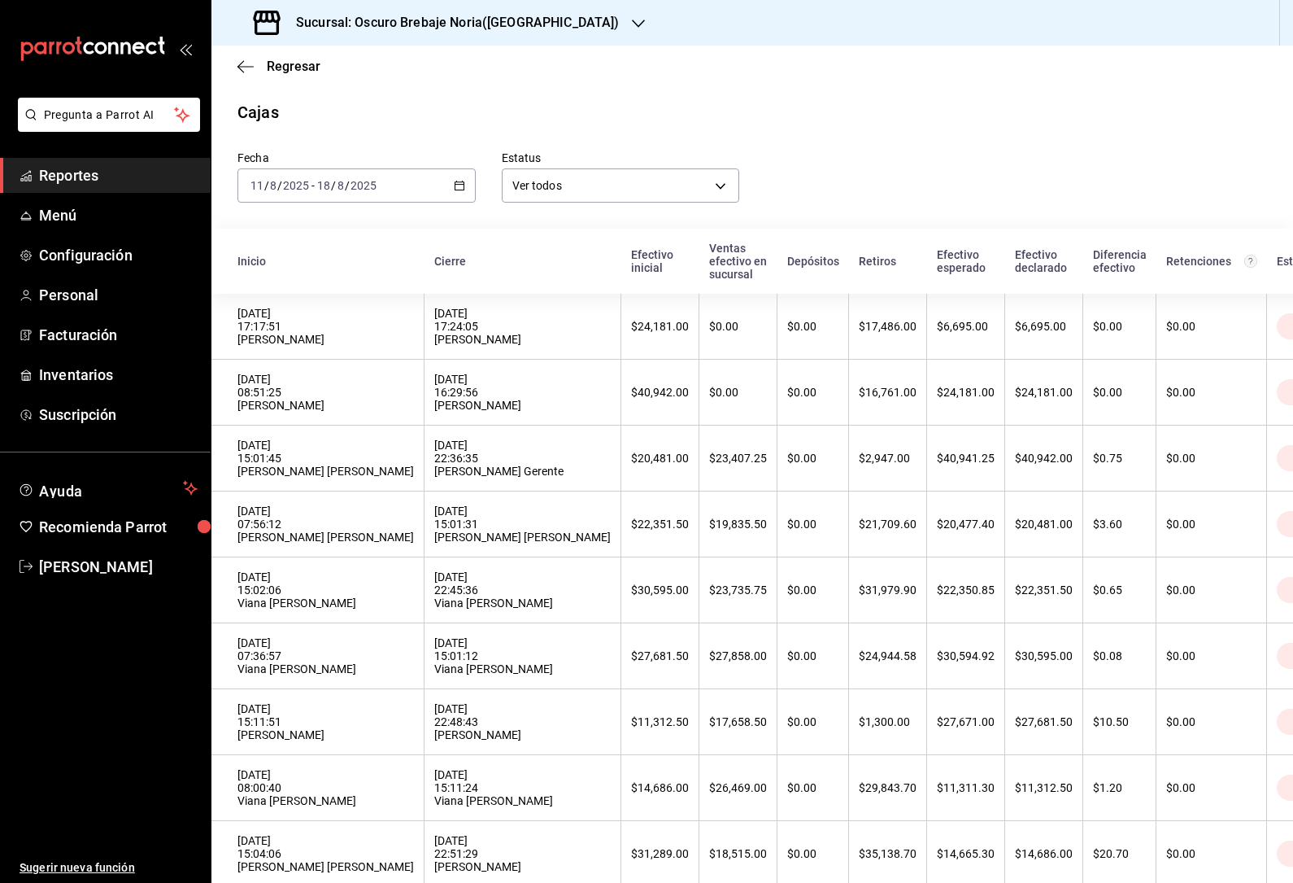
click at [1171, 530] on div "$0.00" at bounding box center [1211, 523] width 90 height 13
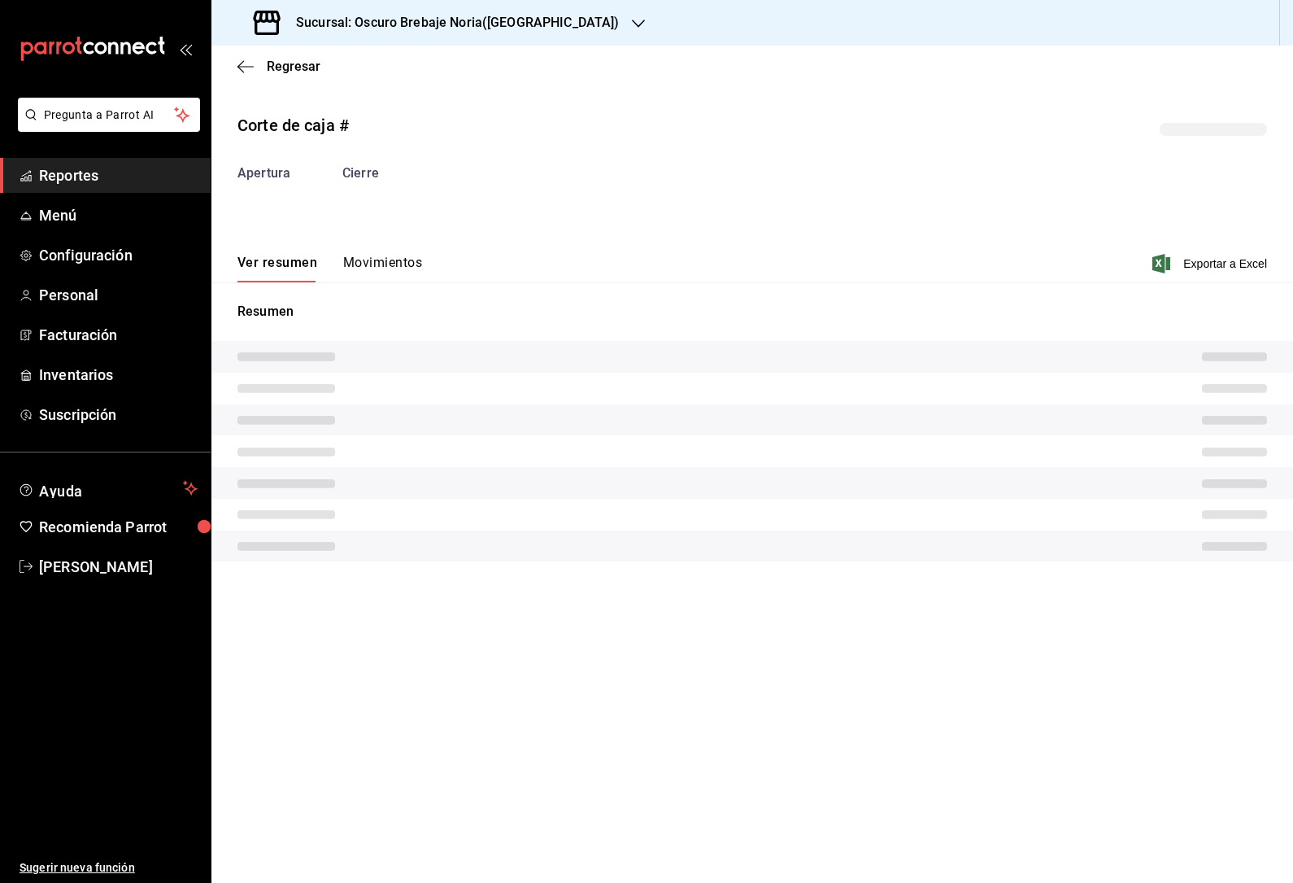
click at [377, 266] on button "Movimientos" at bounding box center [382, 269] width 79 height 28
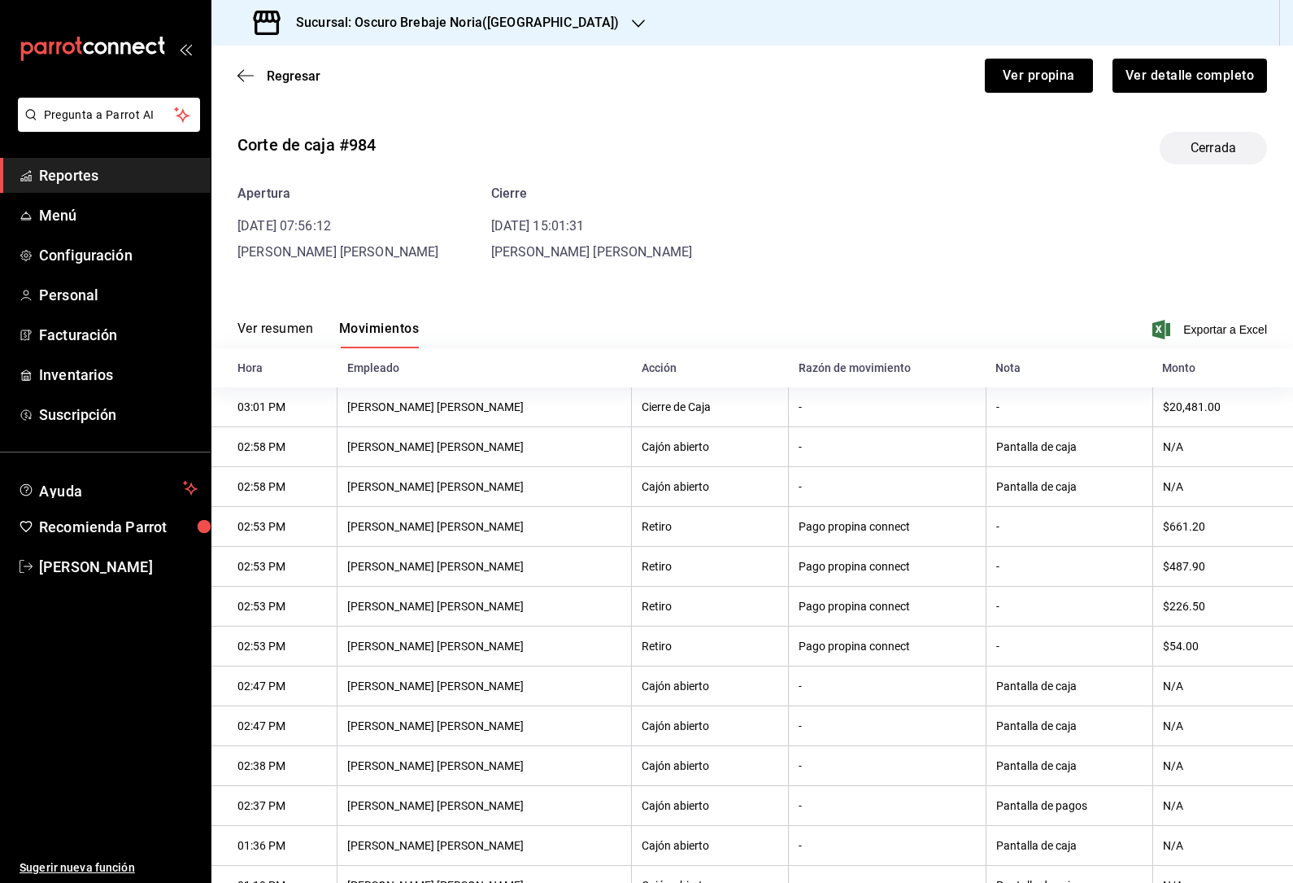
click at [251, 59] on div "Regresar Ver propina Ver detalle completo" at bounding box center [752, 76] width 1082 height 60
click at [301, 73] on span "Regresar" at bounding box center [294, 75] width 54 height 15
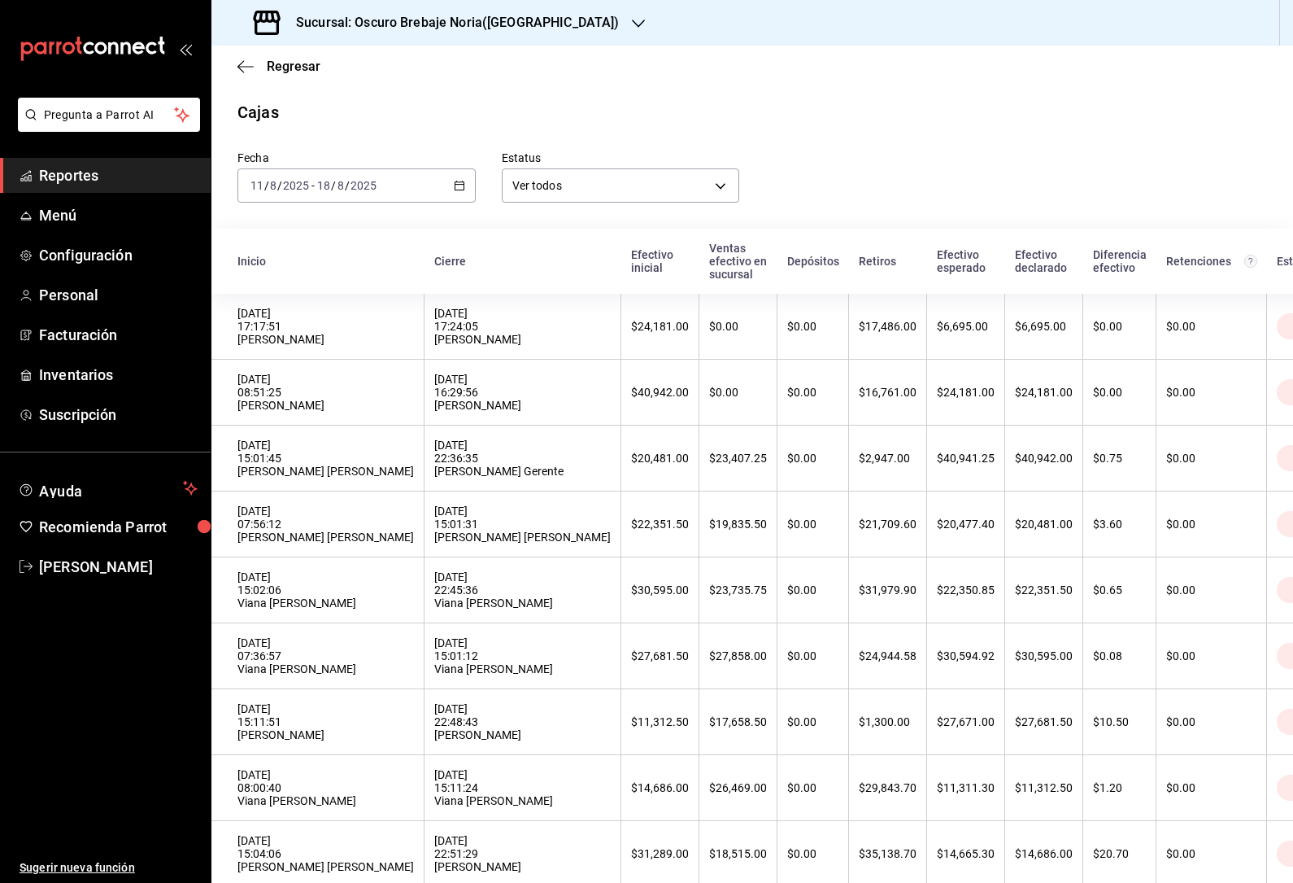
click at [1084, 483] on th "$0.75" at bounding box center [1120, 458] width 73 height 66
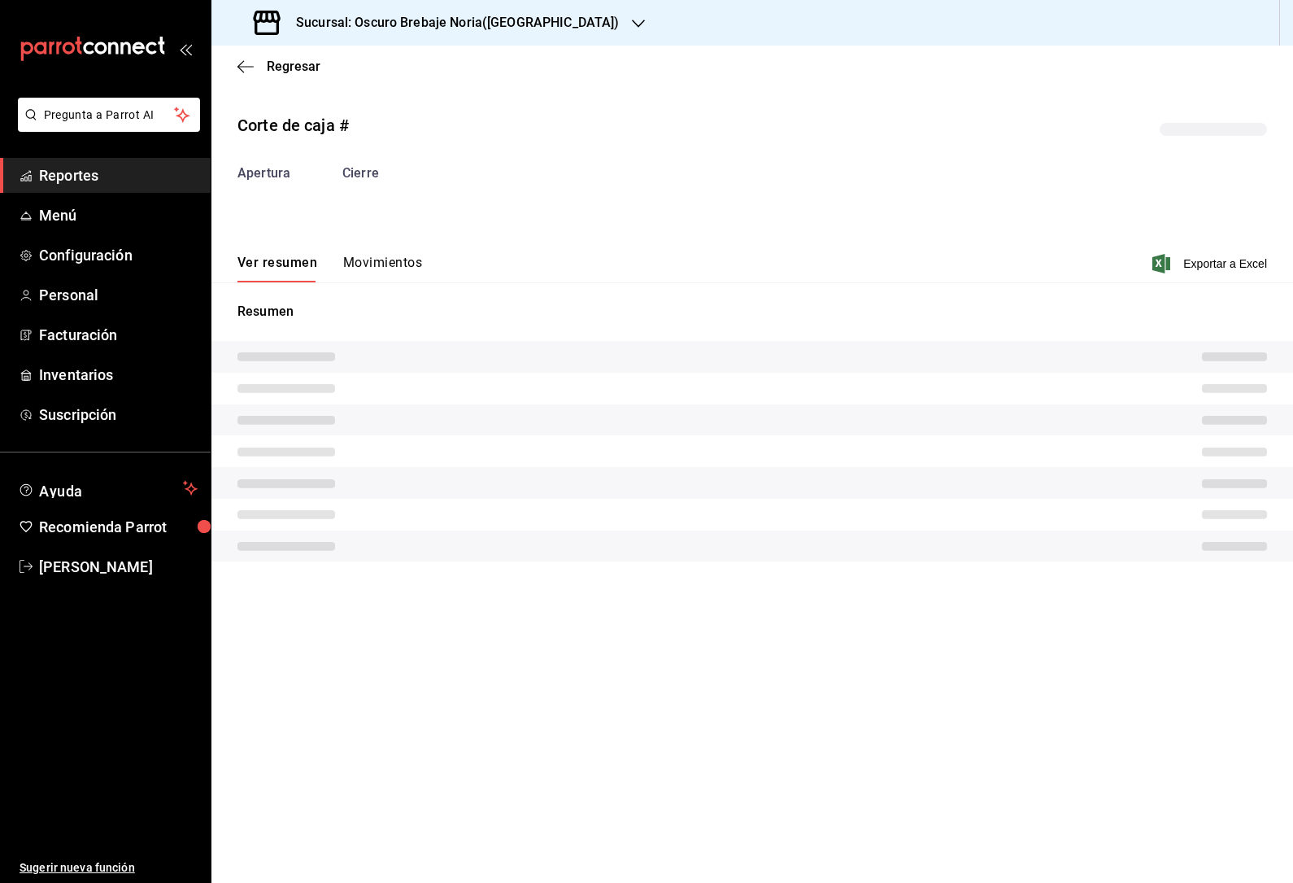
click at [383, 264] on button "Movimientos" at bounding box center [382, 269] width 79 height 28
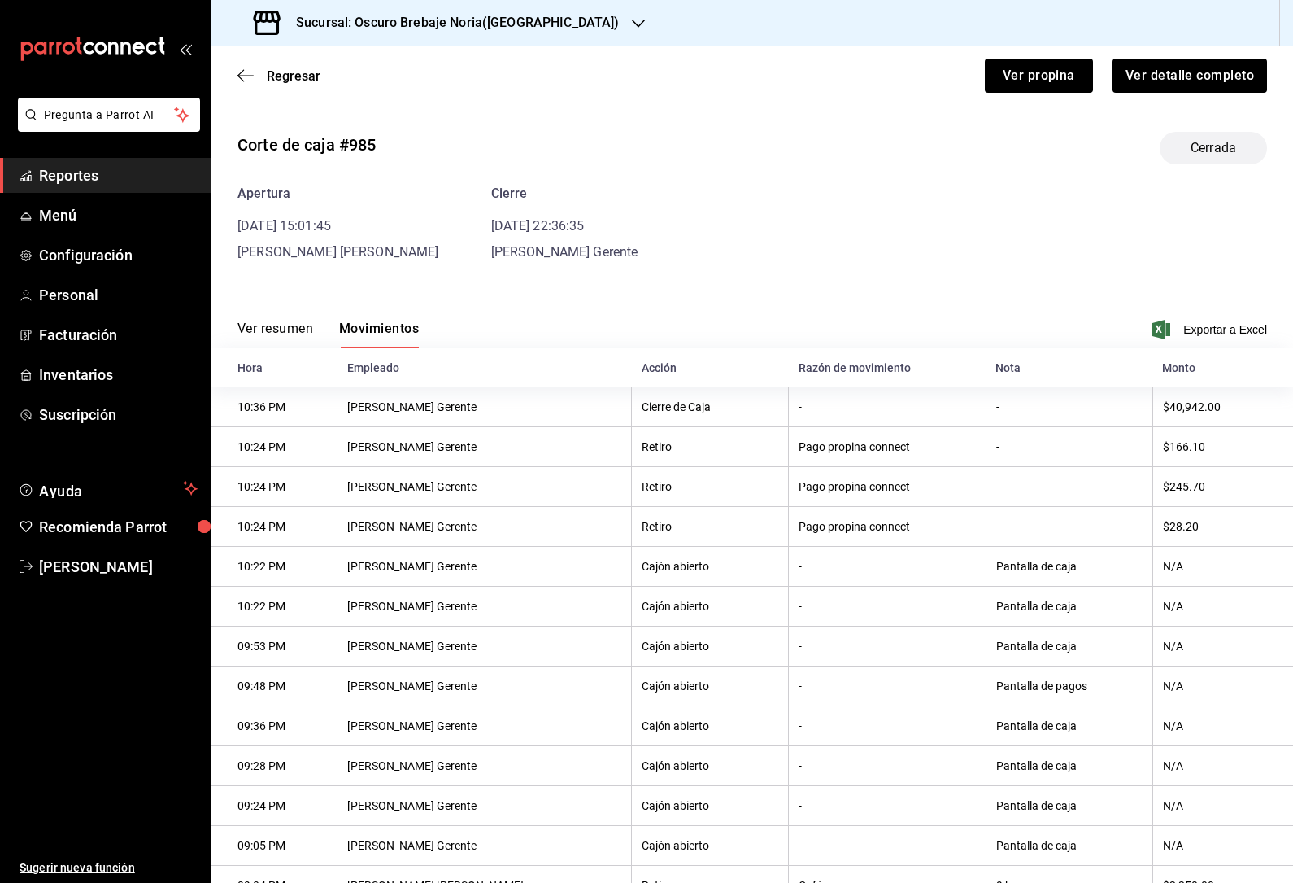
click at [243, 78] on icon "button" at bounding box center [246, 75] width 16 height 15
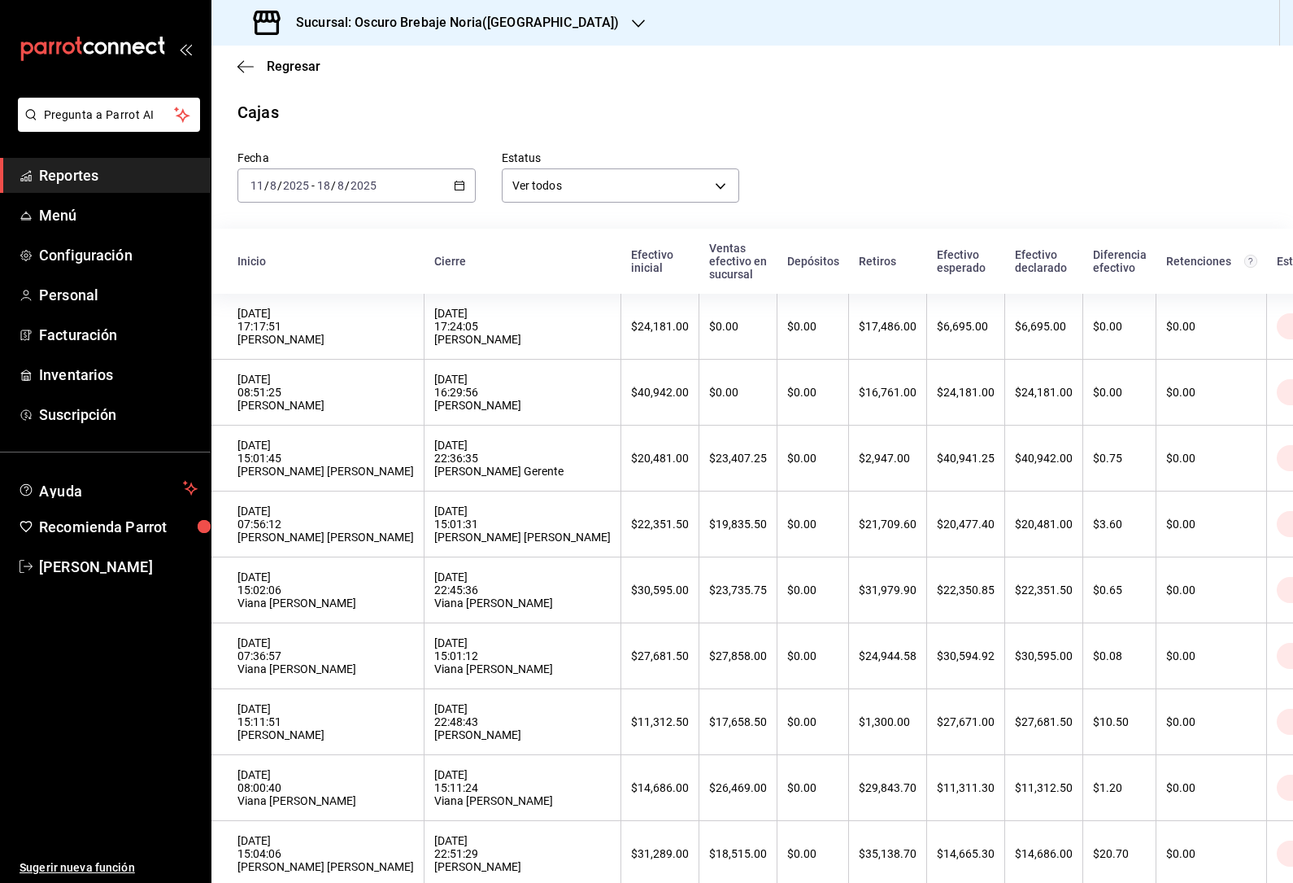
click at [244, 72] on icon "button" at bounding box center [241, 66] width 7 height 12
